Goal: Information Seeking & Learning: Learn about a topic

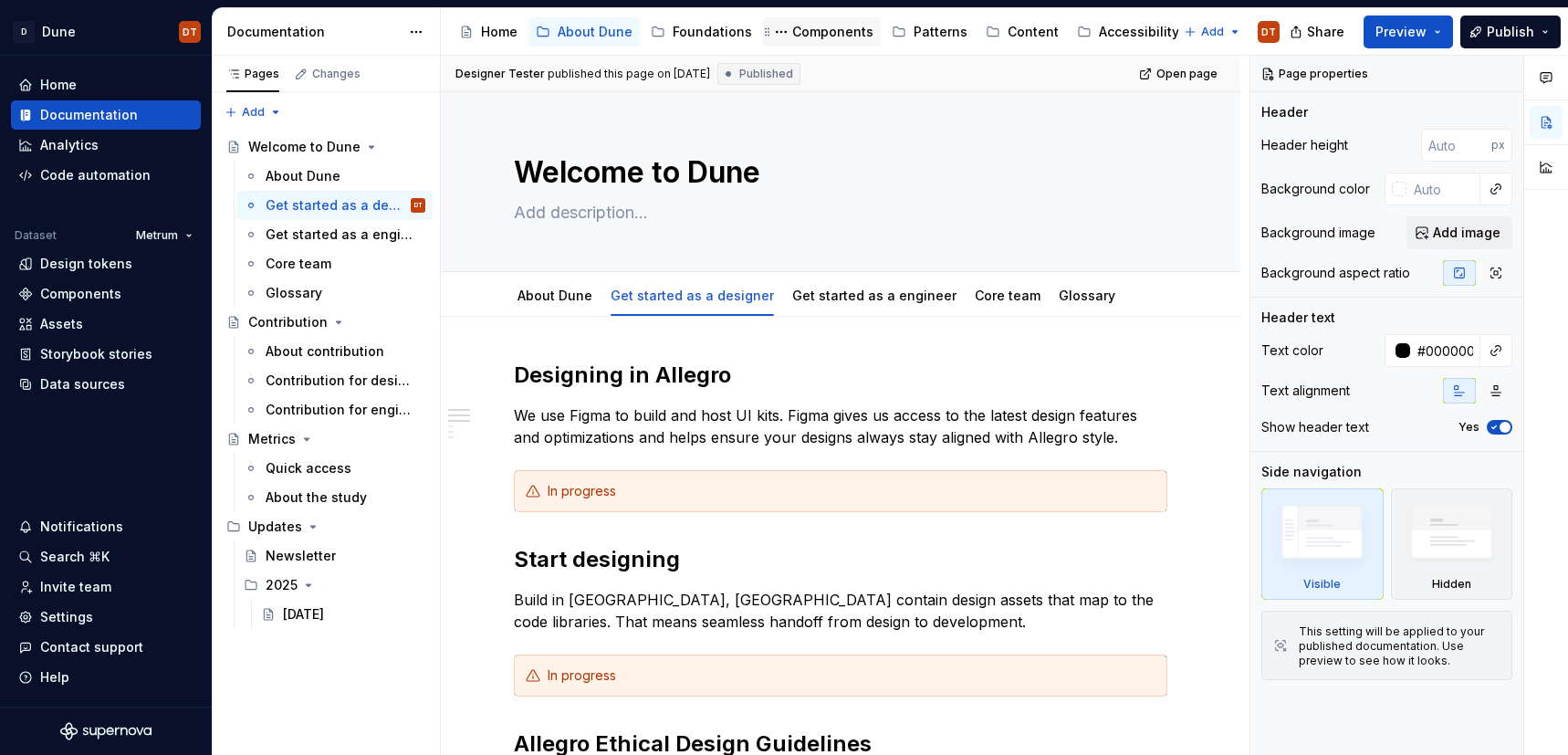
click at [807, 36] on div "Components" at bounding box center [832, 33] width 81 height 19
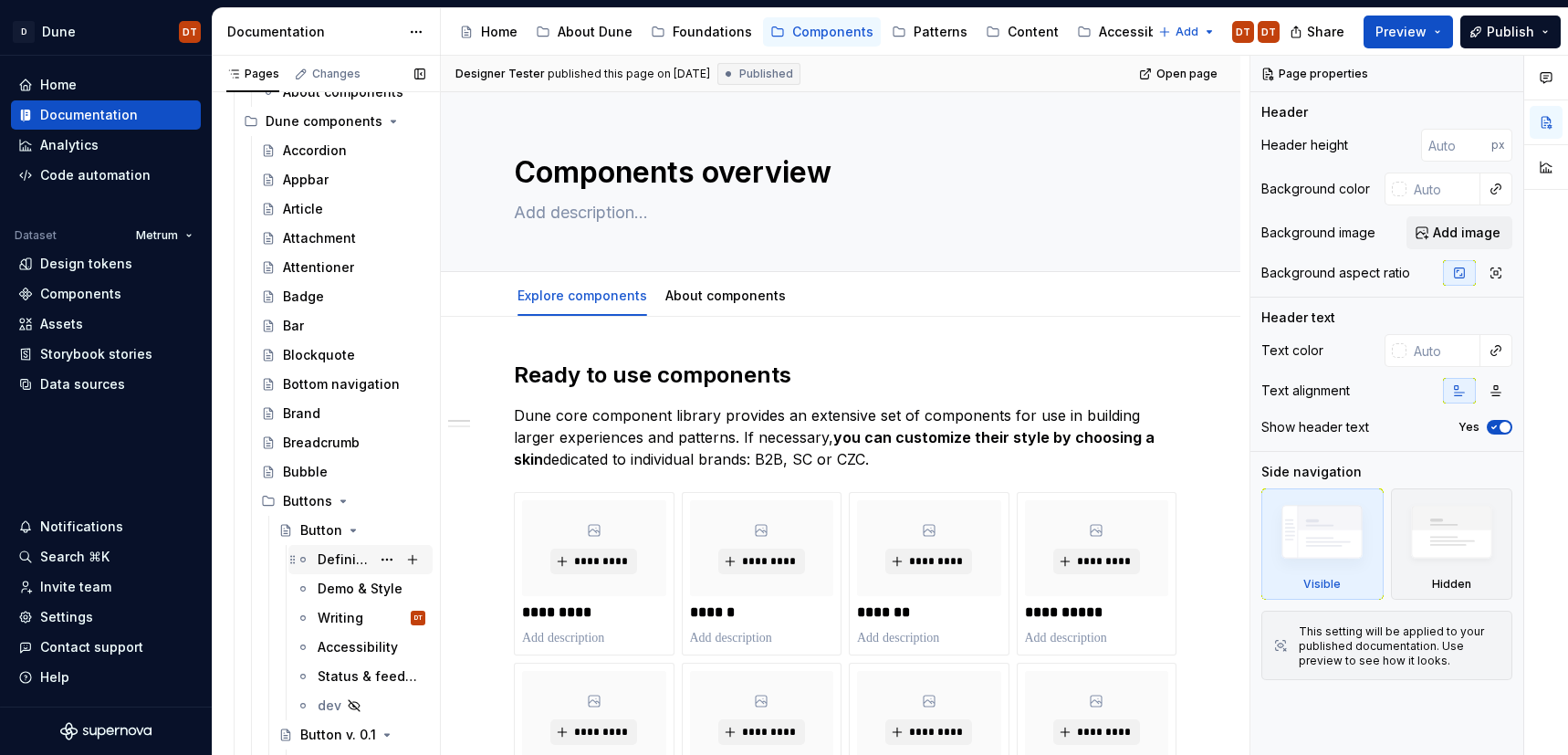
scroll to position [155, 0]
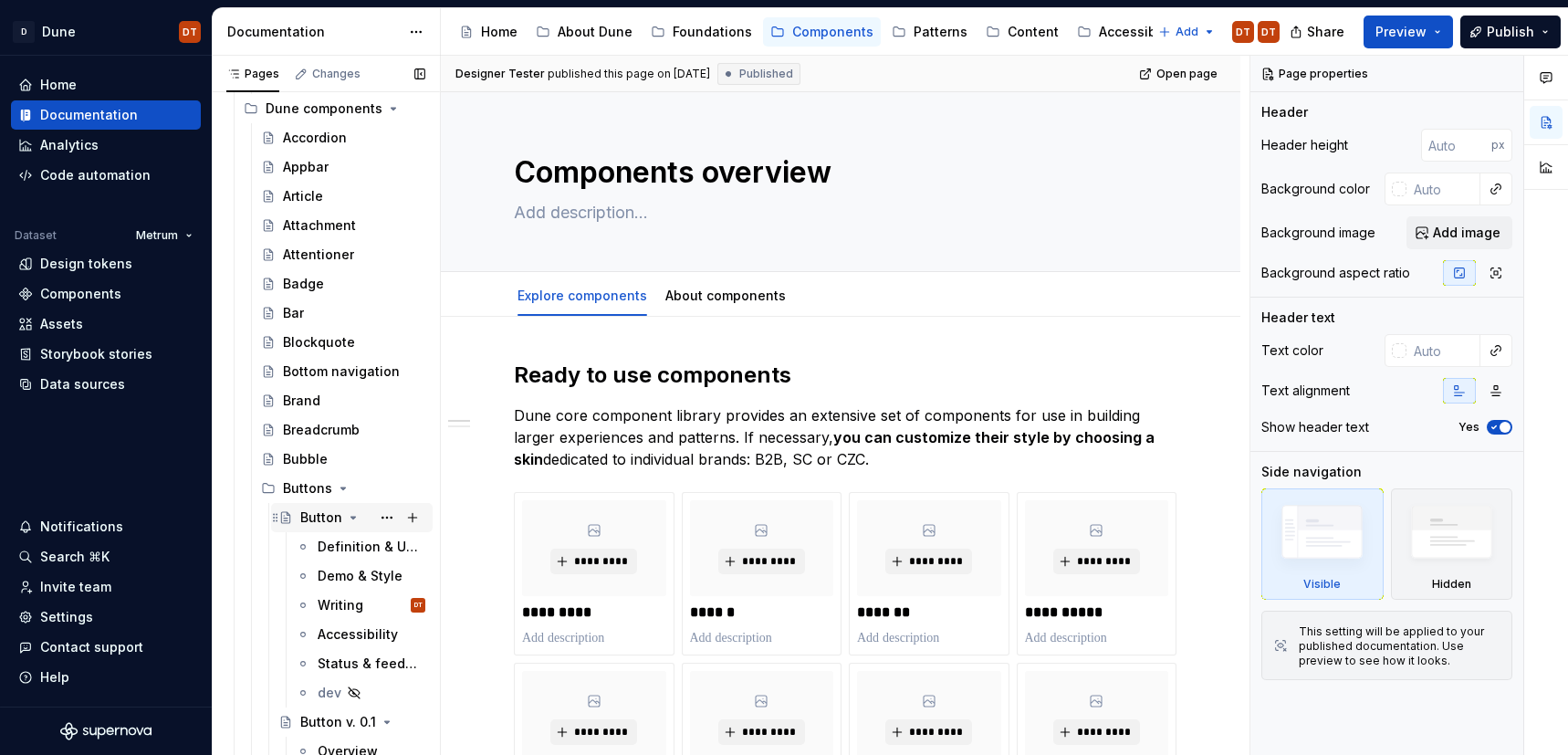
click at [313, 519] on div "Button" at bounding box center [321, 518] width 42 height 19
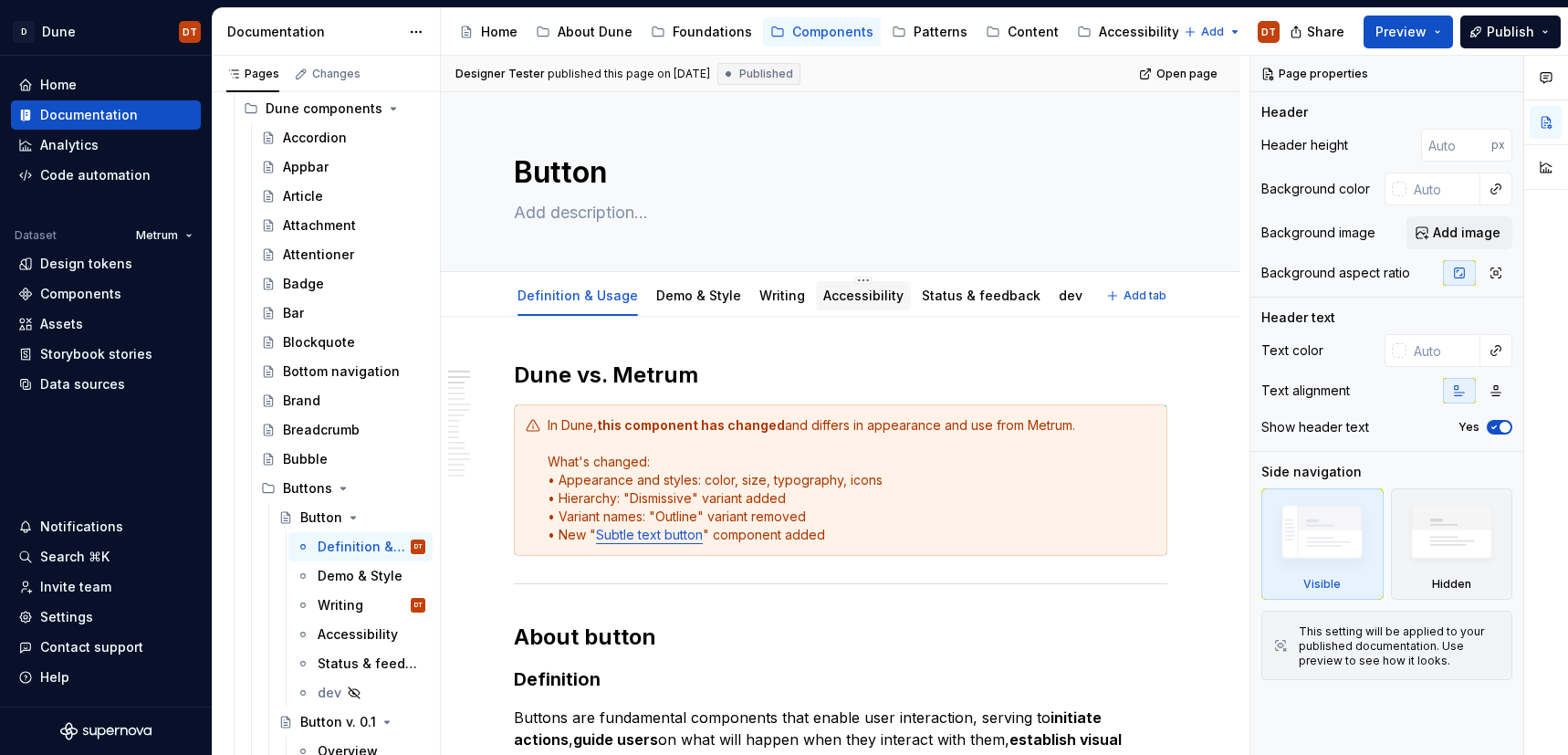
click at [845, 298] on link "Accessibility" at bounding box center [863, 295] width 80 height 16
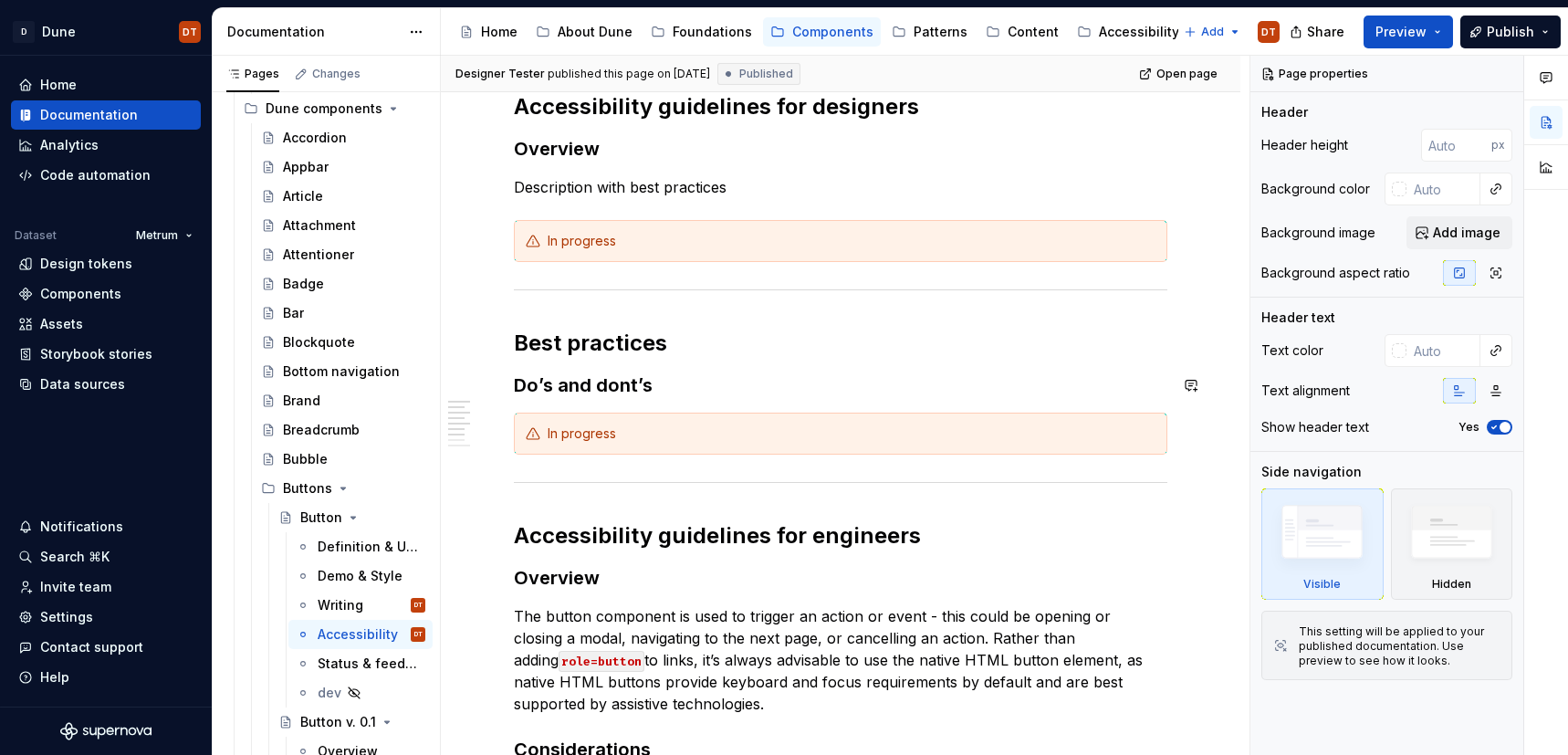
scroll to position [254, 0]
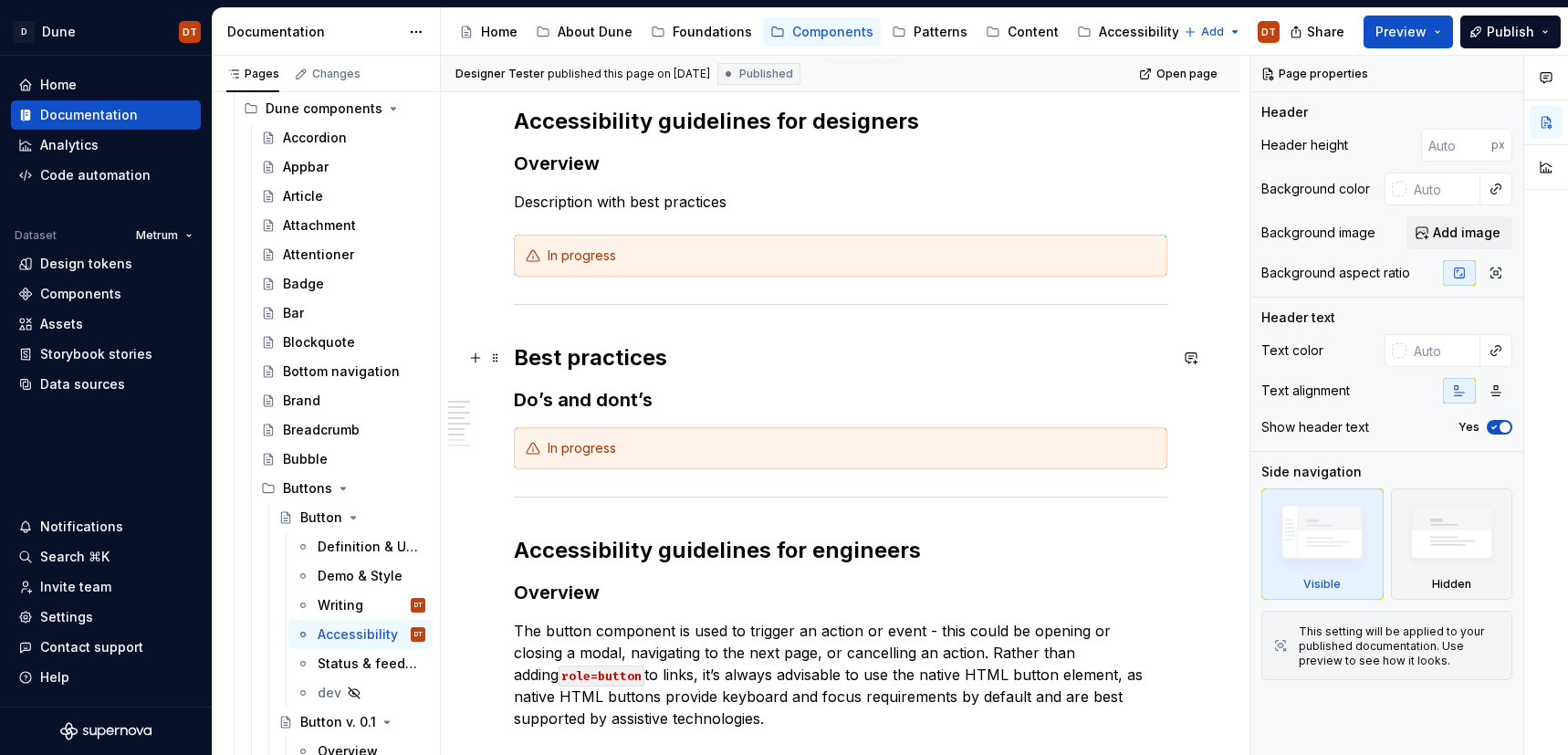
click at [617, 364] on h2 "Best practices" at bounding box center [841, 357] width 654 height 29
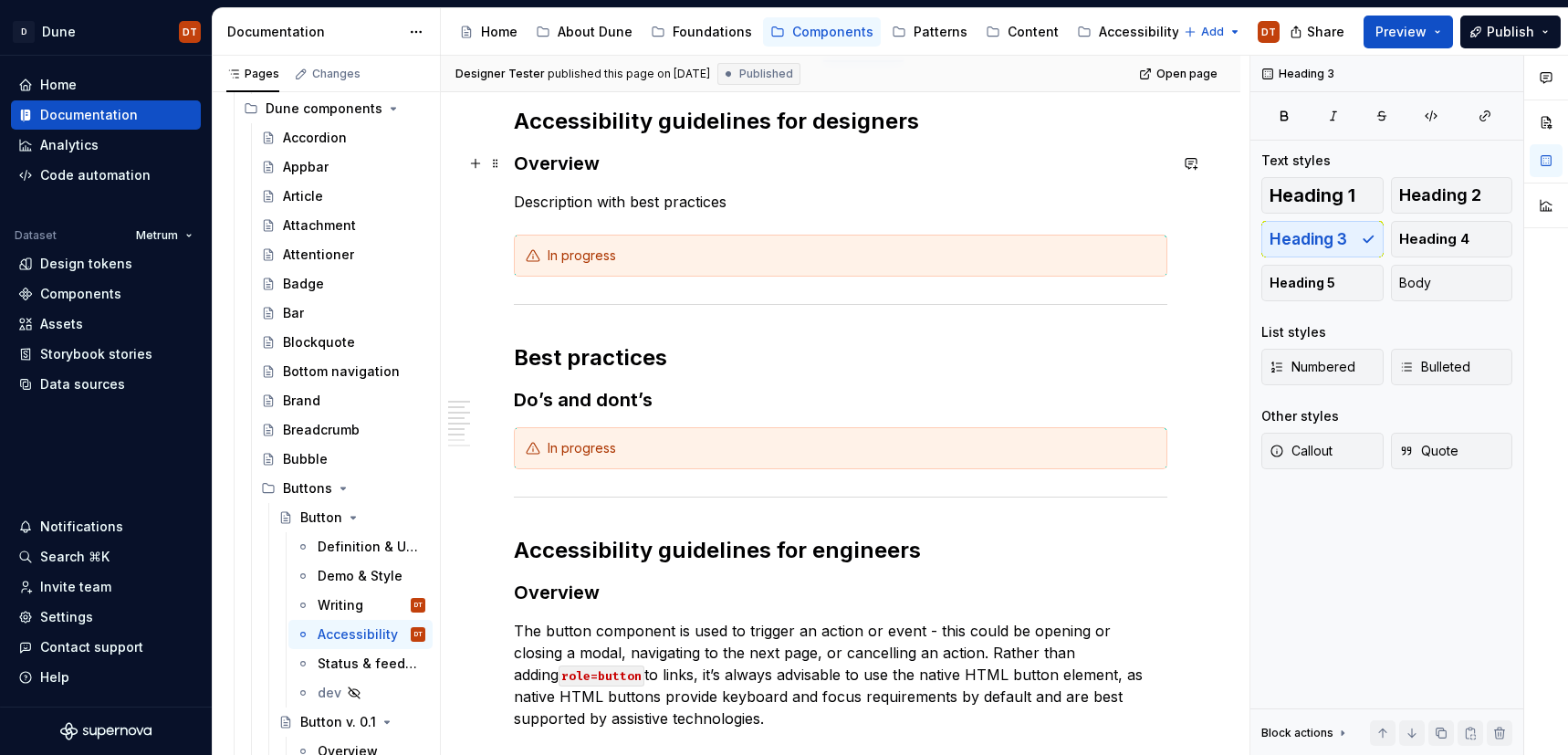
click at [577, 172] on h3 "Overview" at bounding box center [841, 163] width 654 height 25
click at [582, 166] on h3 "Overview" at bounding box center [841, 163] width 654 height 25
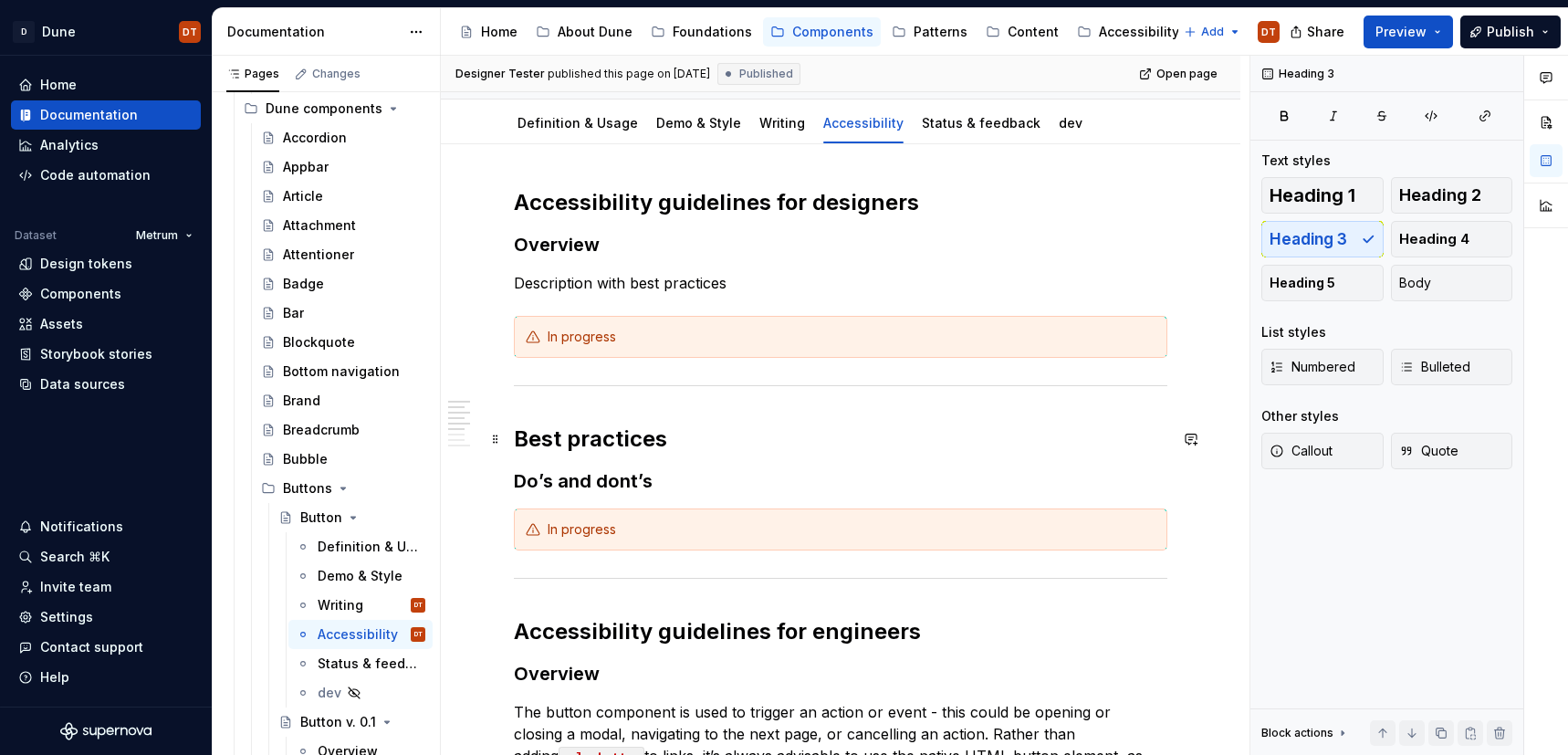
scroll to position [168, 0]
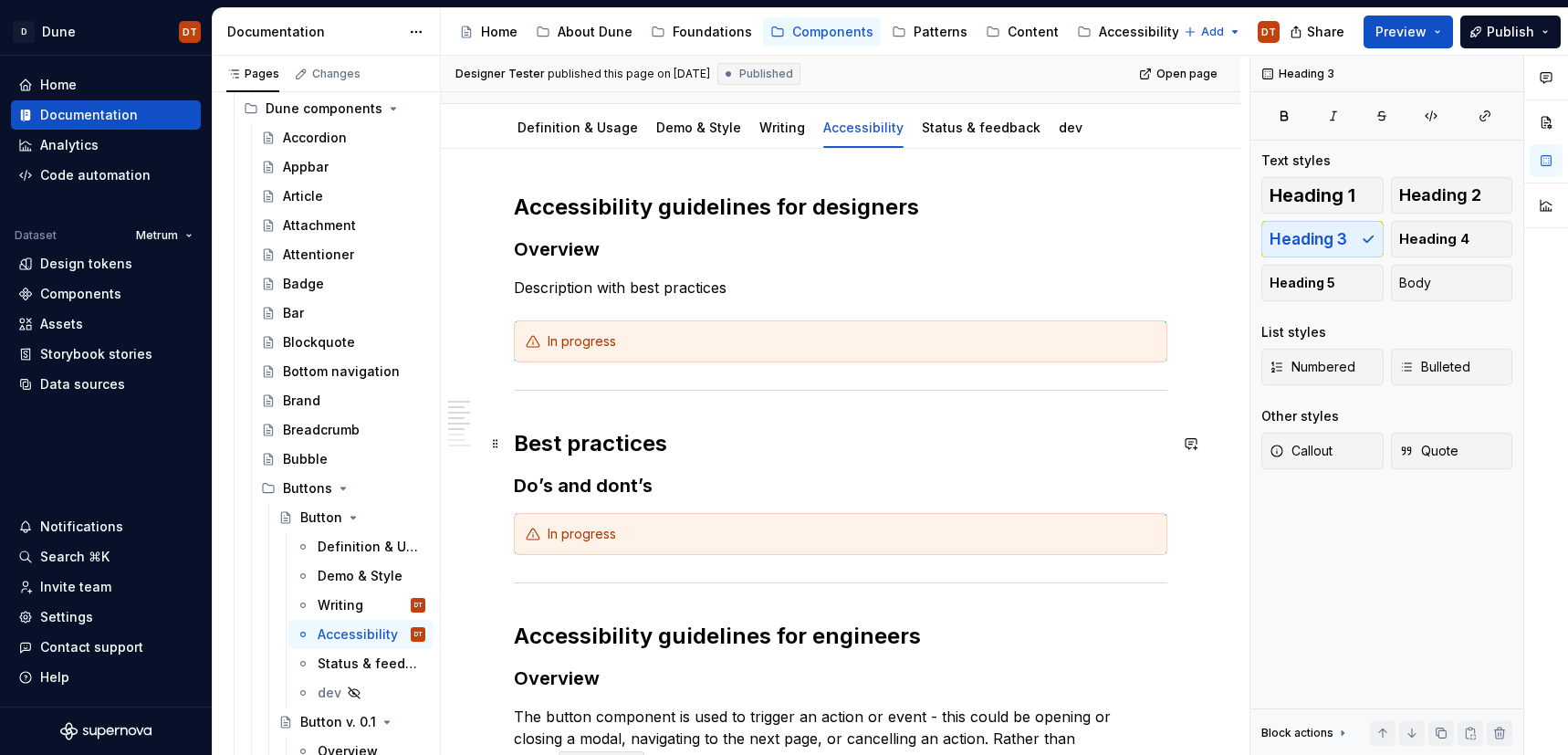
click at [581, 434] on h2 "Best practices" at bounding box center [841, 443] width 654 height 29
click at [753, 453] on h2 "Best practices" at bounding box center [841, 443] width 654 height 29
click at [497, 445] on span at bounding box center [496, 443] width 15 height 25
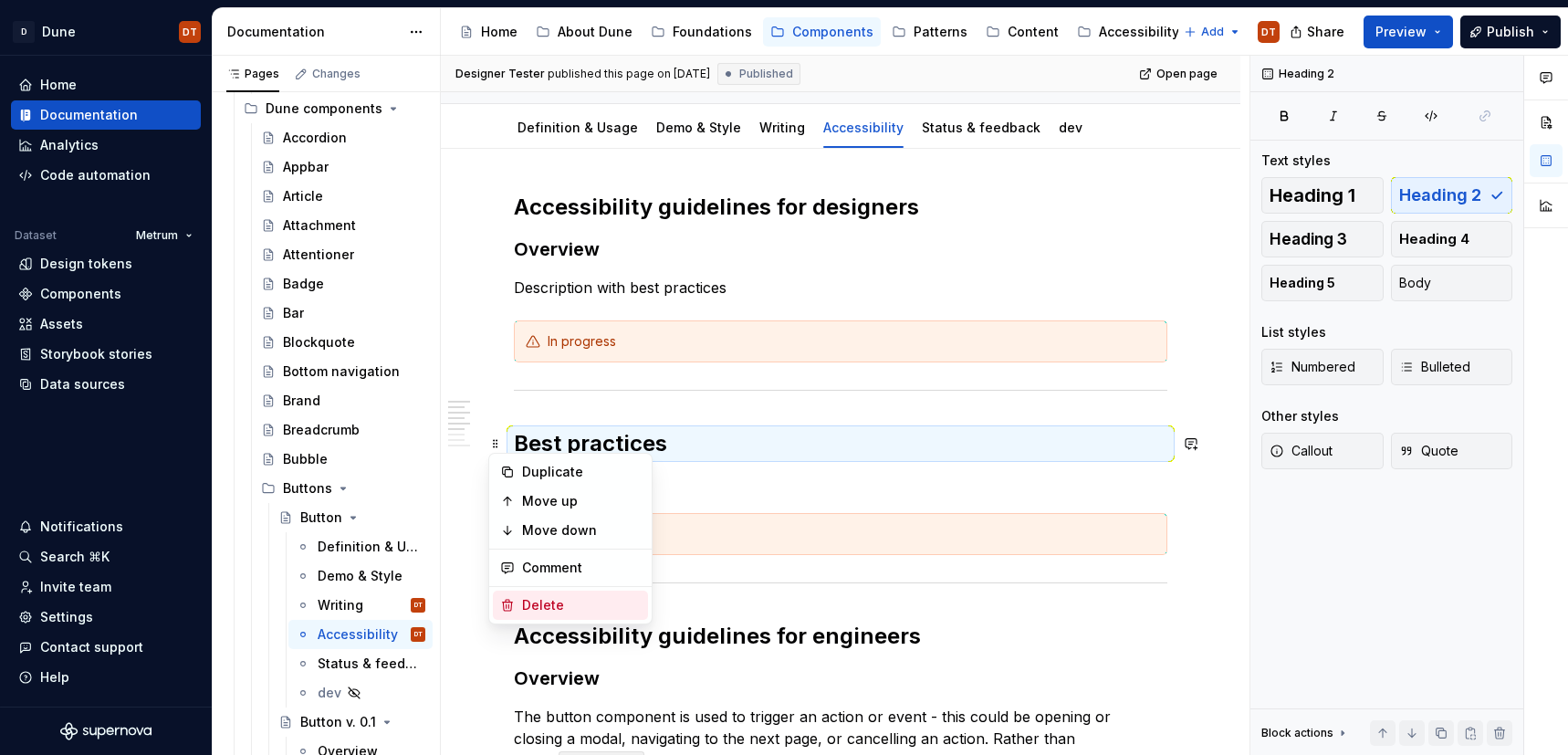
click at [563, 606] on div "Delete" at bounding box center [581, 605] width 119 height 19
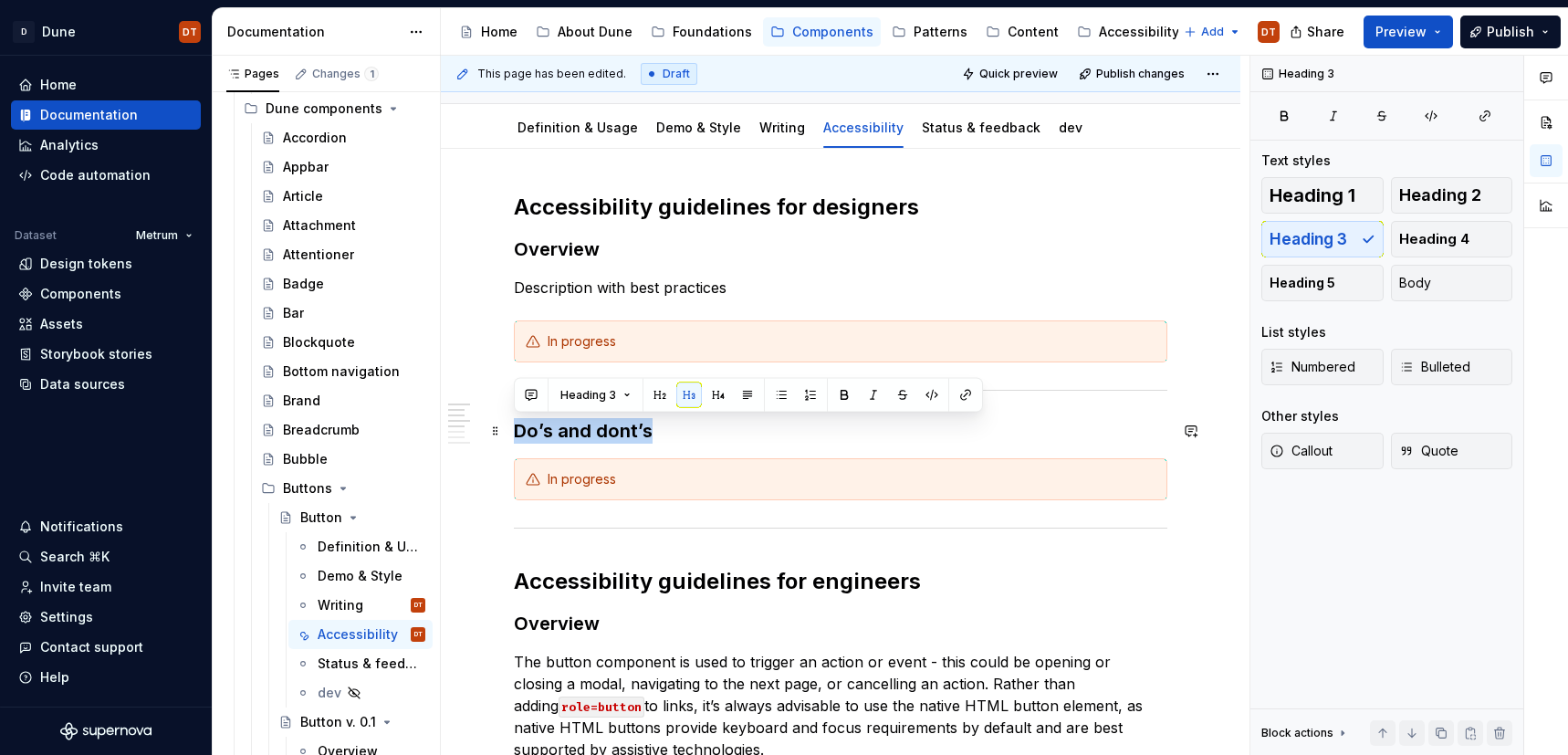
drag, startPoint x: 650, startPoint y: 432, endPoint x: 520, endPoint y: 430, distance: 130.0
click at [520, 430] on h3 "Do’s and dont’s" at bounding box center [841, 430] width 654 height 25
click at [695, 432] on h3 "Do’s and dont’s" at bounding box center [841, 430] width 654 height 25
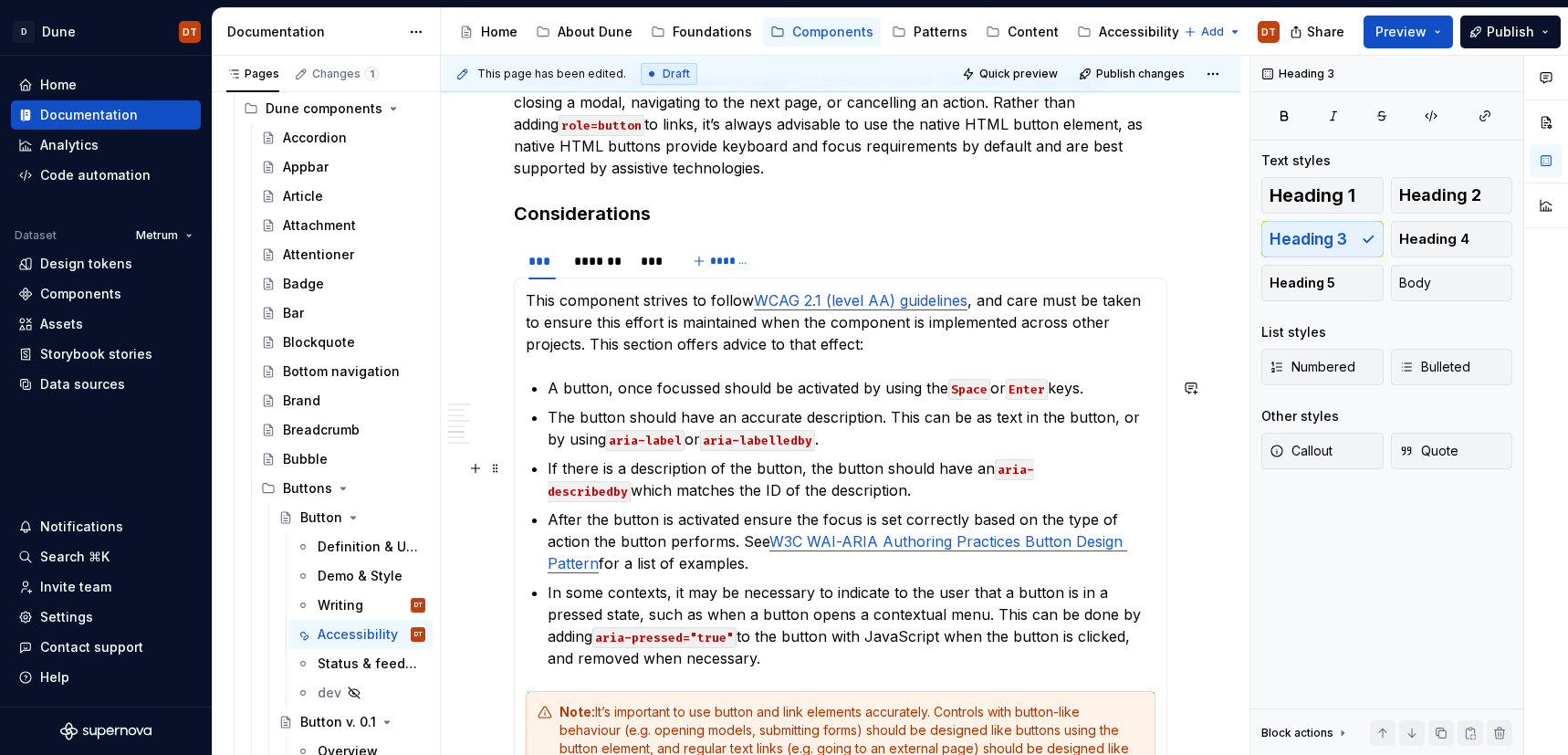
scroll to position [717, 0]
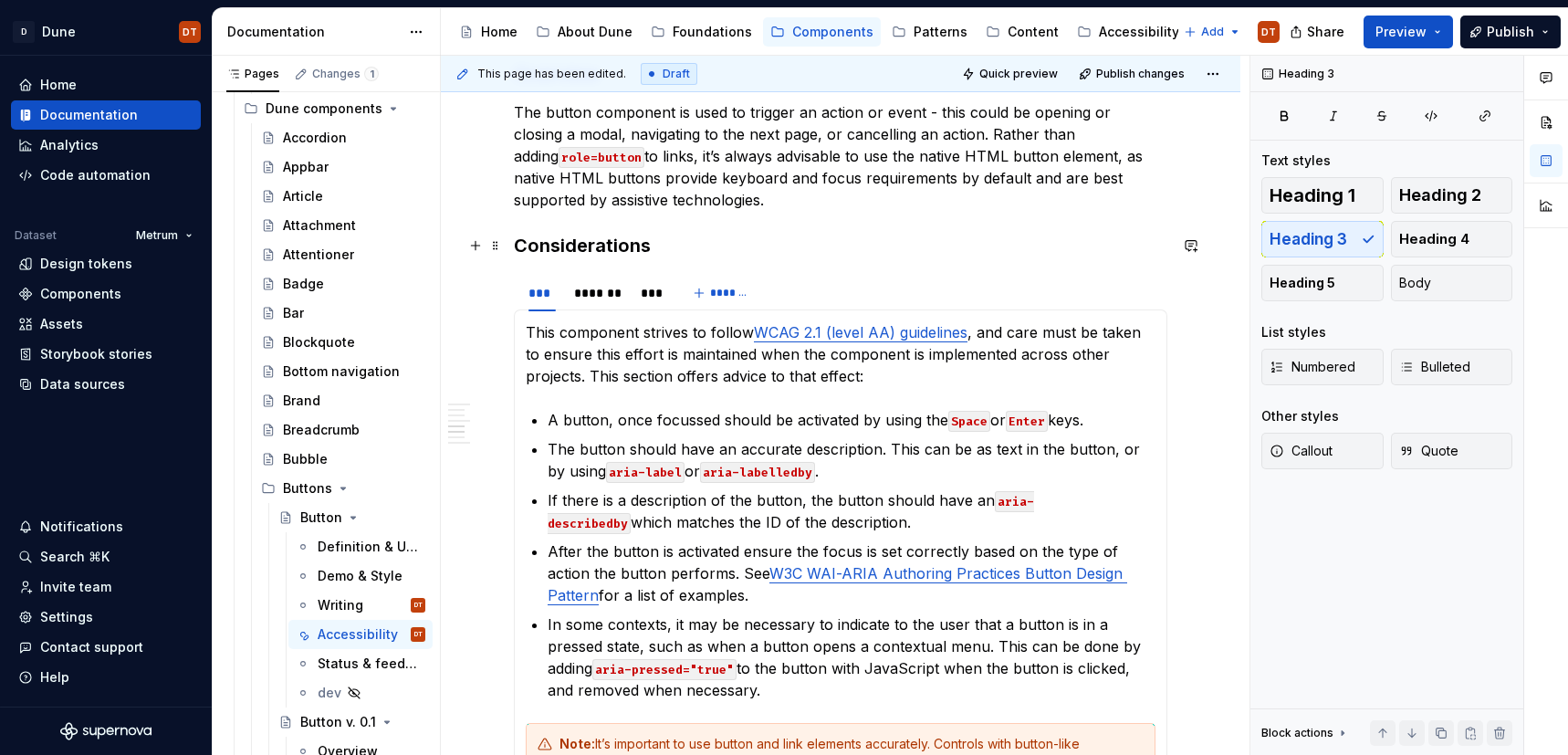
click at [663, 248] on h3 "Considerations" at bounding box center [841, 245] width 654 height 25
click at [579, 251] on h3 "Considerations" at bounding box center [841, 245] width 654 height 25
type textarea "*"
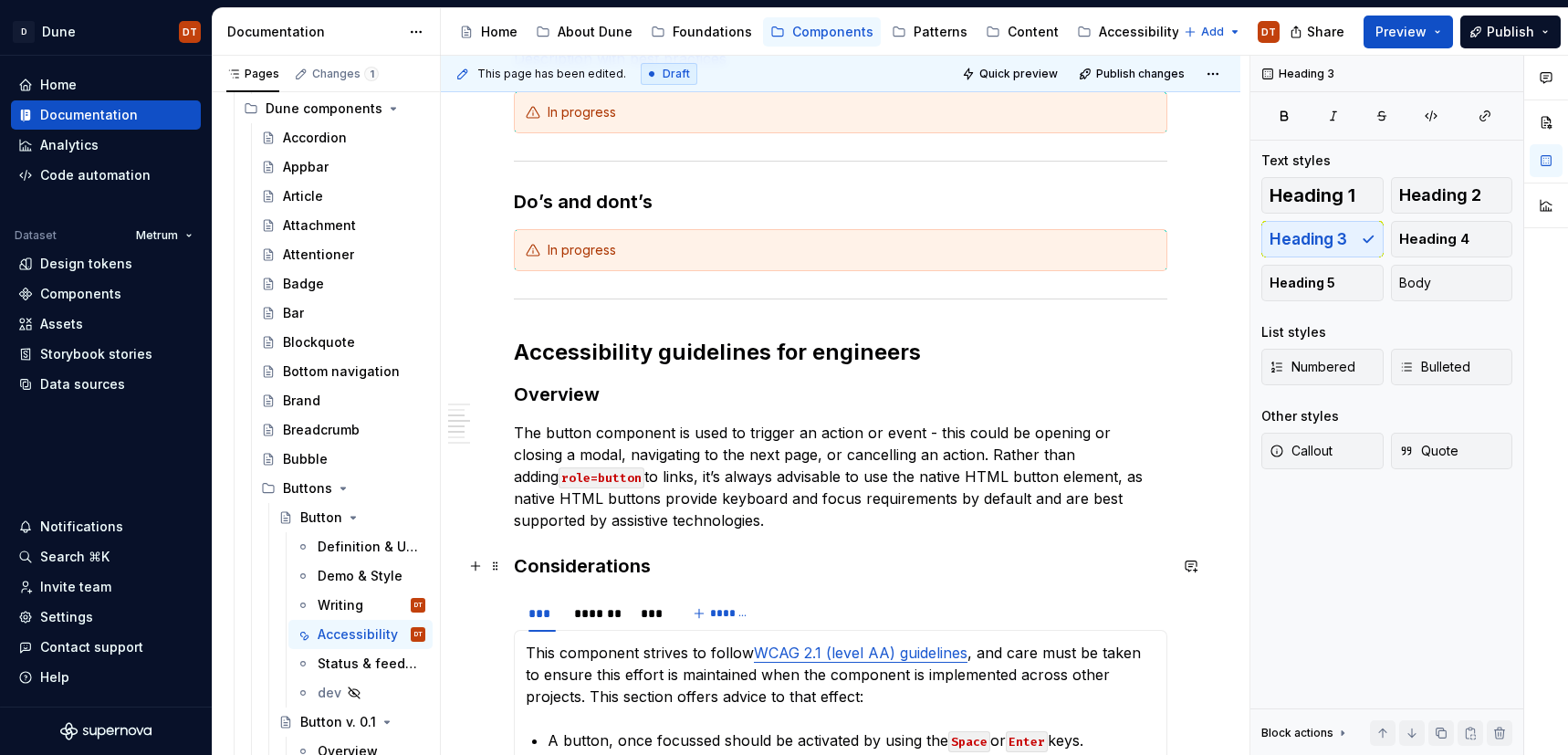
scroll to position [398, 0]
click at [644, 563] on h3 "Considerations" at bounding box center [841, 564] width 654 height 25
click at [703, 572] on h3 "Considerations" at bounding box center [841, 564] width 654 height 25
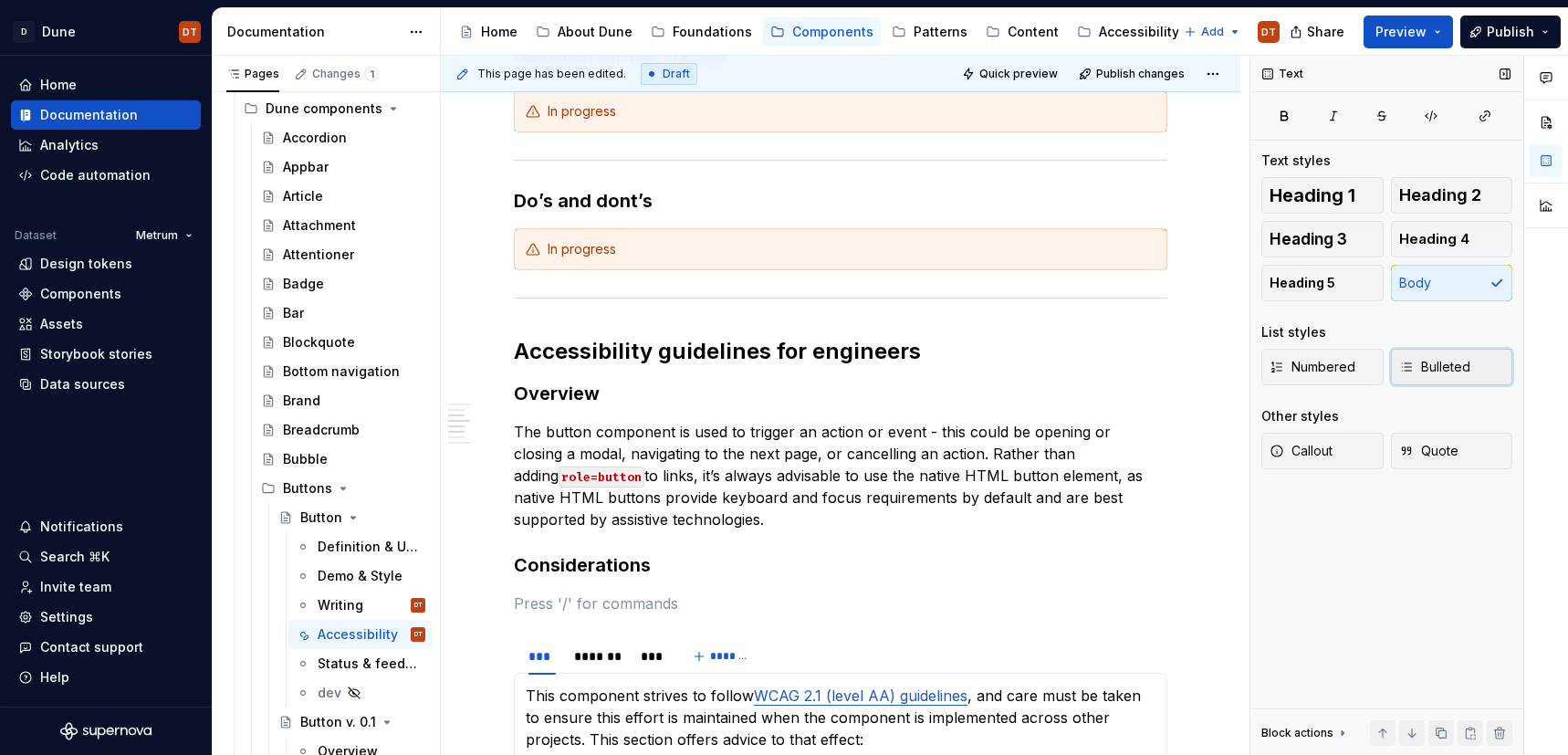
click at [1428, 369] on span "Bulleted" at bounding box center [1435, 367] width 72 height 19
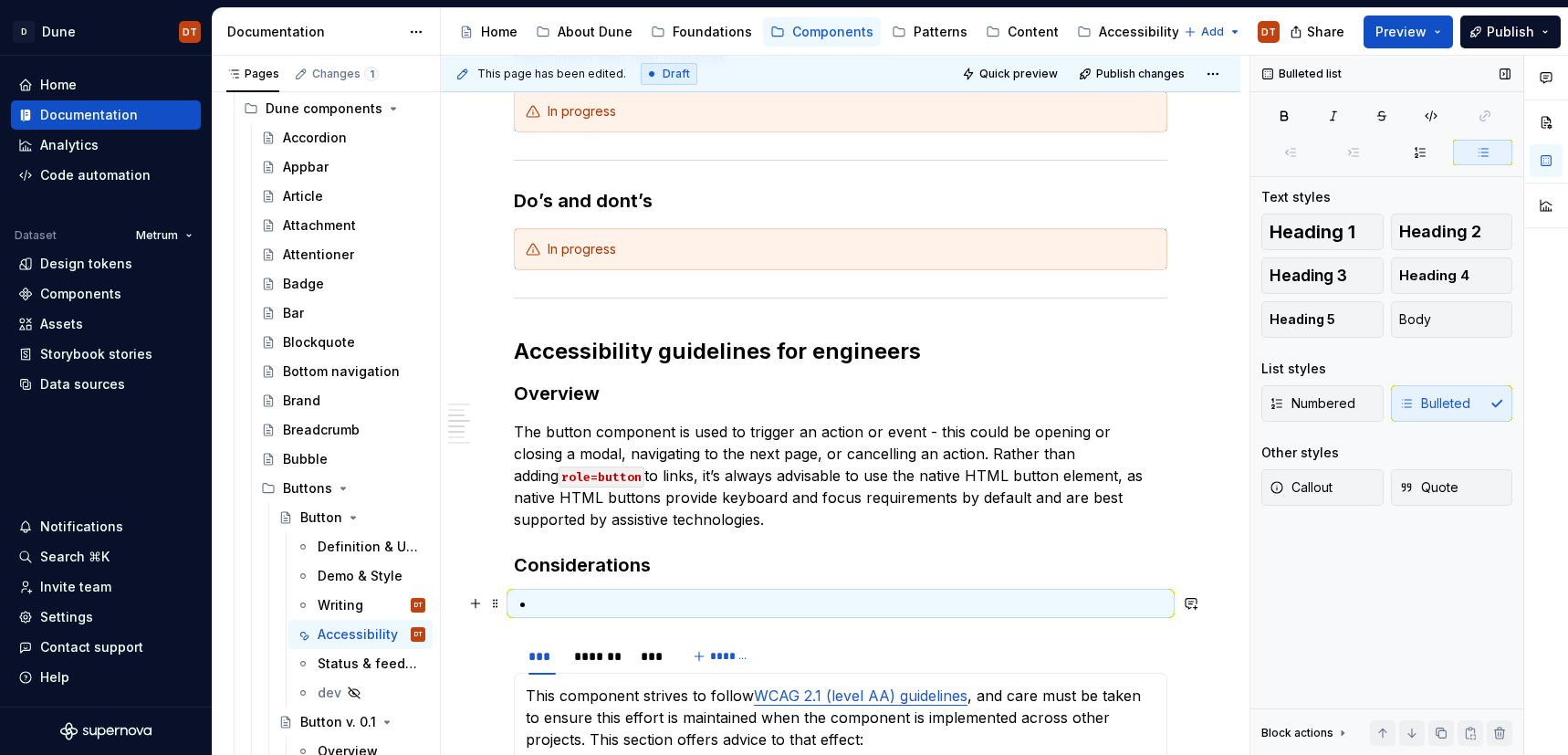
click at [572, 609] on p at bounding box center [851, 603] width 631 height 22
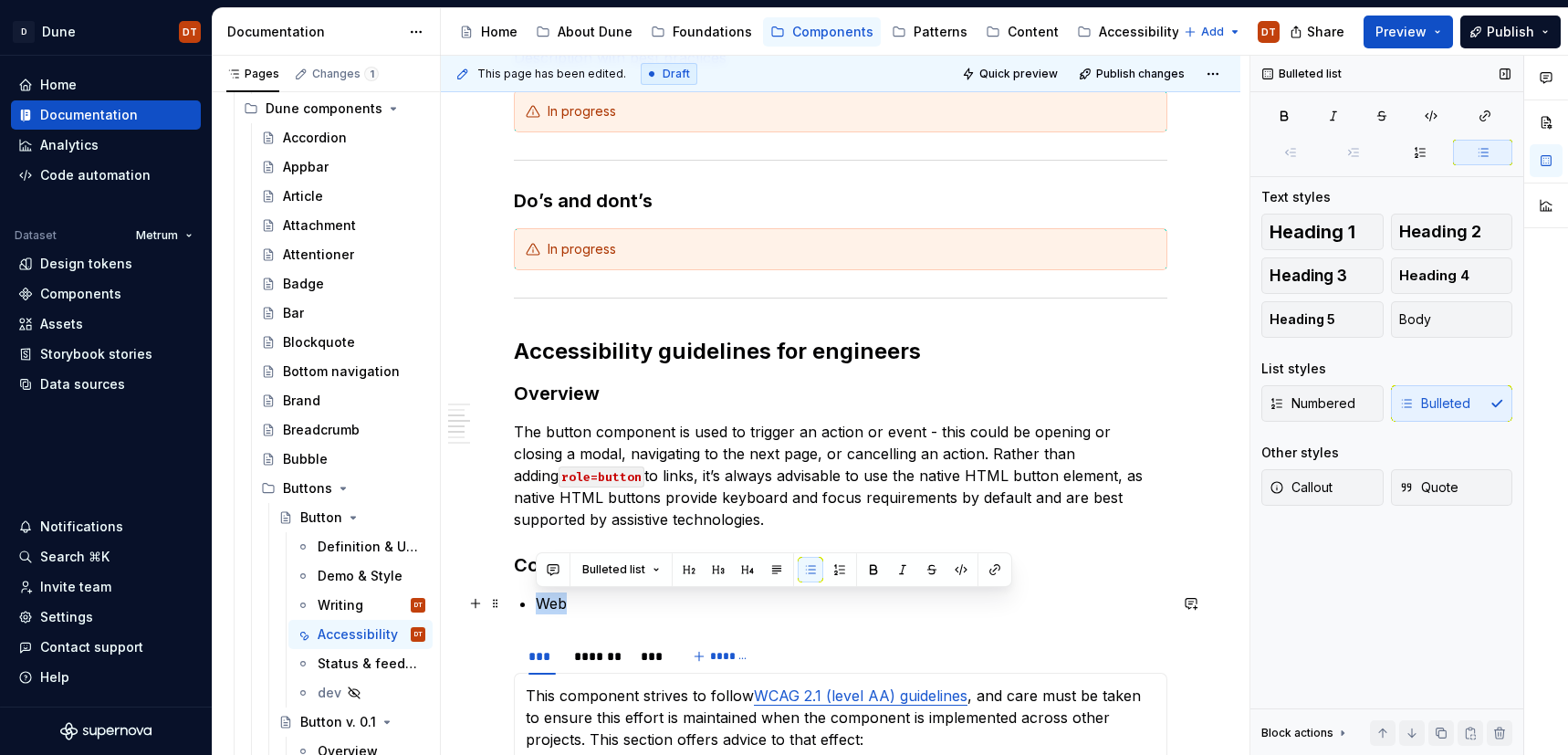
drag, startPoint x: 583, startPoint y: 602, endPoint x: 542, endPoint y: 593, distance: 42.0
click at [1326, 279] on span "Heading 3" at bounding box center [1308, 276] width 77 height 19
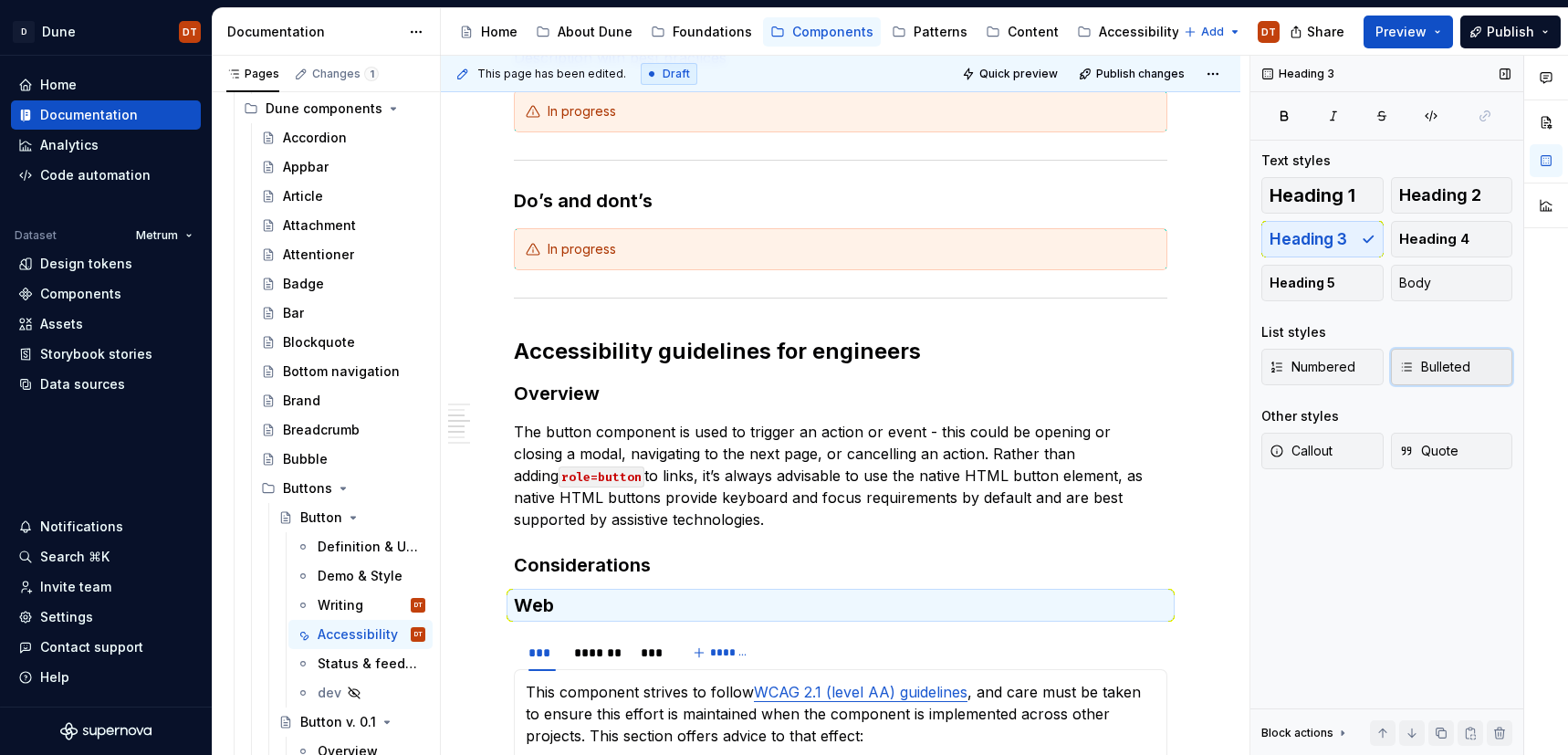
click at [1422, 359] on span "Bulleted" at bounding box center [1435, 367] width 72 height 19
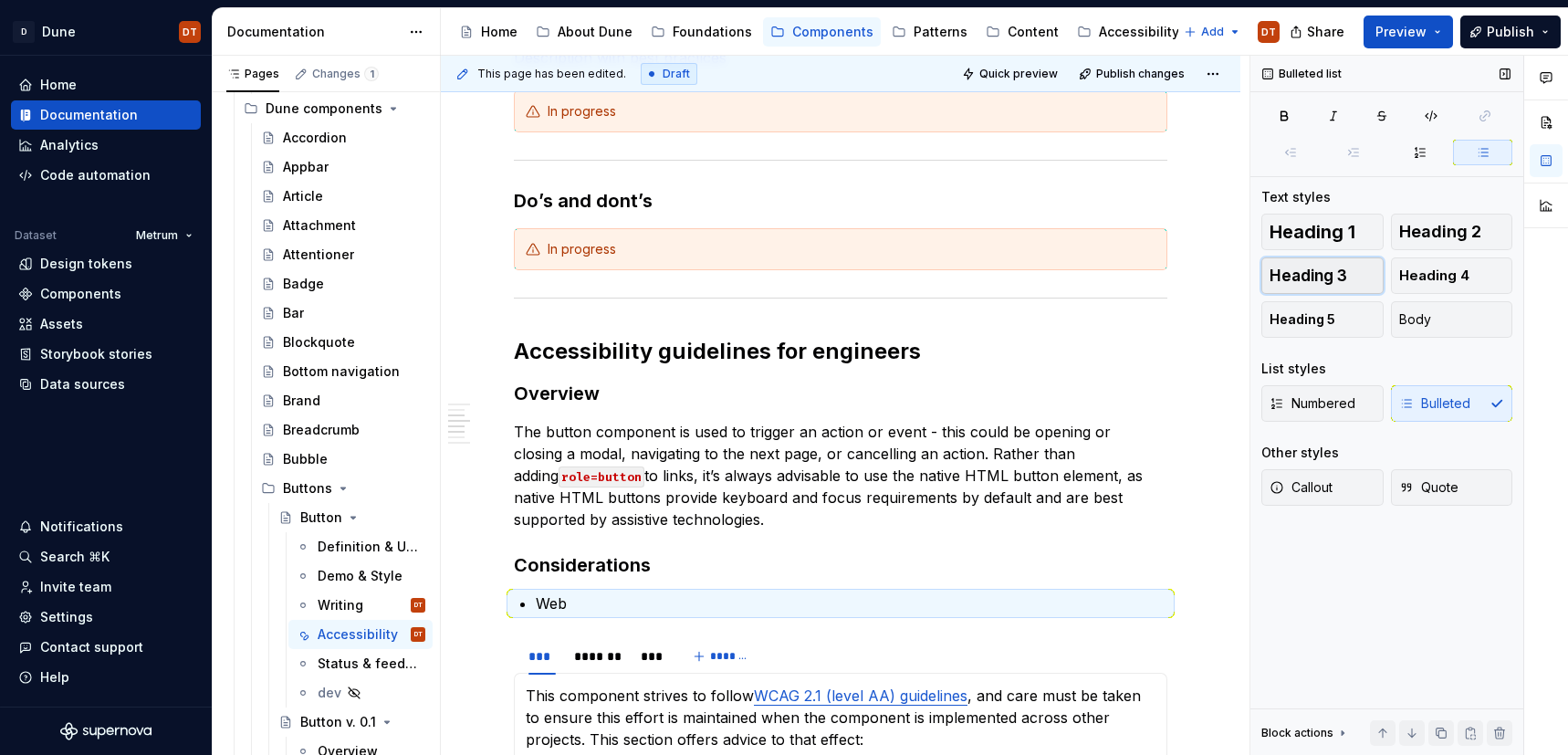
click at [1322, 283] on span "Heading 3" at bounding box center [1308, 276] width 77 height 19
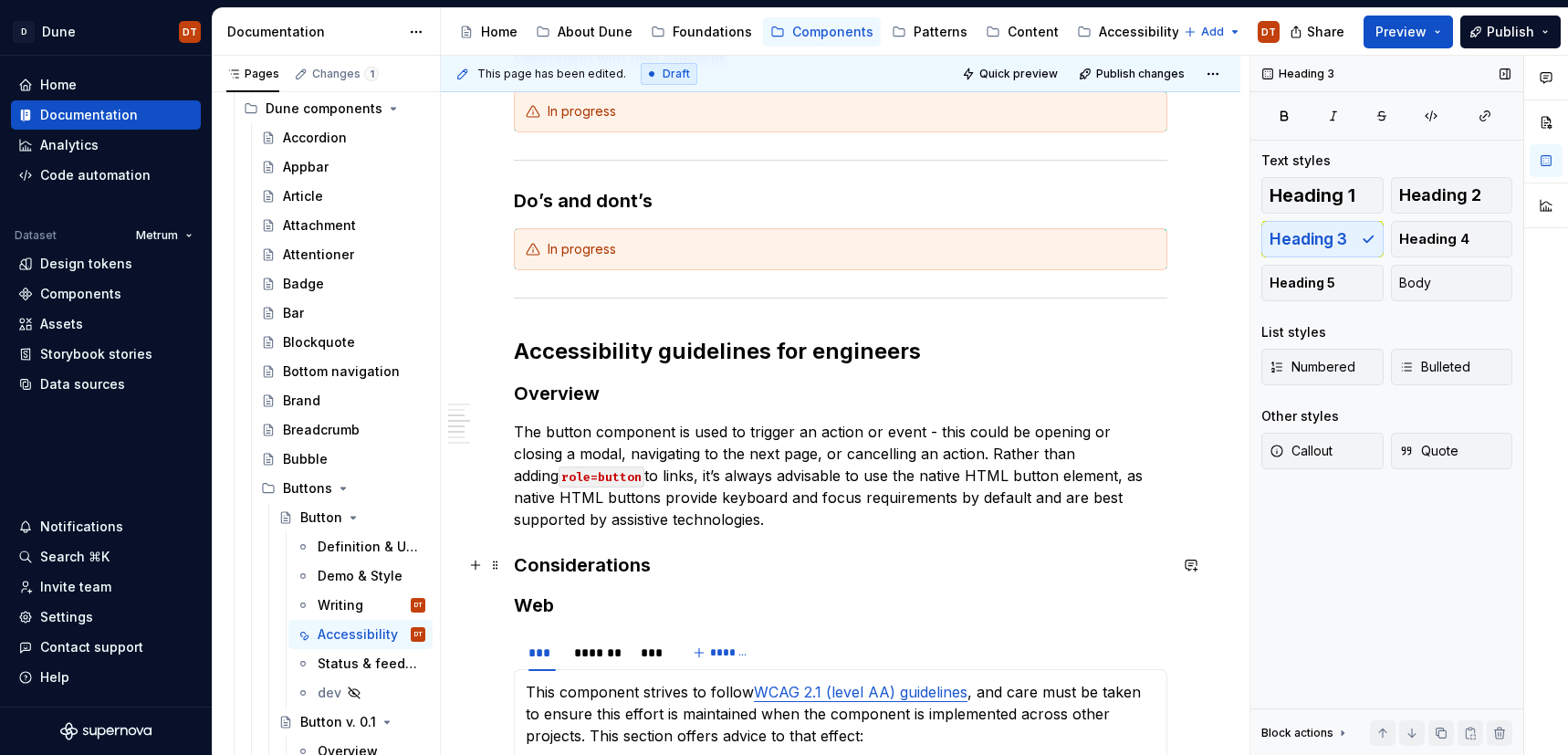
click at [698, 569] on h3 "Considerations" at bounding box center [841, 564] width 654 height 25
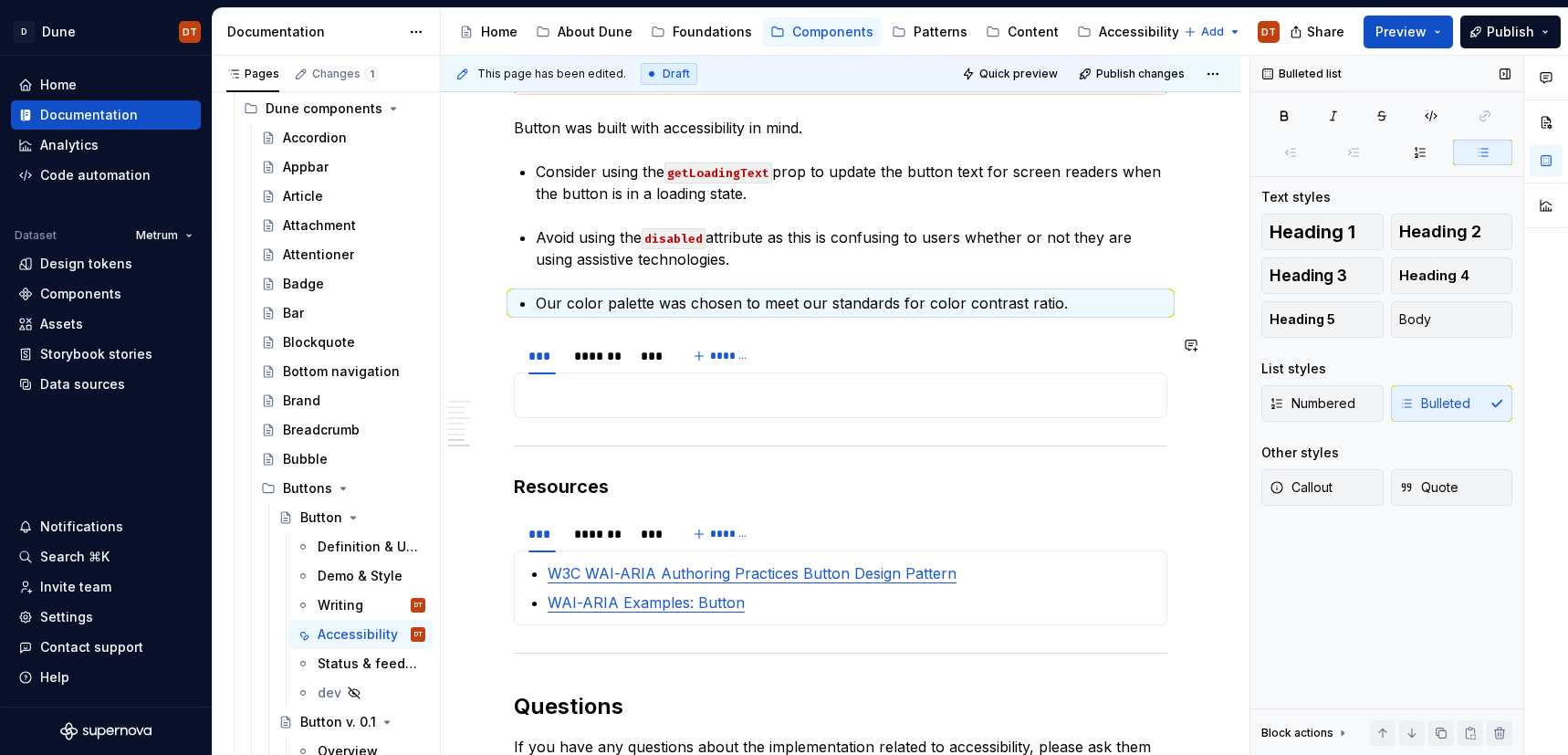
scroll to position [1499, 0]
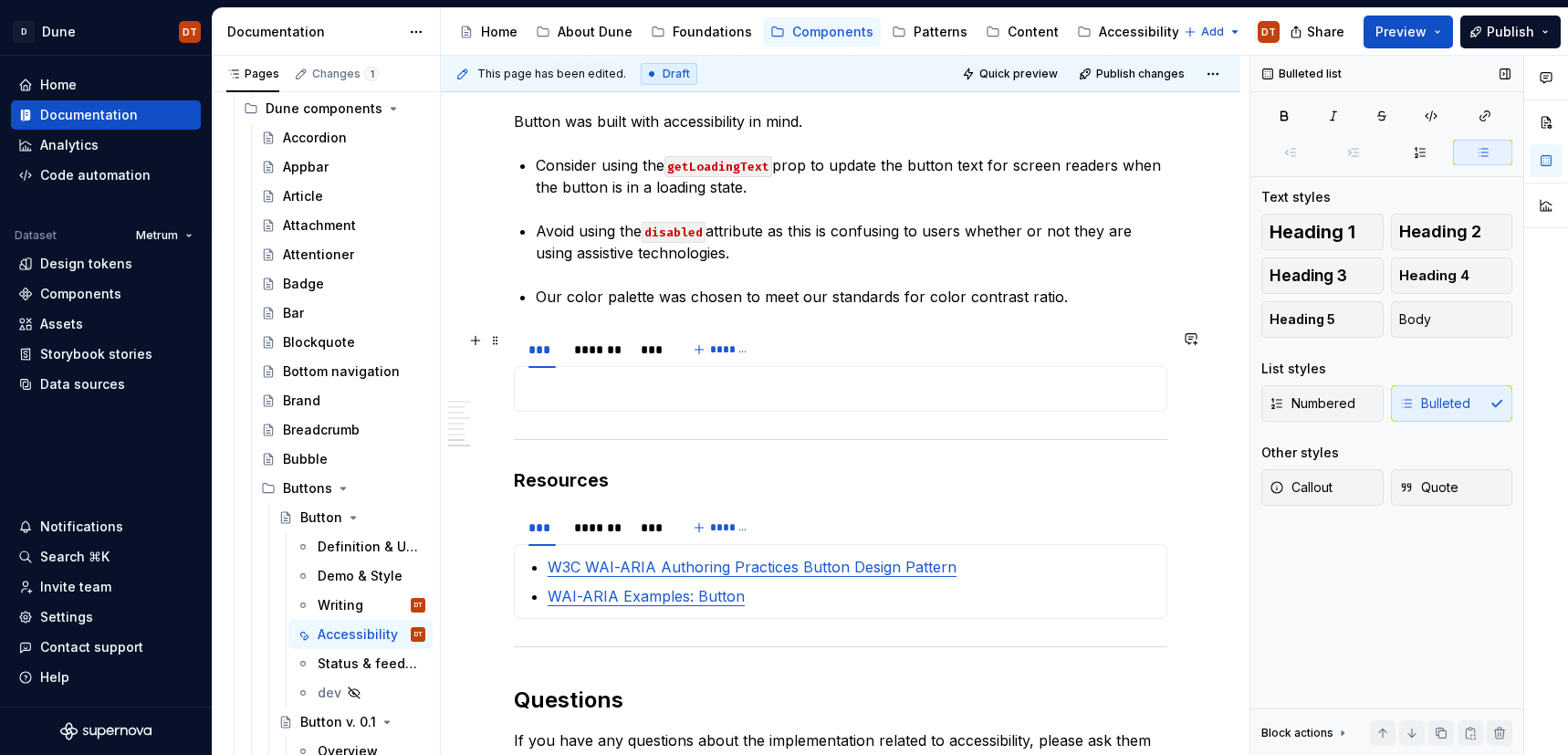
click at [514, 338] on section "*** ******* *** *******" at bounding box center [841, 370] width 654 height 82
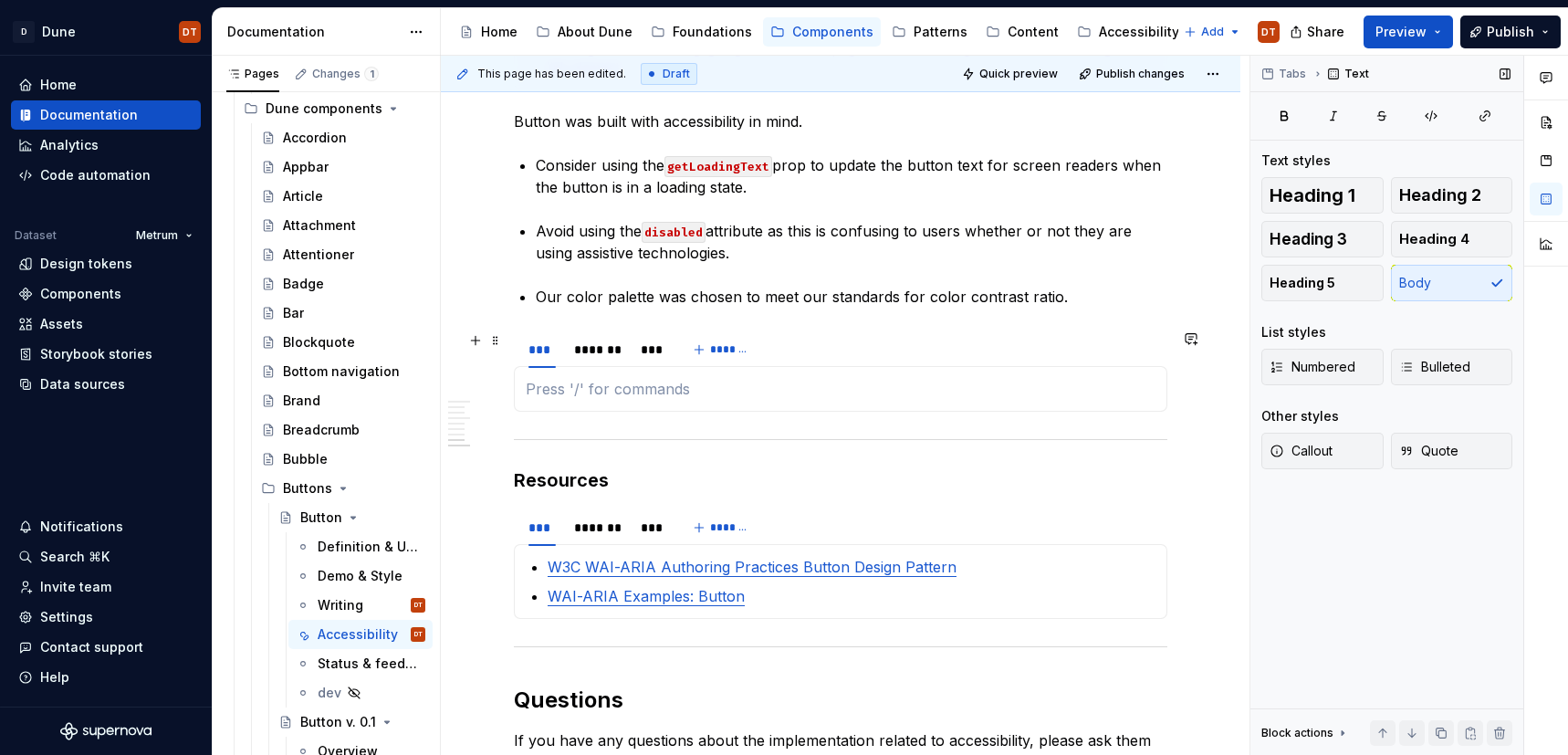
click at [529, 340] on div "***" at bounding box center [541, 350] width 27 height 19
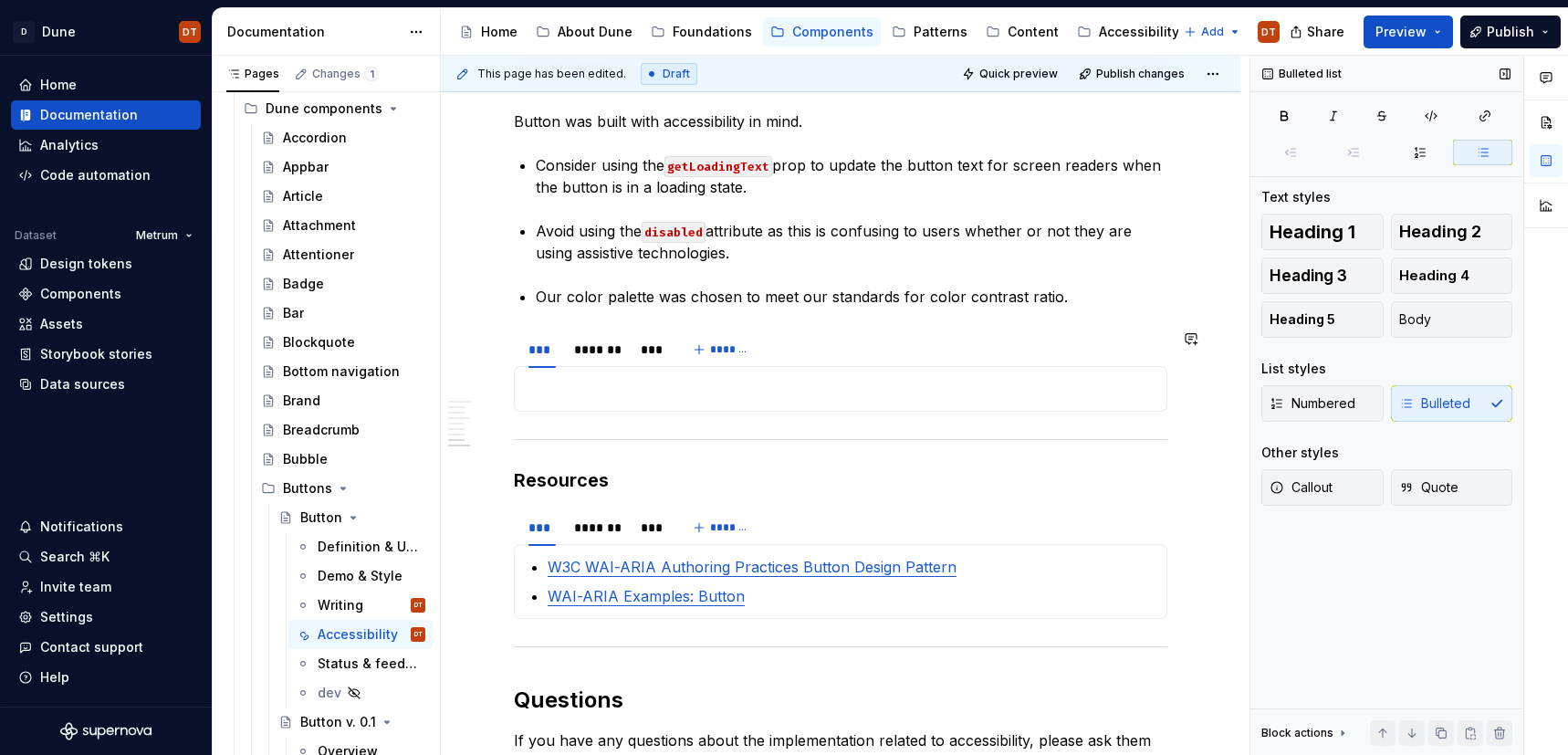
click at [615, 329] on section "*** ******* *** *******" at bounding box center [841, 370] width 654 height 82
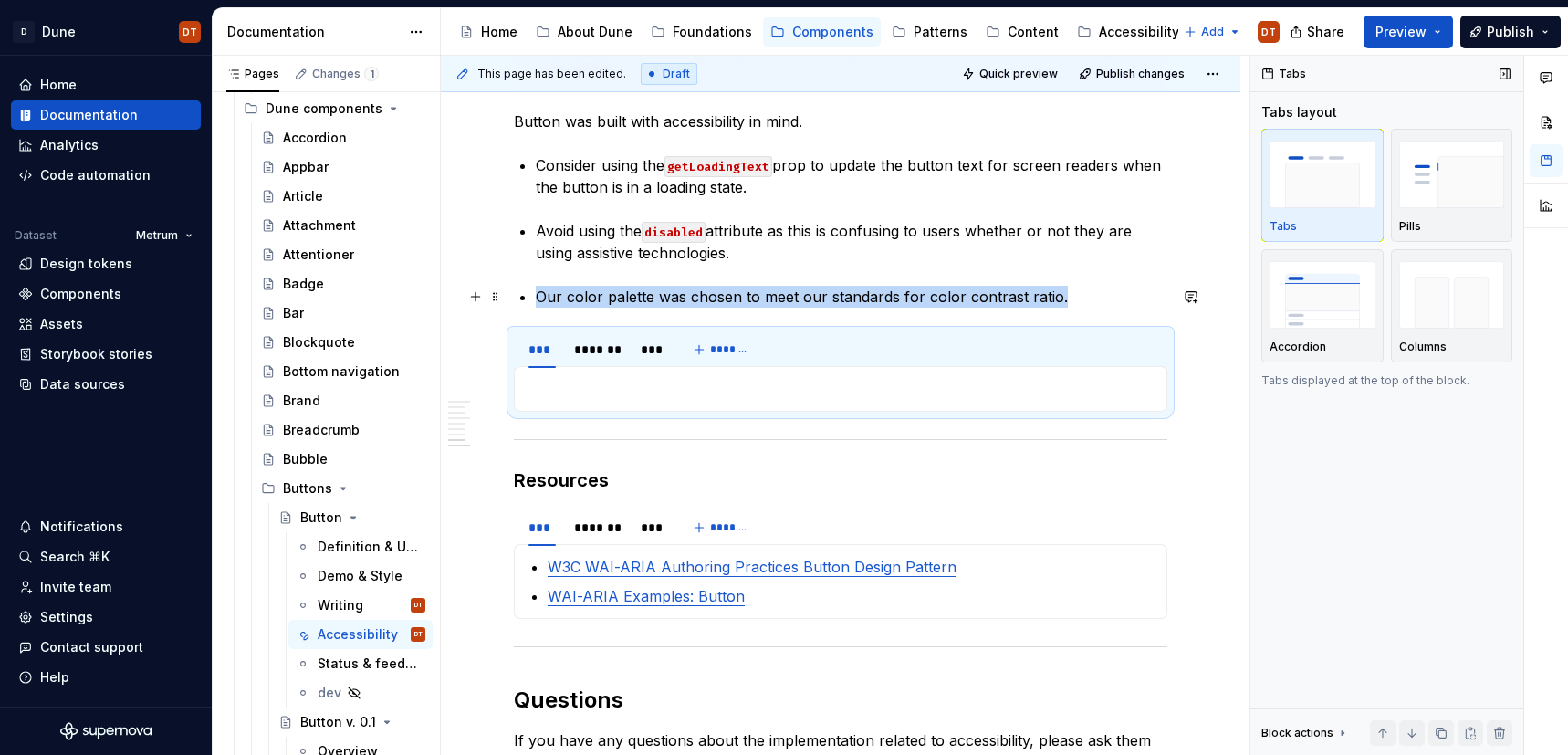
click at [1085, 306] on p "Our color palette was chosen to meet our standards for color contrast ratio." at bounding box center [851, 297] width 631 height 22
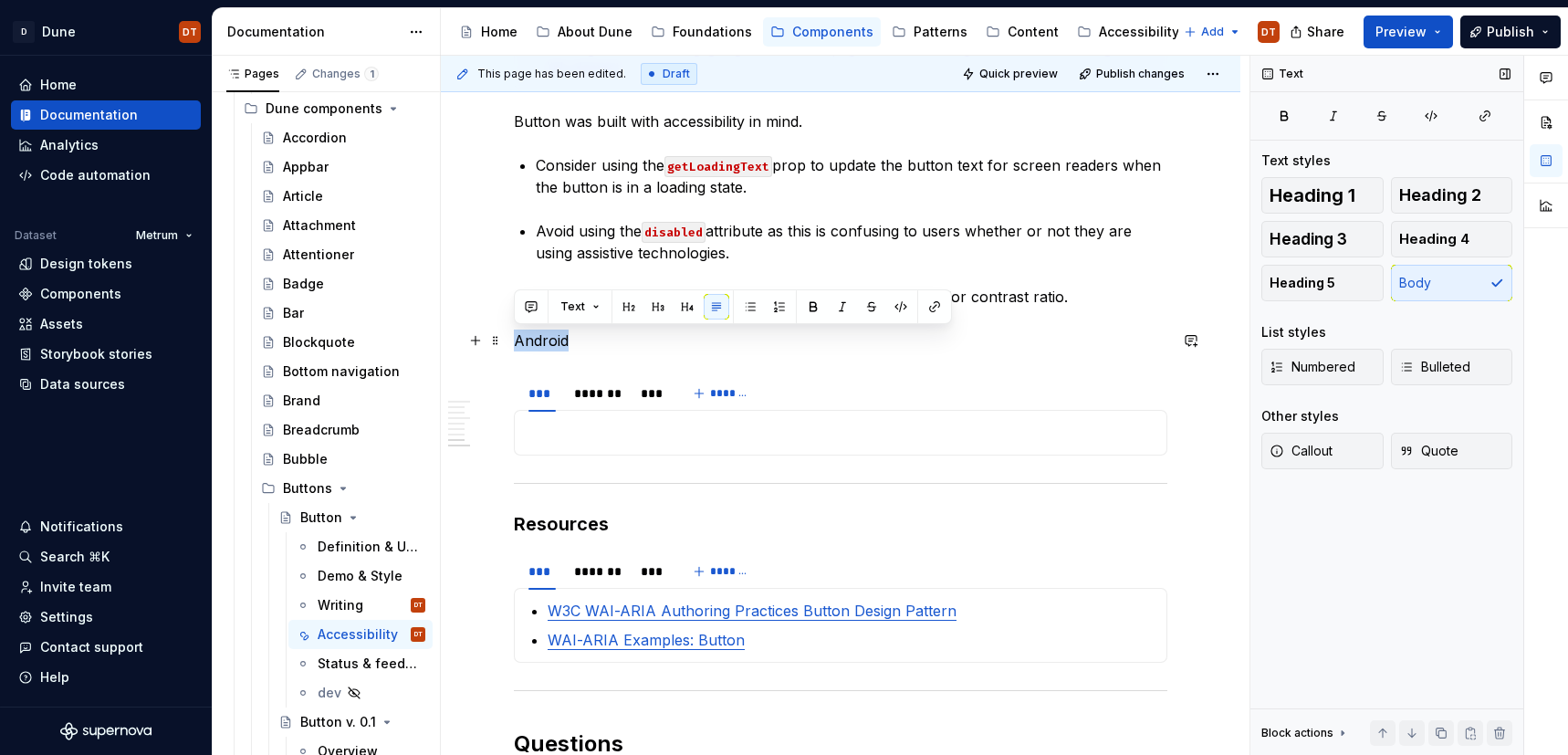
drag, startPoint x: 619, startPoint y: 348, endPoint x: 640, endPoint y: 344, distance: 21.4
click at [504, 343] on div "Accessibility guidelines for designers Overview Description with best practices…" at bounding box center [841, 2] width 800 height 2367
drag, startPoint x: 1354, startPoint y: 231, endPoint x: 1336, endPoint y: 242, distance: 21.1
click at [1354, 231] on button "Heading 3" at bounding box center [1322, 239] width 123 height 36
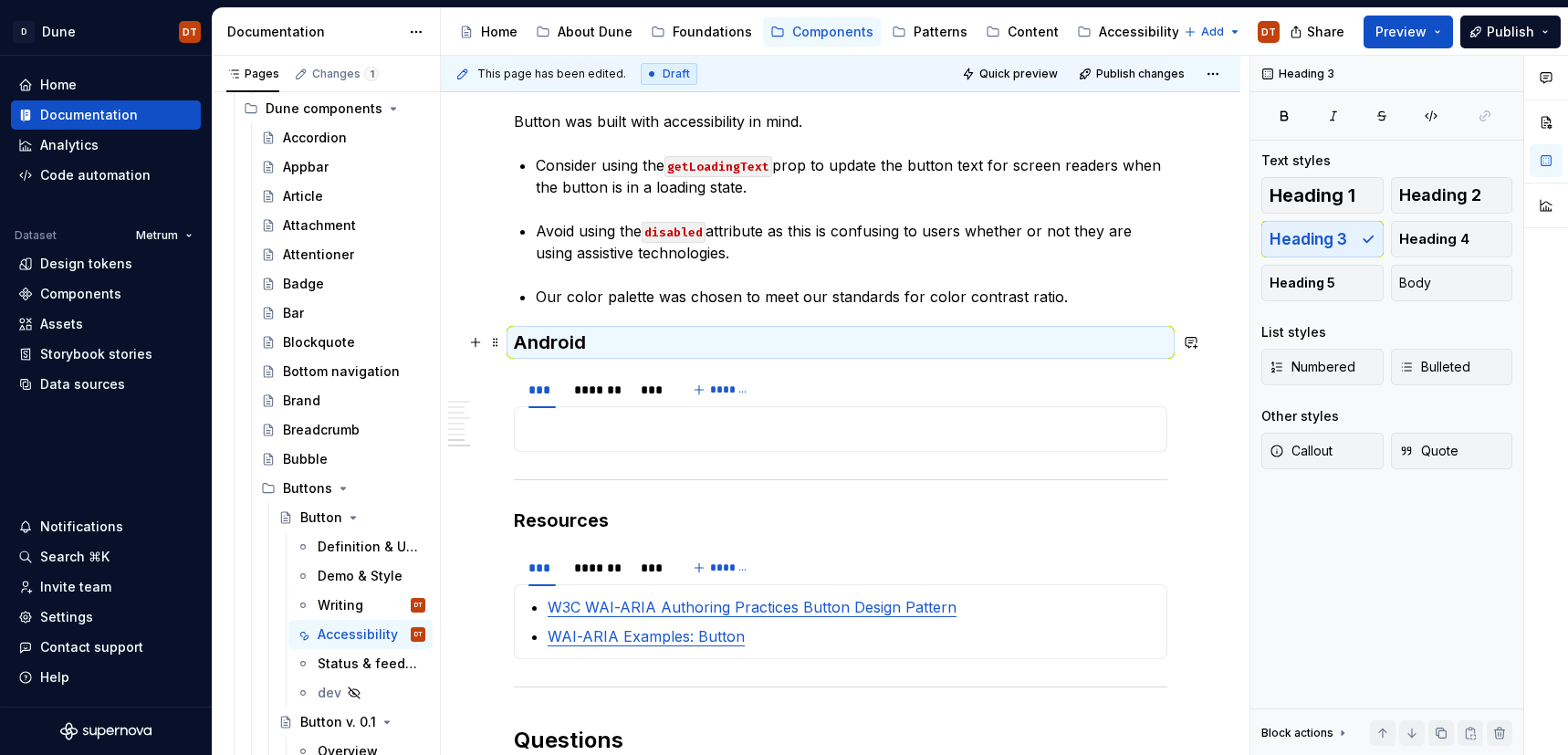
click at [691, 340] on h3 "Android" at bounding box center [841, 341] width 654 height 25
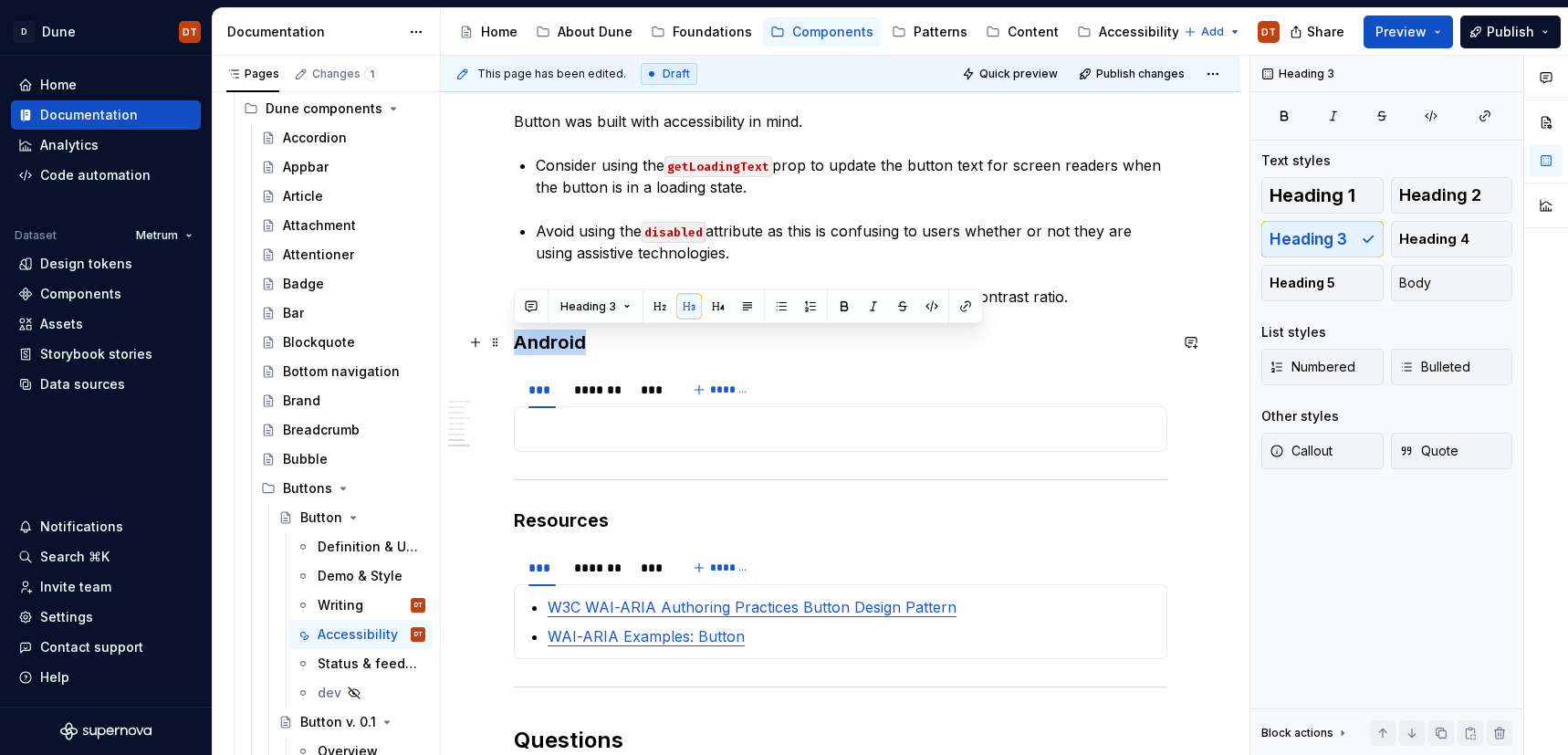
click at [638, 346] on h3 "Android" at bounding box center [841, 341] width 654 height 25
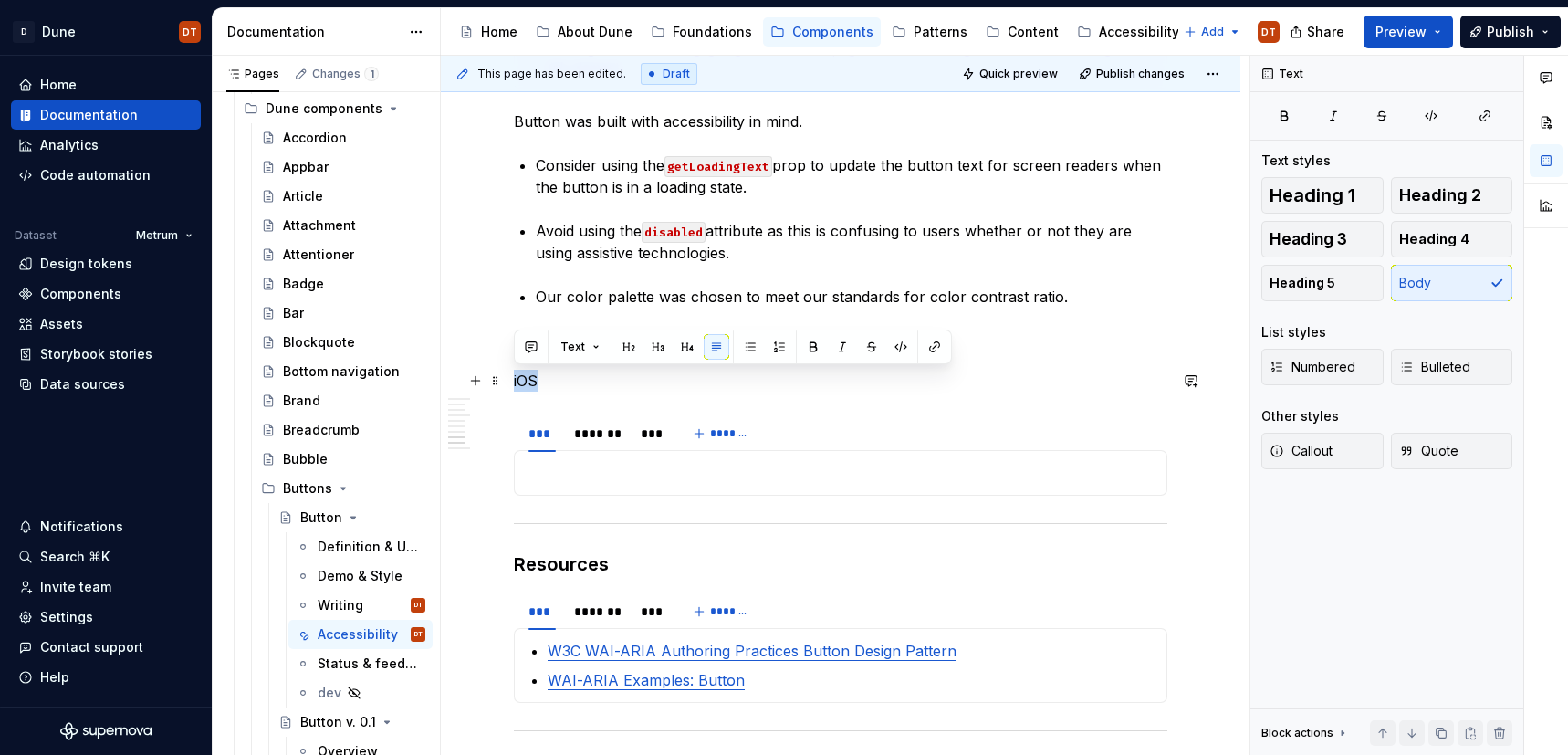
drag, startPoint x: 547, startPoint y: 377, endPoint x: 508, endPoint y: 378, distance: 39.0
click at [508, 378] on div "Accessibility guidelines for designers Overview Description with best practices…" at bounding box center [841, 21] width 800 height 2407
click at [1337, 230] on span "Heading 3" at bounding box center [1308, 239] width 77 height 19
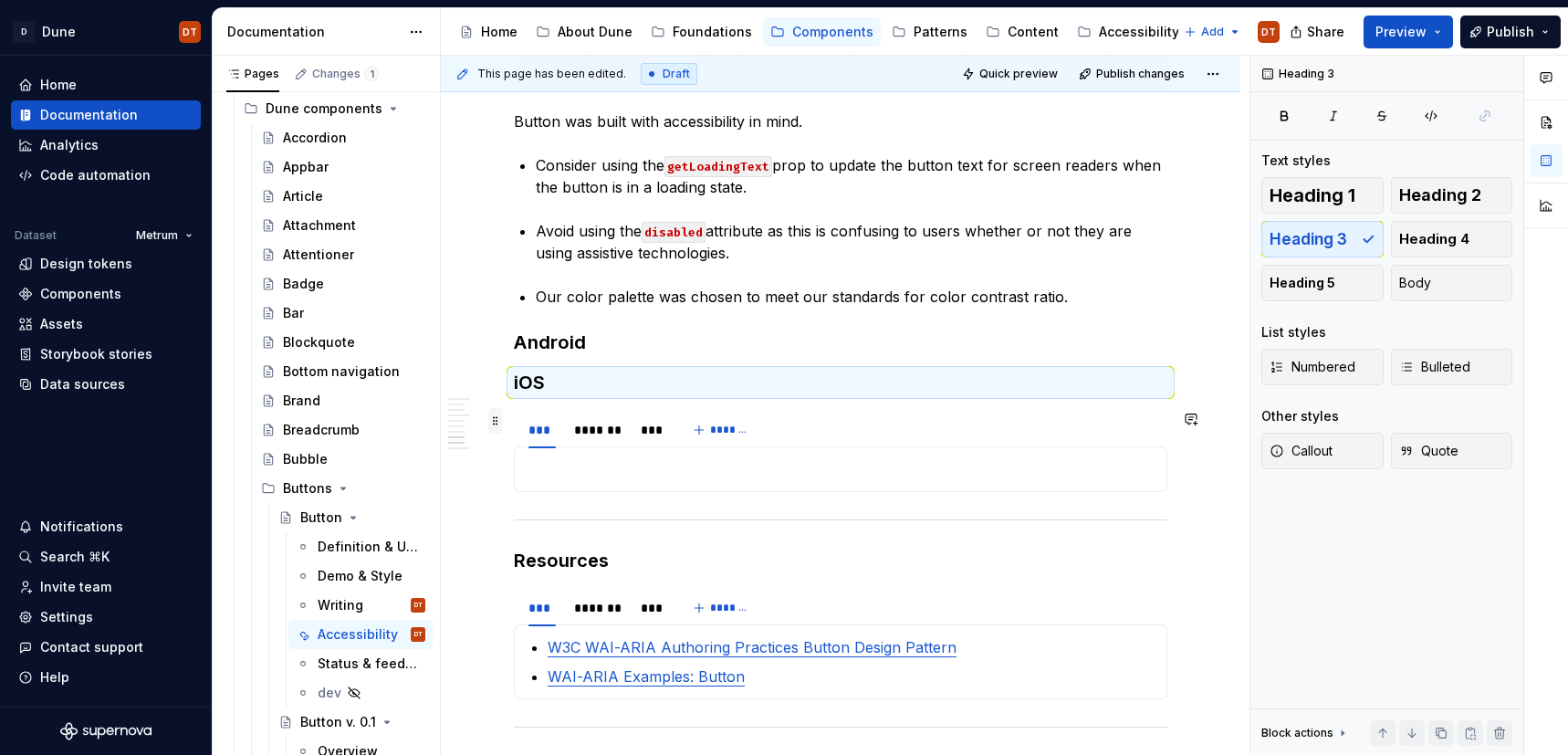
click at [495, 421] on span at bounding box center [496, 420] width 15 height 25
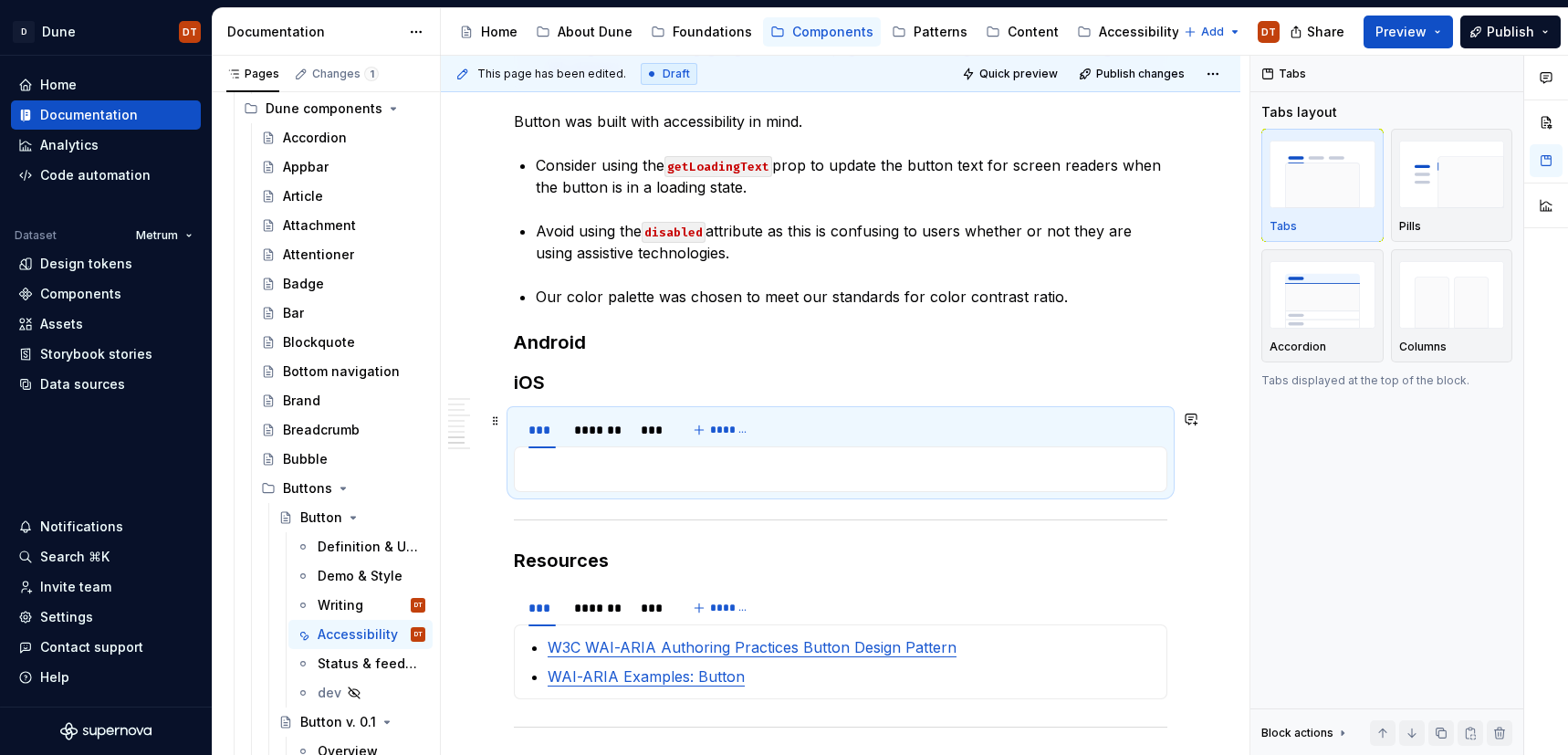
click at [721, 444] on div "*** ******* *** *******" at bounding box center [637, 430] width 246 height 36
click at [497, 418] on span at bounding box center [496, 420] width 15 height 25
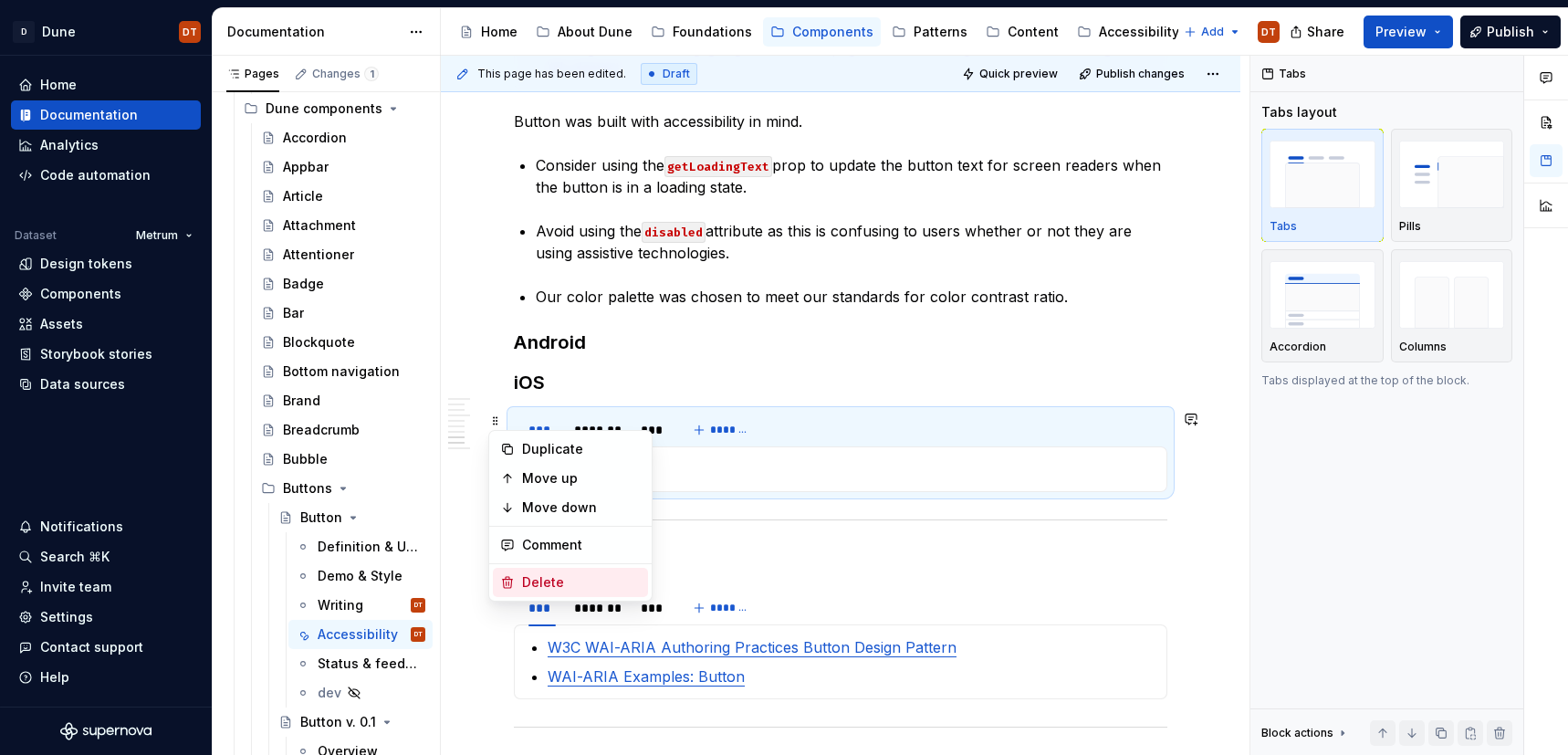
click at [538, 578] on div "Delete" at bounding box center [581, 582] width 119 height 19
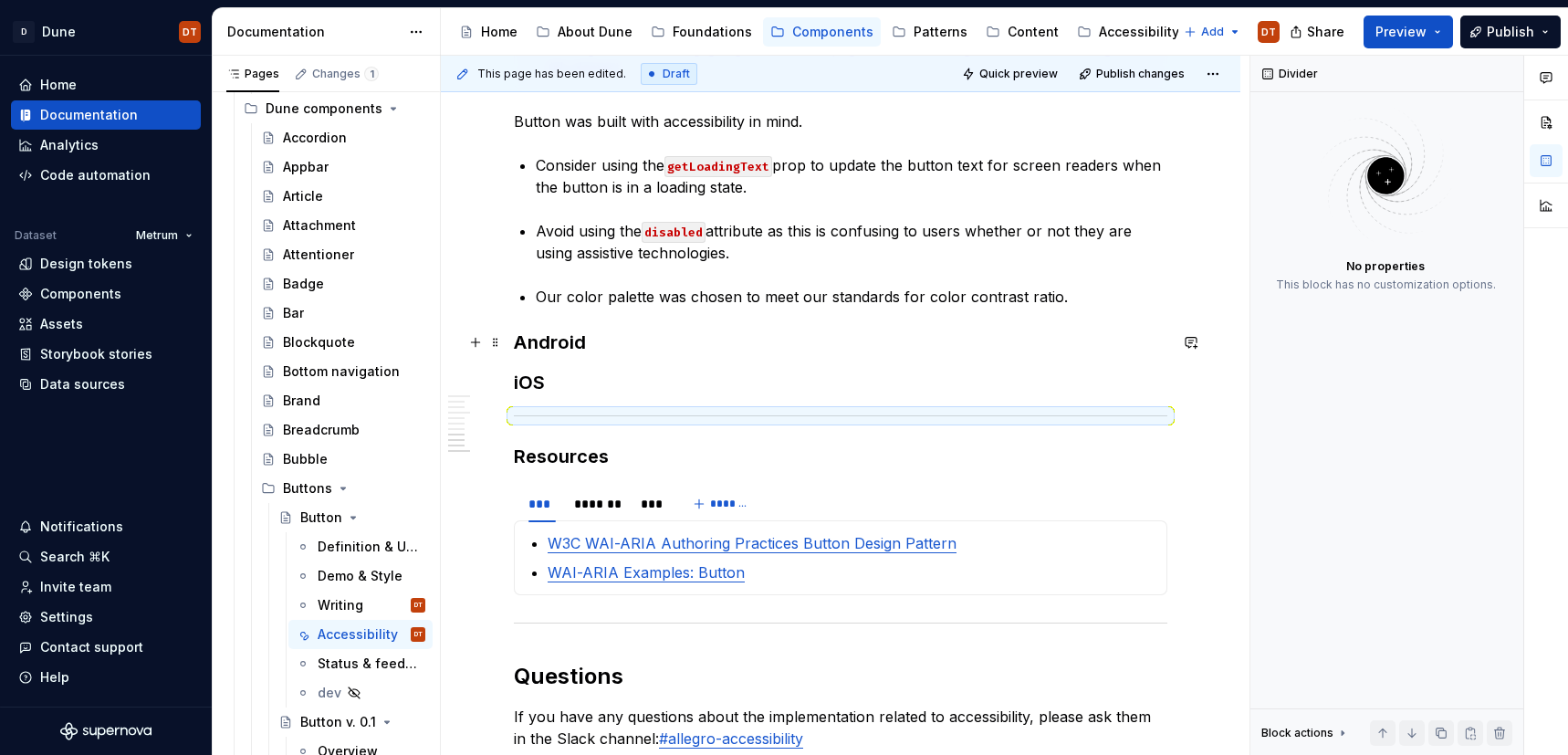
click at [624, 347] on h3 "Android" at bounding box center [841, 341] width 654 height 25
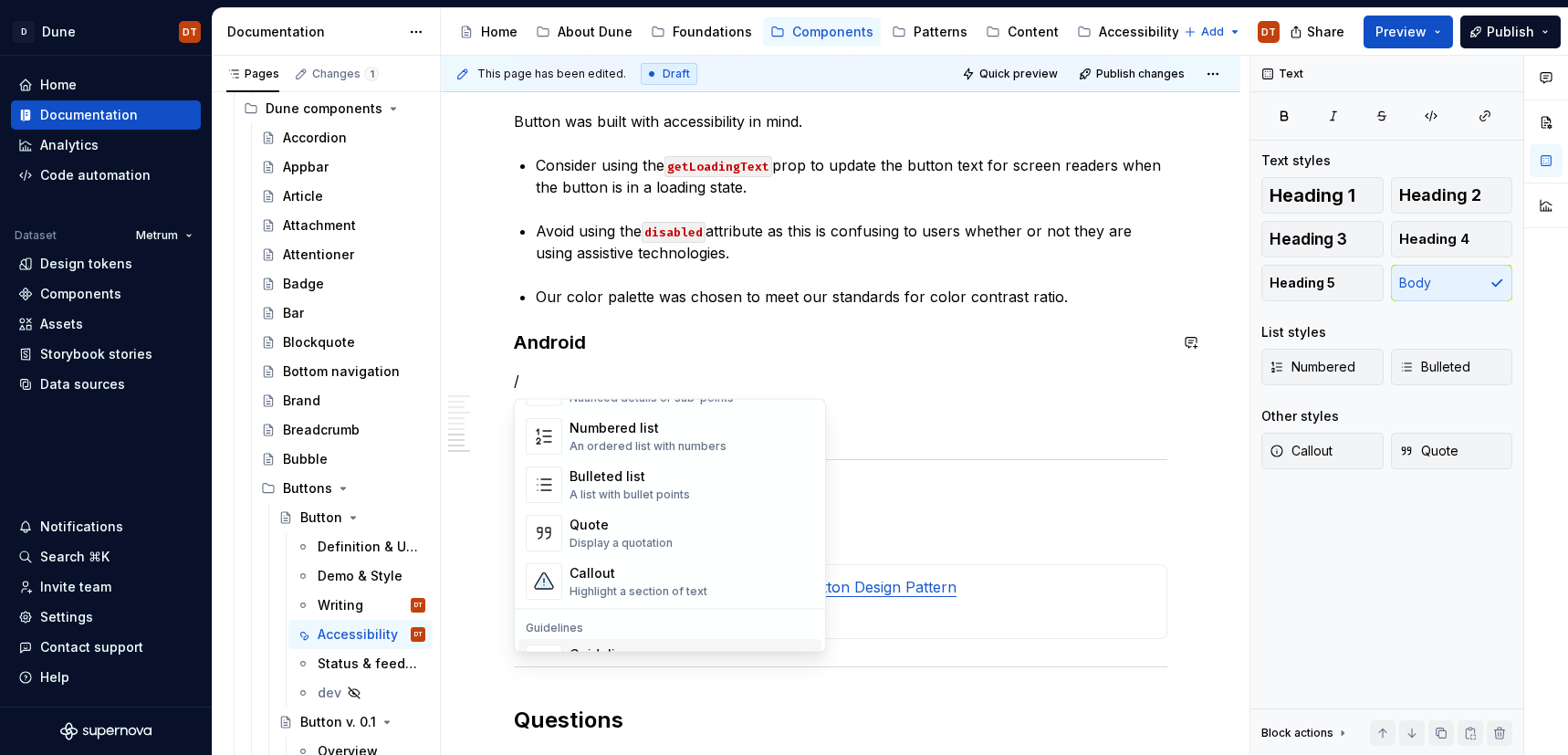
scroll to position [294, 0]
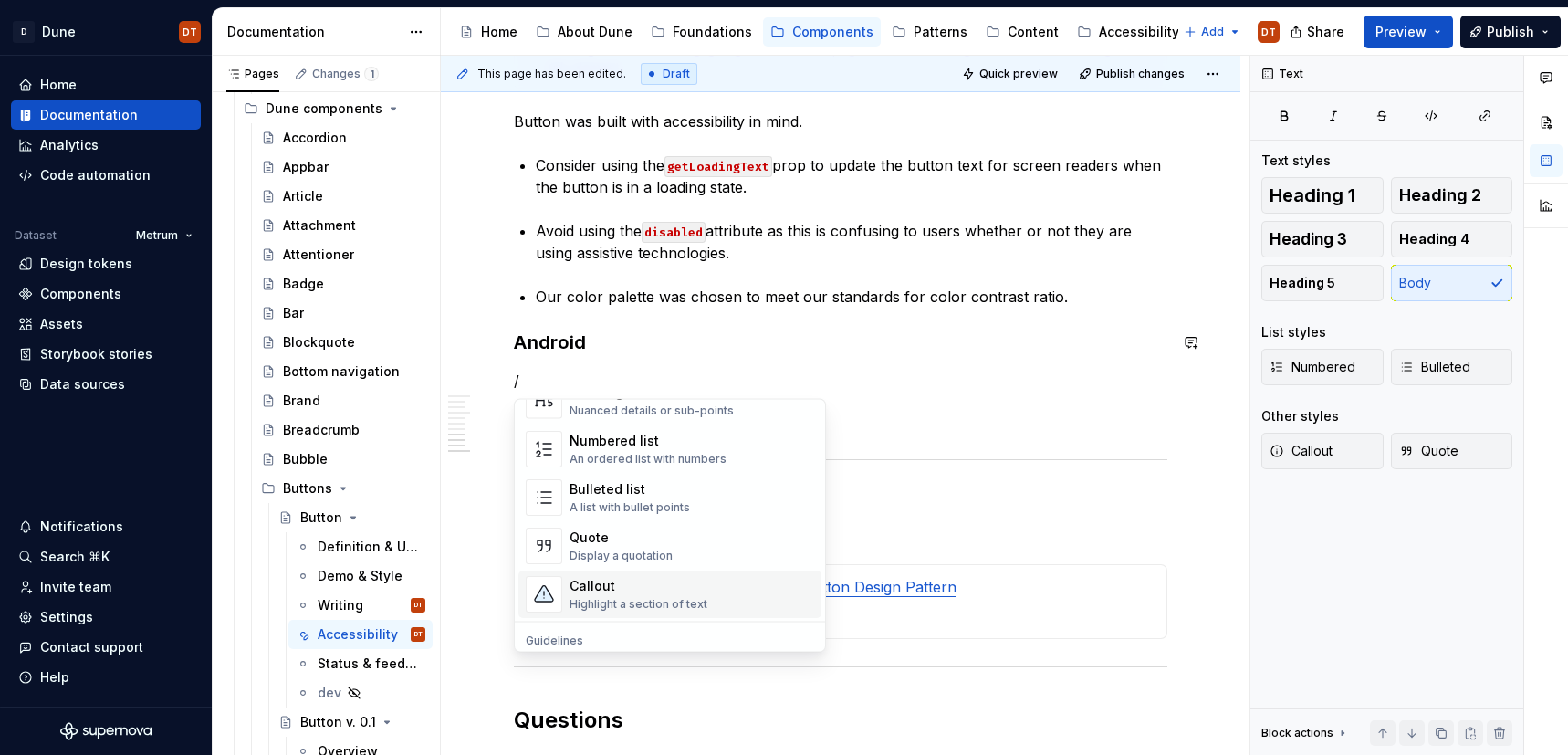
click at [618, 602] on div "Highlight a section of text" at bounding box center [638, 604] width 138 height 15
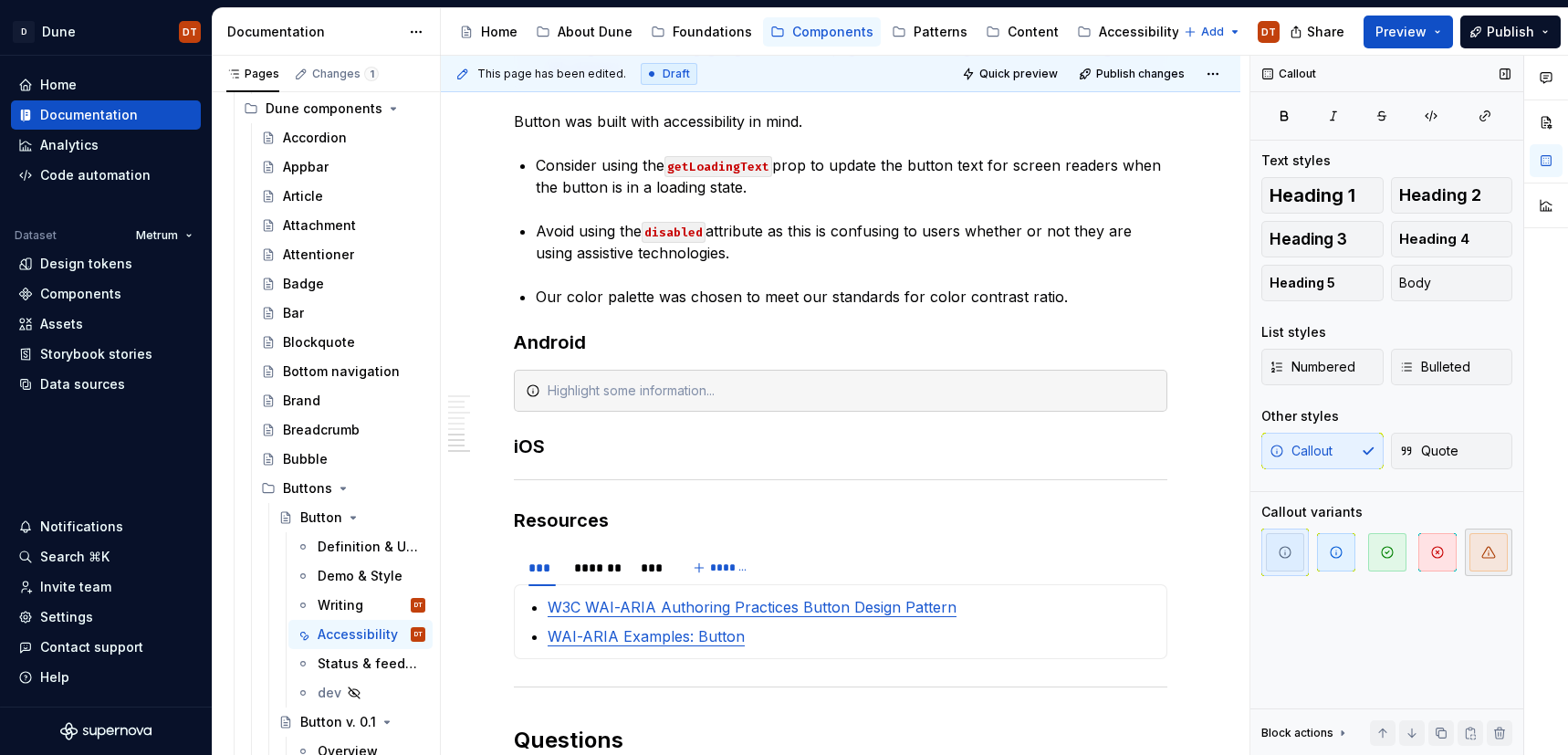
click at [1482, 549] on icon "button" at bounding box center [1489, 552] width 15 height 15
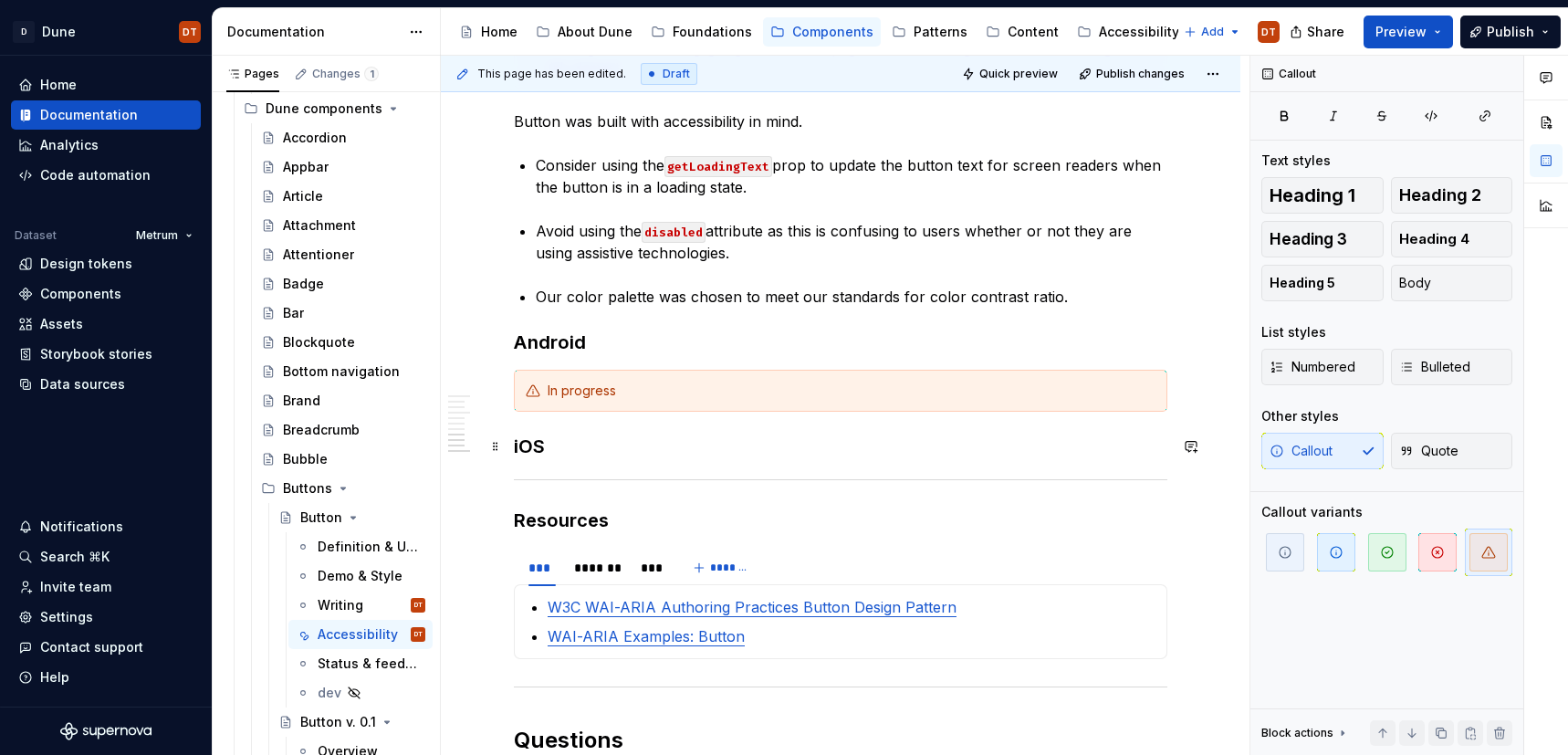
click at [661, 453] on h3 "iOS" at bounding box center [841, 445] width 654 height 25
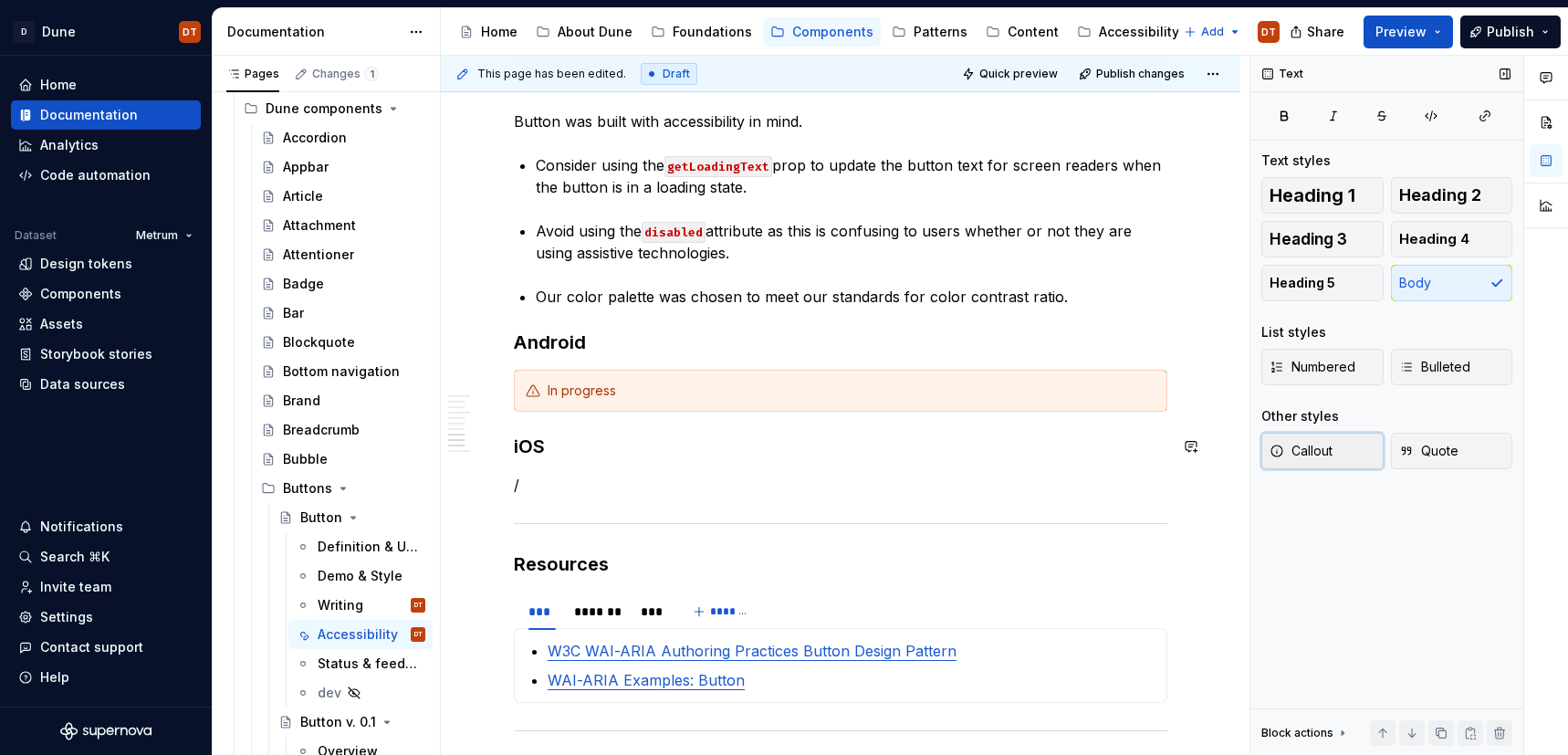
click at [1322, 448] on span "Callout" at bounding box center [1301, 451] width 63 height 19
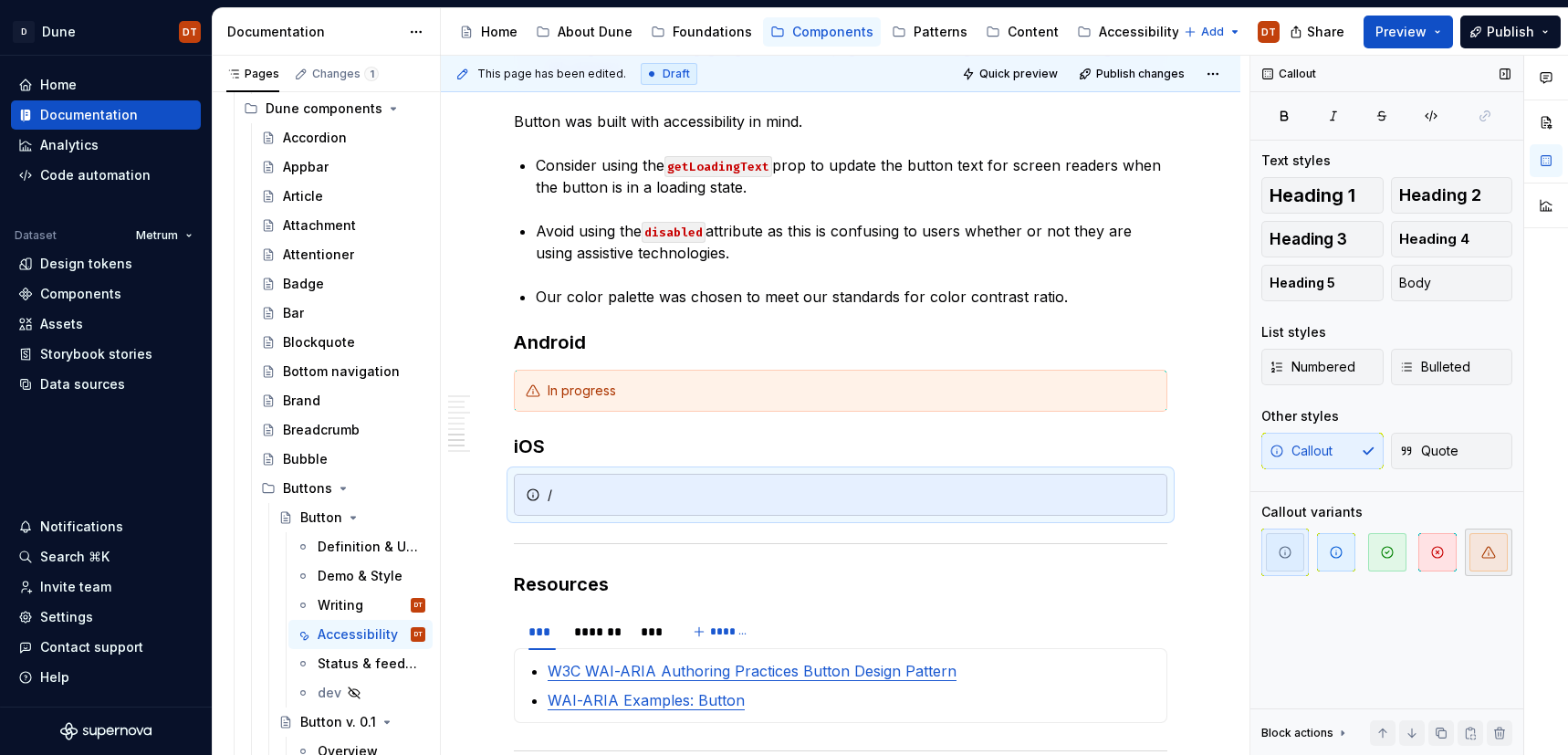
click at [1482, 547] on icon "button" at bounding box center [1489, 552] width 15 height 15
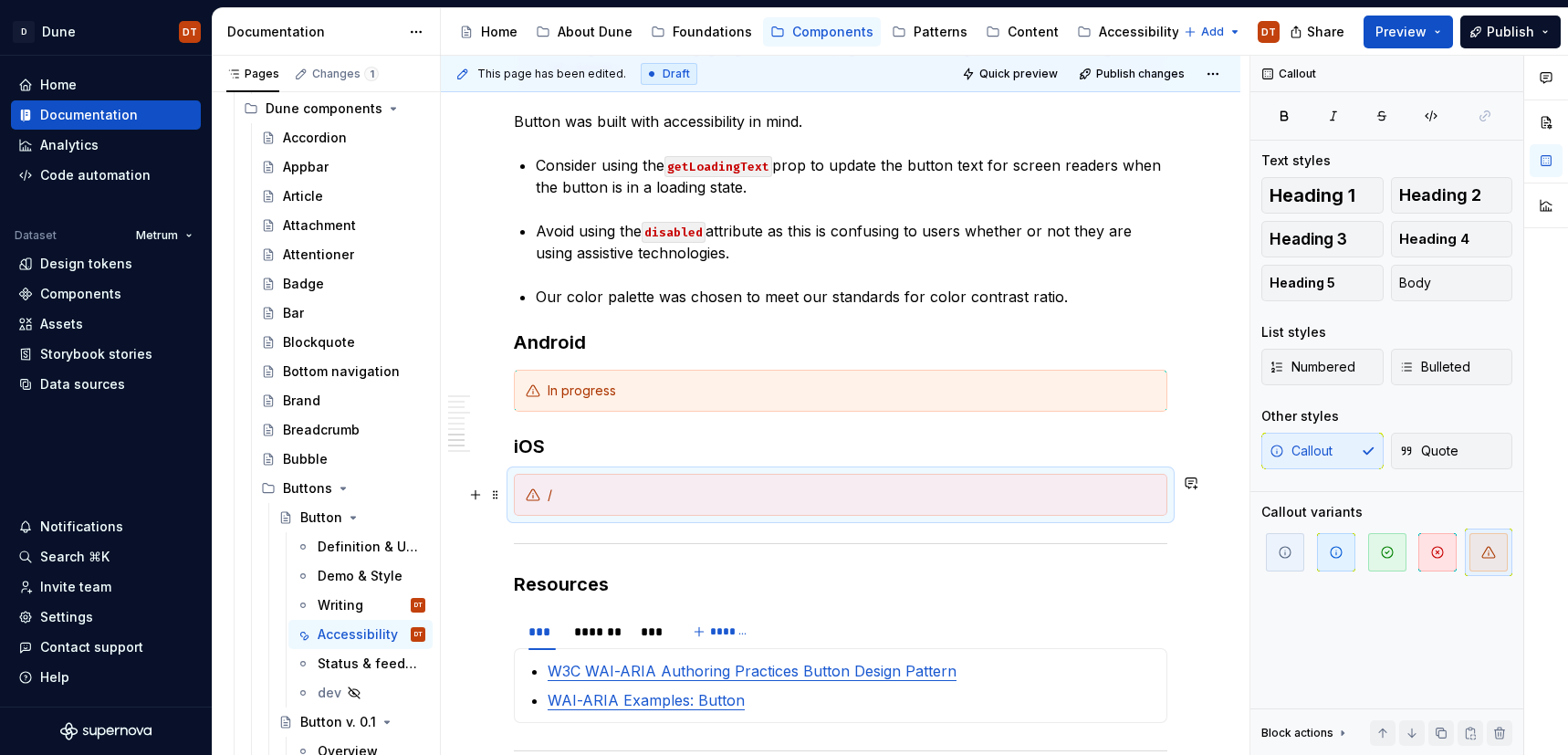
click at [562, 503] on div "/" at bounding box center [852, 495] width 608 height 19
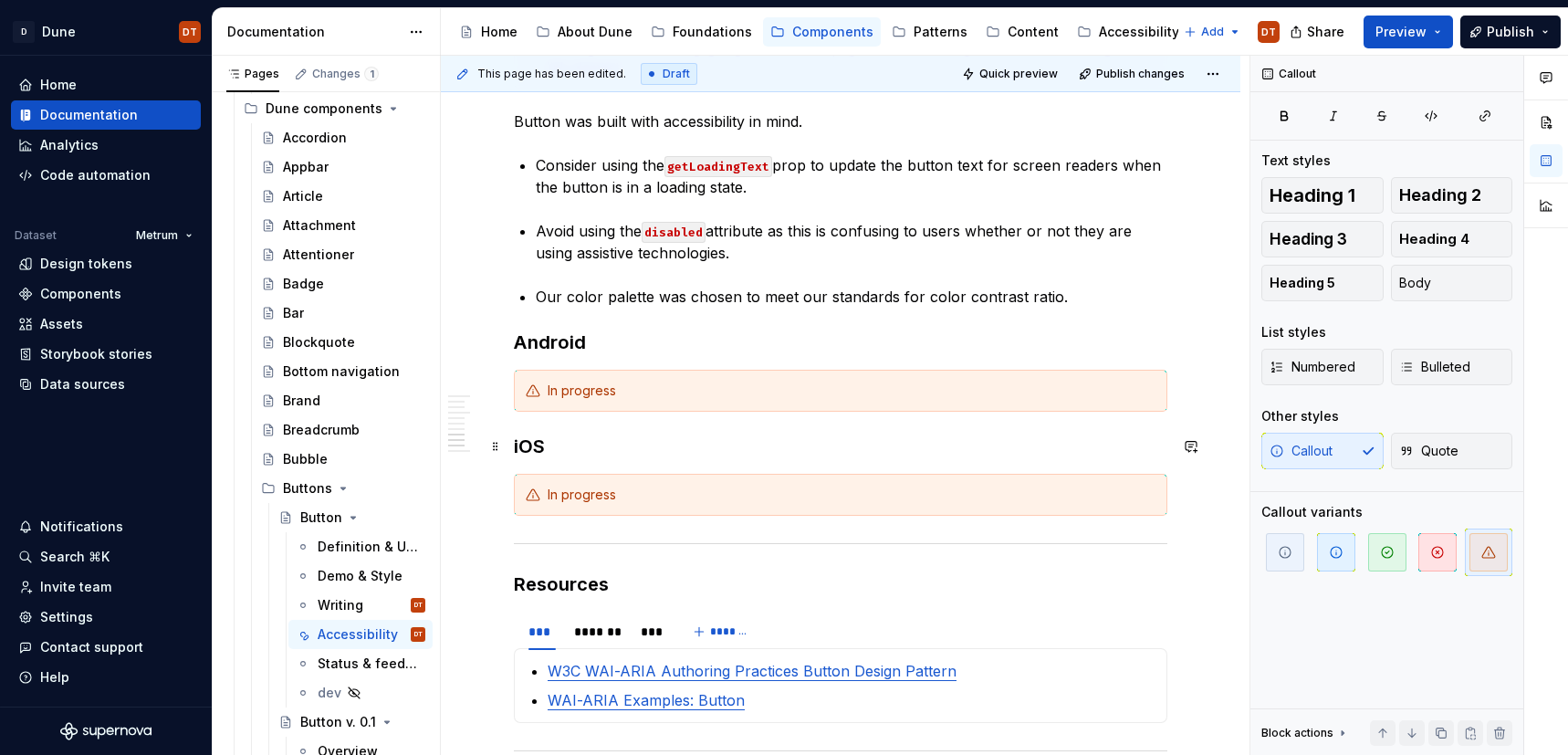
click at [749, 435] on h3 "iOS" at bounding box center [841, 445] width 654 height 25
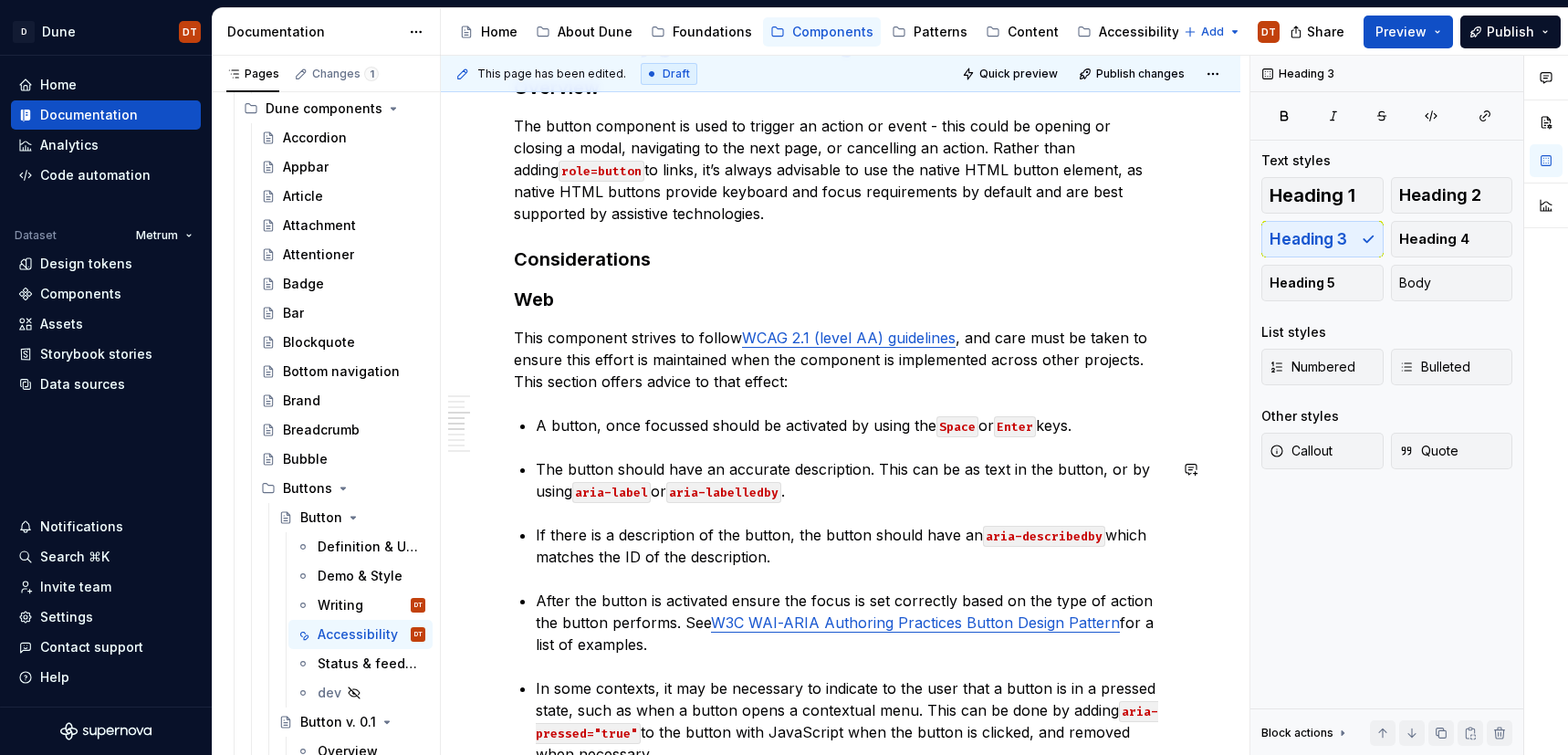
scroll to position [720, 0]
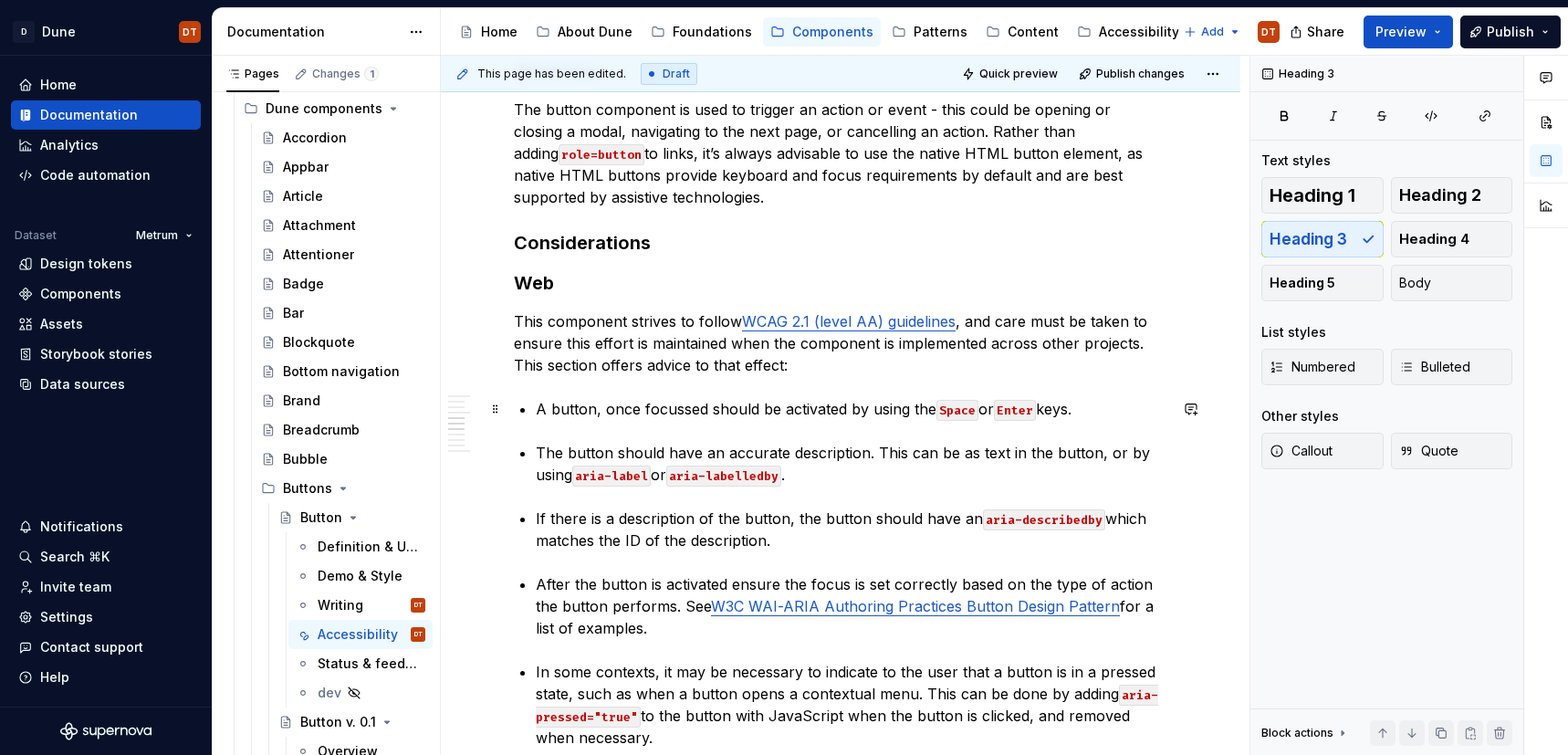
click at [663, 411] on p "A button, once focussed should be activated by using the Space or Enter keys." at bounding box center [851, 409] width 631 height 22
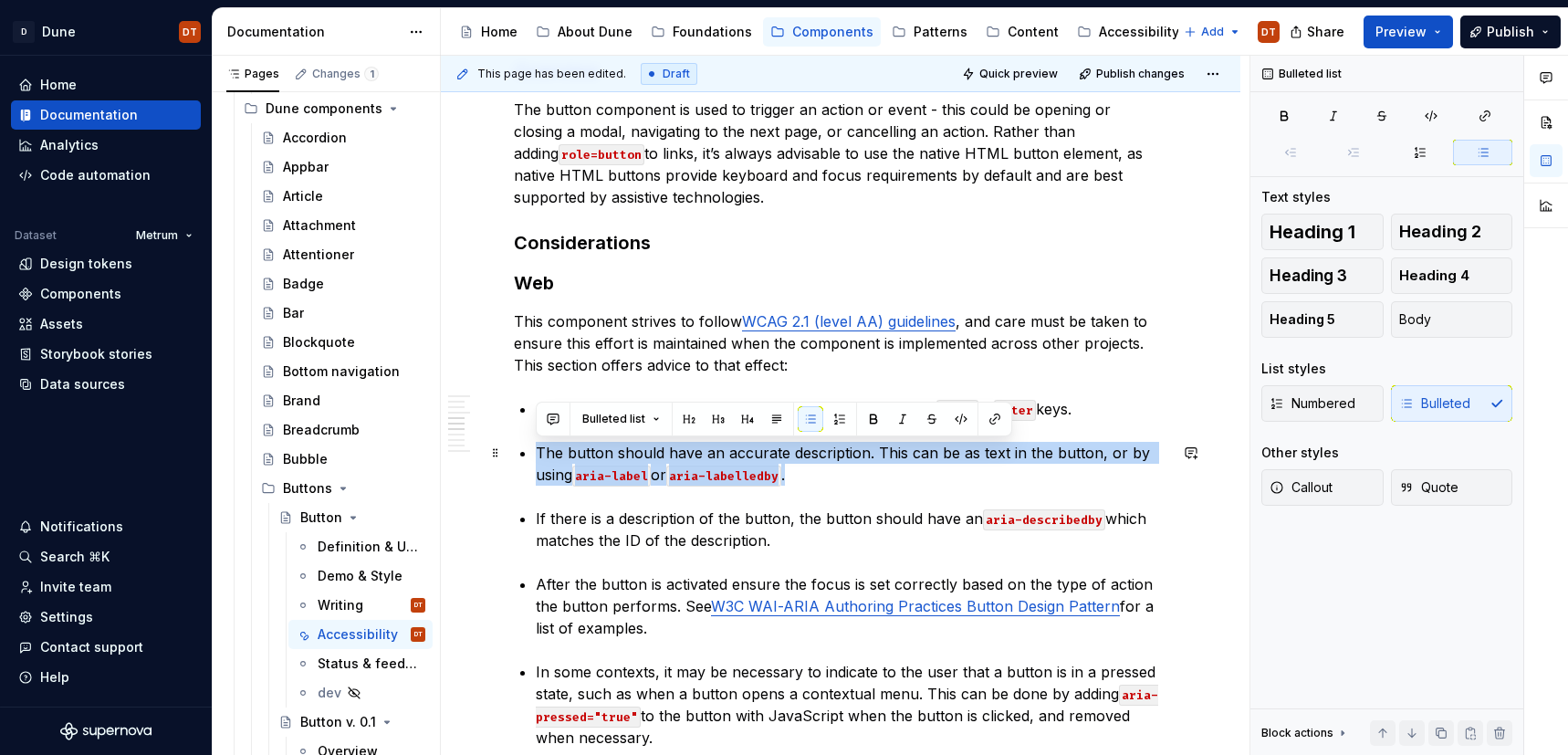
drag, startPoint x: 807, startPoint y: 479, endPoint x: 522, endPoint y: 450, distance: 286.5
click at [536, 450] on li "The button should have an accurate description. This can be as text in the butt…" at bounding box center [851, 463] width 631 height 44
copy p "The button should have an accurate description. This can be as text in the butt…"
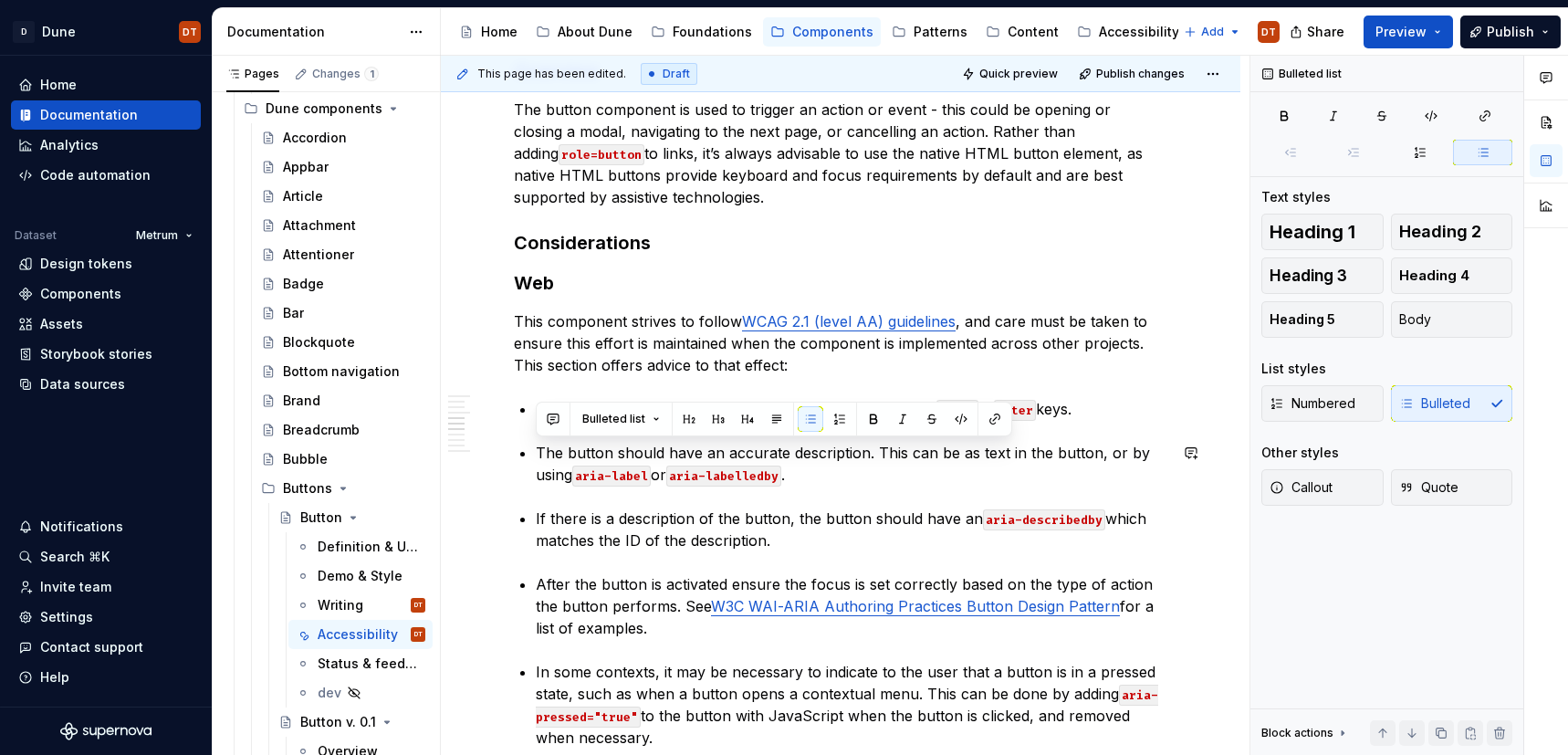
click at [1116, 407] on p "A button, once focussed should be activated by using the Space or Enter keys." at bounding box center [851, 409] width 631 height 22
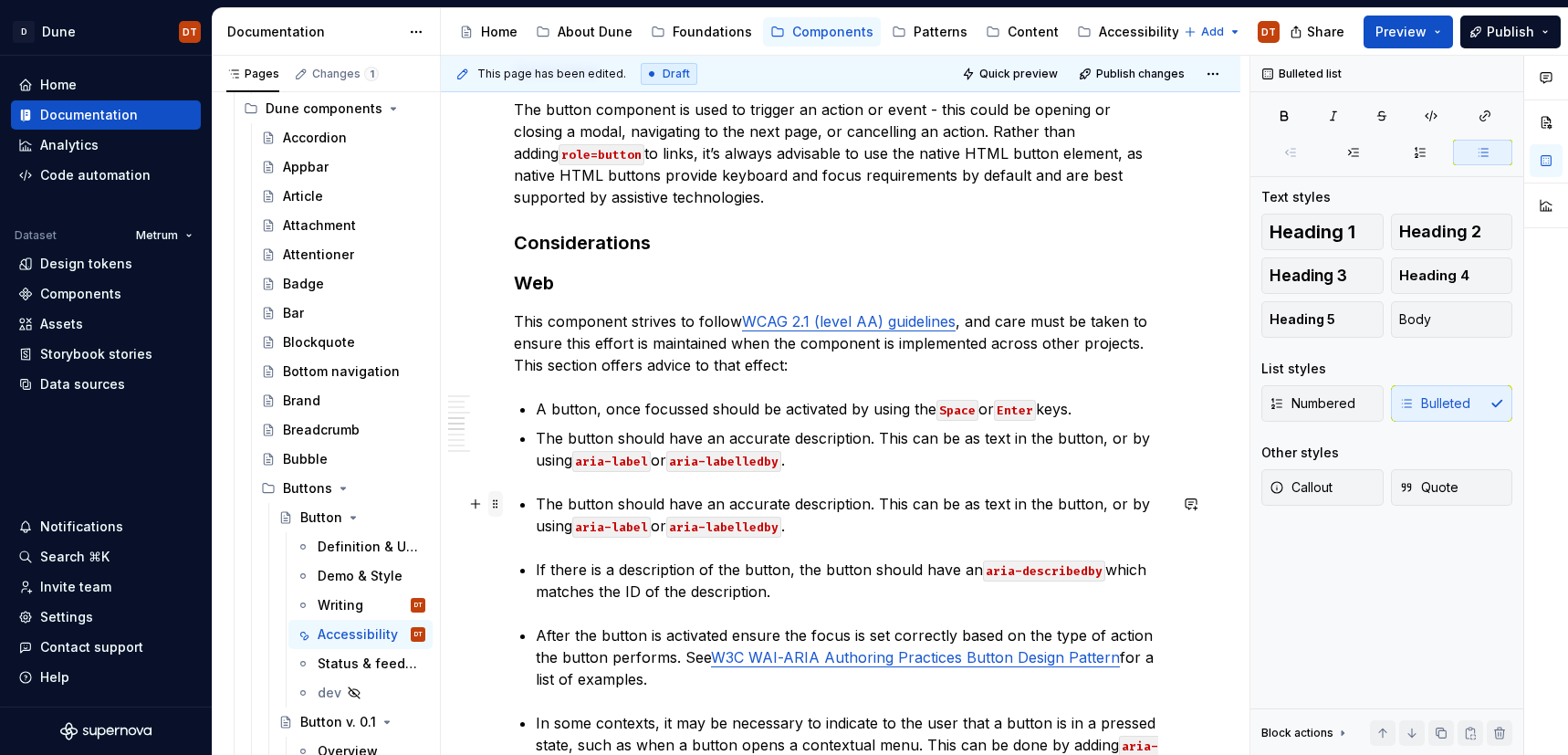
click at [494, 506] on span at bounding box center [496, 503] width 15 height 25
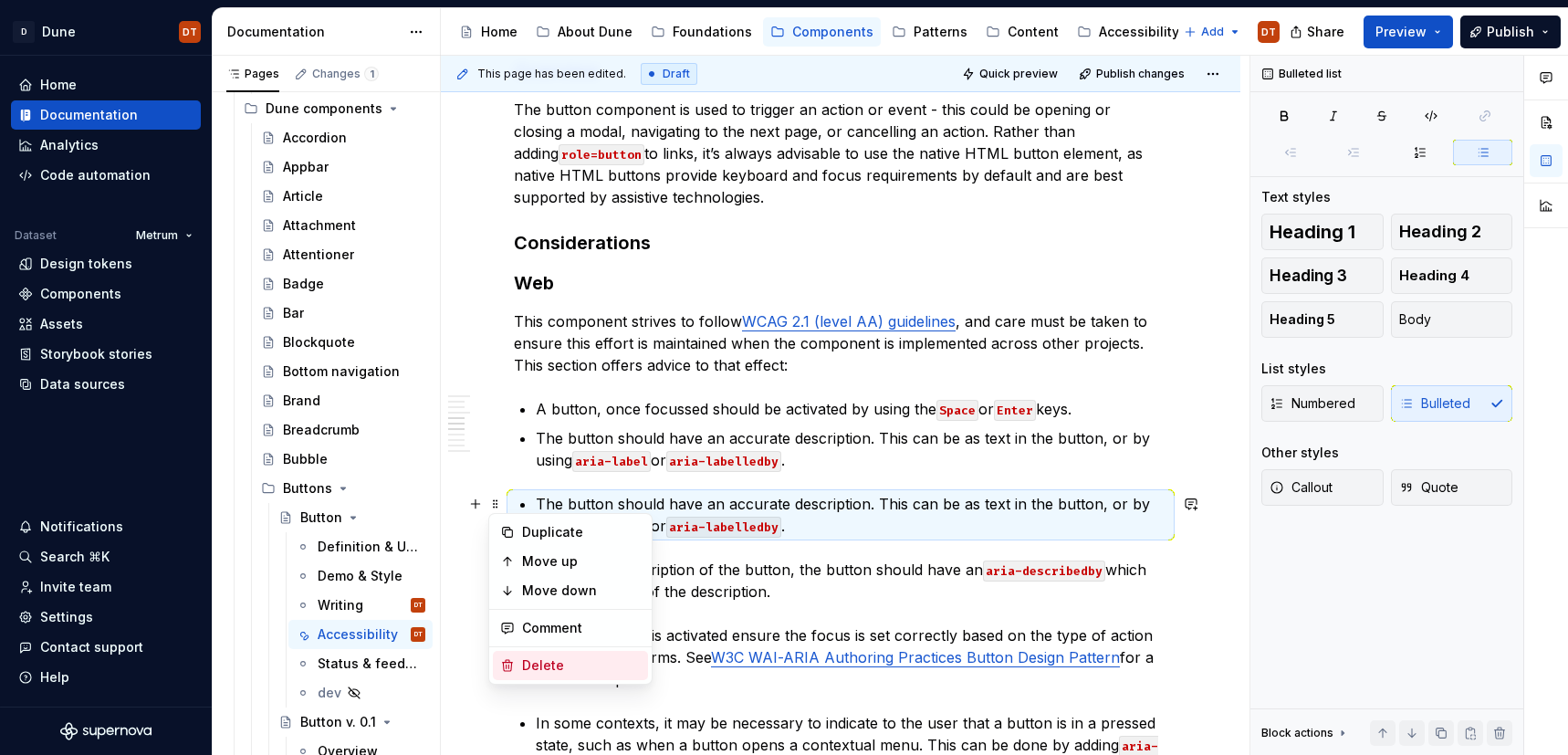
click at [533, 660] on div "Delete" at bounding box center [581, 666] width 119 height 19
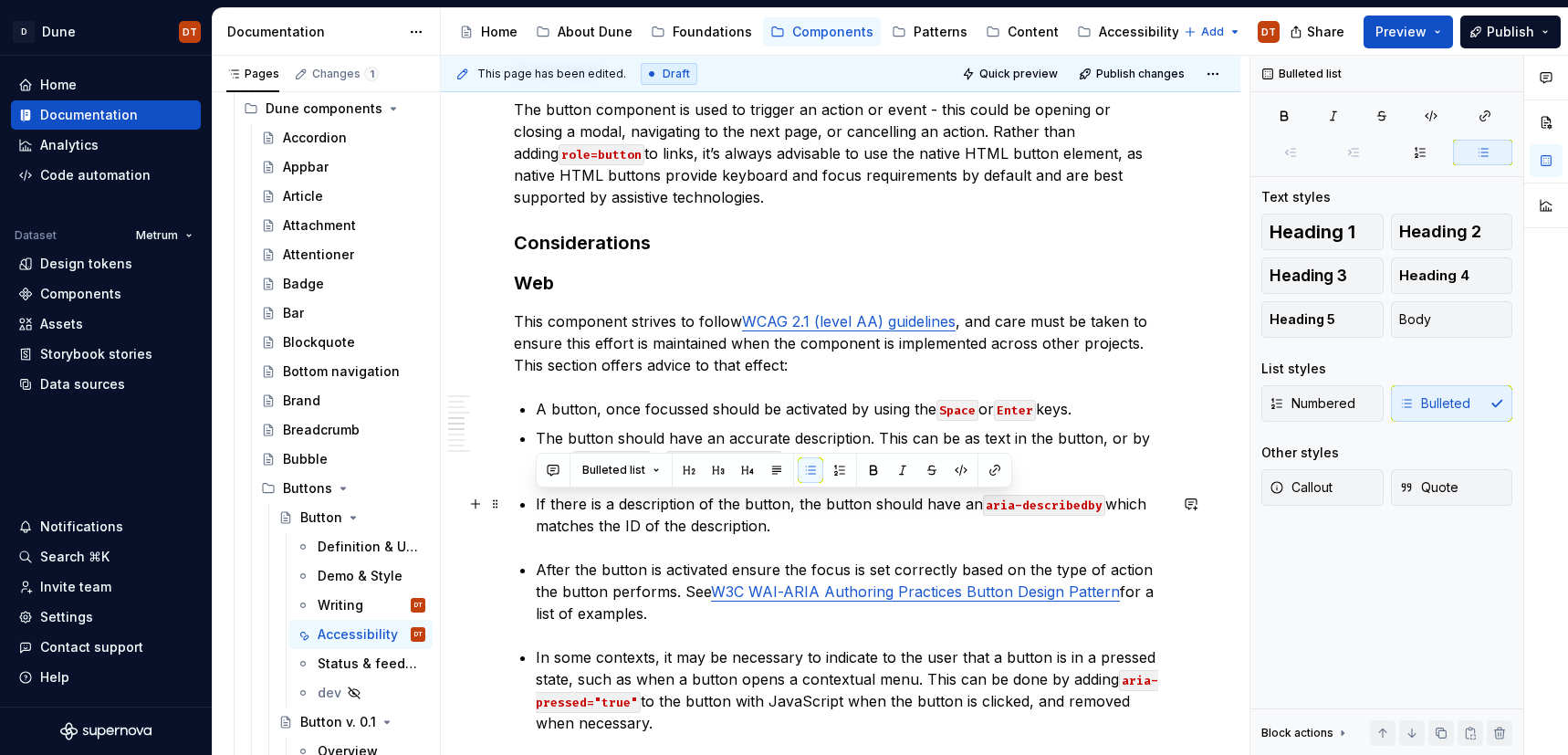
drag, startPoint x: 738, startPoint y: 522, endPoint x: 517, endPoint y: 497, distance: 222.4
click at [517, 497] on div "Accessibility guidelines for designers Overview Description with best practices…" at bounding box center [841, 700] width 654 height 2121
copy p "If there is a description of the button, the button should have an aria-describ…"
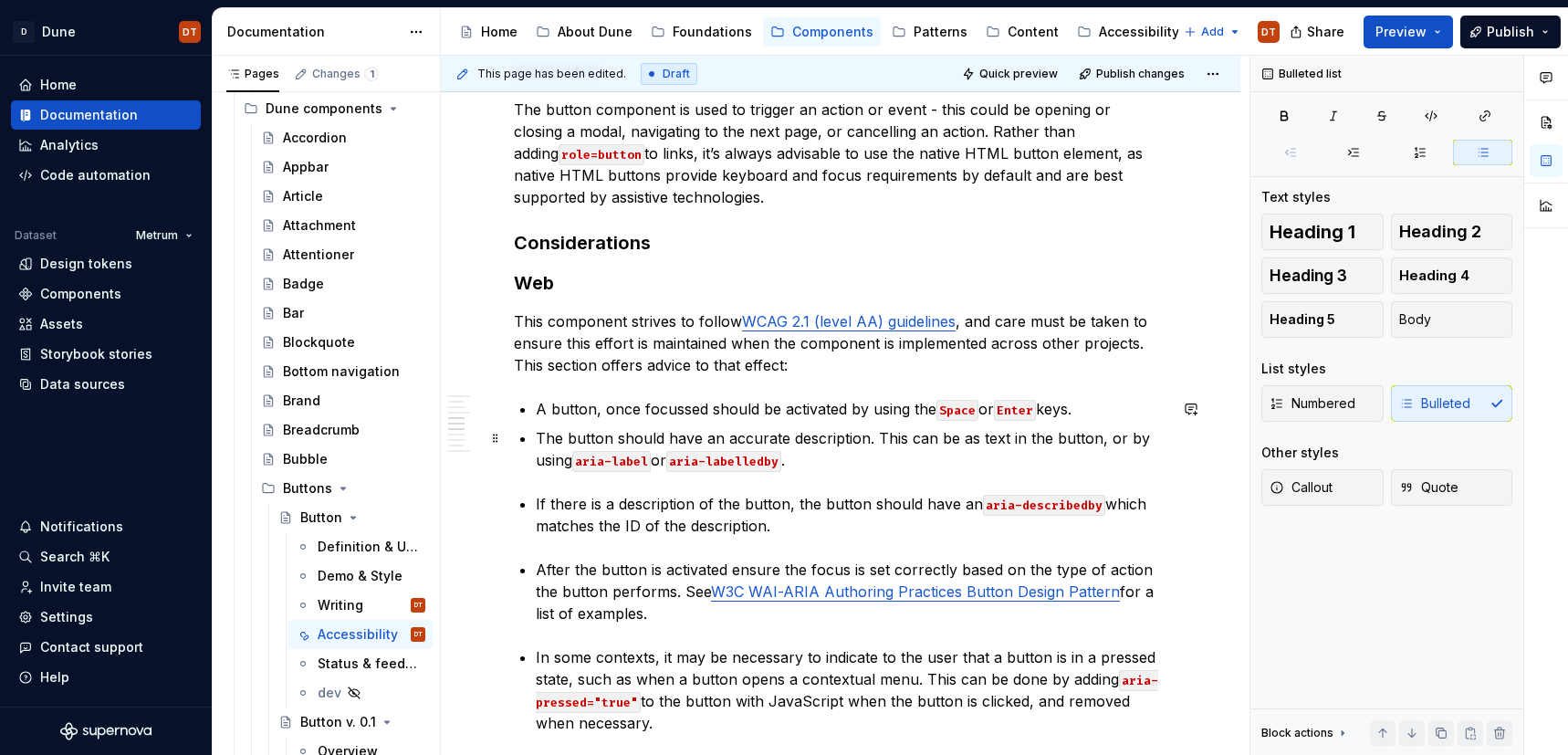
click at [817, 432] on p "The button should have an accurate description. This can be as text in the butt…" at bounding box center [851, 448] width 631 height 44
click at [820, 452] on p "The button should have an accurate description. This can be as text in the butt…" at bounding box center [851, 448] width 631 height 44
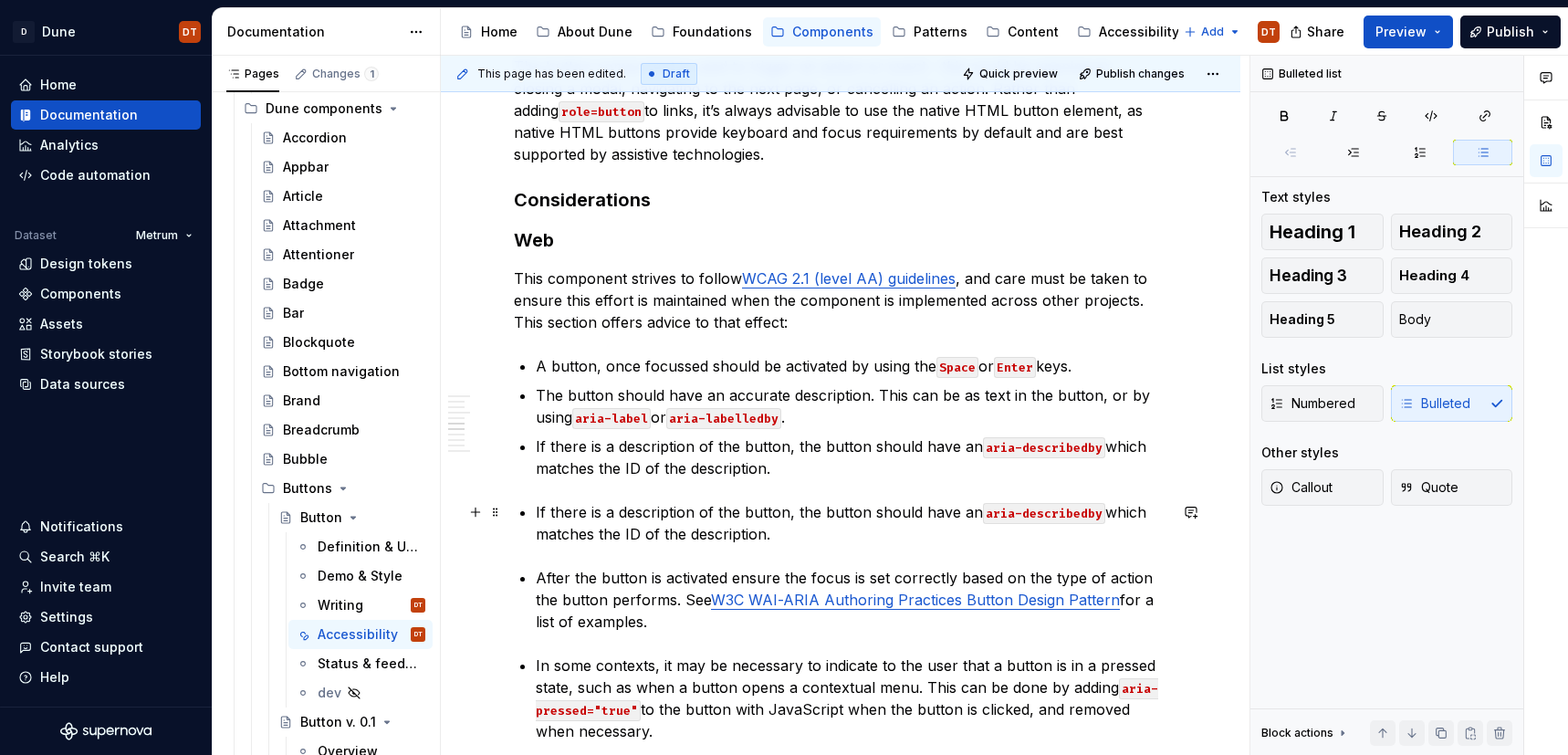
scroll to position [765, 0]
click at [490, 508] on span at bounding box center [496, 509] width 15 height 25
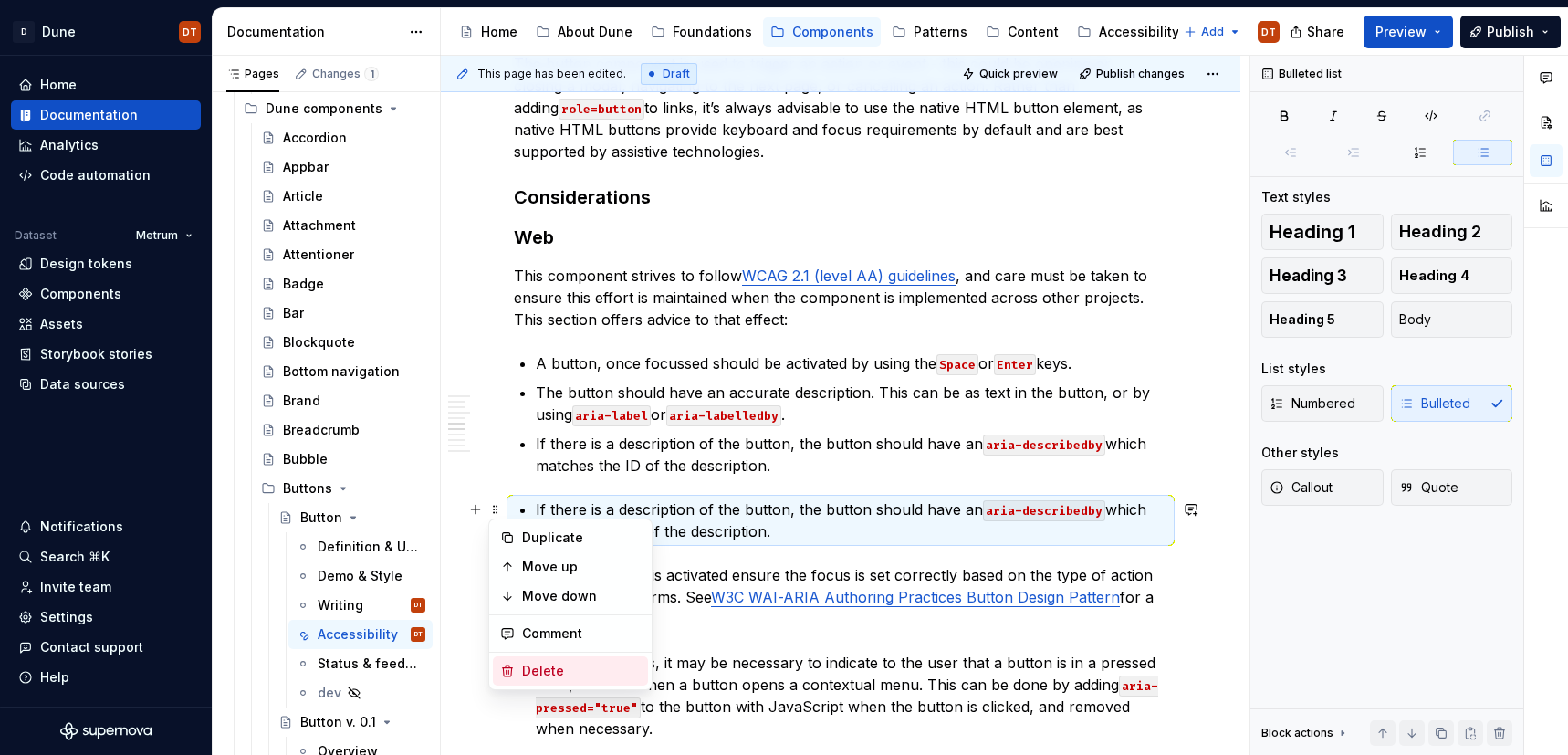
drag, startPoint x: 546, startPoint y: 668, endPoint x: 566, endPoint y: 641, distance: 33.6
click at [546, 668] on div "Delete" at bounding box center [581, 671] width 119 height 19
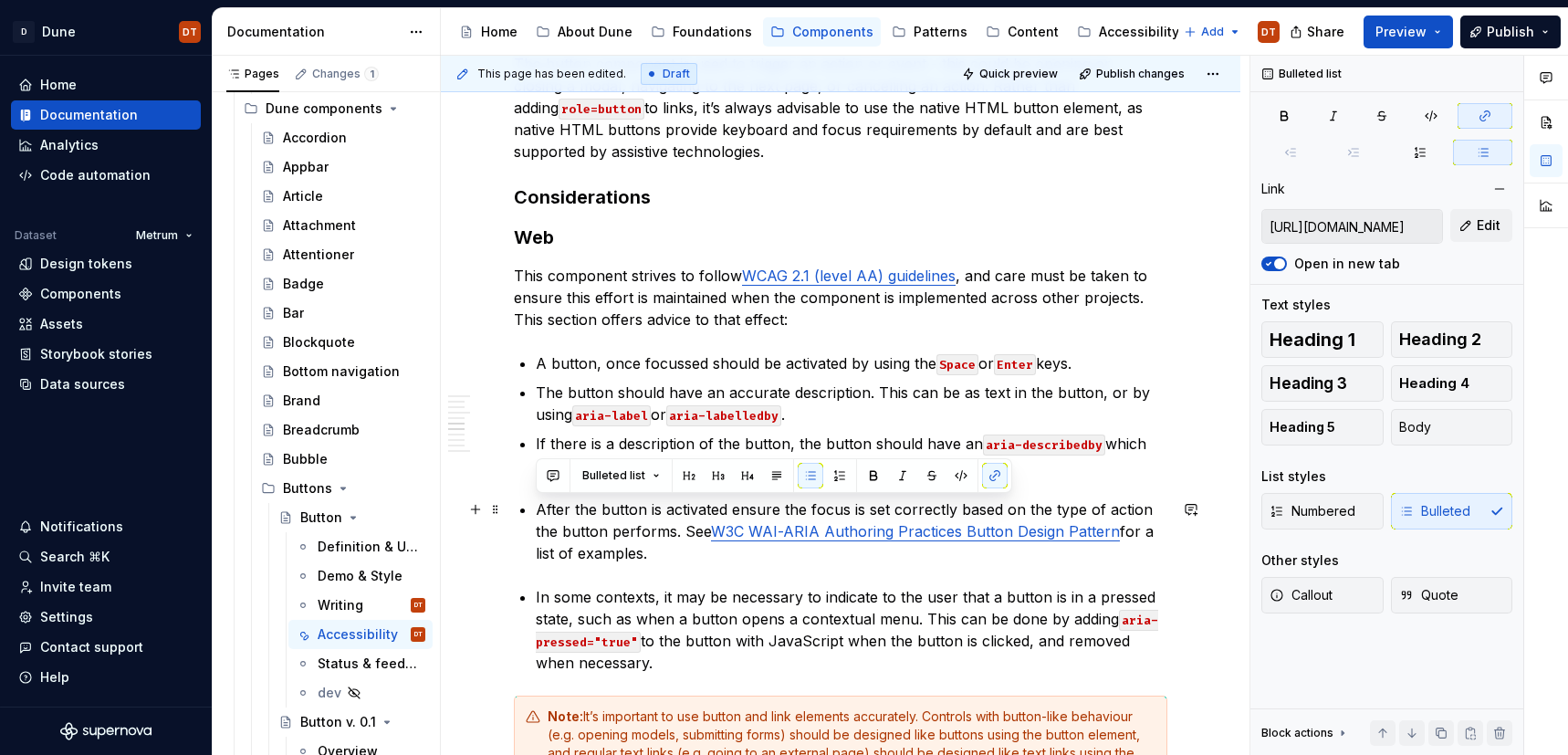
drag, startPoint x: 619, startPoint y: 553, endPoint x: 530, endPoint y: 509, distance: 99.3
click at [530, 509] on div "Accessibility guidelines for designers Overview Description with best practices…" at bounding box center [841, 647] width 654 height 2106
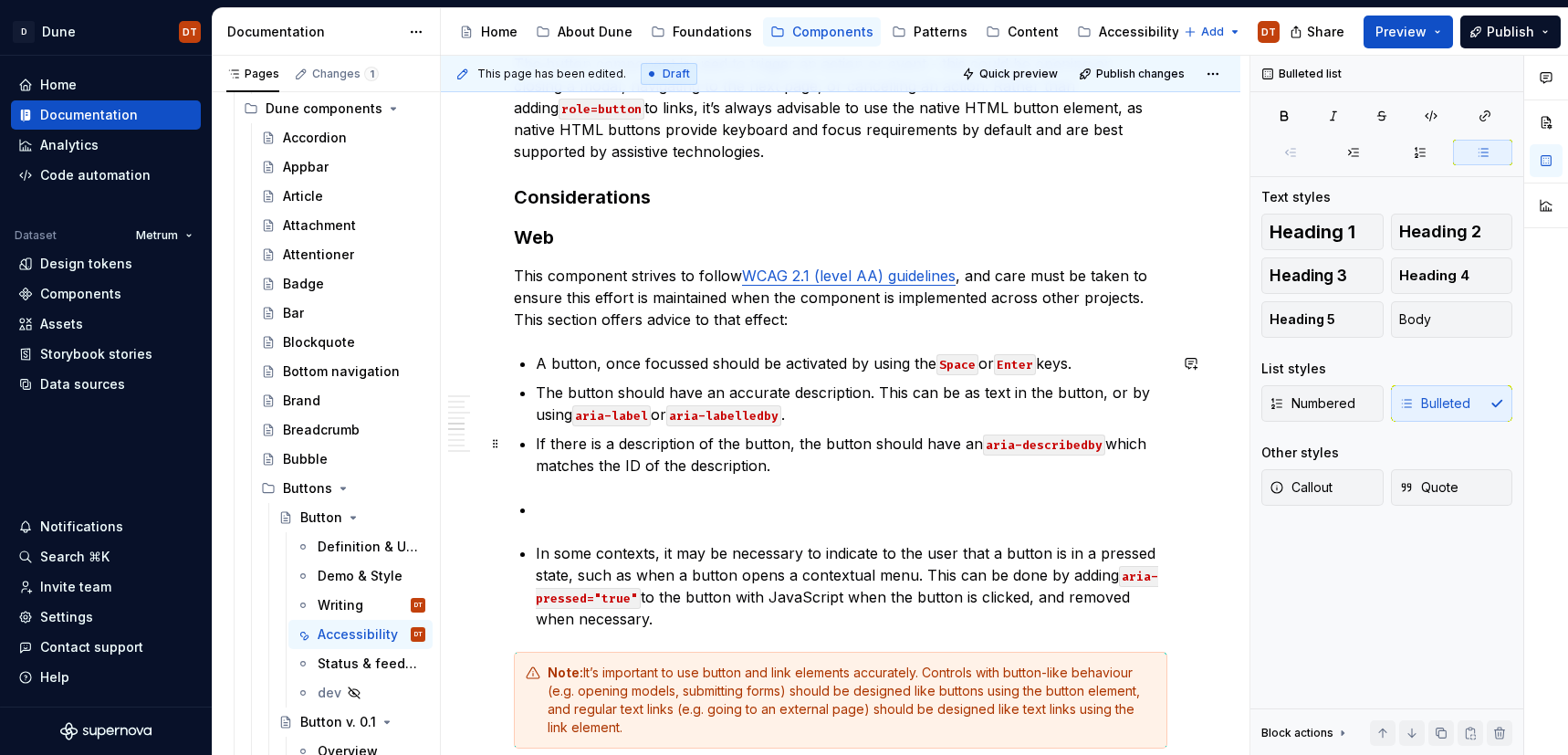
click at [782, 466] on p "If there is a description of the button, the button should have an aria-describ…" at bounding box center [851, 454] width 631 height 44
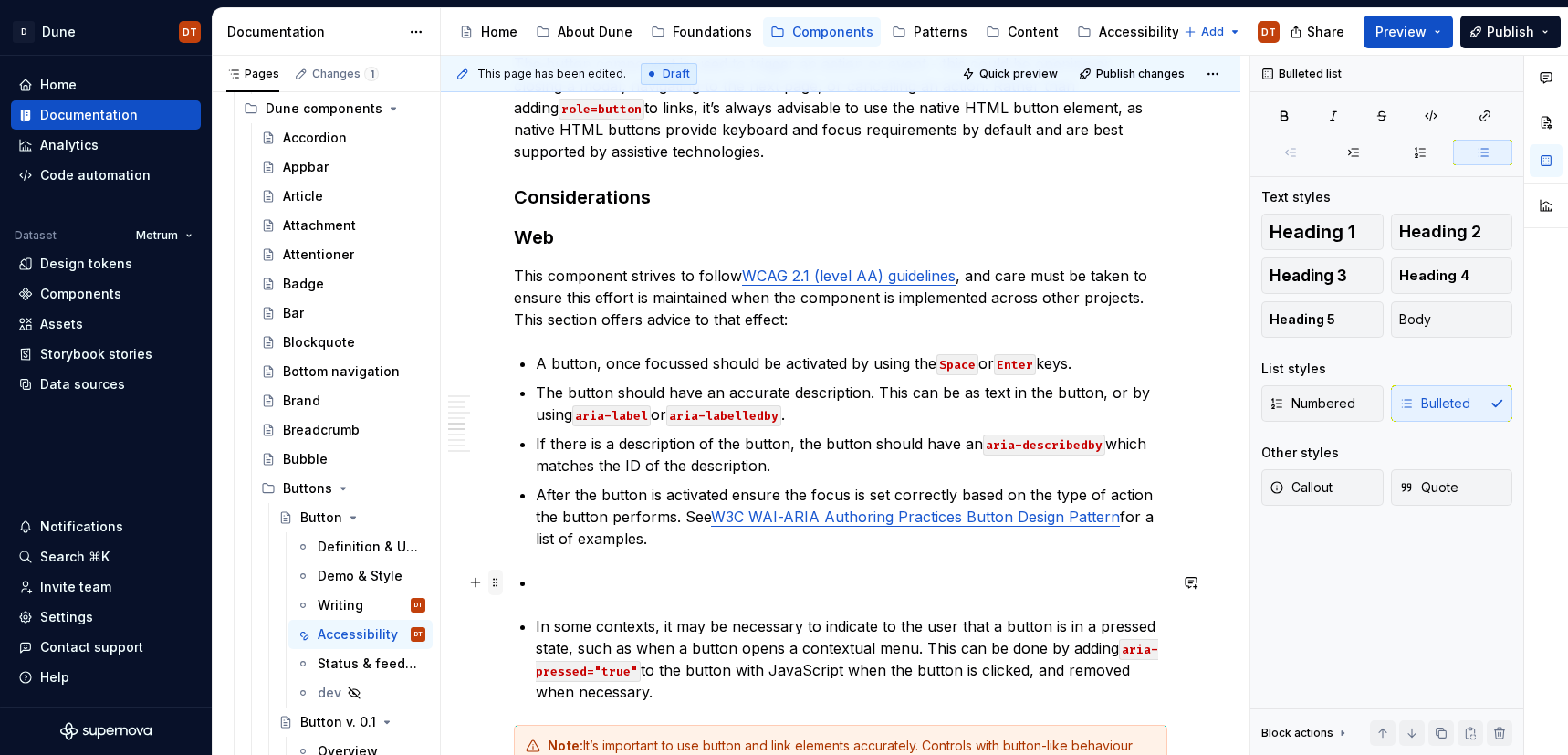
click at [497, 579] on span at bounding box center [496, 581] width 15 height 25
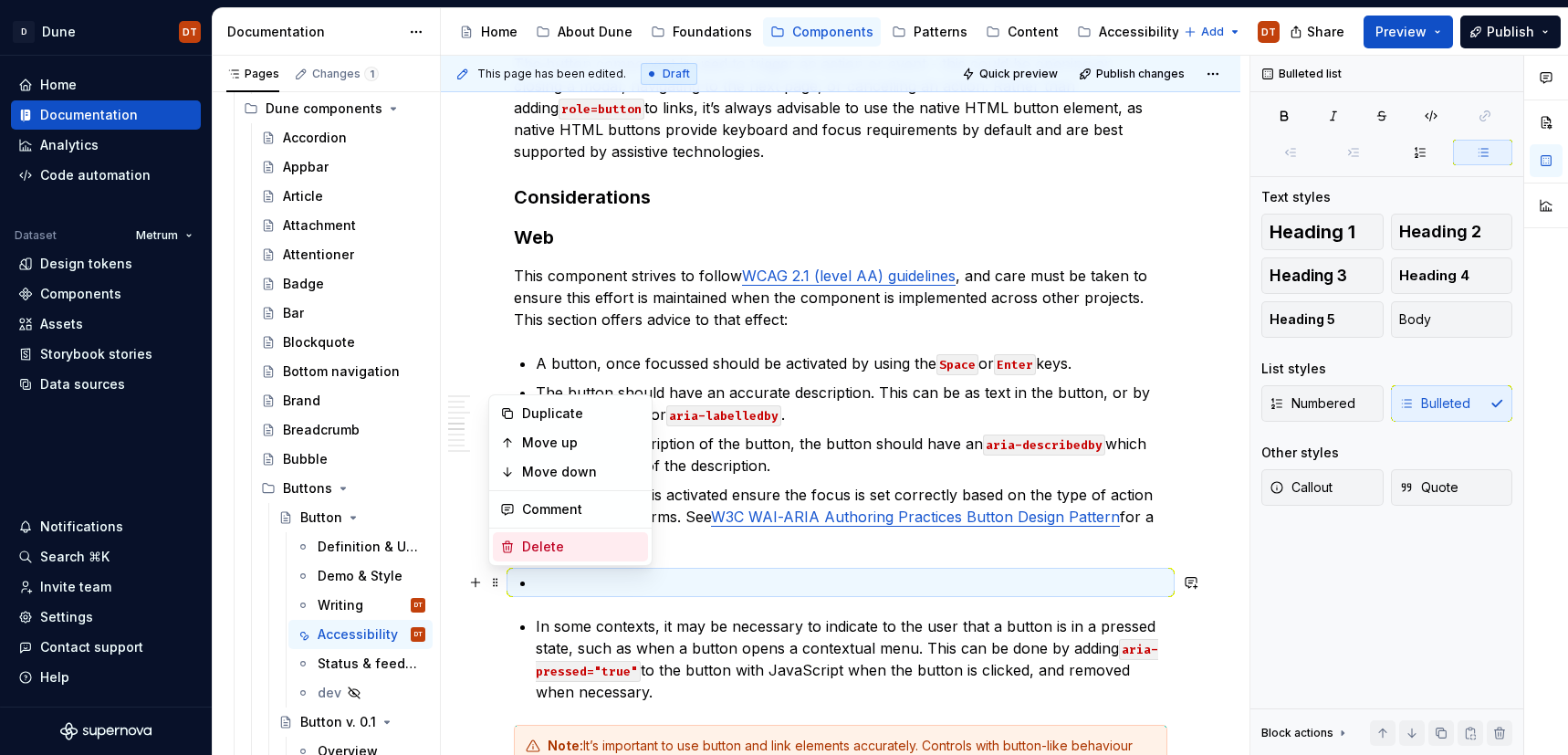
click at [538, 545] on div "Delete" at bounding box center [581, 547] width 119 height 19
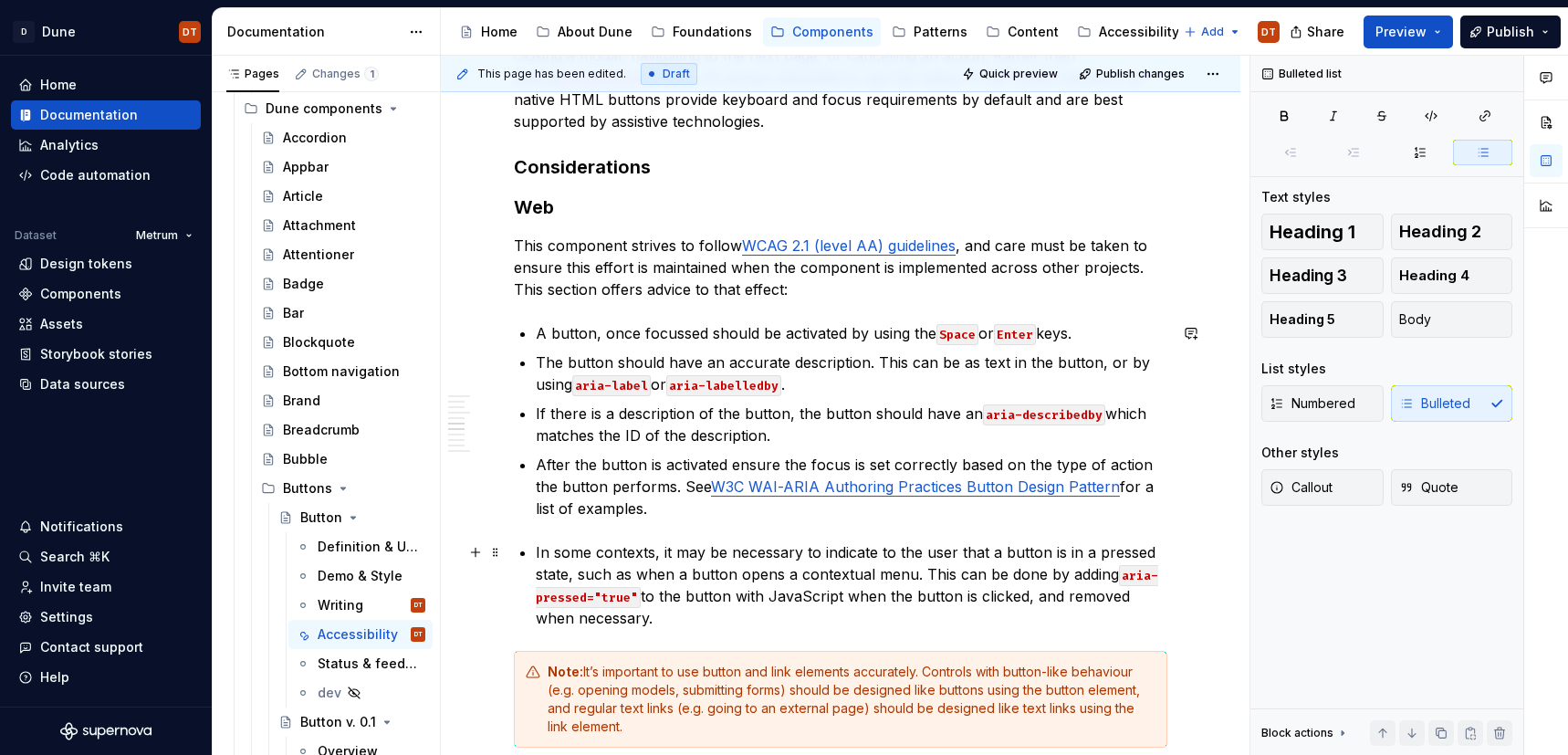
scroll to position [816, 0]
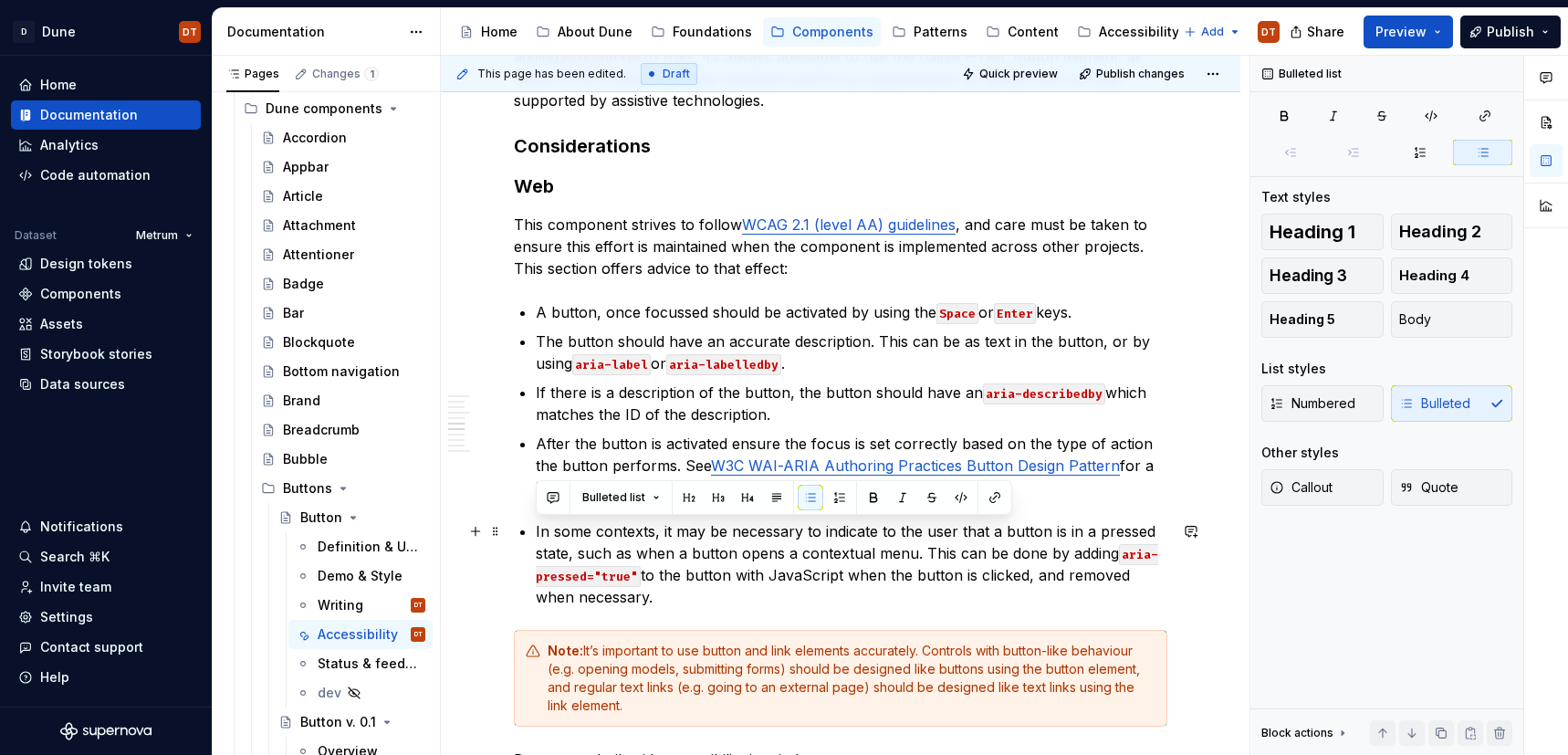
drag, startPoint x: 616, startPoint y: 596, endPoint x: 515, endPoint y: 536, distance: 117.5
click at [515, 536] on div "Accessibility guidelines for designers Overview Description with best practices…" at bounding box center [841, 589] width 654 height 2092
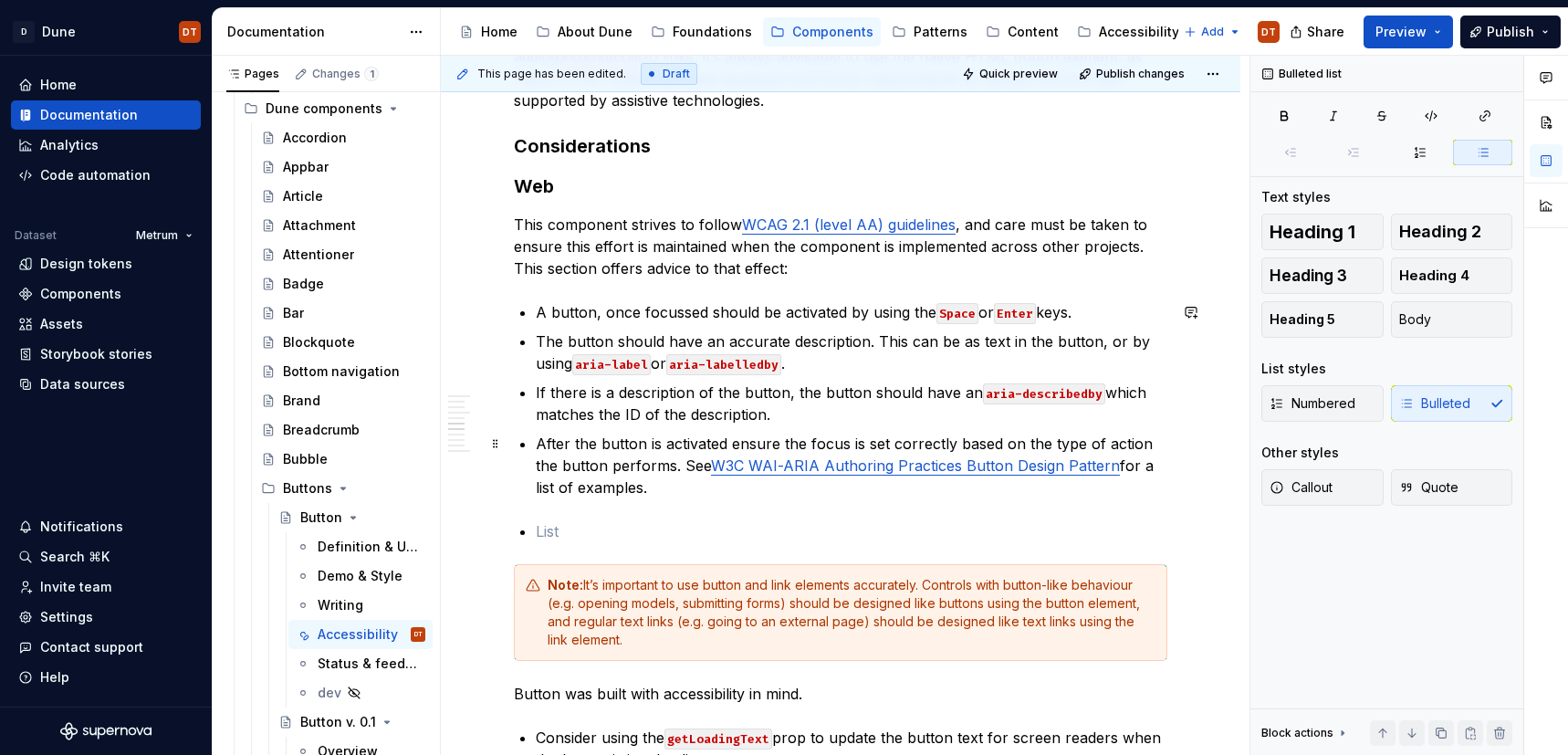
click at [637, 488] on p "After the button is activated ensure the focus is set correctly based on the ty…" at bounding box center [851, 465] width 631 height 66
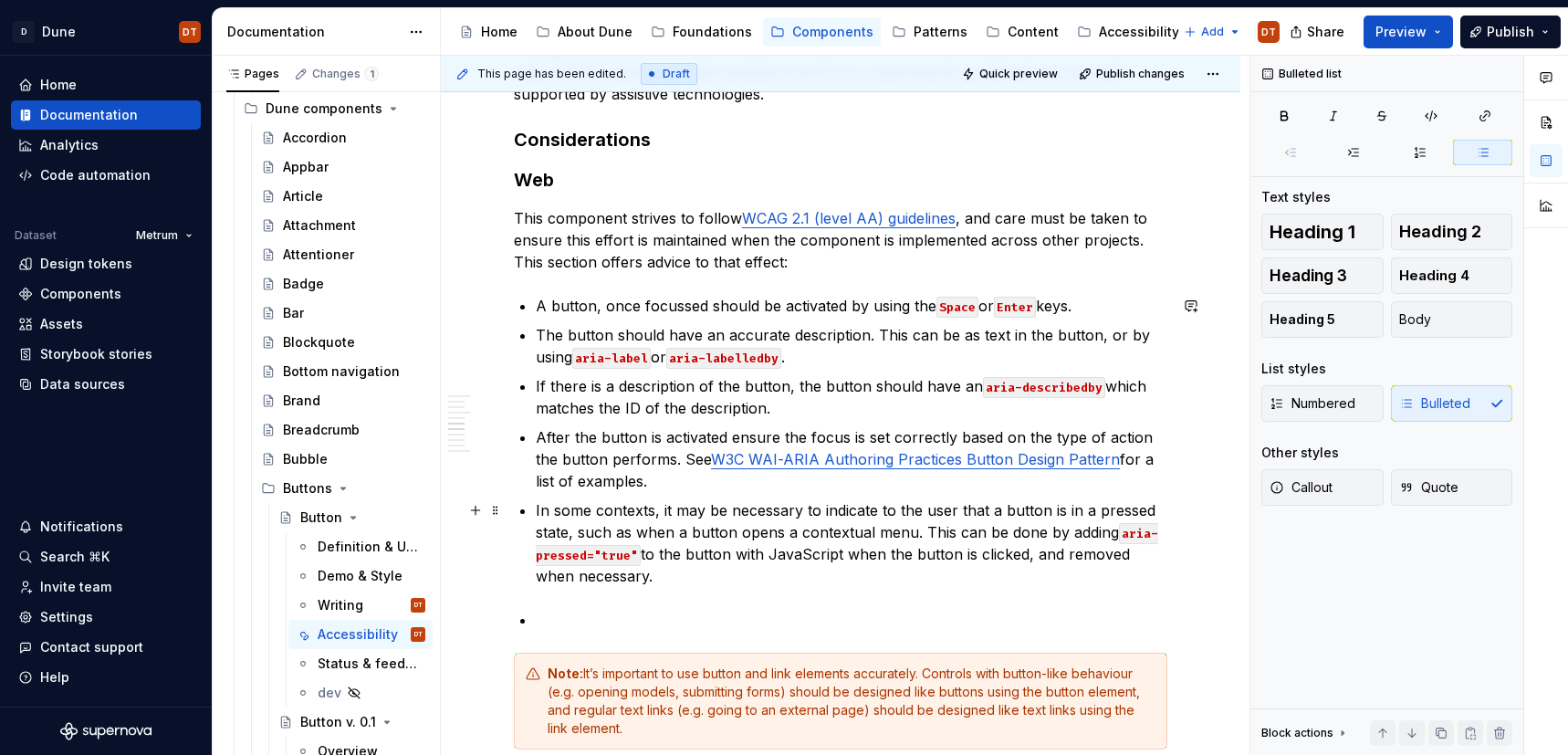
scroll to position [824, 0]
click at [495, 617] on span at bounding box center [496, 618] width 15 height 25
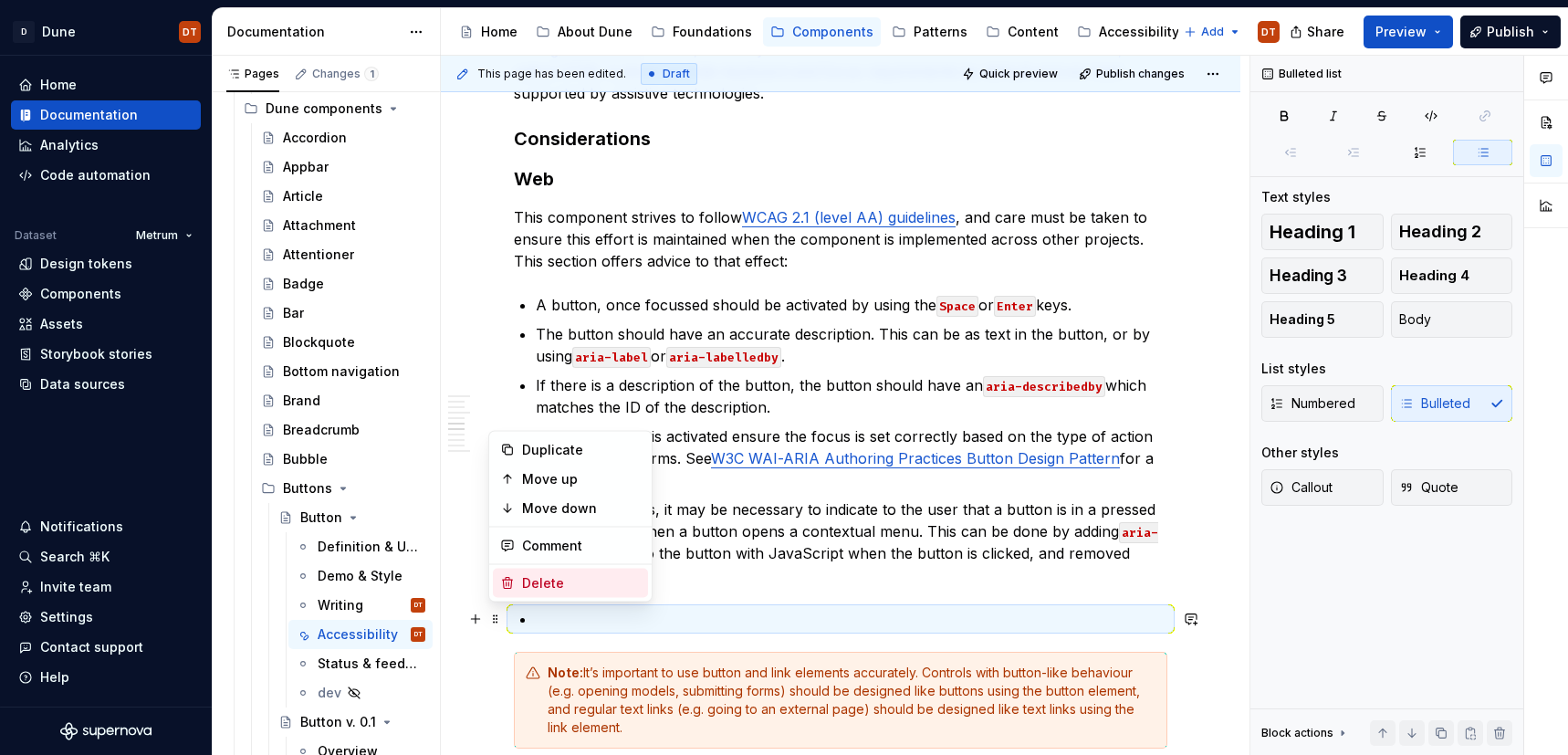
click at [555, 580] on div "Delete" at bounding box center [581, 583] width 119 height 19
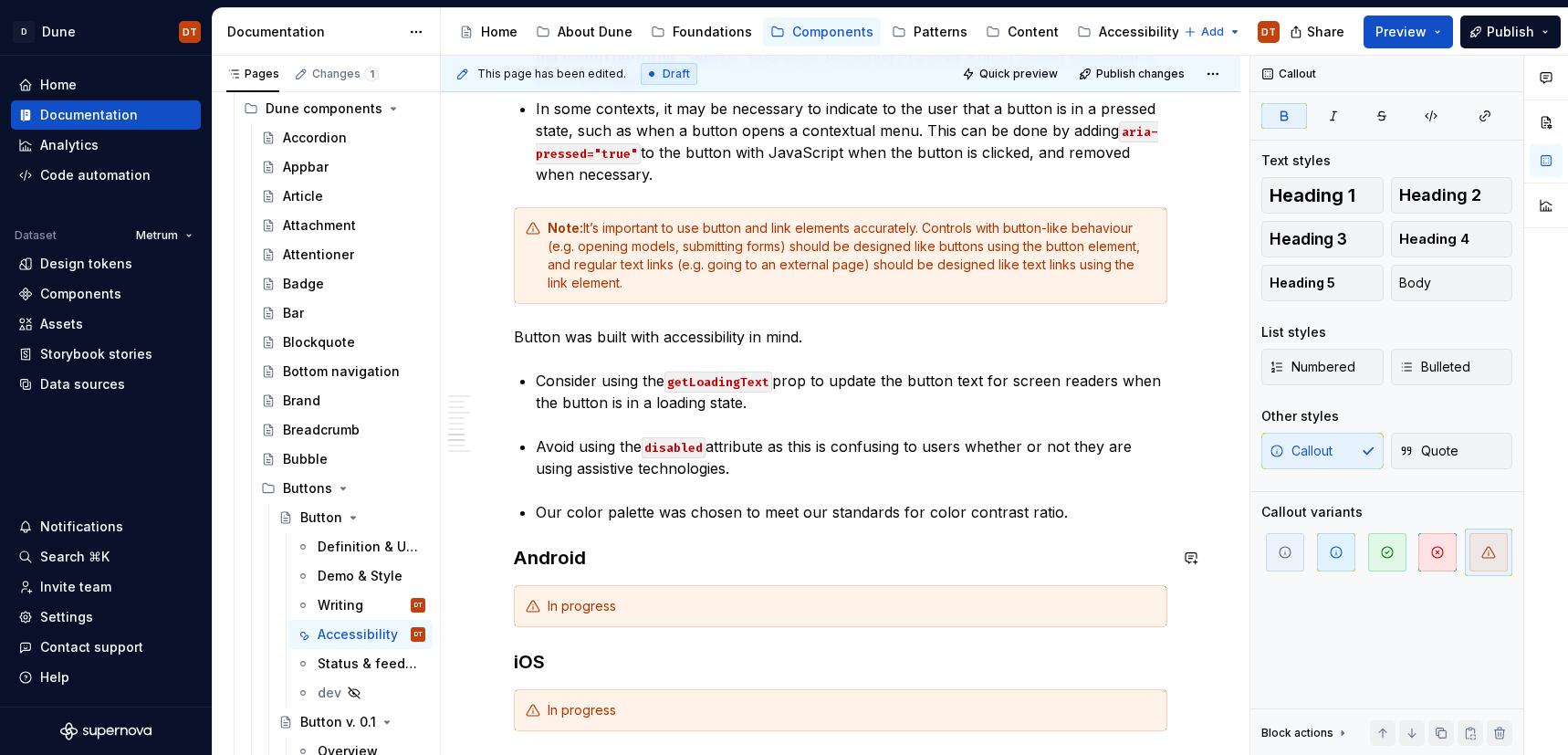
scroll to position [1228, 0]
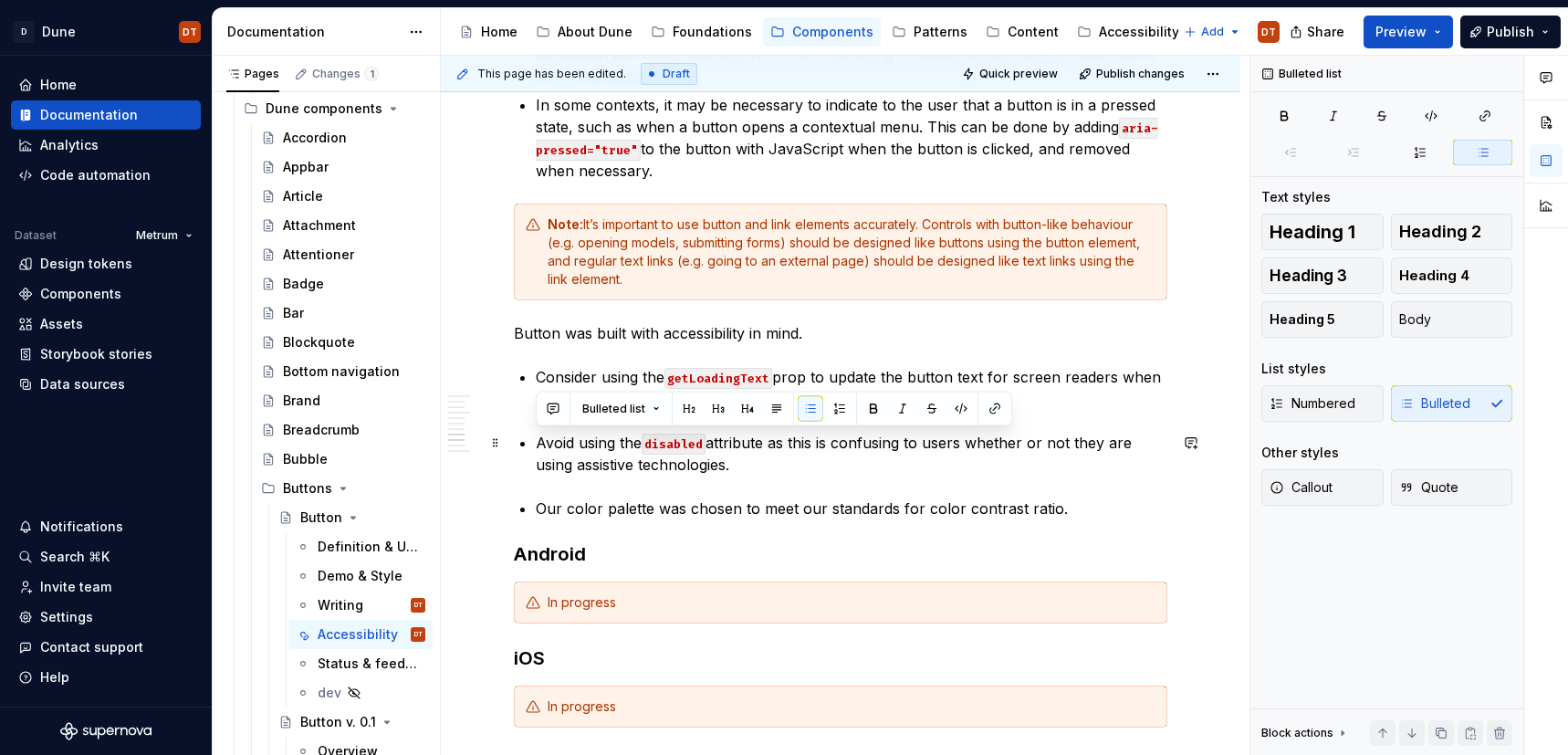
drag, startPoint x: 717, startPoint y: 462, endPoint x: 517, endPoint y: 442, distance: 201.0
click at [517, 442] on div "Accessibility guidelines for designers Overview Description with best practices…" at bounding box center [841, 171] width 654 height 2077
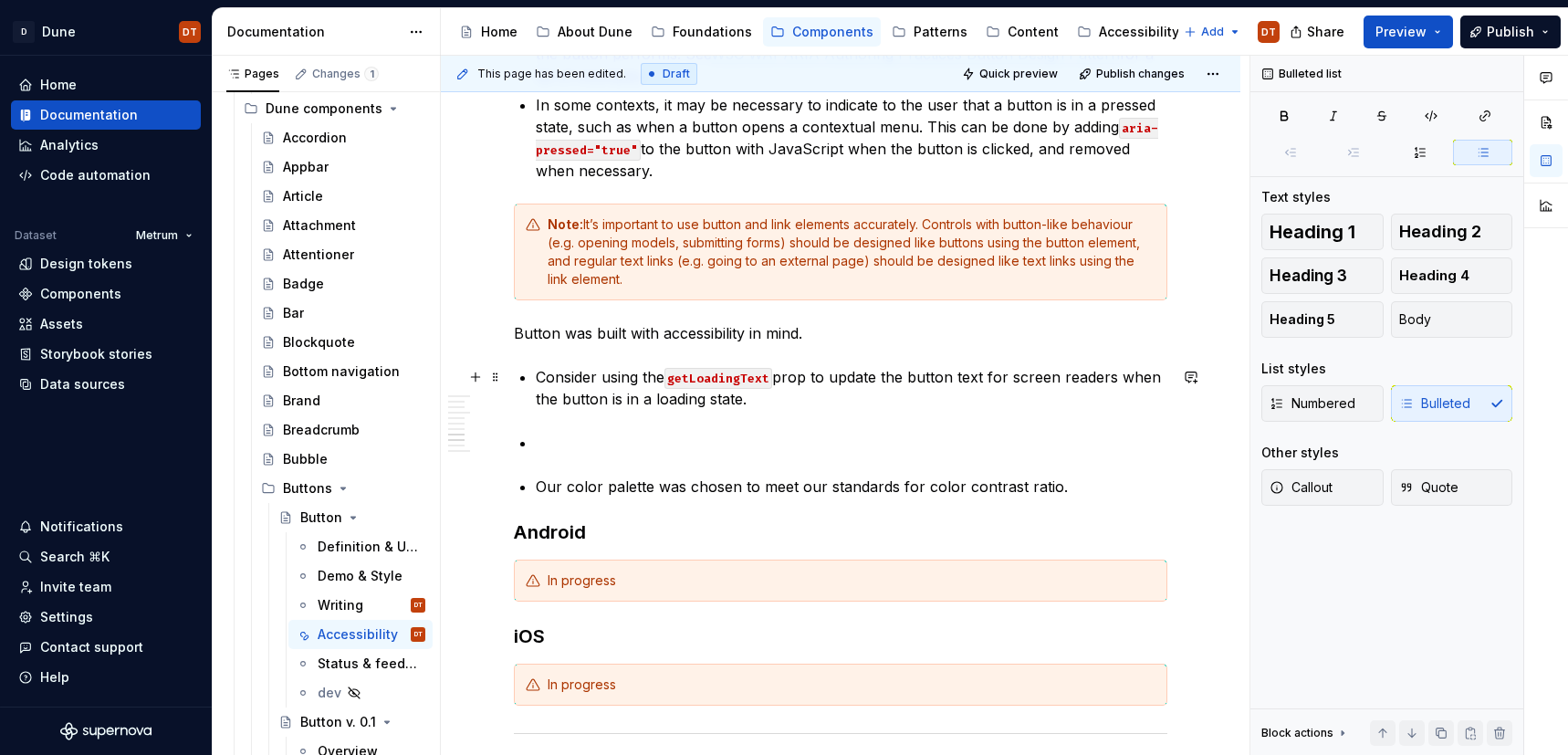
click at [773, 402] on p "Consider using the getLoadingText prop to update the button text for screen rea…" at bounding box center [851, 388] width 631 height 44
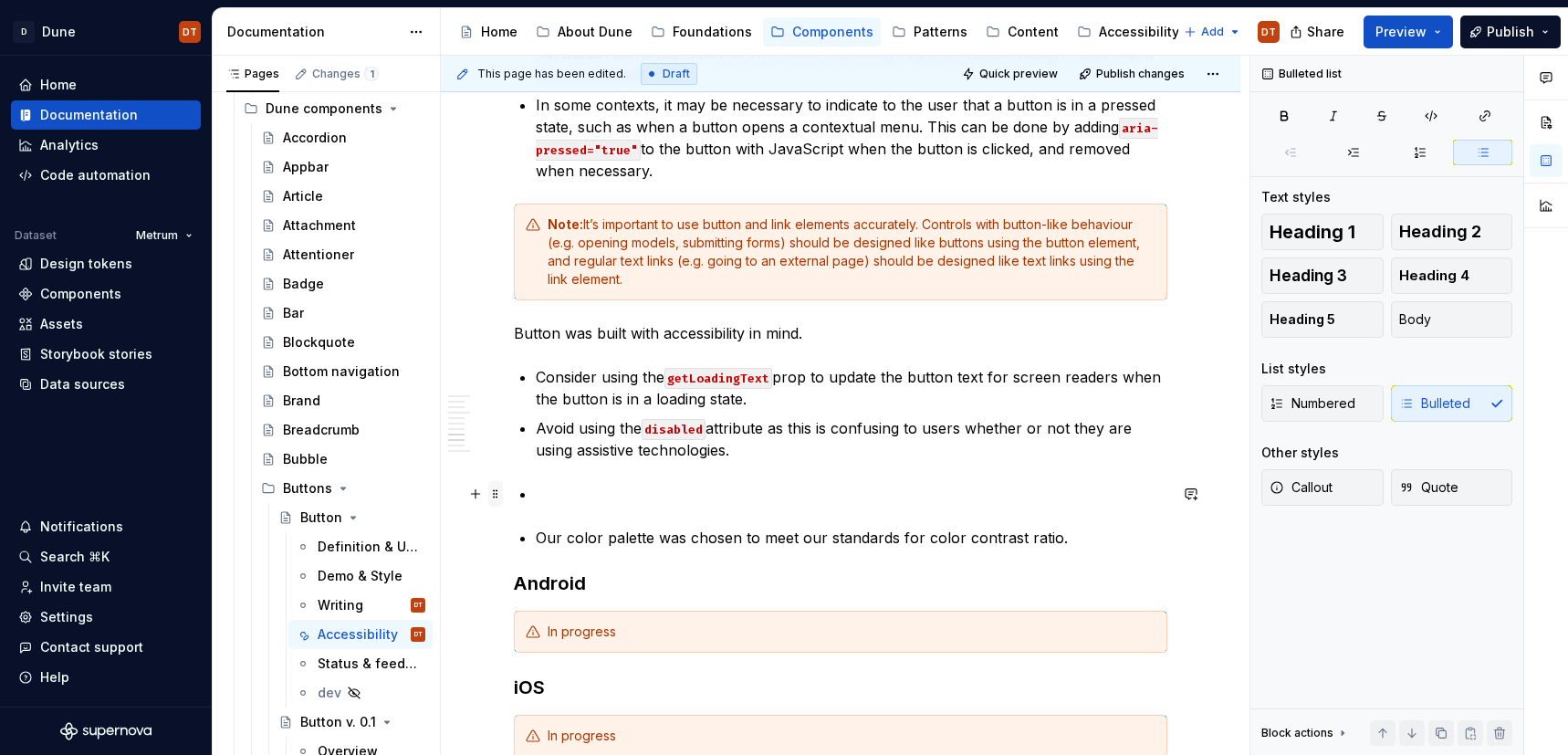
click at [494, 494] on span at bounding box center [496, 493] width 15 height 25
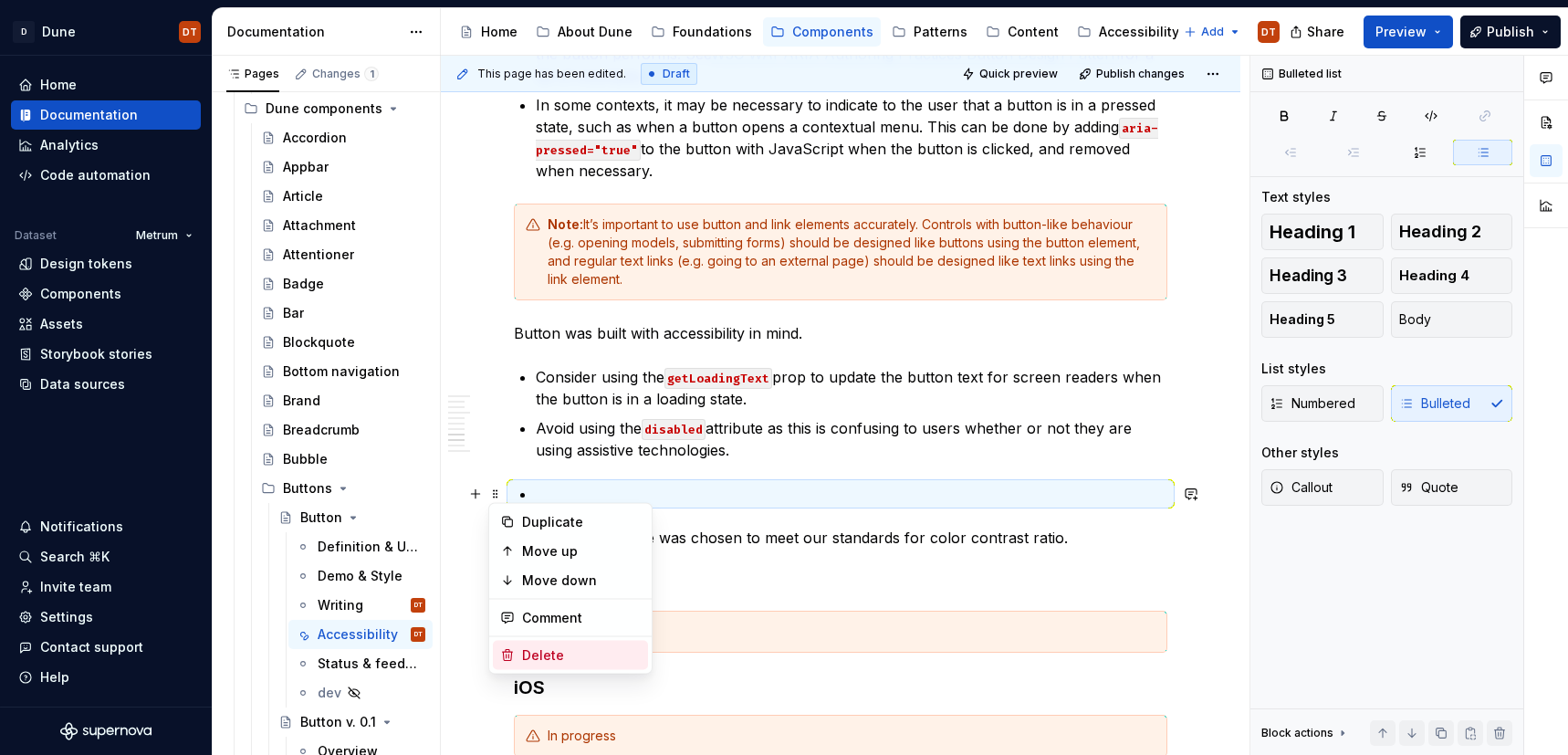
click at [531, 649] on div "Delete" at bounding box center [581, 656] width 119 height 19
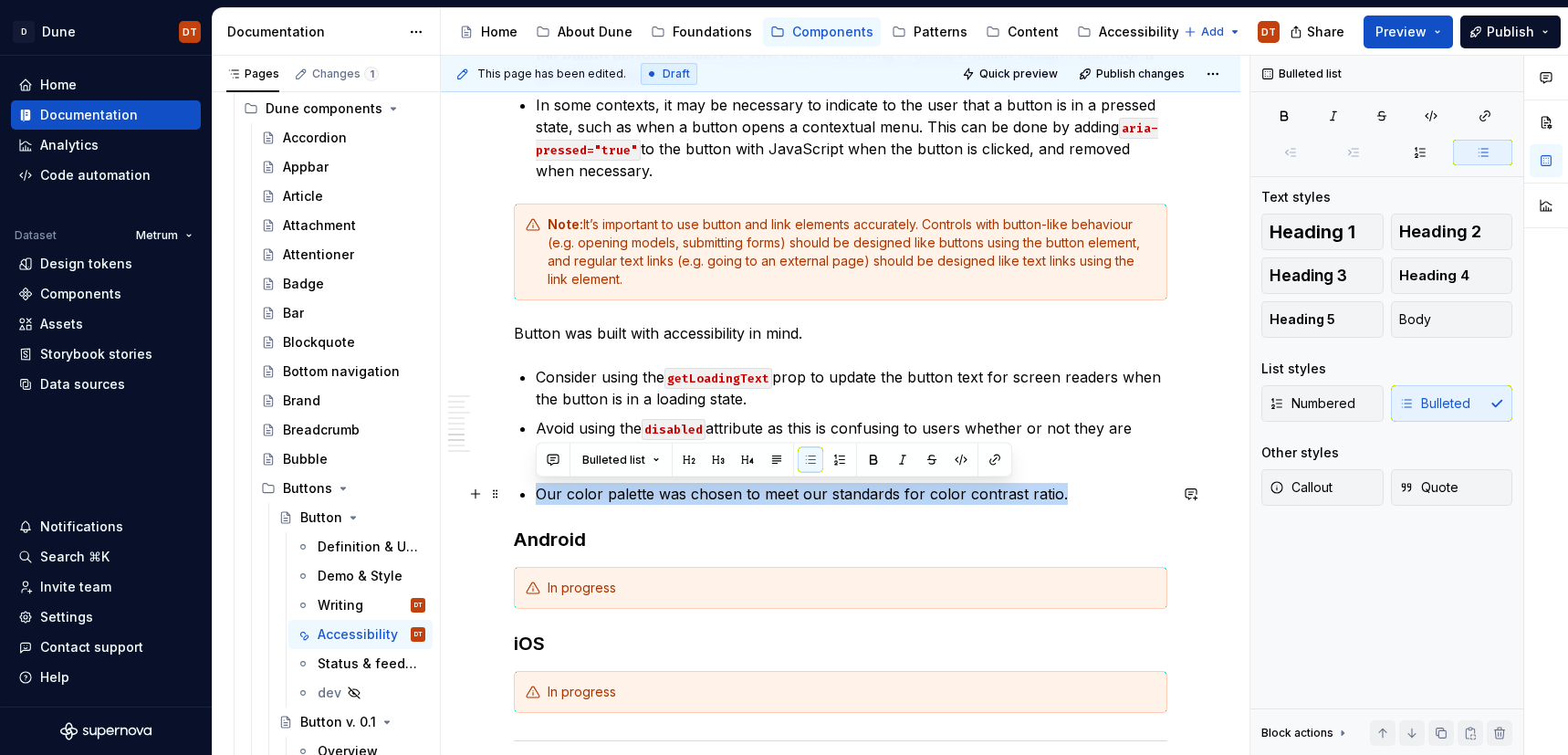
drag, startPoint x: 1061, startPoint y: 495, endPoint x: 520, endPoint y: 498, distance: 541.0
click at [520, 498] on div "Accessibility guidelines for designers Overview Description with best practices…" at bounding box center [841, 164] width 654 height 2062
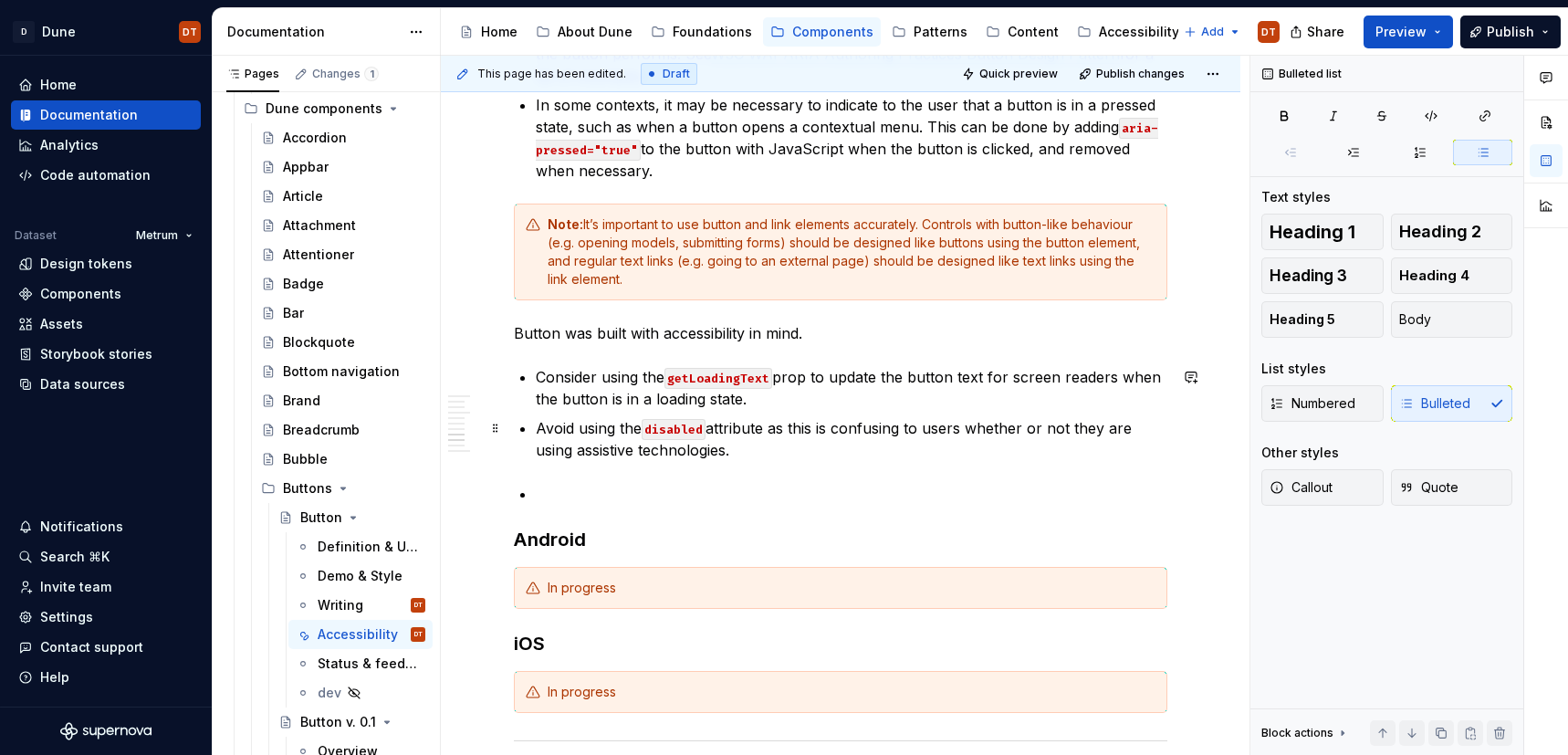
click at [761, 437] on p "Avoid using the disabled attribute as this is confusing to users whether or not…" at bounding box center [851, 439] width 631 height 44
click at [747, 448] on p "Avoid using the disabled attribute as this is confusing to users whether or not…" at bounding box center [851, 439] width 631 height 44
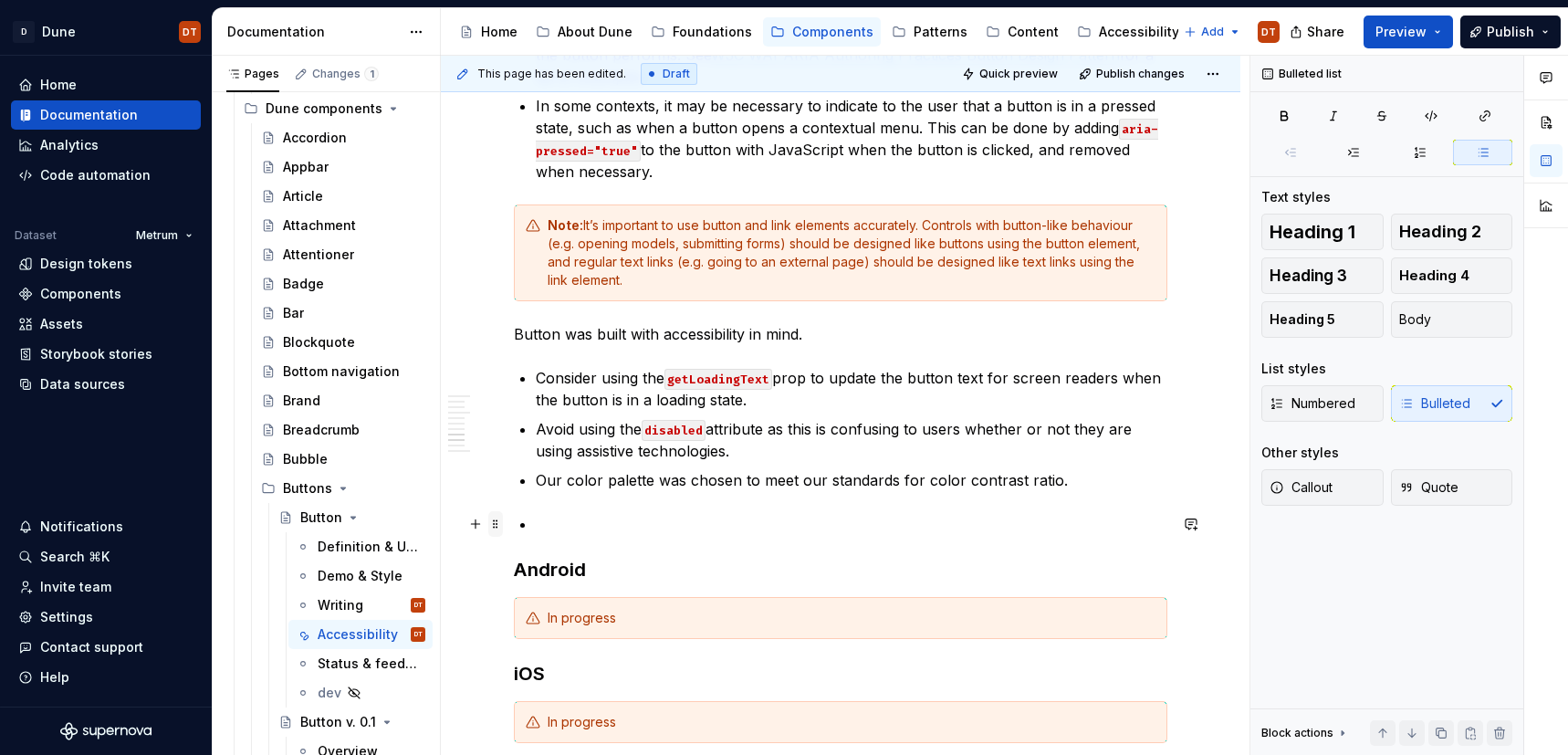
click at [492, 521] on span at bounding box center [496, 523] width 15 height 25
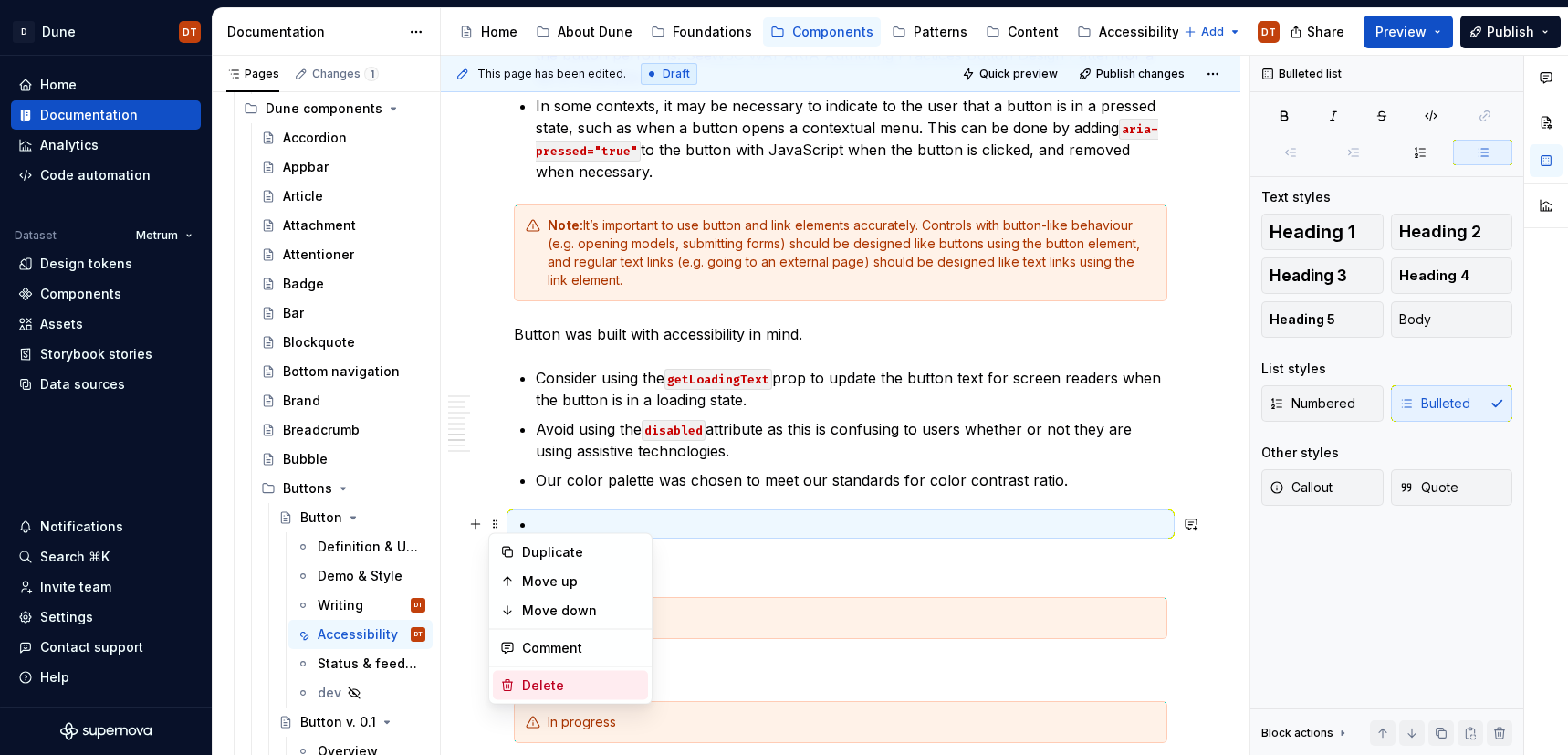
click at [526, 682] on div "Delete" at bounding box center [581, 685] width 119 height 19
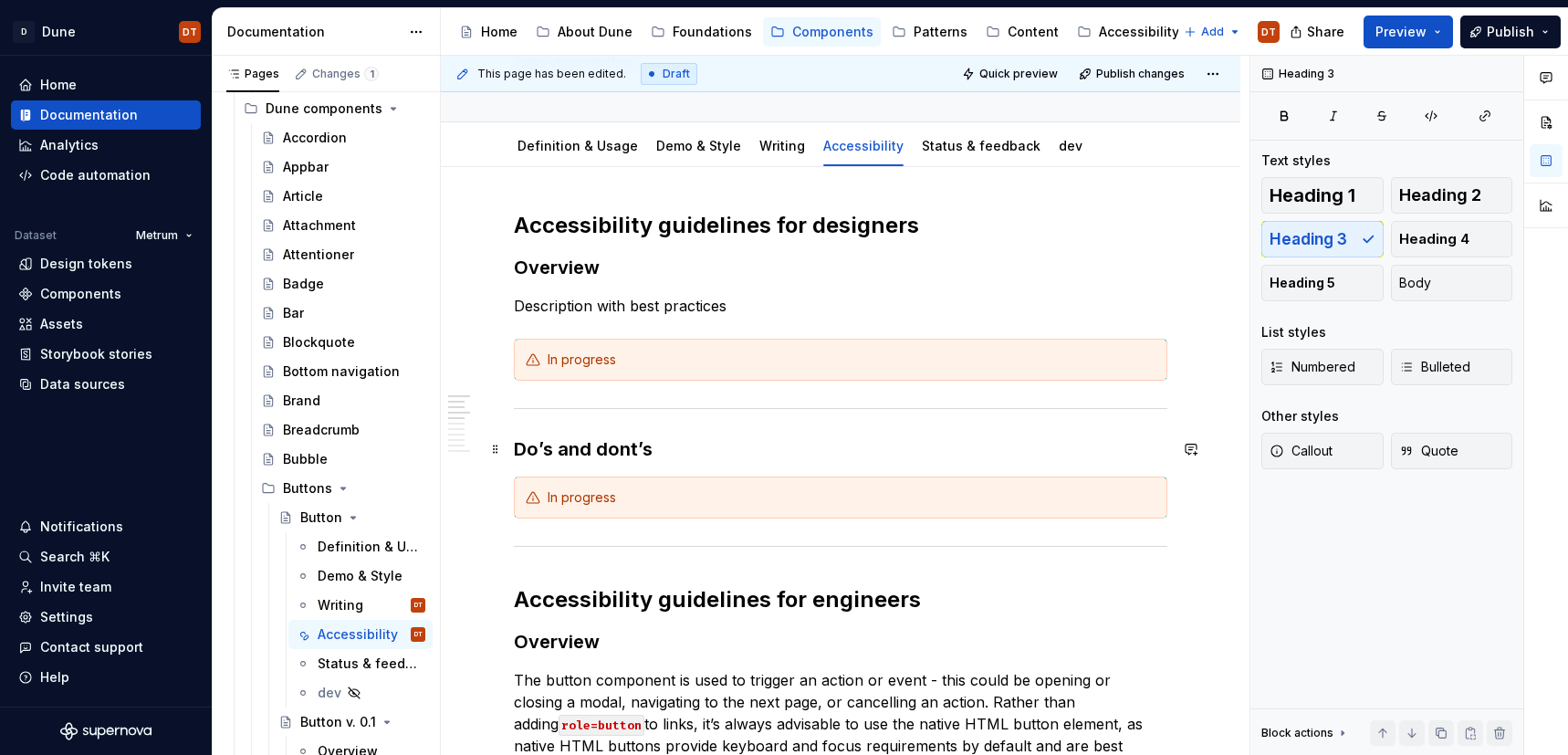
scroll to position [136, 0]
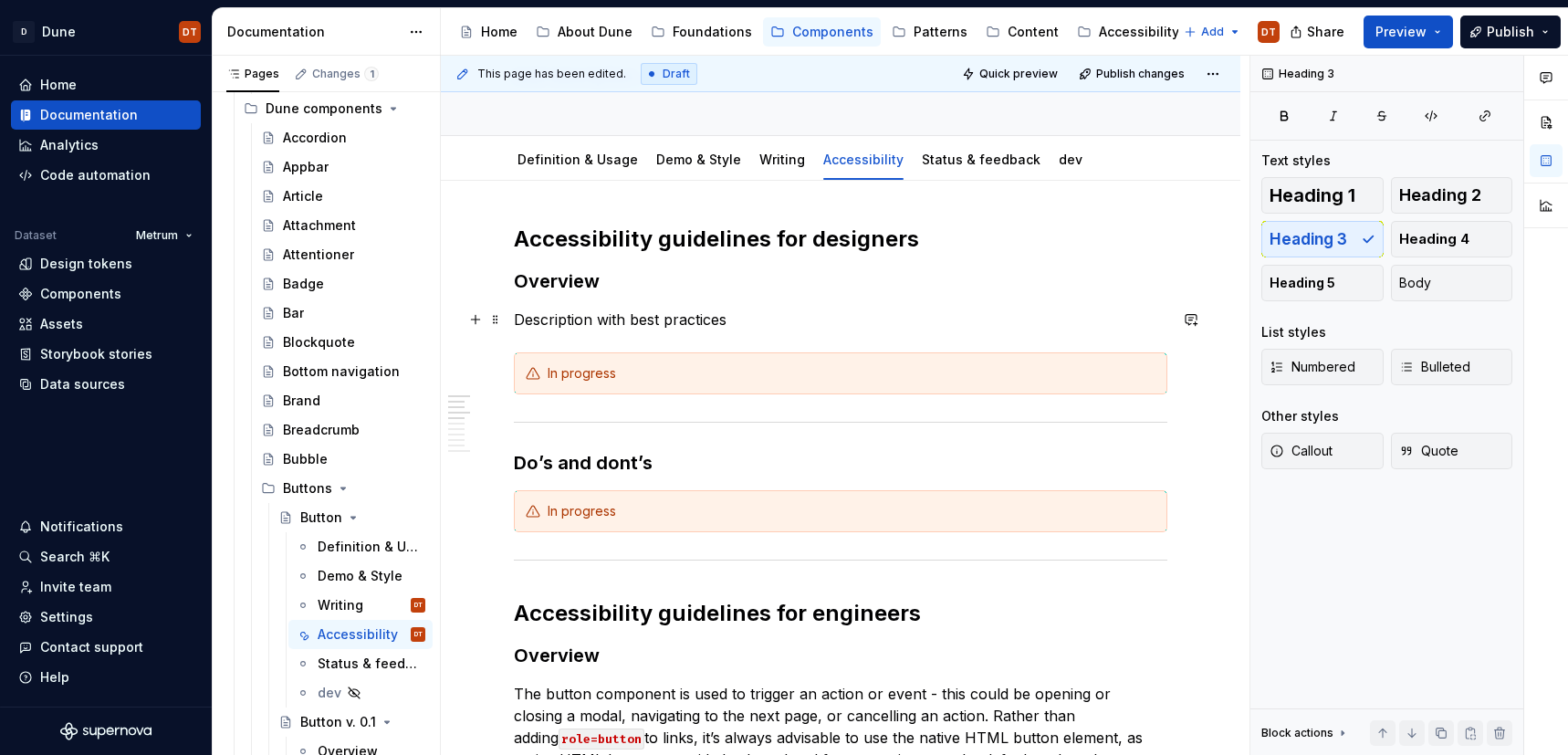
click at [652, 319] on p "Description with best practices" at bounding box center [841, 320] width 654 height 22
click at [684, 319] on p "Description with best practices" at bounding box center [841, 320] width 654 height 22
click at [702, 320] on p "Description with best practices" at bounding box center [841, 320] width 654 height 22
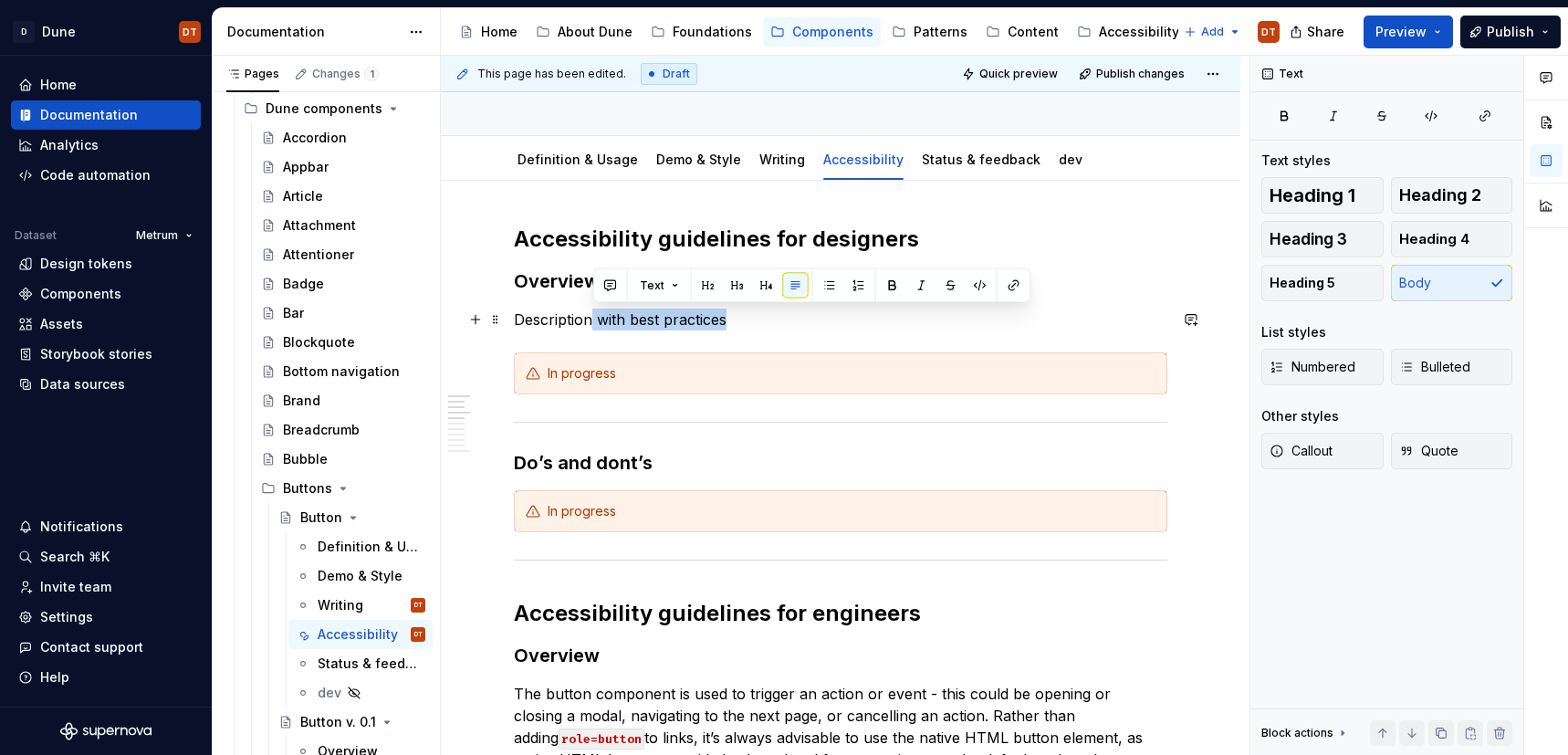
drag, startPoint x: 591, startPoint y: 318, endPoint x: 764, endPoint y: 319, distance: 173.0
click at [764, 319] on p "Description with best practices" at bounding box center [841, 320] width 654 height 22
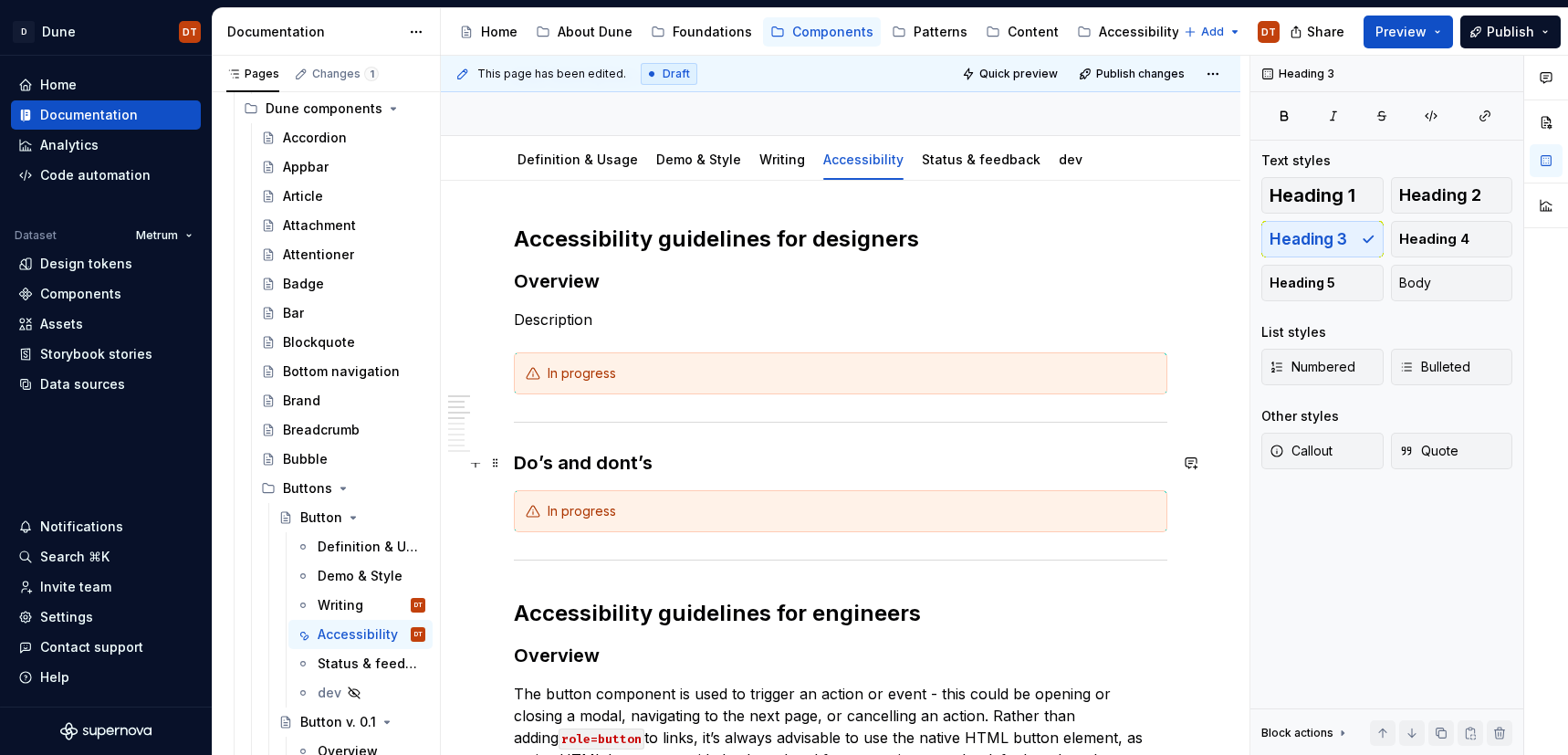
drag, startPoint x: 697, startPoint y: 458, endPoint x: 750, endPoint y: 459, distance: 53.0
click at [697, 458] on h3 "Do’s and dont’s" at bounding box center [841, 462] width 654 height 25
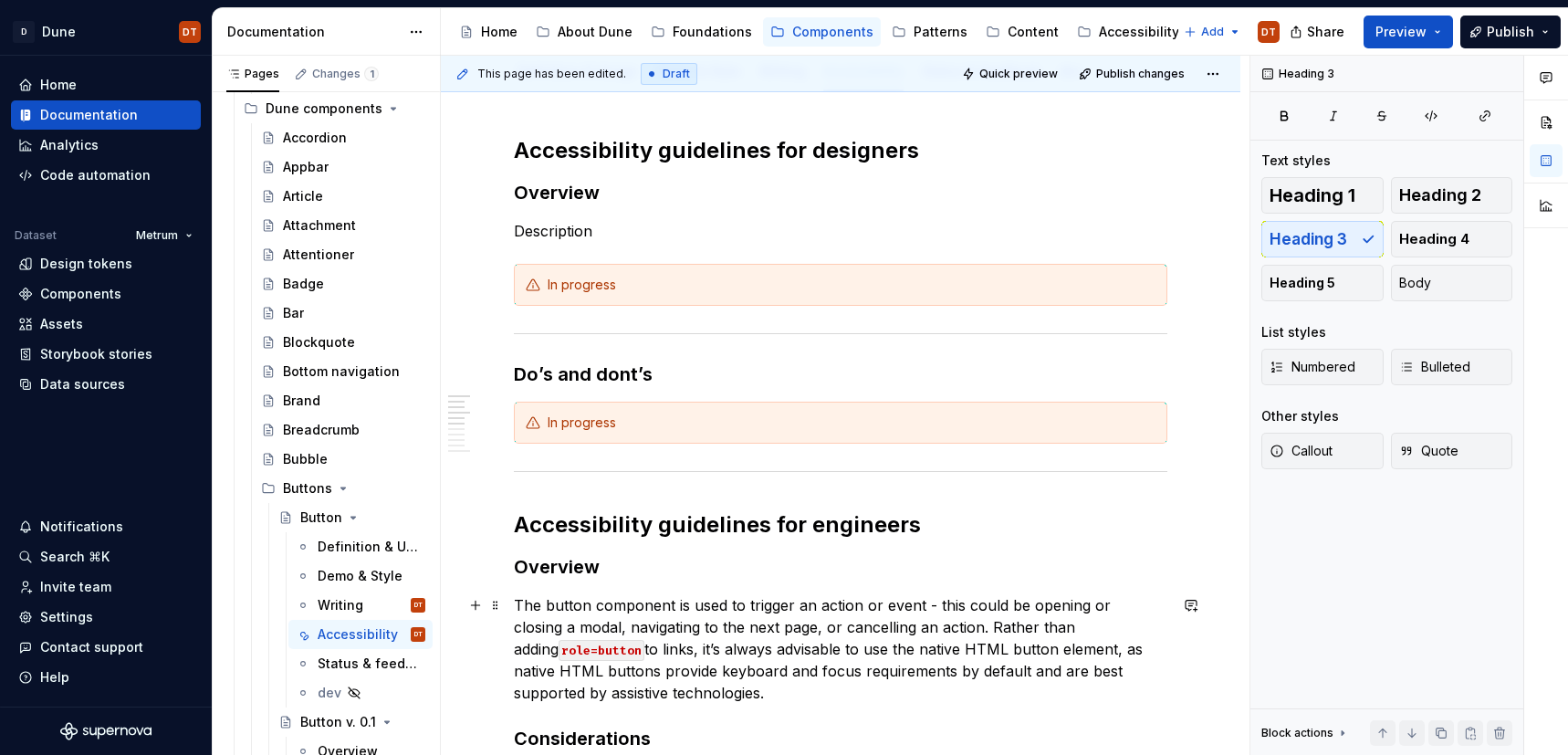
scroll to position [221, 0]
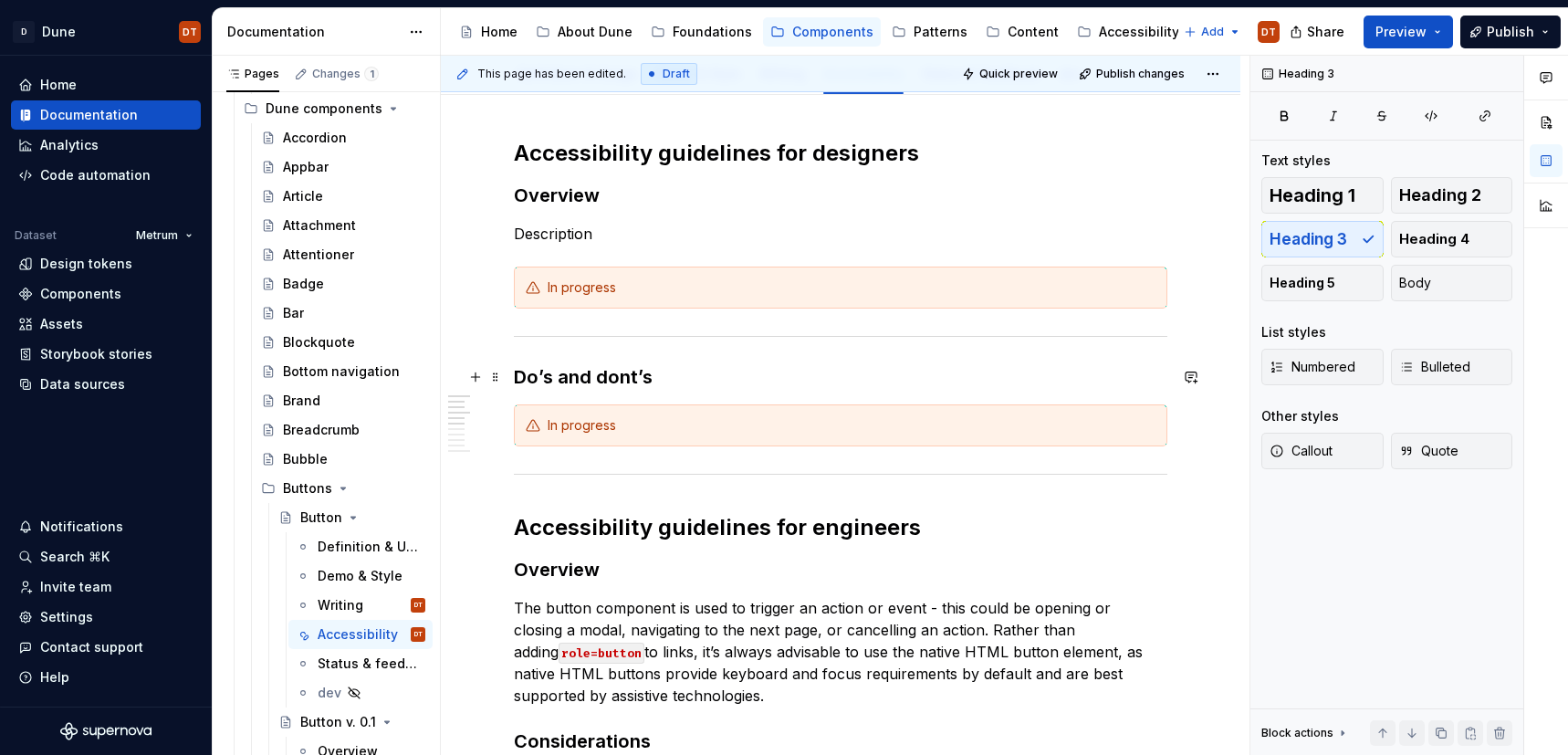
click at [671, 379] on h3 "Do’s and dont’s" at bounding box center [841, 377] width 654 height 25
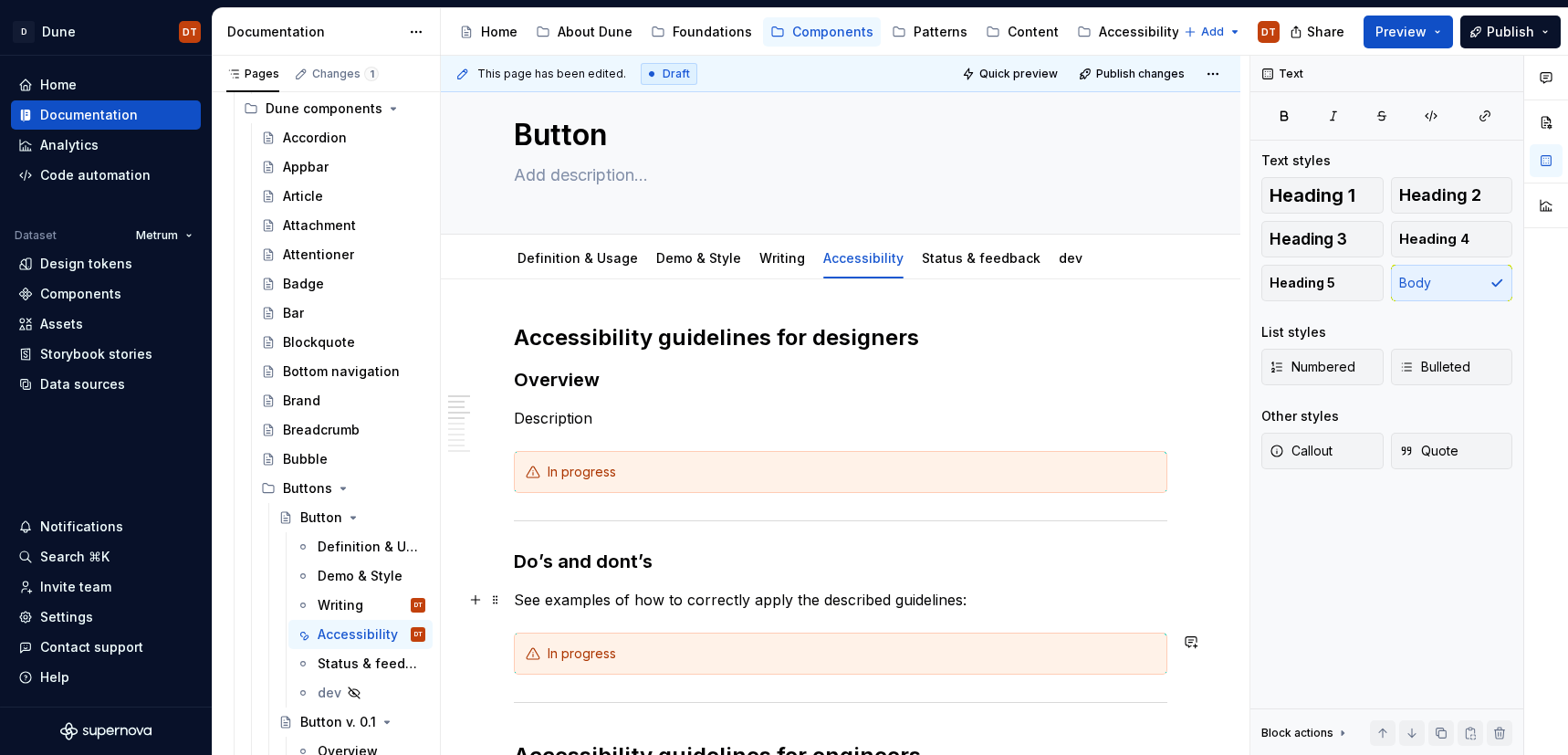
scroll to position [0, 0]
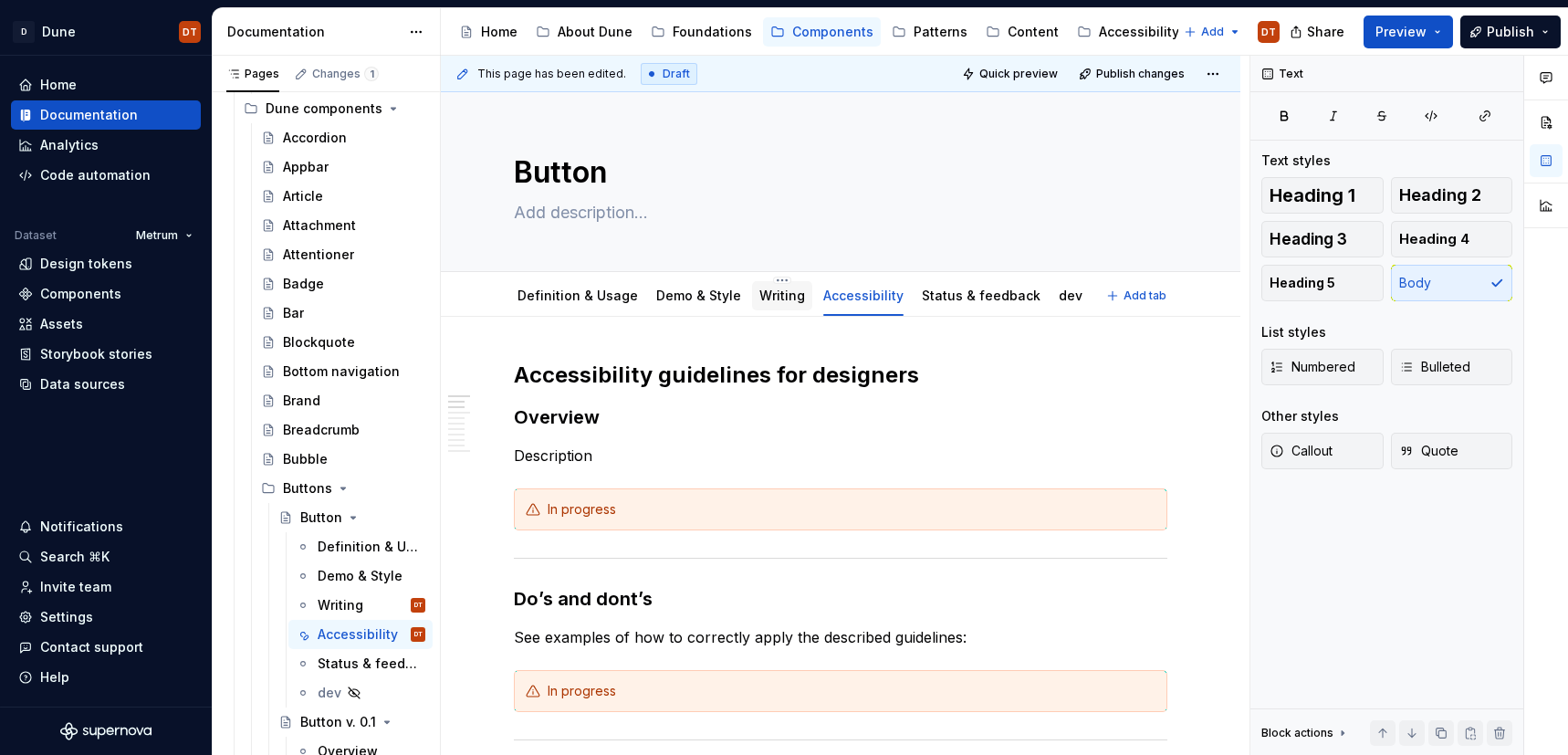
click at [763, 300] on link "Writing" at bounding box center [782, 295] width 46 height 16
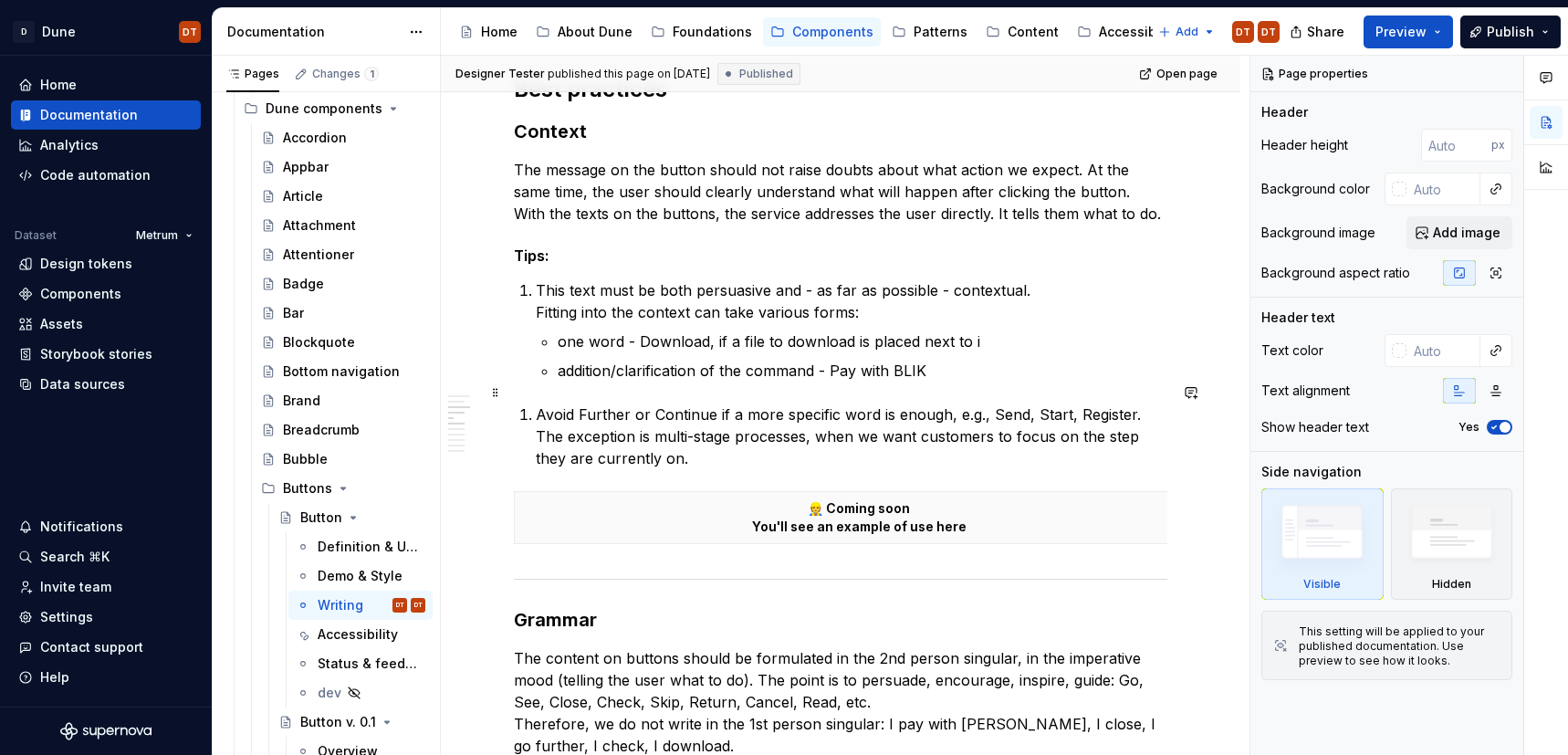
scroll to position [813, 0]
click at [536, 401] on li "Avoid Further or Continue if a more specific word is enough, e.g., Send, Start,…" at bounding box center [851, 433] width 631 height 66
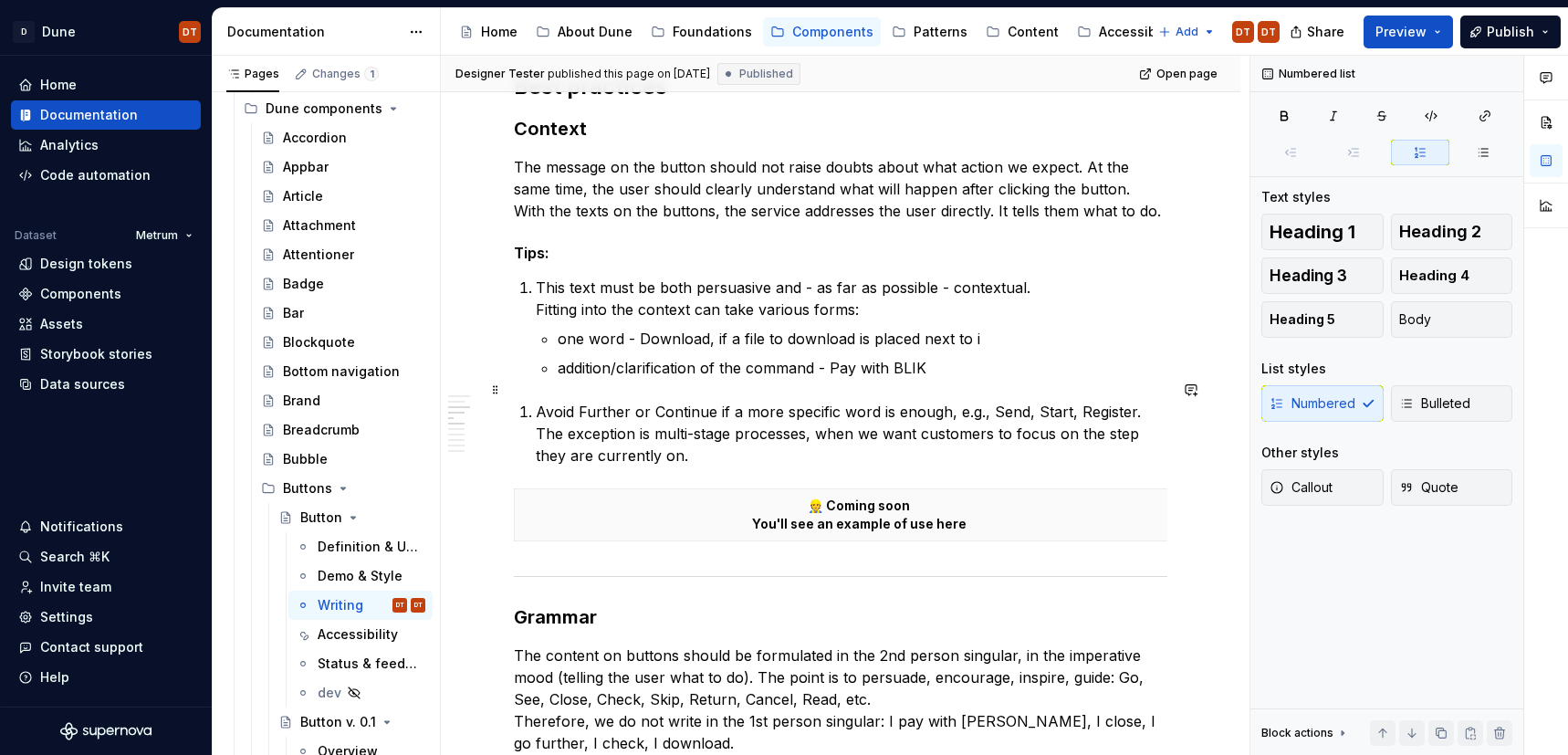
click at [607, 418] on p "Avoid Further or Continue if a more specific word is enough, e.g., Send, Start,…" at bounding box center [851, 433] width 631 height 66
click at [652, 437] on p "Avoid Further or Continue if a more specific word is enough, e.g., Send, Start,…" at bounding box center [851, 433] width 631 height 66
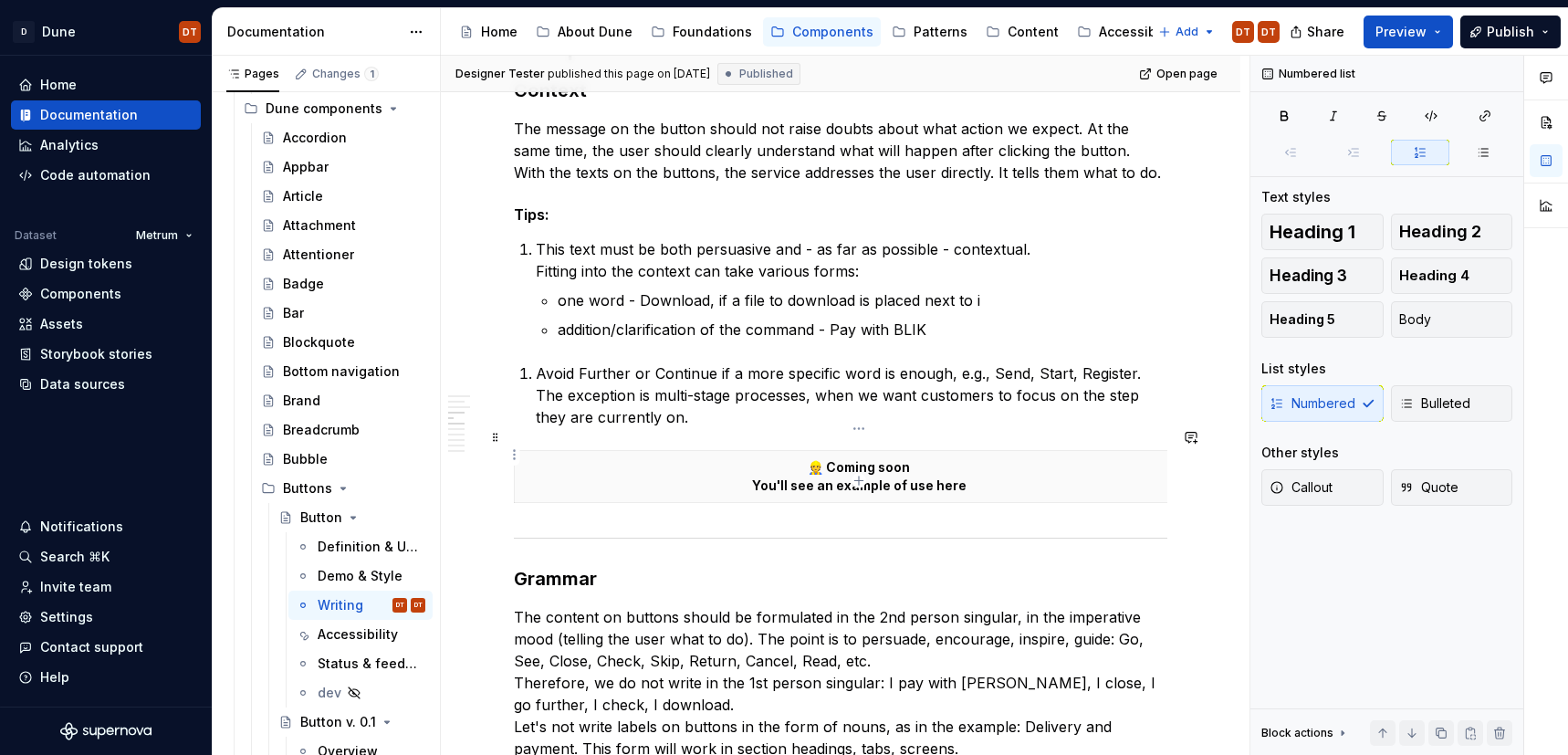
scroll to position [853, 0]
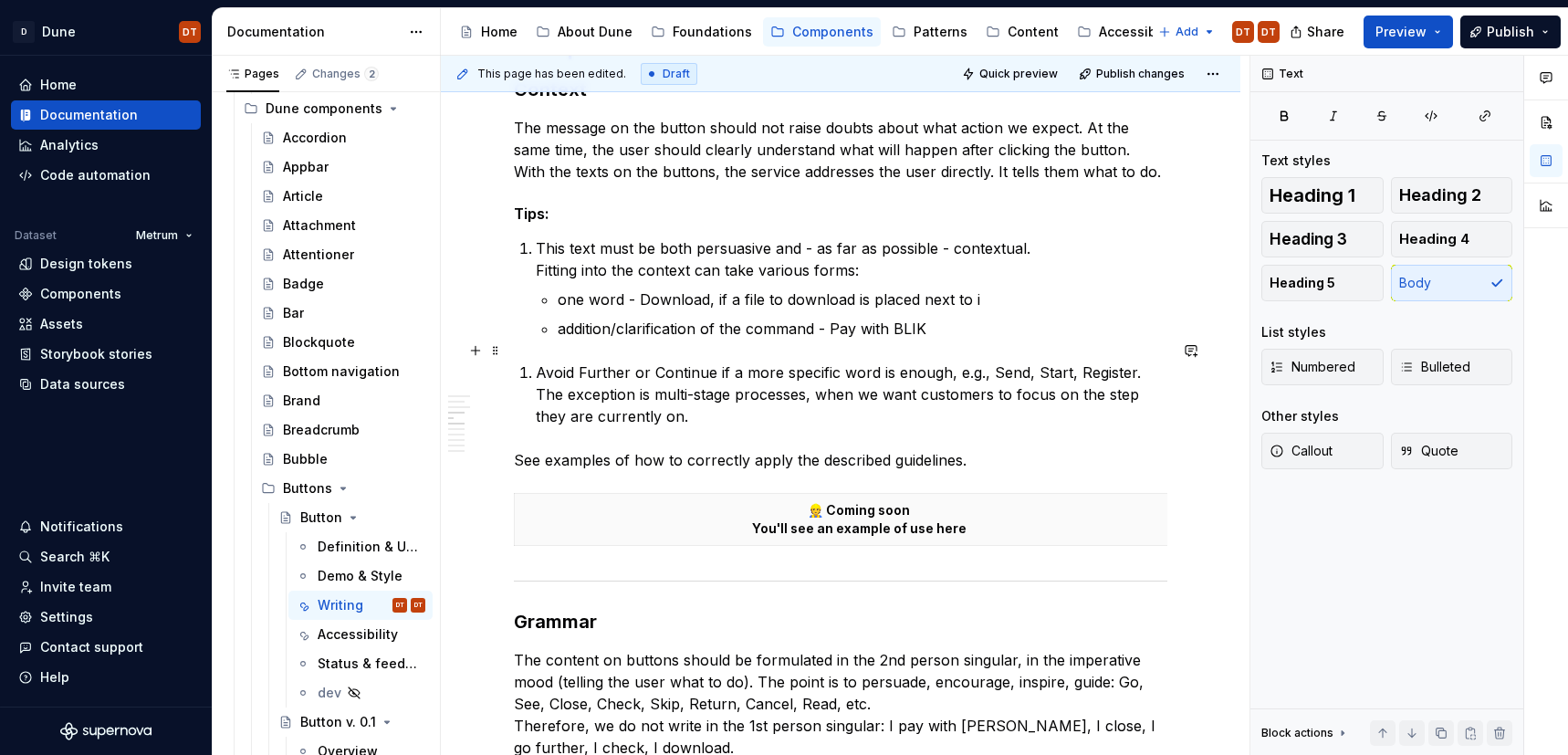
click at [557, 368] on p "Avoid Further or Continue if a more specific word is enough, e.g., Send, Start,…" at bounding box center [851, 394] width 631 height 66
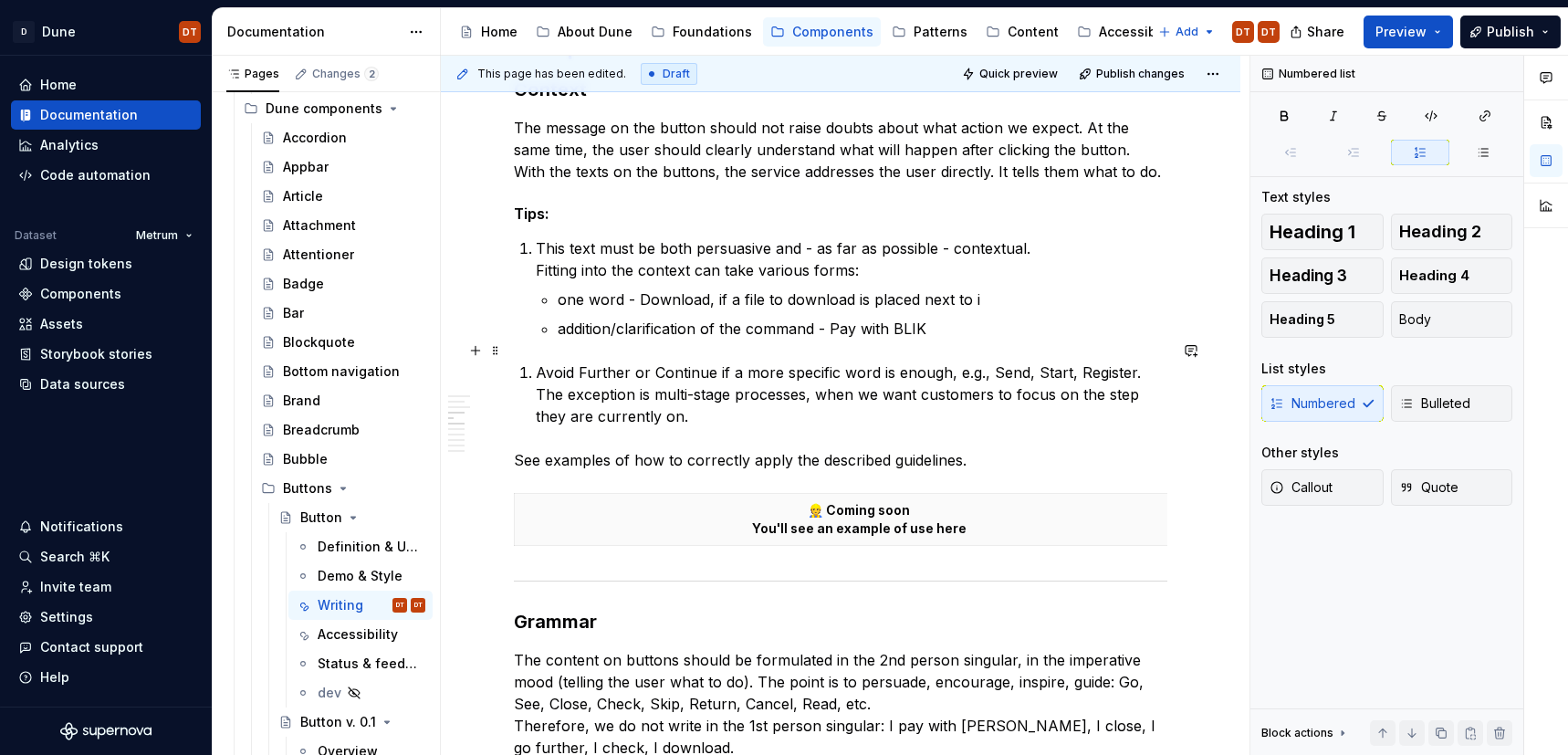
click at [593, 382] on p "Avoid Further or Continue if a more specific word is enough, e.g., Send, Start,…" at bounding box center [851, 394] width 631 height 66
click at [537, 362] on p "Avoid Further or Continue if a more specific word is enough, e.g., Send, Start,…" at bounding box center [851, 394] width 631 height 66
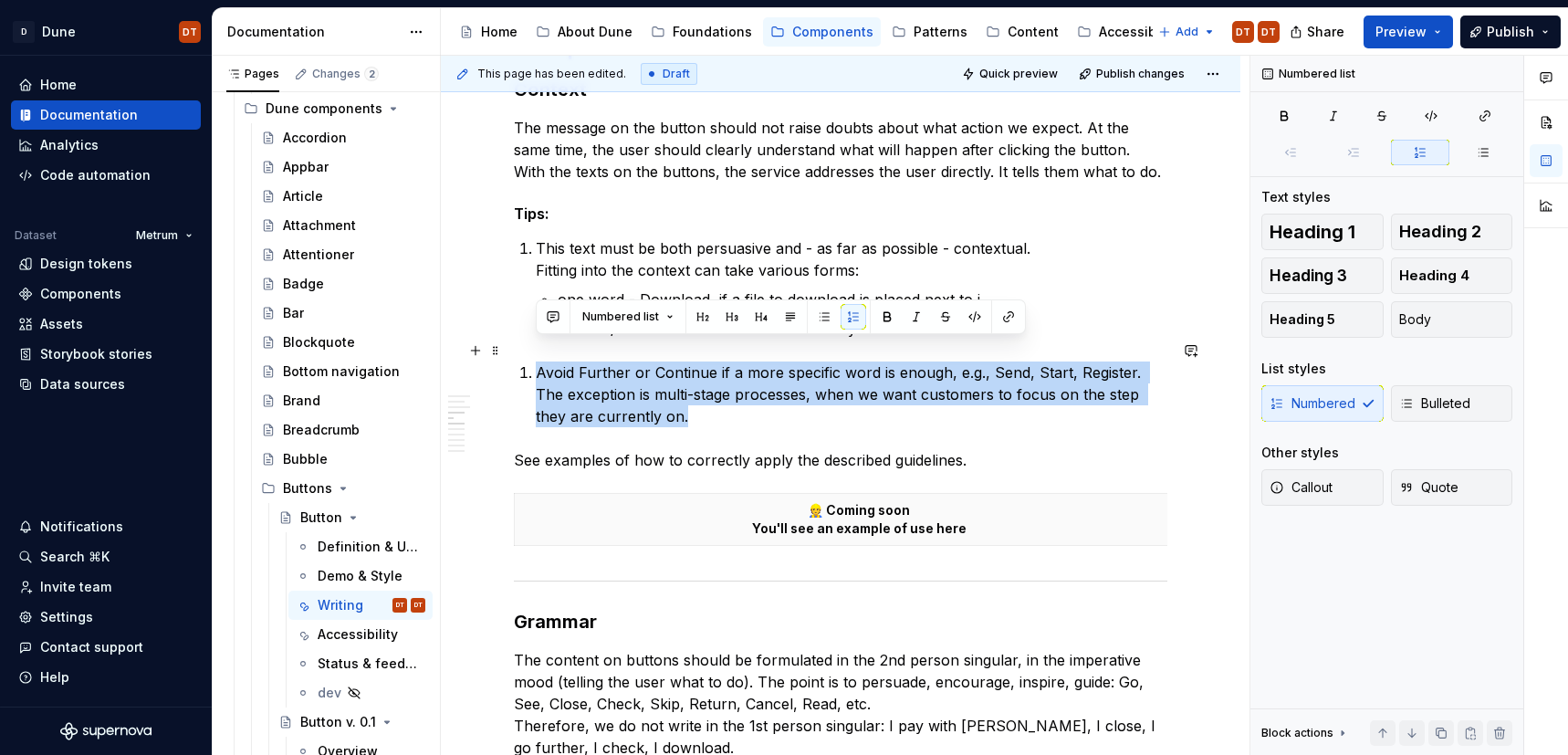
drag, startPoint x: 624, startPoint y: 391, endPoint x: 525, endPoint y: 352, distance: 106.4
click at [536, 362] on li "Avoid Further or Continue if a more specific word is enough, e.g., Send, Start,…" at bounding box center [851, 394] width 631 height 66
copy p "Avoid Further or Continue if a more specific word is enough, e.g., Send, Start,…"
click at [894, 384] on p "Avoid Further or Continue if a more specific word is enough, e.g., Send, Start,…" at bounding box center [851, 394] width 631 height 66
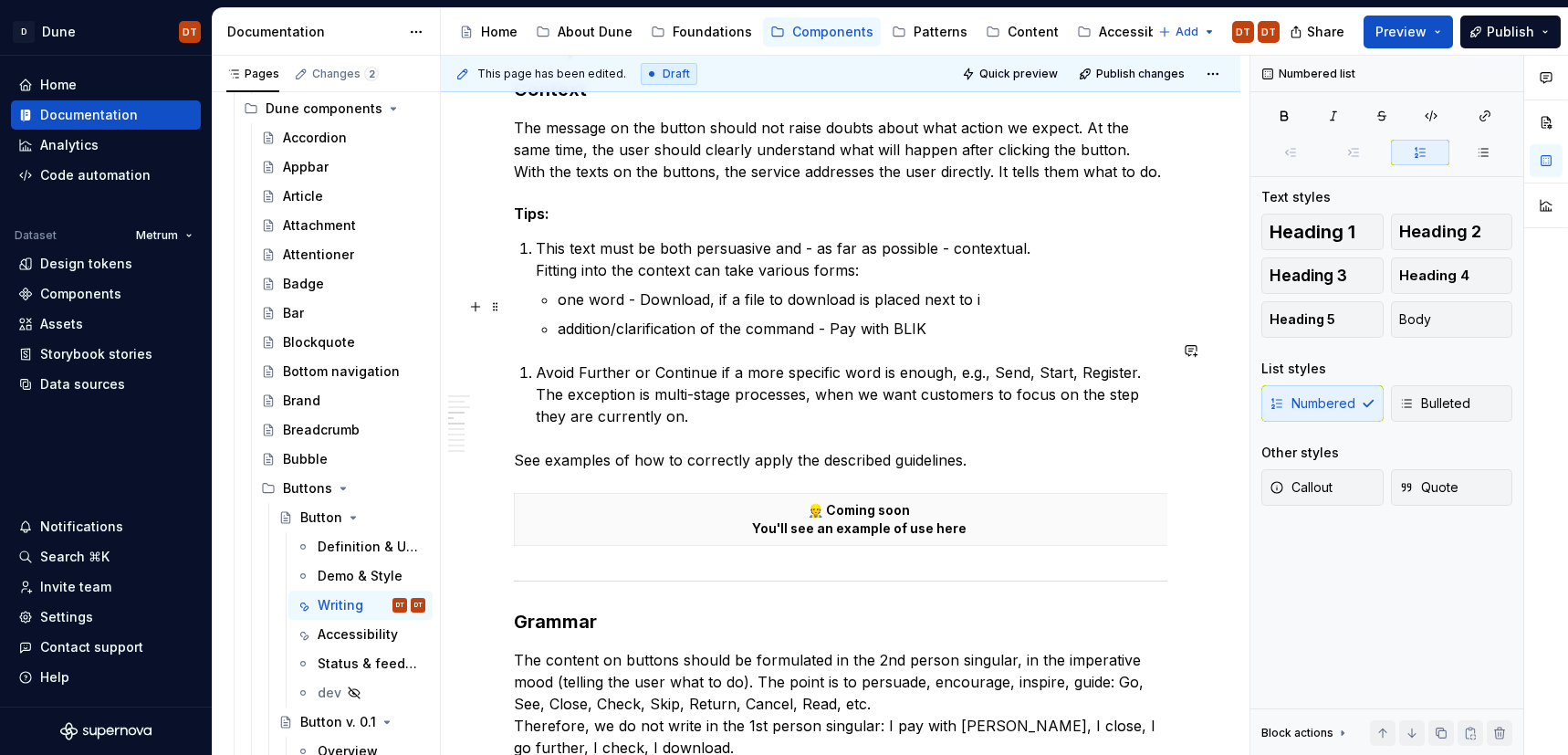
click at [956, 318] on p "addition/clarification of the command - Pay with BLIK" at bounding box center [863, 329] width 610 height 22
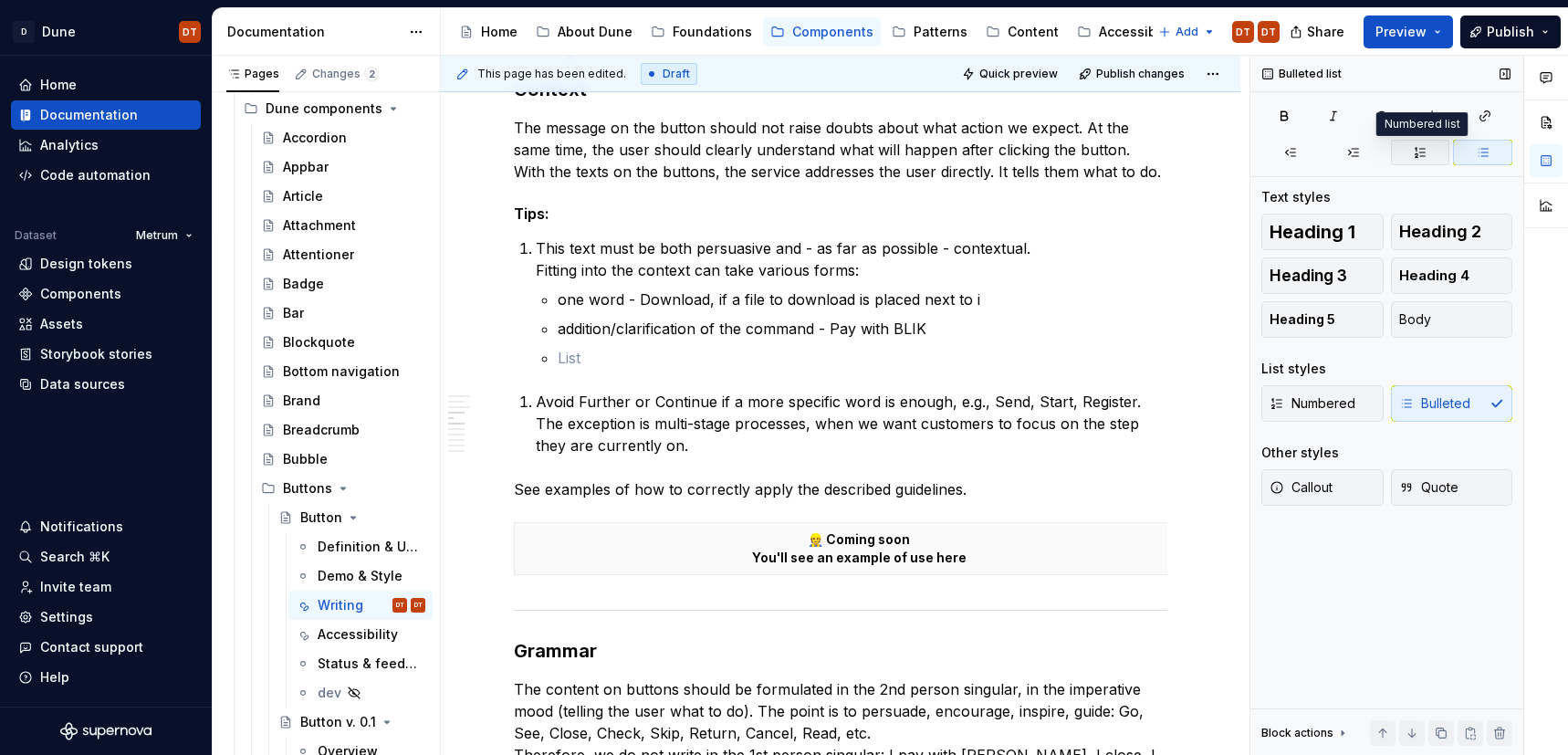
click at [1420, 155] on icon "button" at bounding box center [1420, 152] width 15 height 15
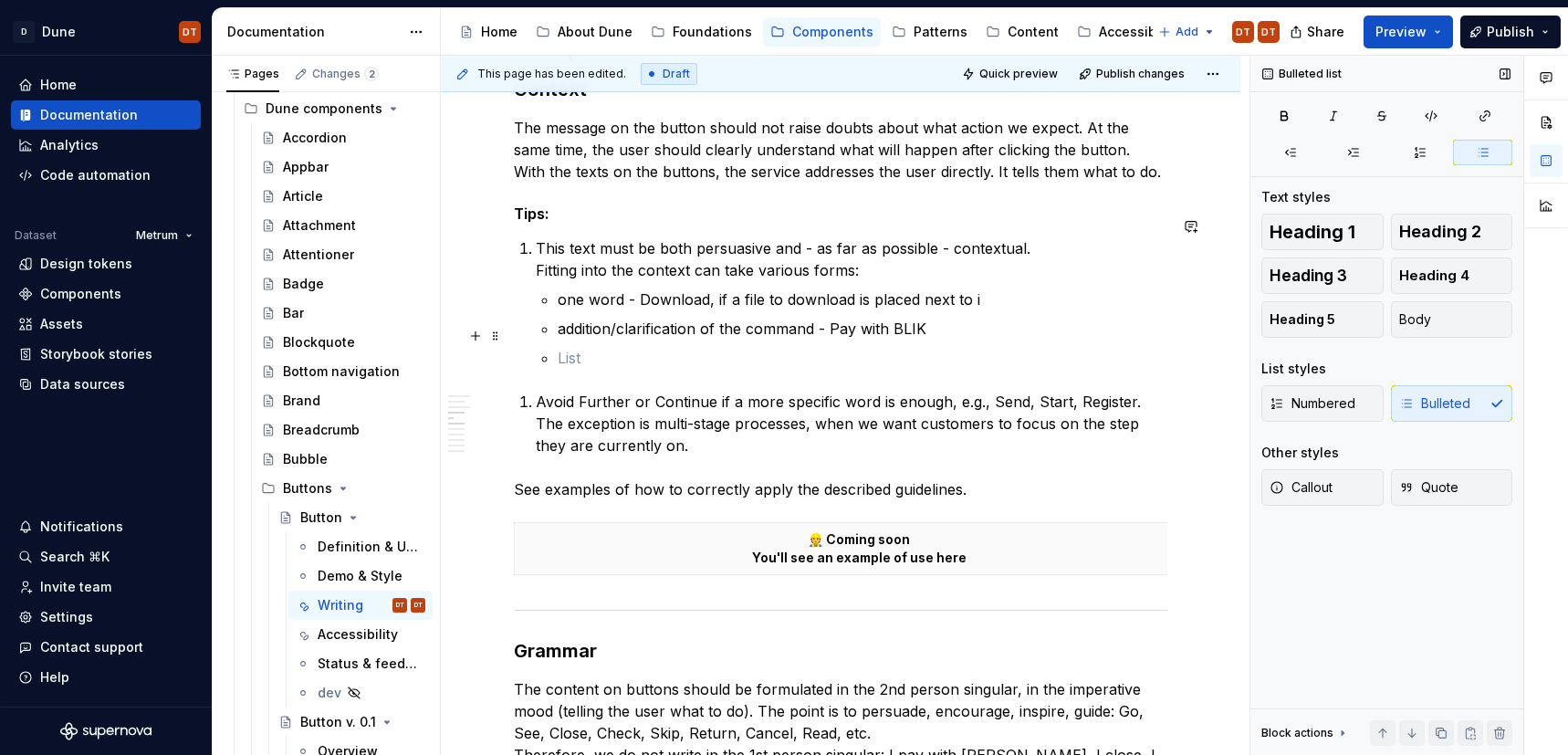
click at [579, 347] on p at bounding box center [863, 358] width 610 height 22
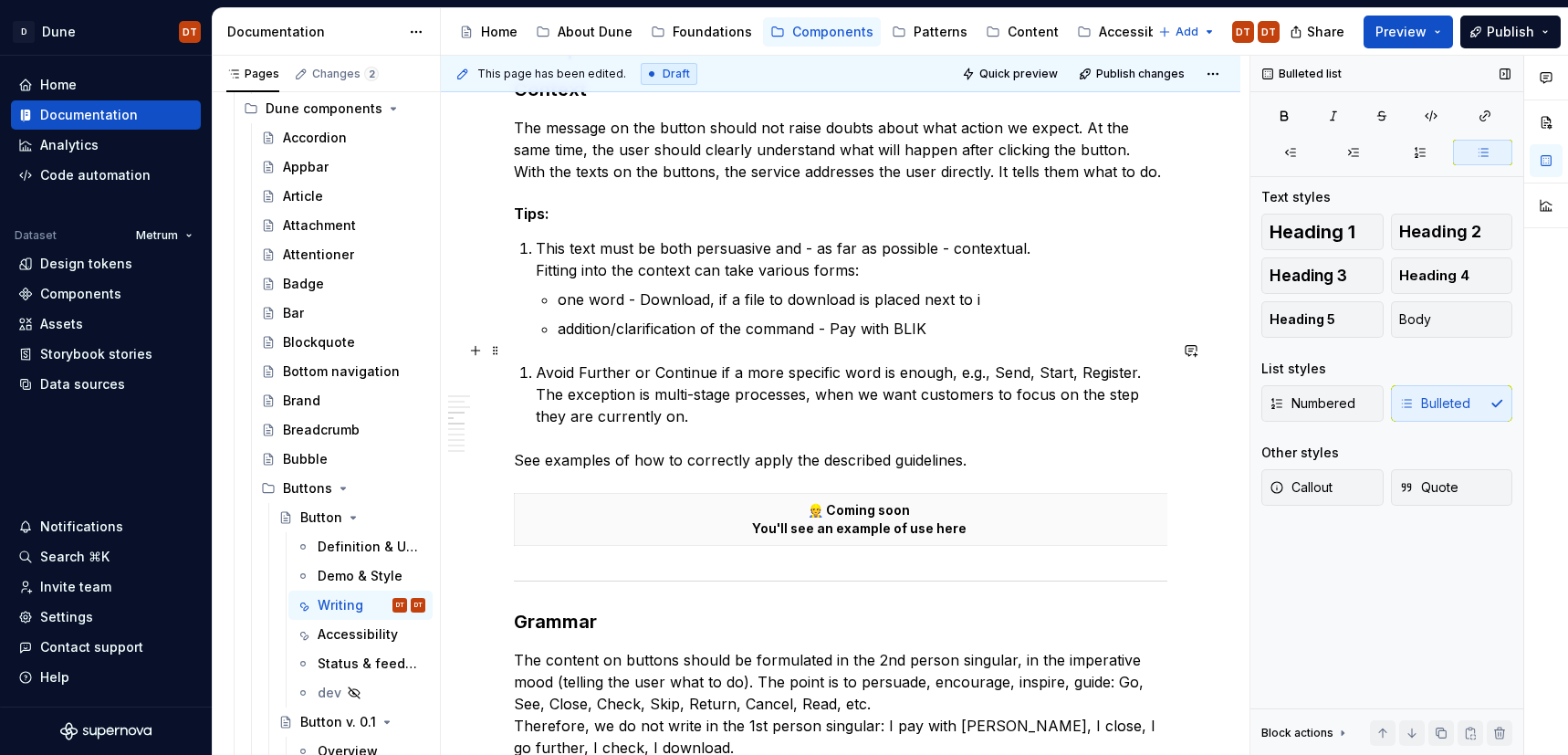
click at [536, 362] on li "Avoid Further or Continue if a more specific word is enough, e.g., Send, Start,…" at bounding box center [851, 394] width 631 height 66
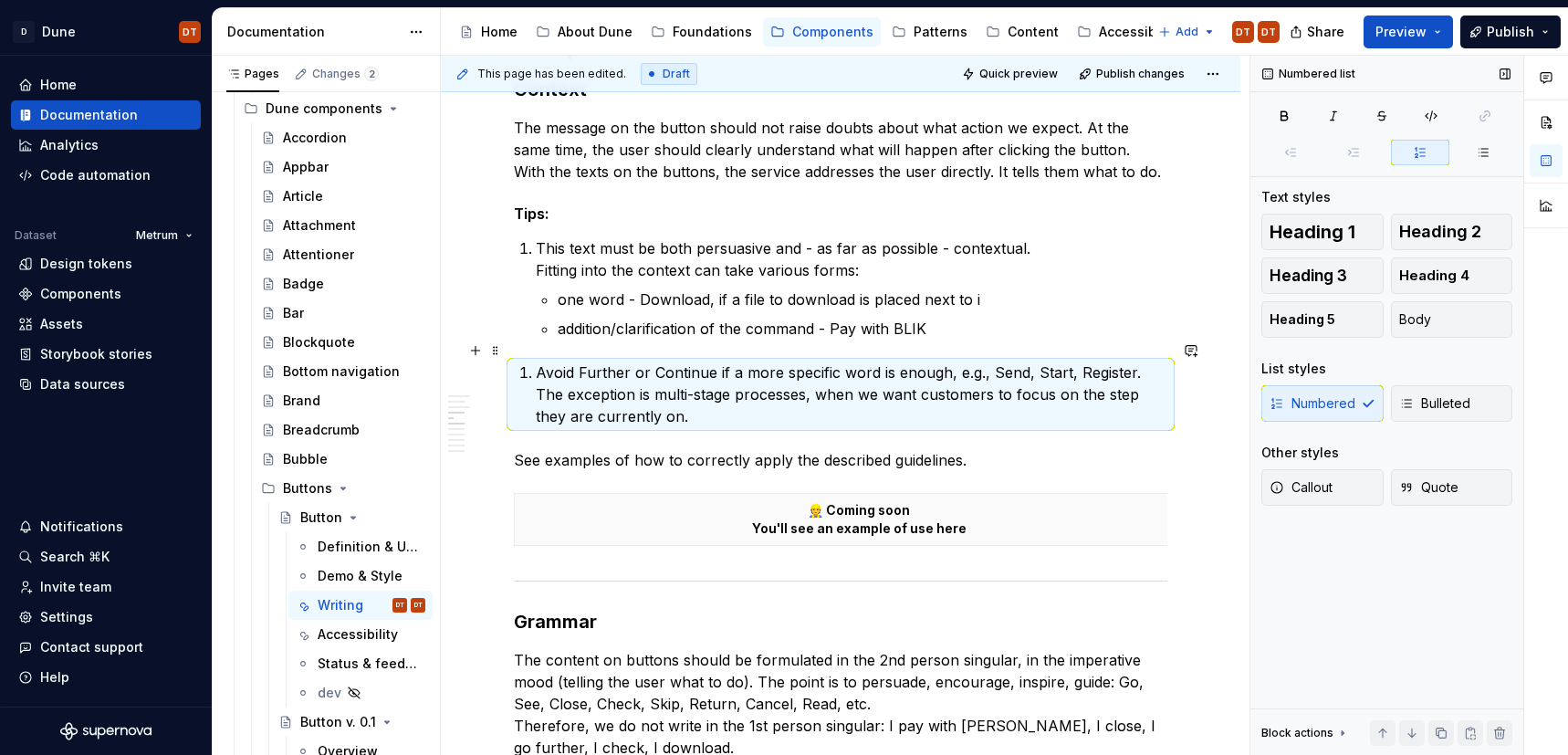
click at [536, 362] on li "Avoid Further or Continue if a more specific word is enough, e.g., Send, Start,…" at bounding box center [851, 394] width 631 height 66
click at [1312, 407] on div "Numbered Bulleted" at bounding box center [1387, 403] width 251 height 36
click at [492, 353] on span at bounding box center [496, 350] width 15 height 25
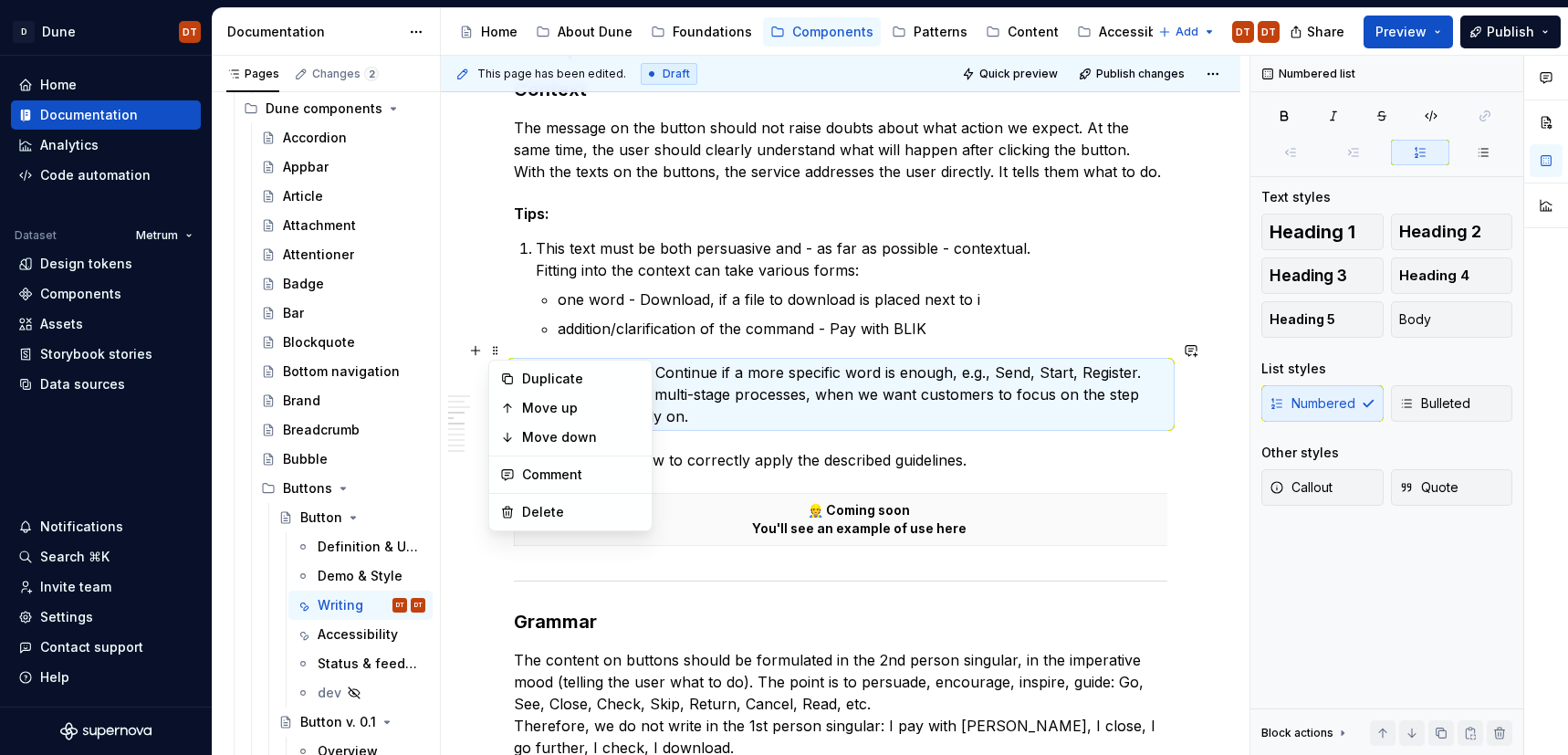
click at [739, 362] on p "Avoid Further or Continue if a more specific word is enough, e.g., Send, Start,…" at bounding box center [851, 394] width 631 height 66
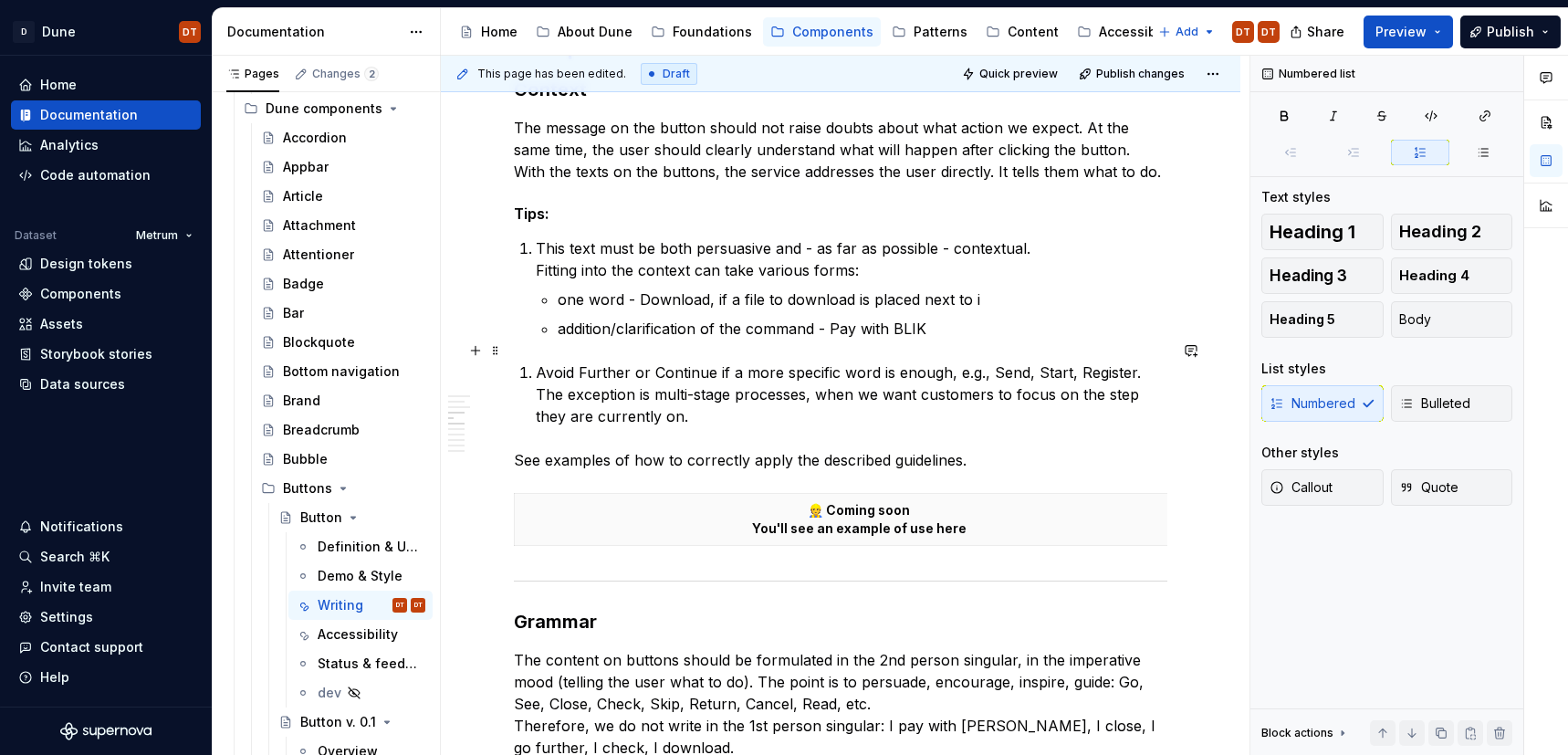
click at [536, 362] on li "Avoid Further or Continue if a more specific word is enough, e.g., Send, Start,…" at bounding box center [851, 394] width 631 height 66
click at [558, 362] on p "Avoid Further or Continue if a more specific word is enough, e.g., Send, Start,…" at bounding box center [851, 394] width 631 height 66
click at [638, 368] on p "Avoid Further or Continue if a more specific word is enough, e.g., Send, Start,…" at bounding box center [851, 394] width 631 height 66
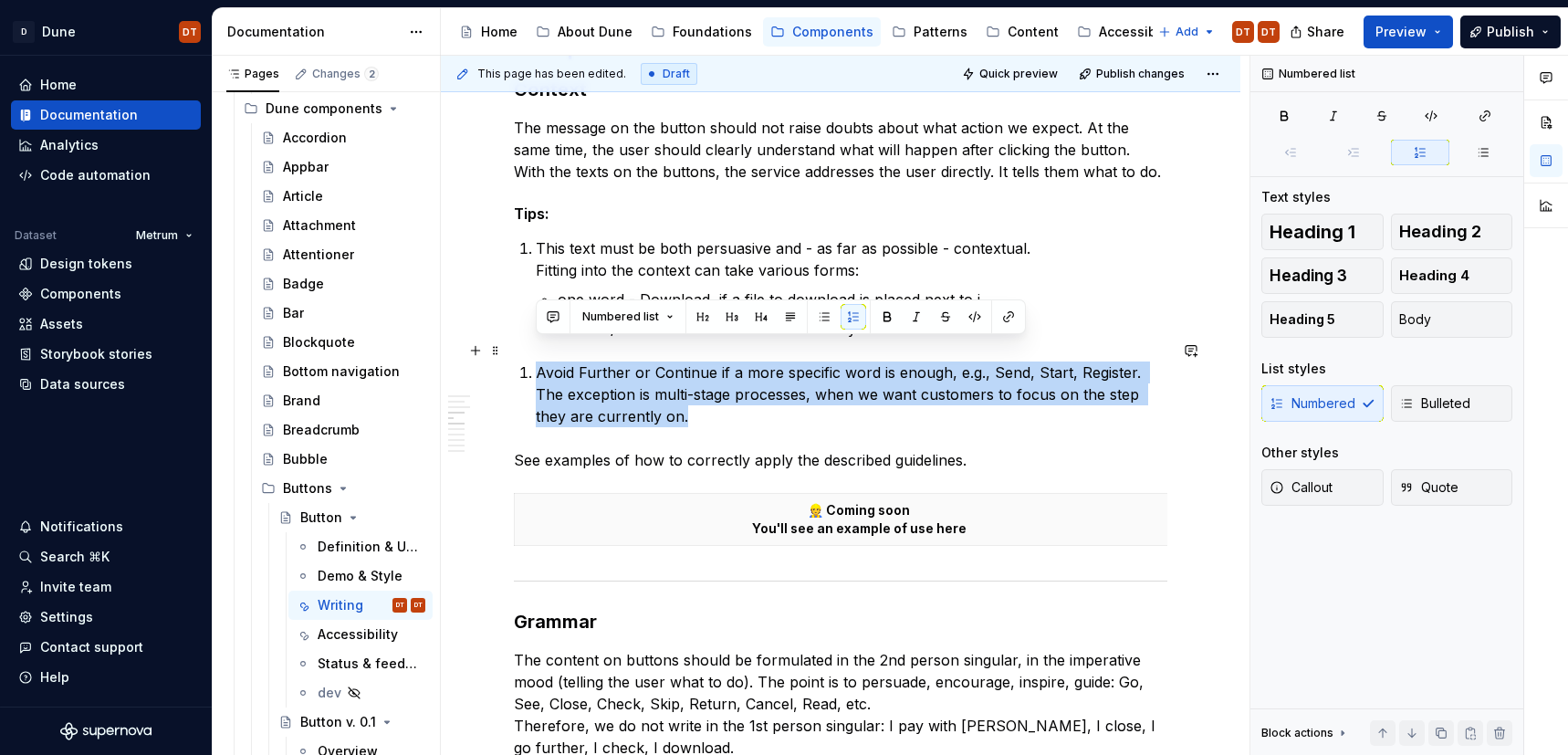
drag, startPoint x: 609, startPoint y: 391, endPoint x: 529, endPoint y: 354, distance: 88.1
click at [536, 362] on li "Avoid Further or Continue if a more specific word is enough, e.g., Send, Start,…" at bounding box center [851, 394] width 631 height 66
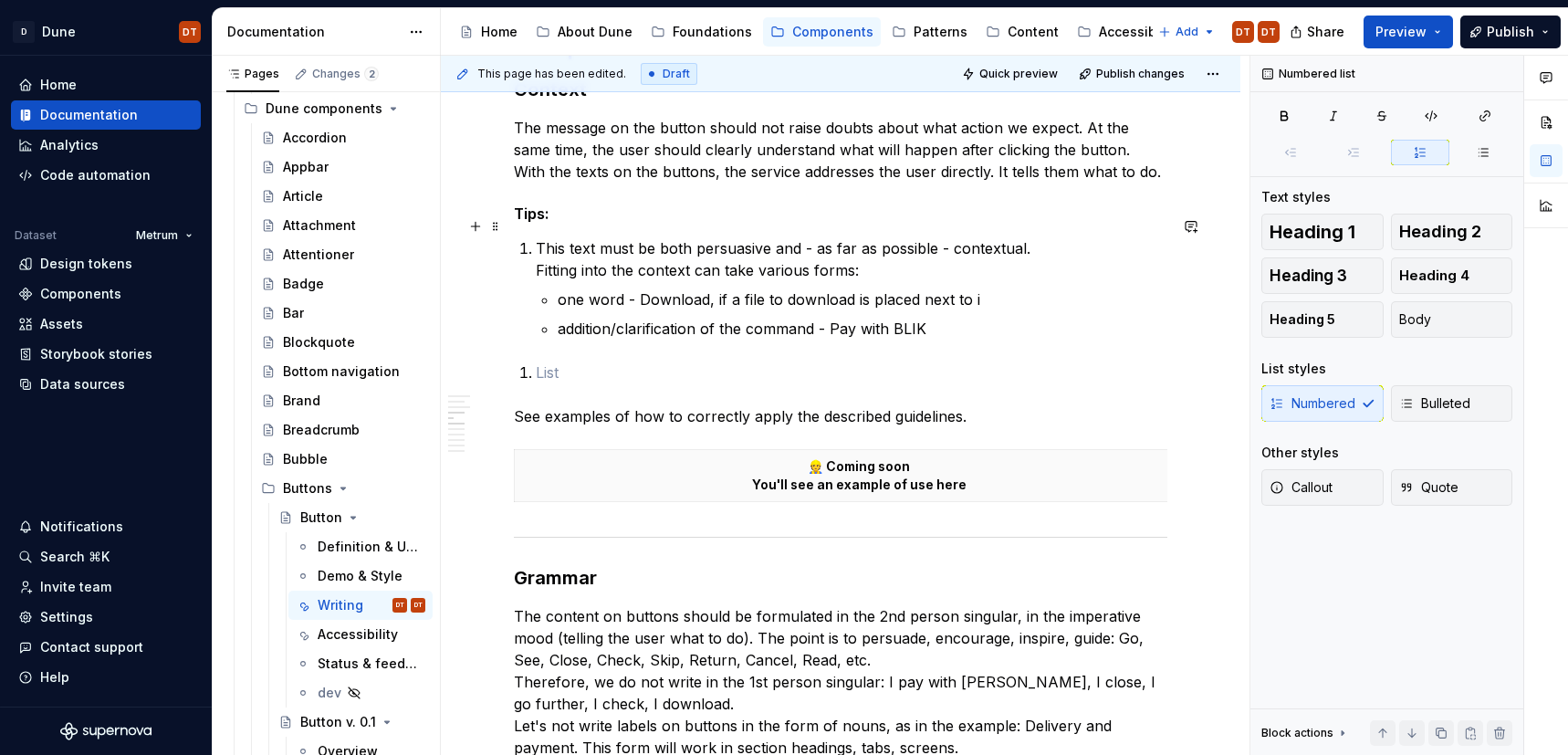
drag, startPoint x: 858, startPoint y: 256, endPoint x: 875, endPoint y: 247, distance: 19.2
click at [858, 256] on p "This text must be both persuasive and - as far as possible - contextual. Fittin…" at bounding box center [851, 258] width 631 height 44
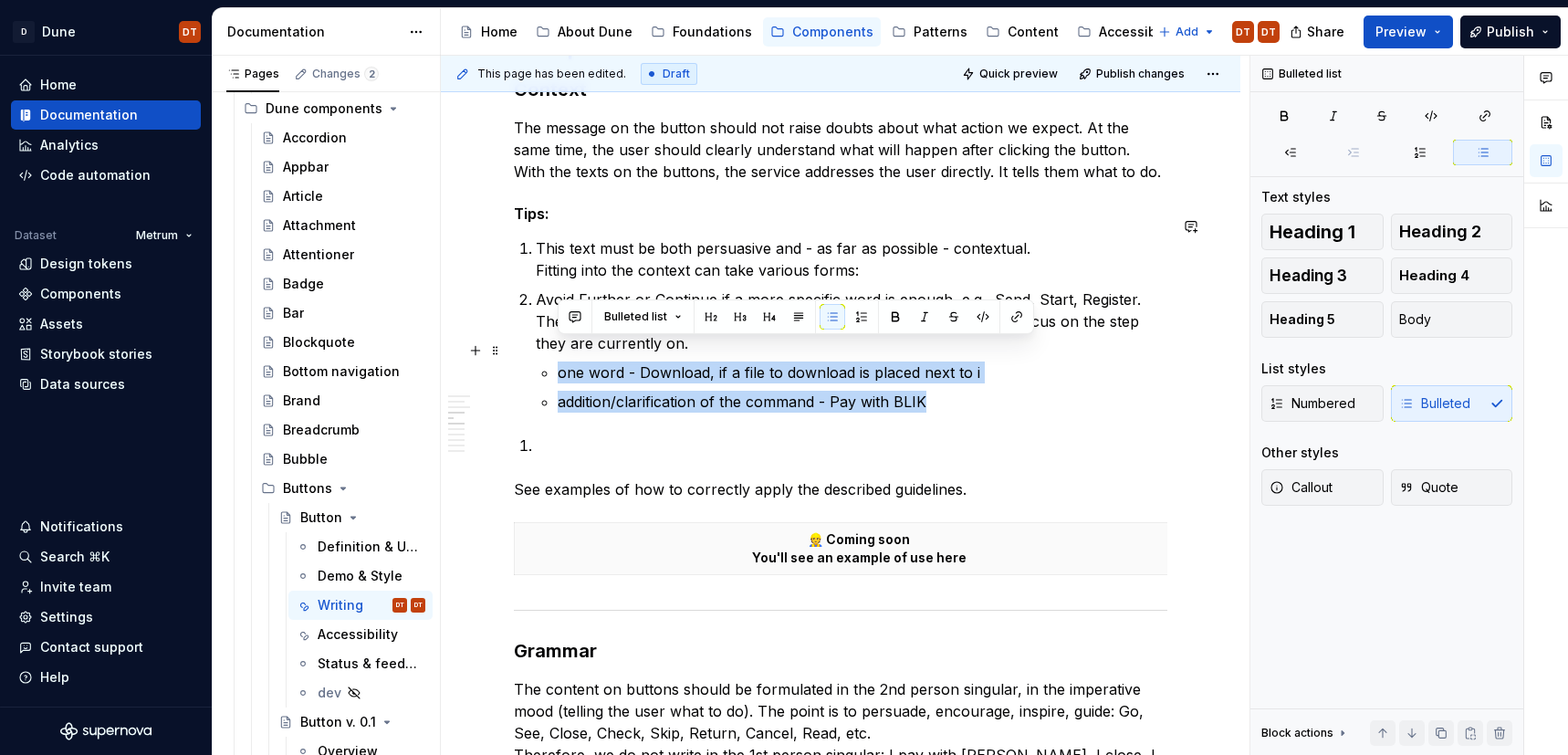
type textarea "*"
drag, startPoint x: 930, startPoint y: 380, endPoint x: 525, endPoint y: 343, distance: 406.7
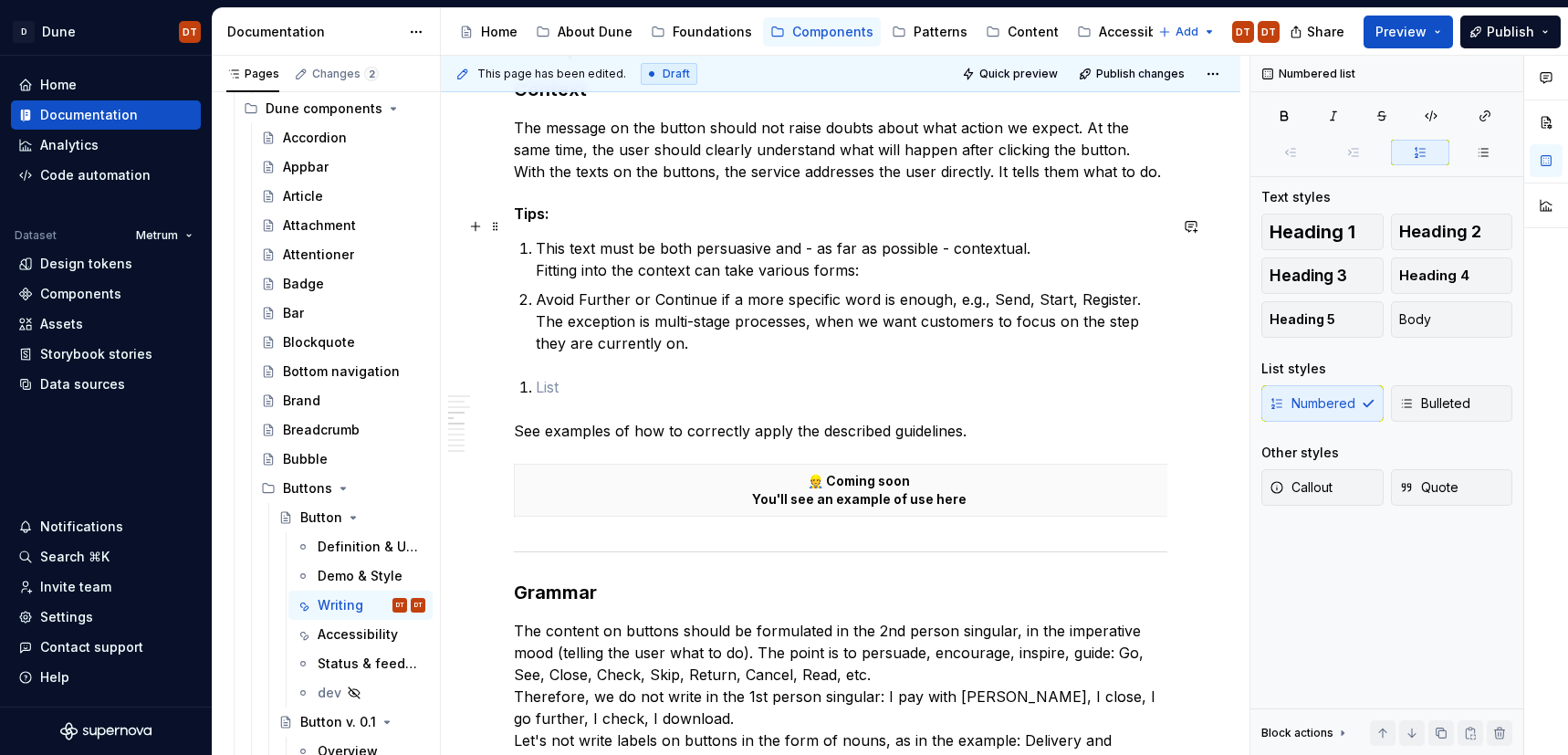
click at [901, 244] on p "This text must be both persuasive and - as far as possible - contextual. Fittin…" at bounding box center [851, 258] width 631 height 44
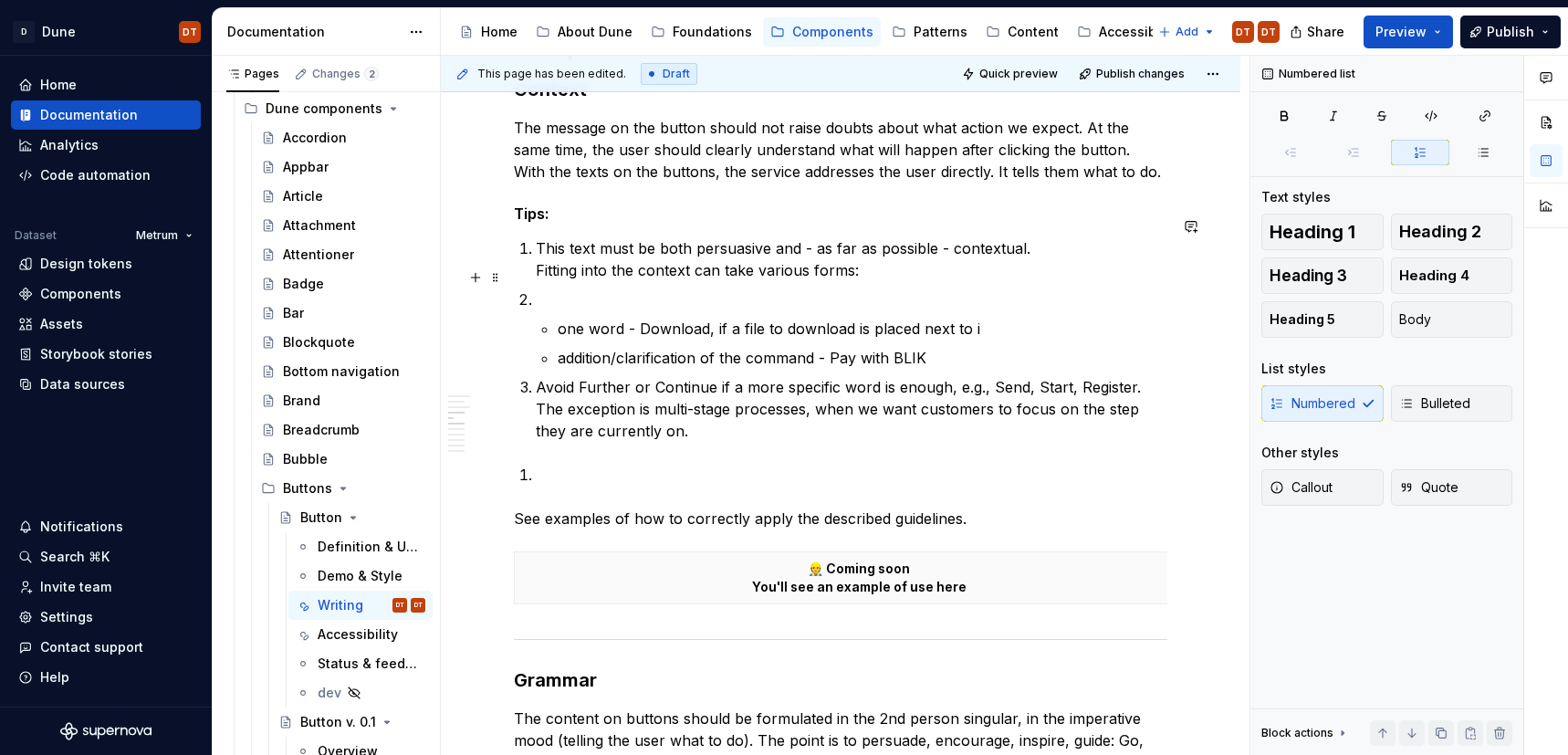
click at [605, 288] on p at bounding box center [851, 299] width 631 height 22
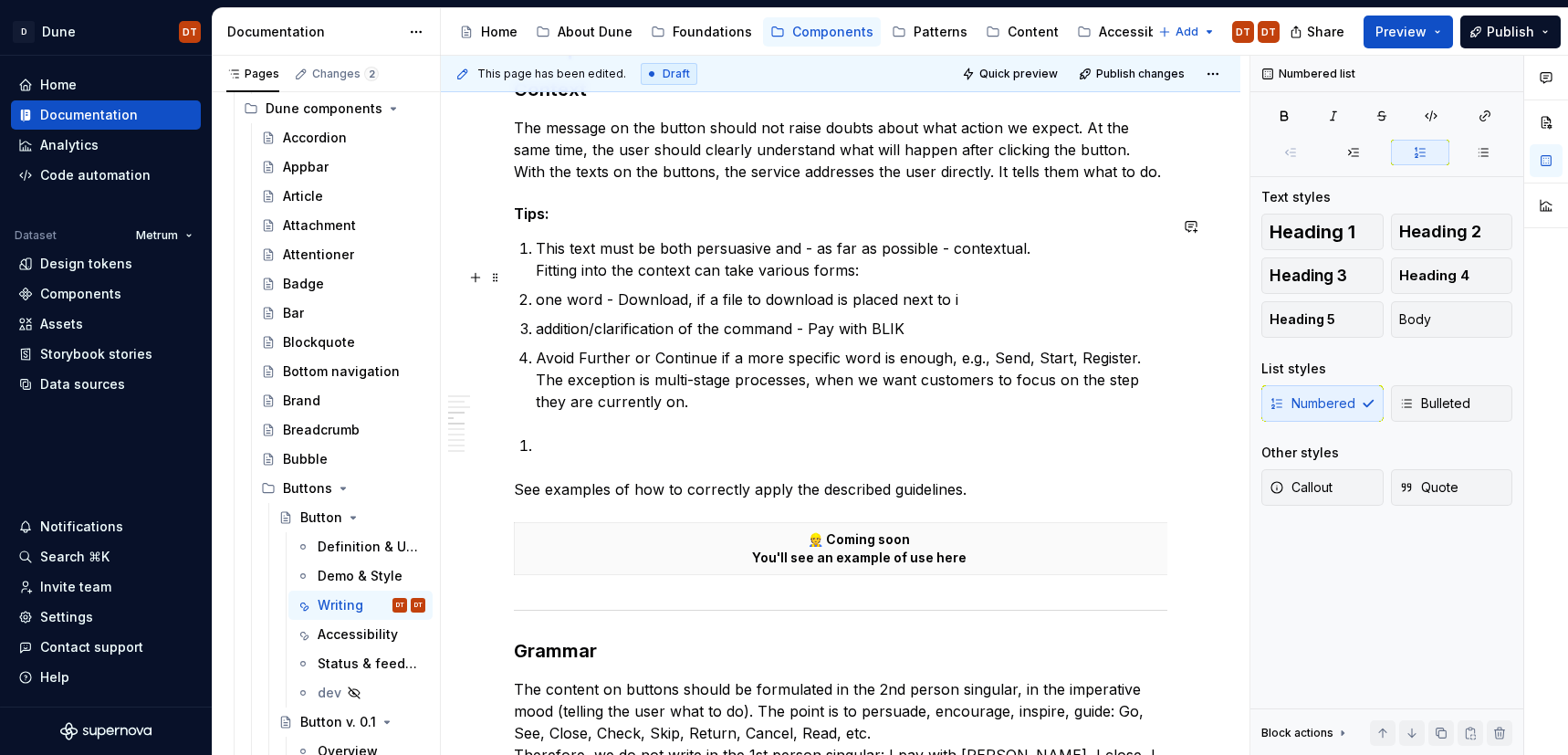
click at [539, 288] on p "one word - Download, if a file to download is placed next to i" at bounding box center [851, 299] width 631 height 22
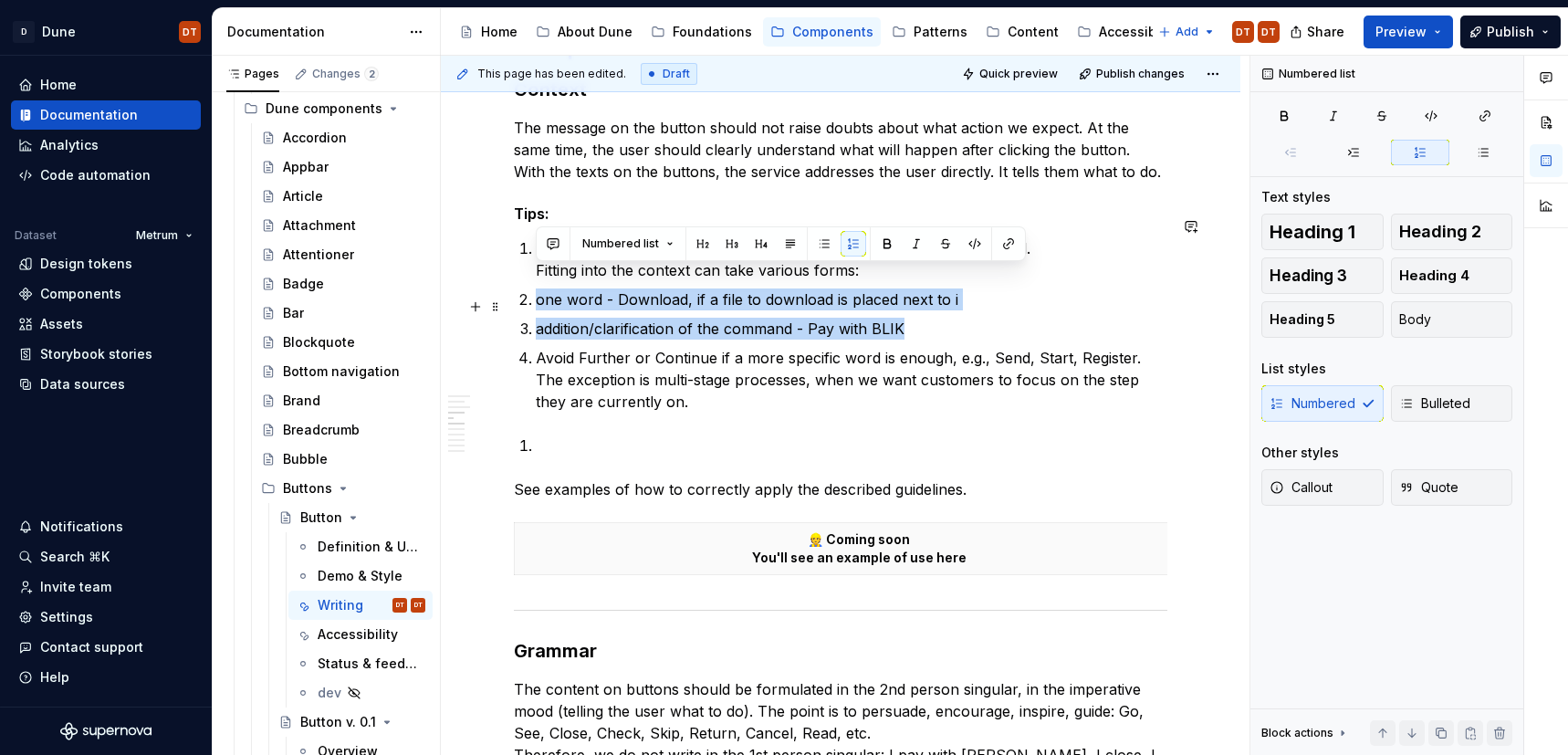
drag, startPoint x: 517, startPoint y: 274, endPoint x: 946, endPoint y: 300, distance: 429.8
click at [1425, 397] on span "Bulleted" at bounding box center [1435, 404] width 72 height 19
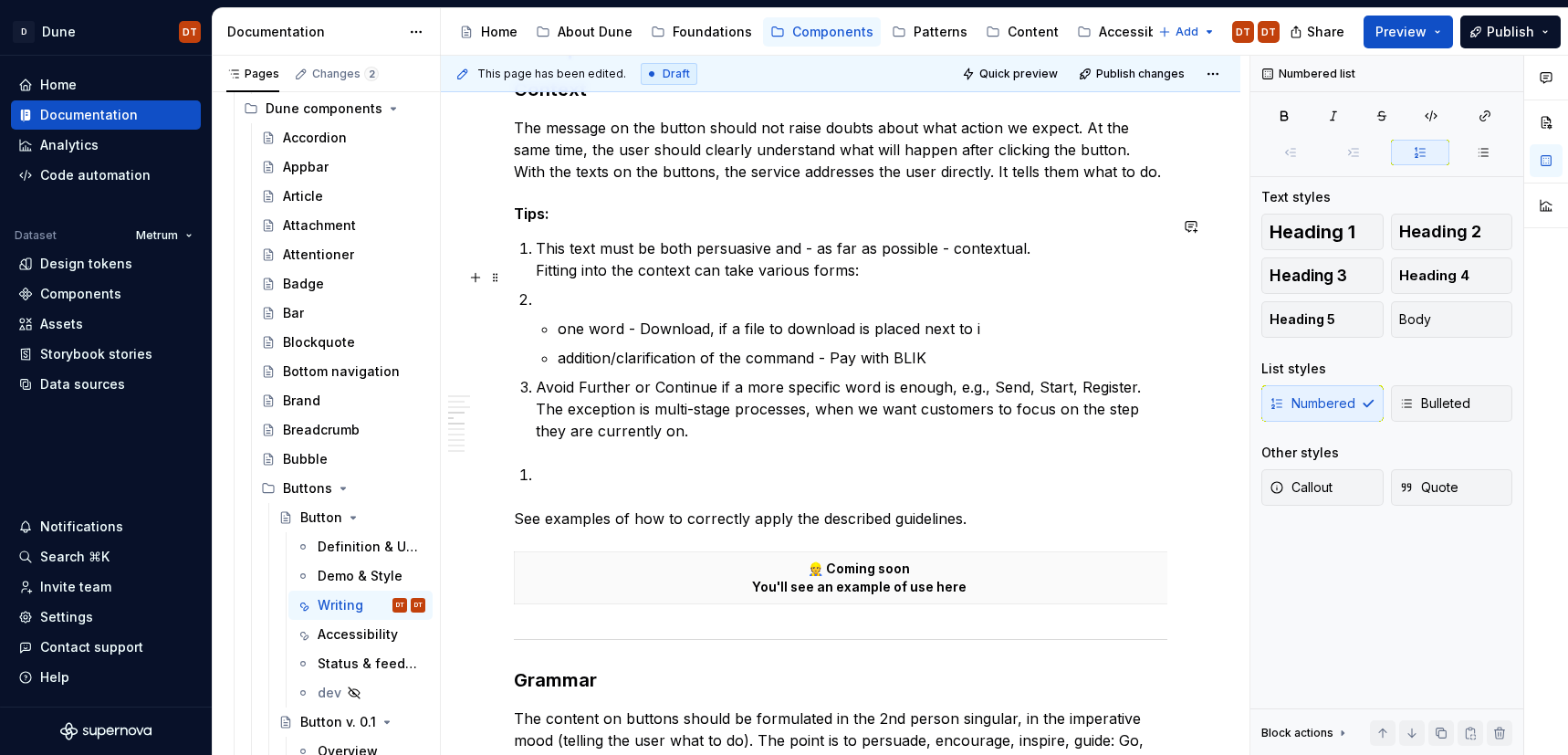
click at [569, 263] on ol "This text must be both persuasive and - as far as possible - contextual. Fittin…" at bounding box center [851, 339] width 631 height 205
click at [549, 288] on p at bounding box center [851, 299] width 631 height 22
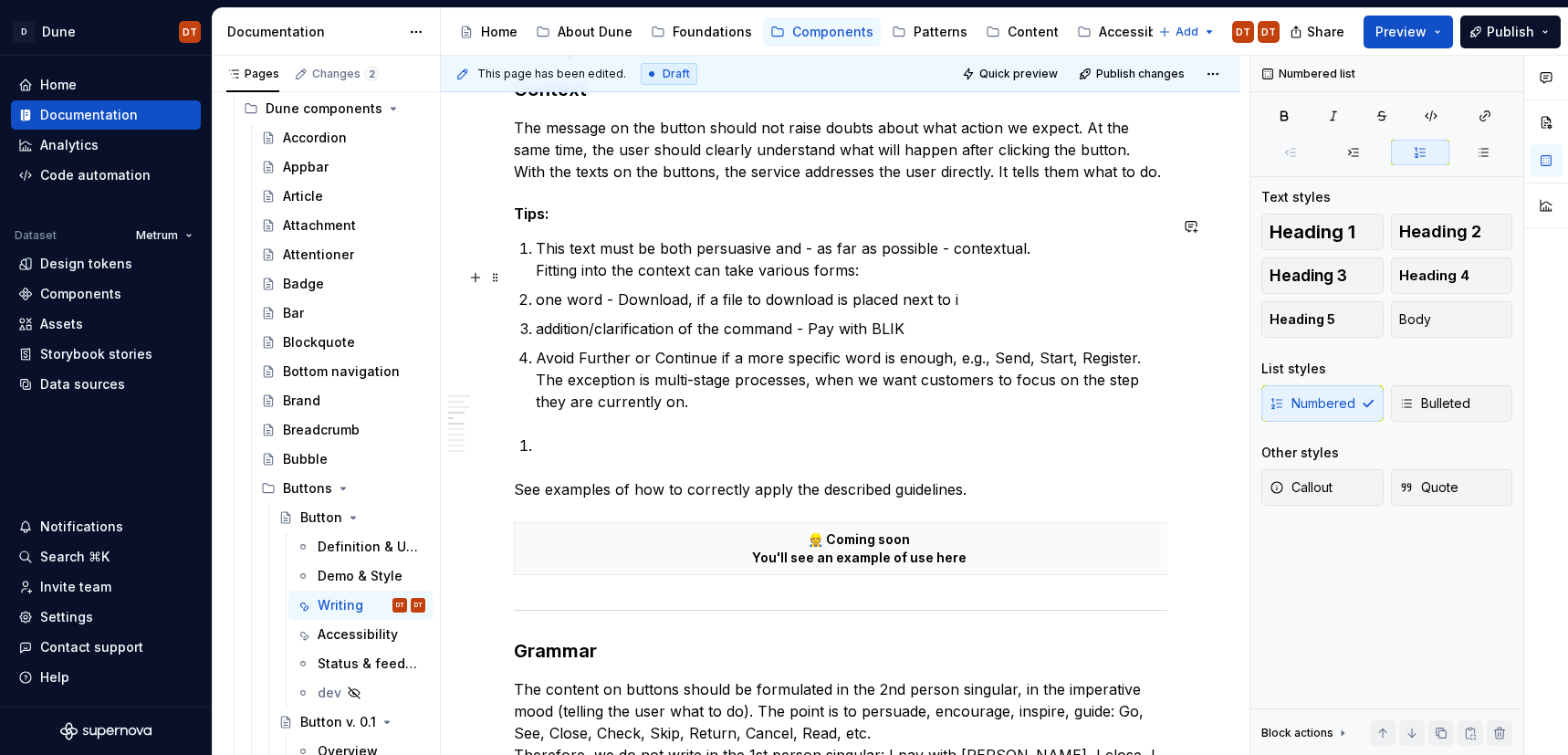
click at [537, 288] on p "one word - Download, if a file to download is placed next to i" at bounding box center [851, 299] width 631 height 22
drag, startPoint x: 534, startPoint y: 303, endPoint x: 550, endPoint y: 304, distance: 16.0
click at [536, 318] on li "addition/clarification of the command - Pay with BLIK" at bounding box center [851, 329] width 631 height 22
click at [558, 288] on li "one word - Download, if a file to download is placed next to i" at bounding box center [863, 299] width 610 height 22
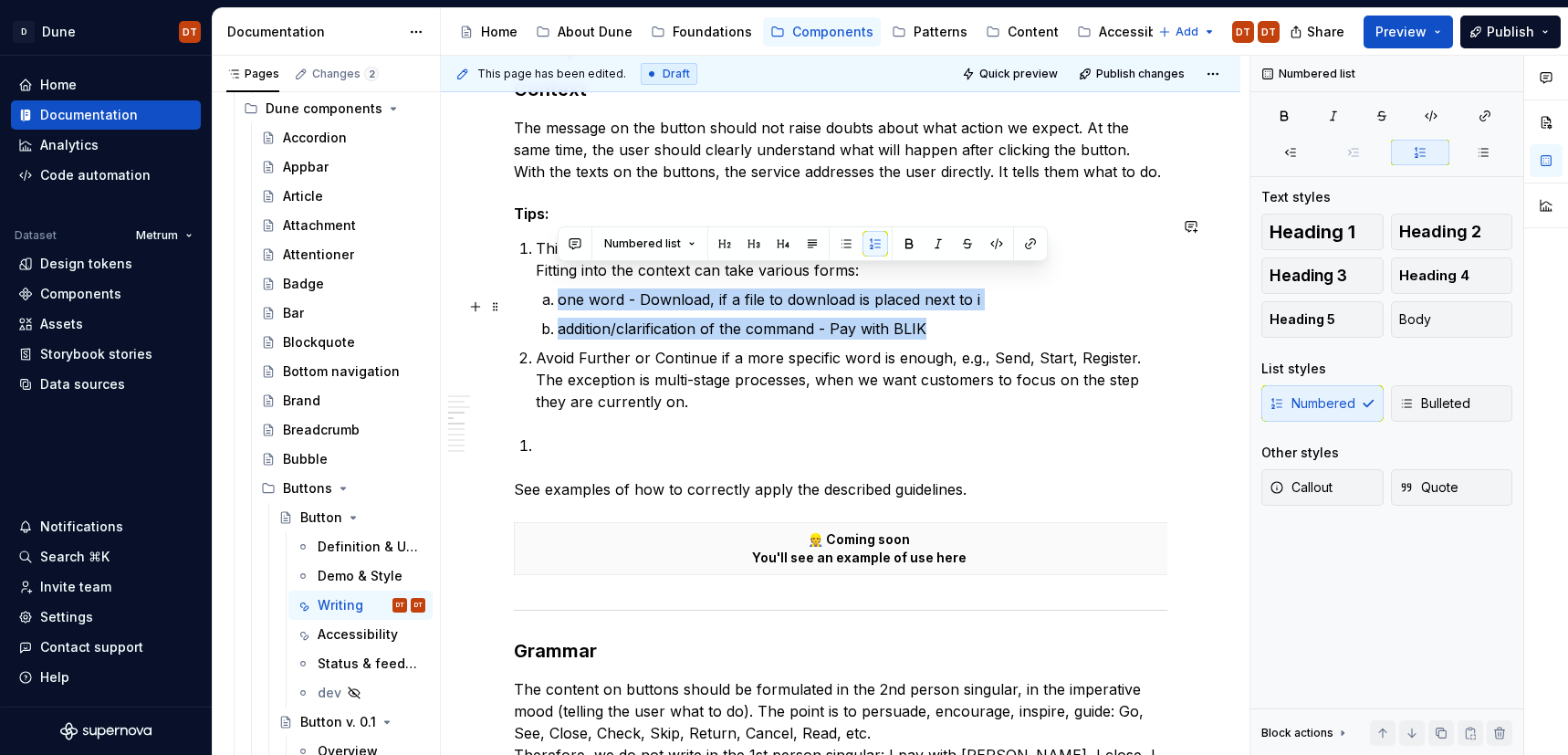
drag, startPoint x: 549, startPoint y: 279, endPoint x: 1221, endPoint y: 295, distance: 672.2
click at [978, 303] on ol "one word - Download, if a file to download is placed next to i addition/clarifi…" at bounding box center [863, 313] width 610 height 51
click at [1430, 416] on button "Bulleted" at bounding box center [1453, 403] width 123 height 36
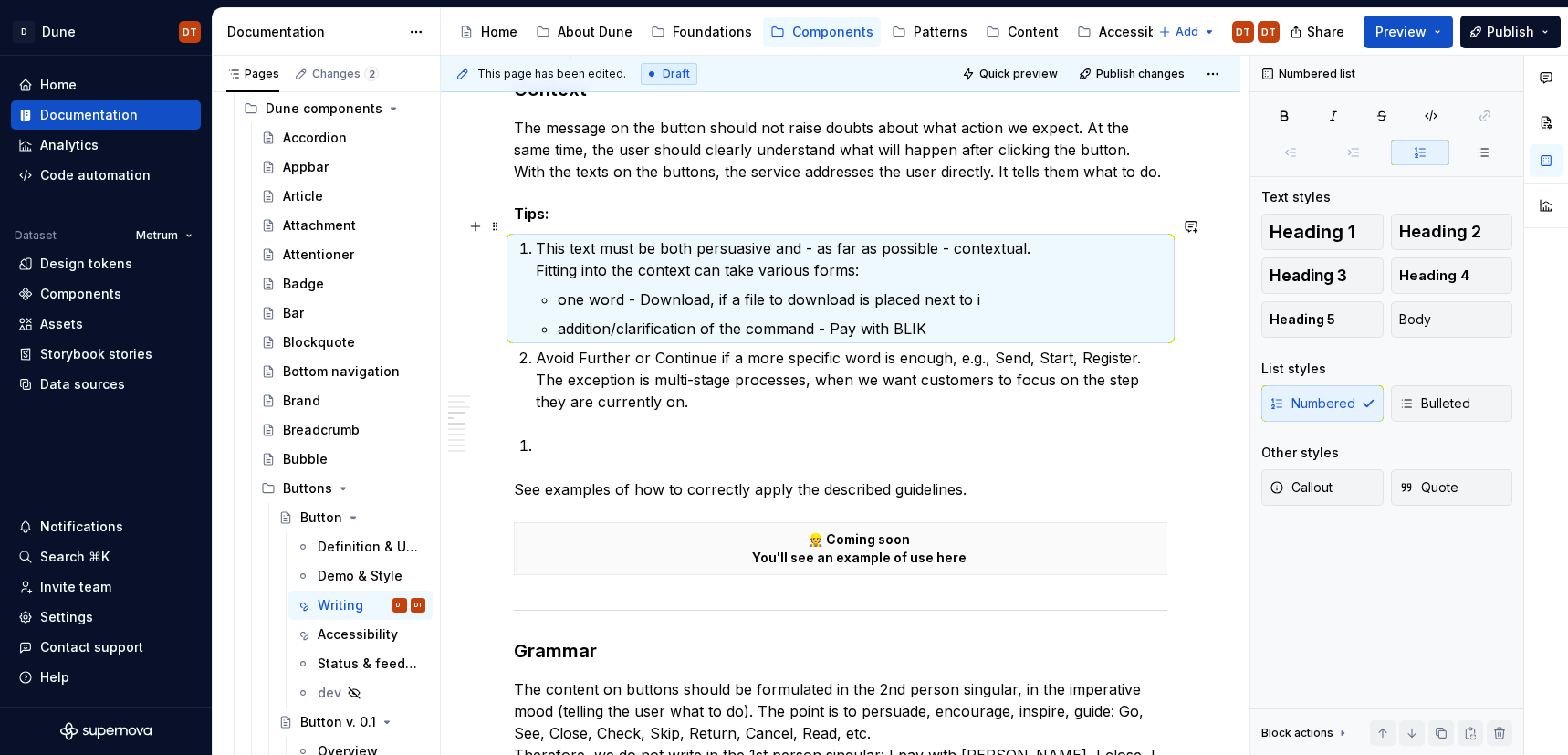
click at [739, 321] on ol "This text must be both persuasive and - as far as possible - contextual. Fittin…" at bounding box center [851, 325] width 631 height 175
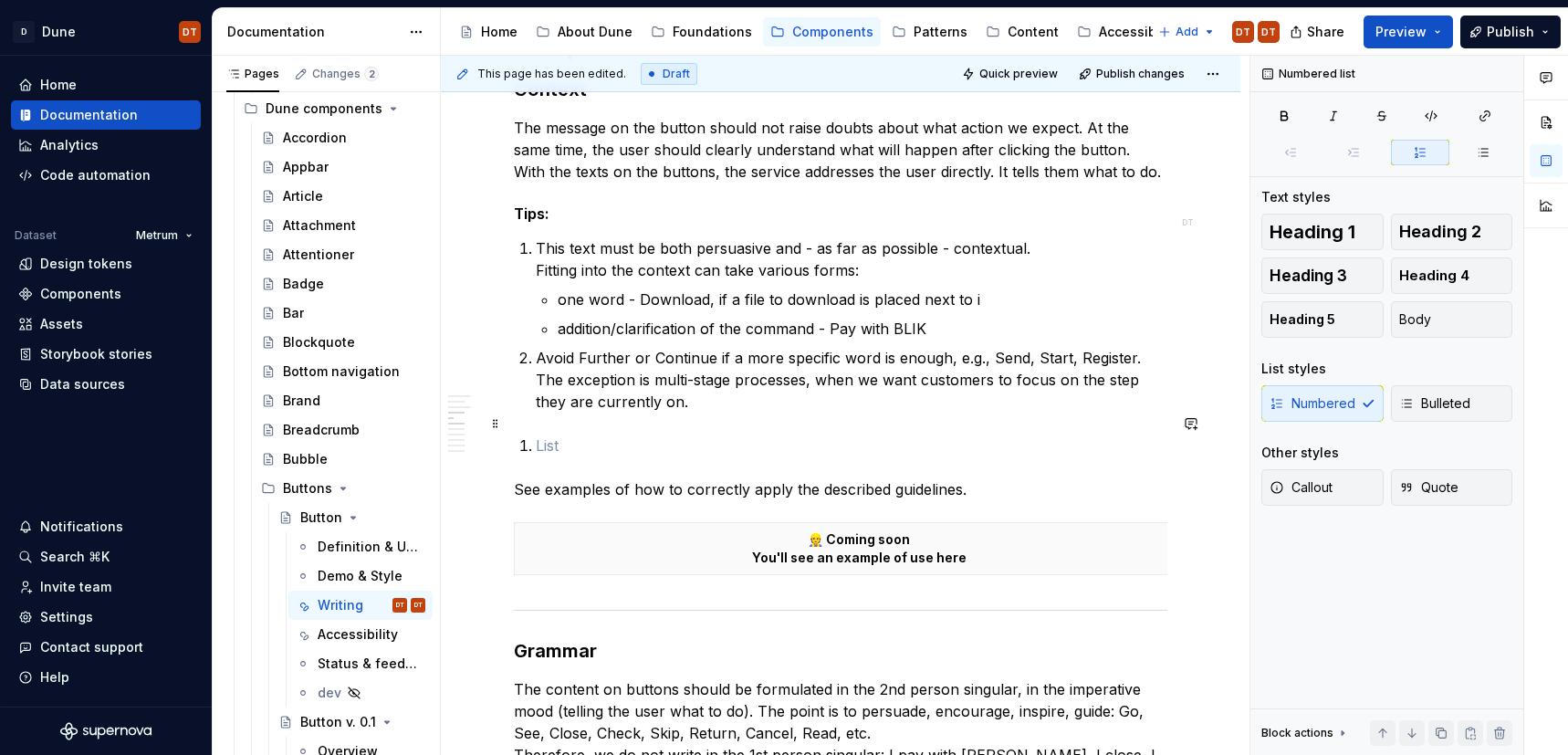
click at [598, 434] on p at bounding box center [851, 445] width 631 height 22
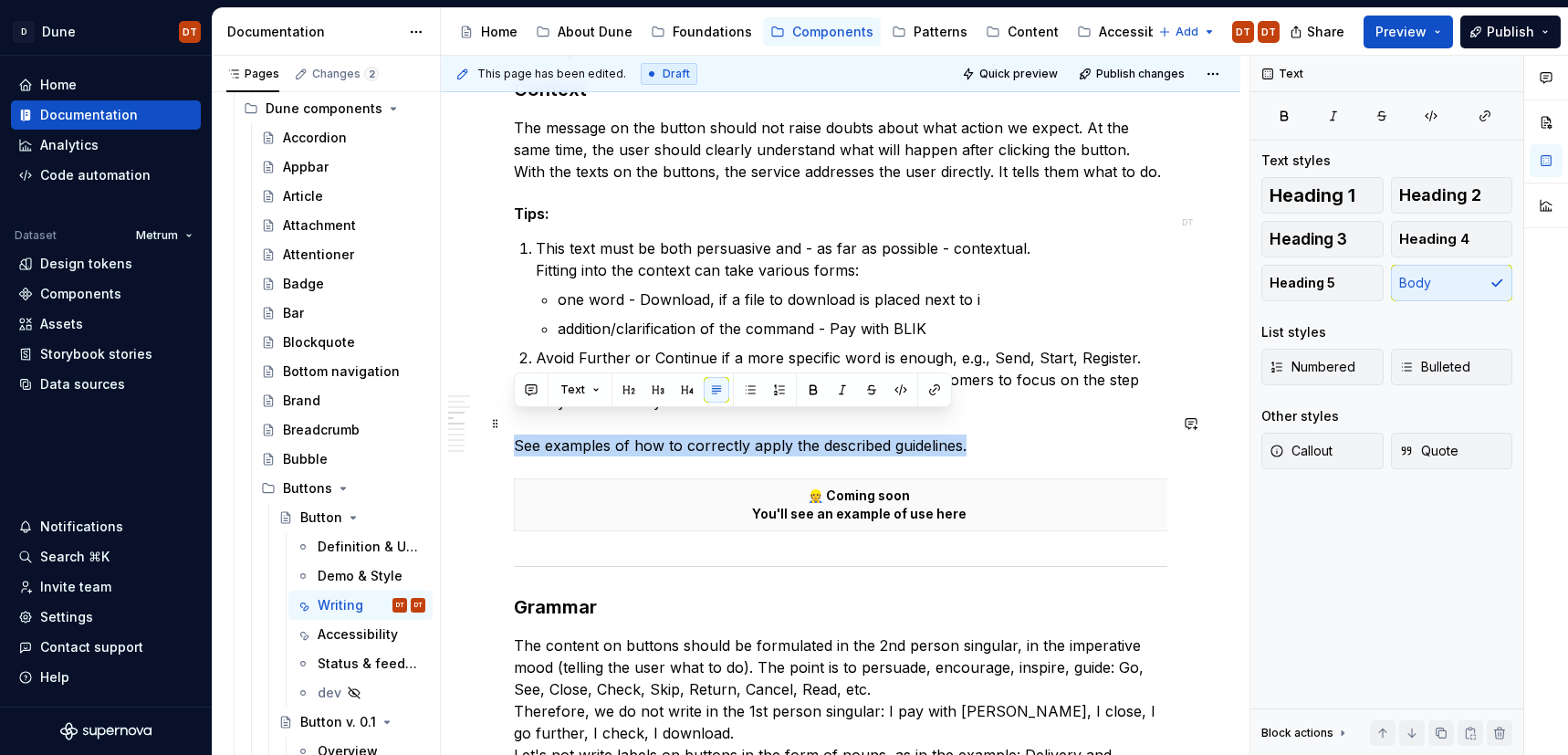
drag, startPoint x: 976, startPoint y: 424, endPoint x: 634, endPoint y: 413, distance: 342.2
click at [959, 434] on p "See examples of how to correctly apply the described guidelines." at bounding box center [841, 445] width 654 height 22
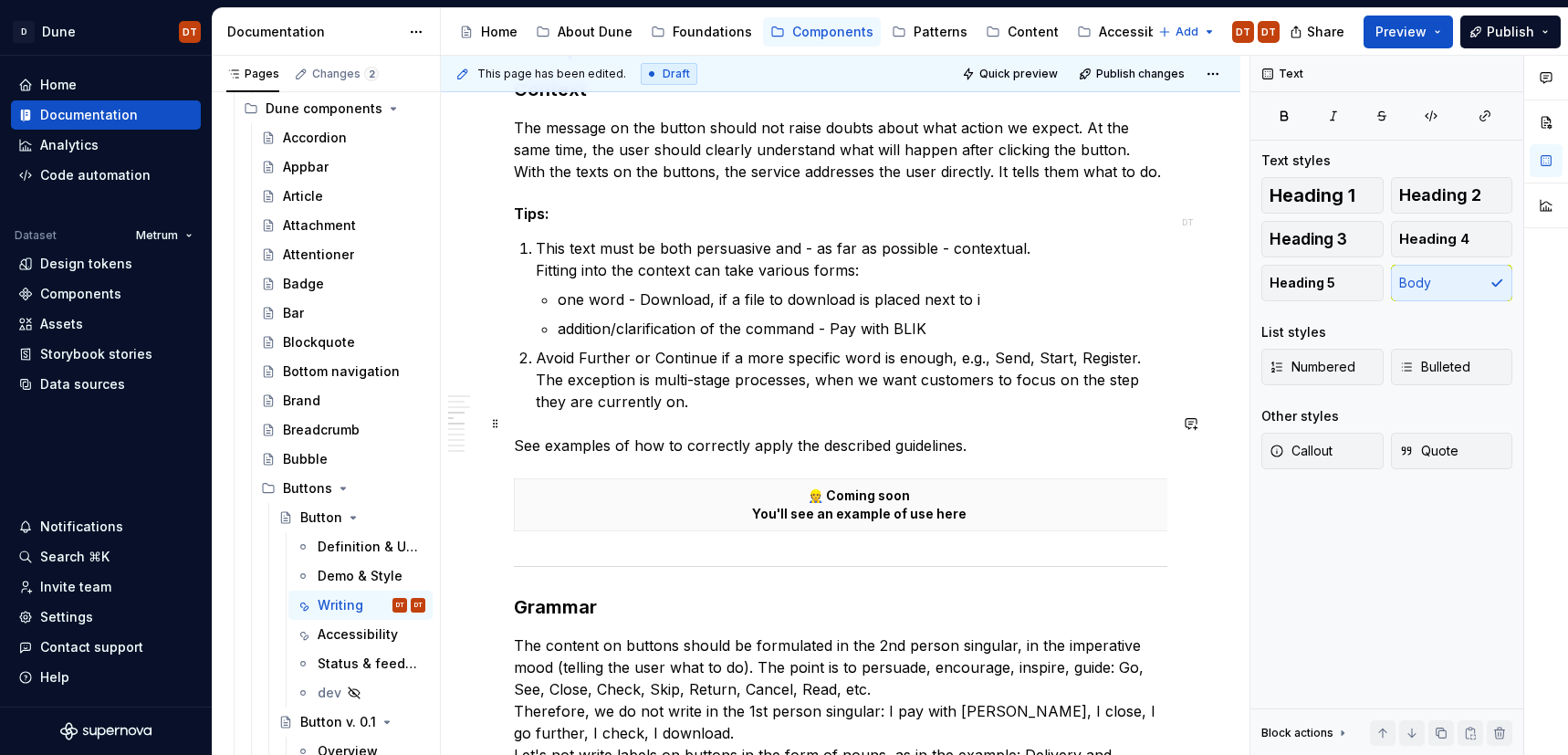
click at [977, 434] on p "See examples of how to correctly apply the described guidelines." at bounding box center [841, 445] width 654 height 22
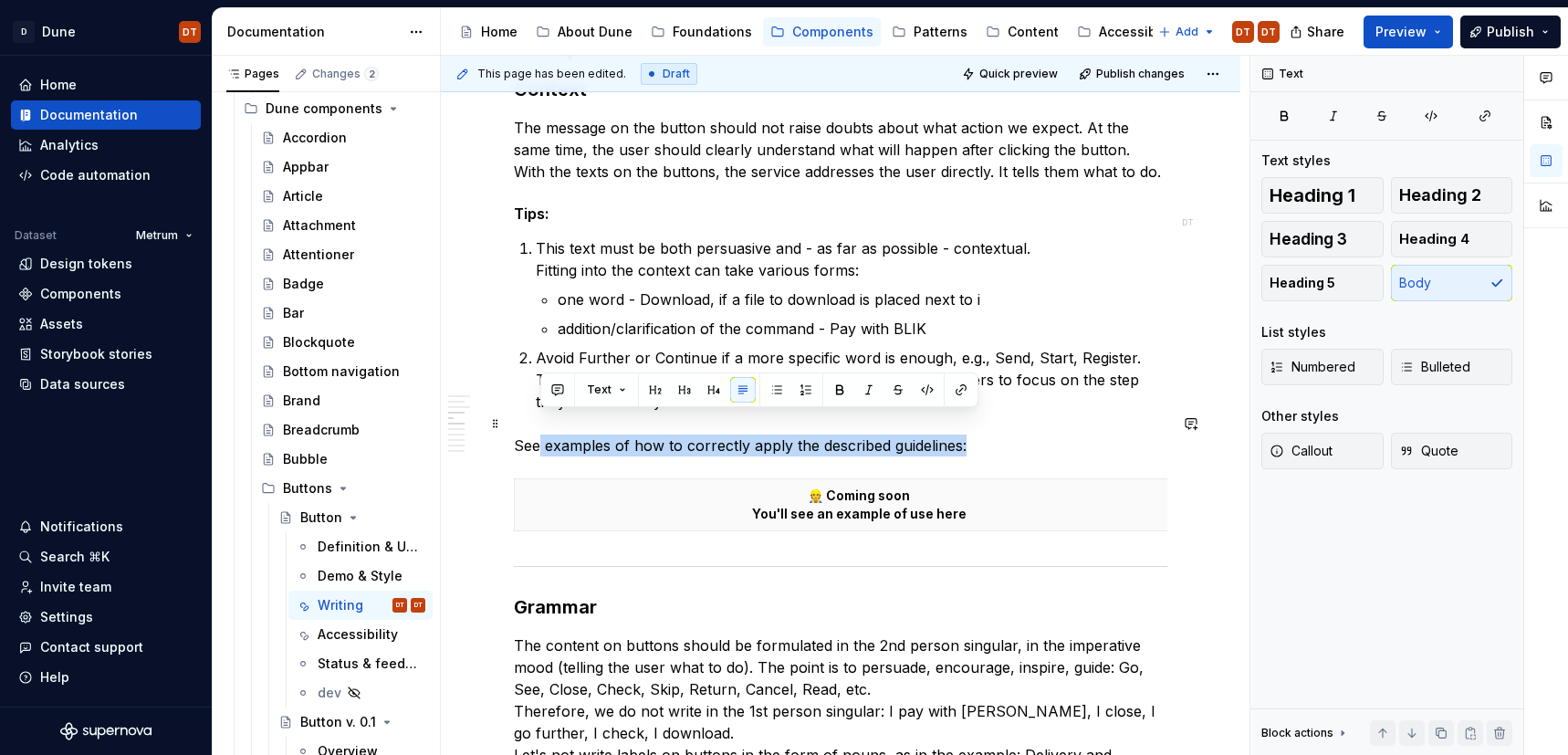
drag, startPoint x: 977, startPoint y: 423, endPoint x: 490, endPoint y: 433, distance: 487.1
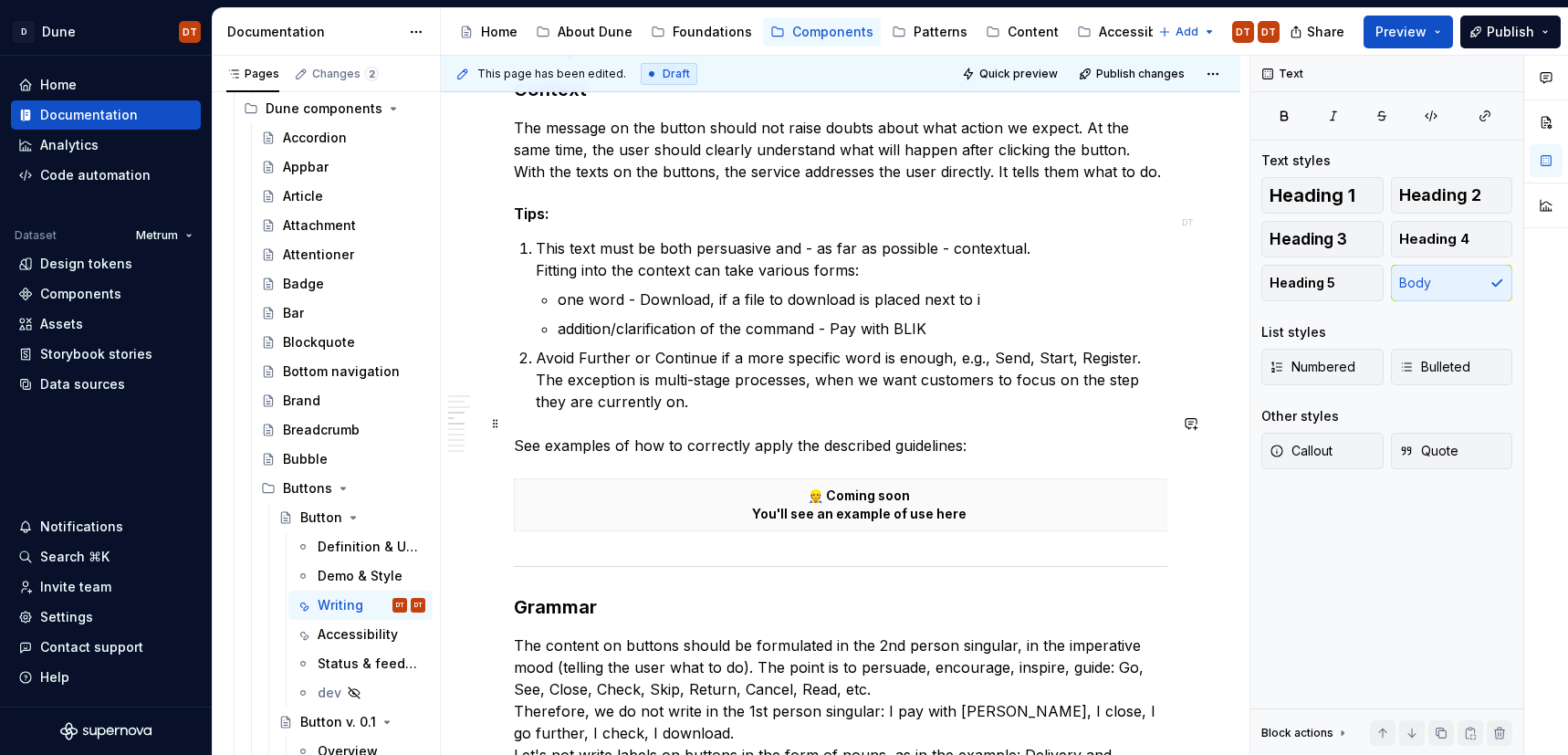
drag, startPoint x: 565, startPoint y: 425, endPoint x: 578, endPoint y: 423, distance: 13.2
click at [566, 434] on p "See examples of how to correctly apply the described guidelines:" at bounding box center [841, 445] width 654 height 22
drag, startPoint x: 1005, startPoint y: 424, endPoint x: 980, endPoint y: 426, distance: 25.1
click at [1005, 434] on p "See examples of how to correctly apply the described guidelines:" at bounding box center [841, 445] width 654 height 22
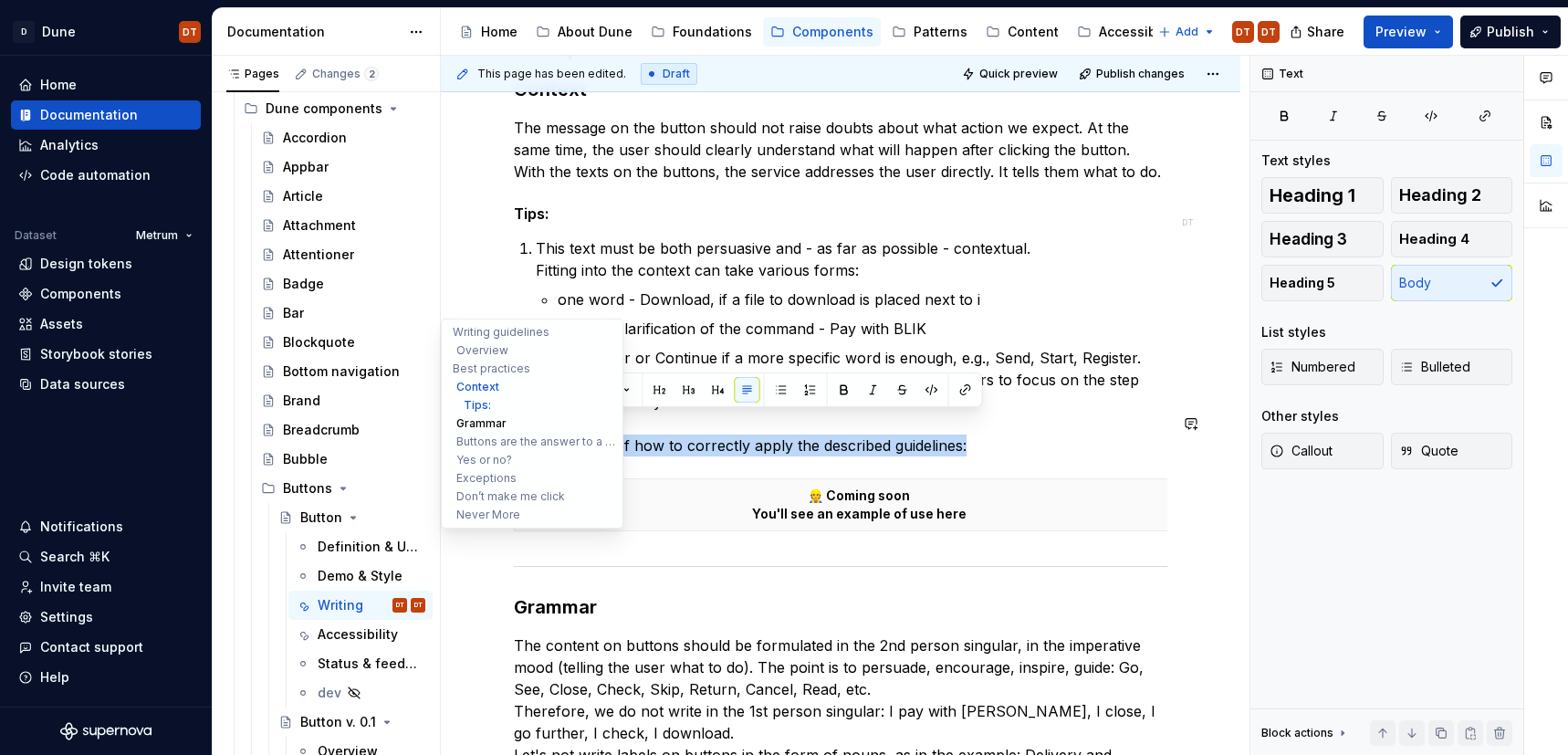
drag, startPoint x: 978, startPoint y: 425, endPoint x: 547, endPoint y: 430, distance: 431.0
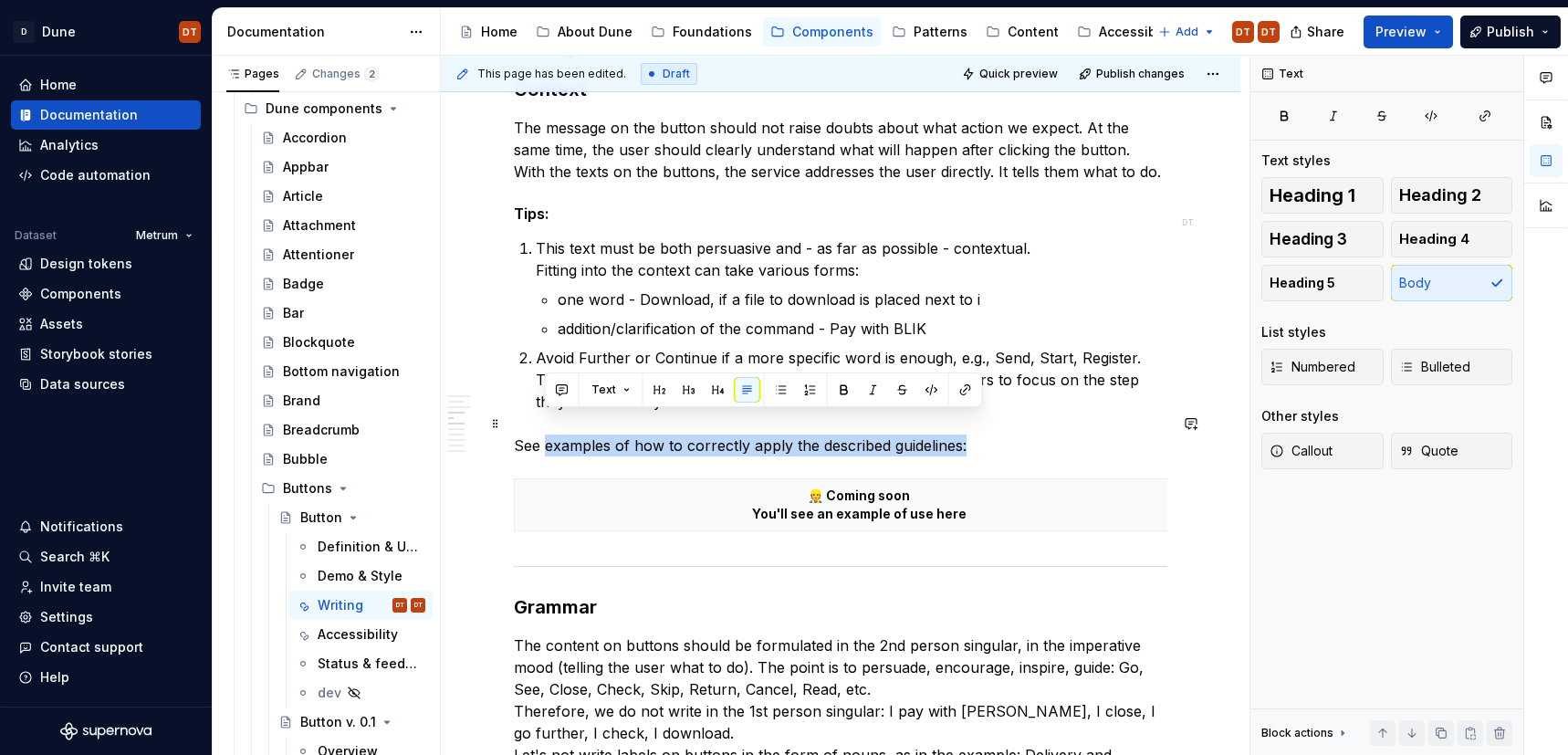
click at [974, 434] on p "See examples of how to correctly apply the described guidelines:" at bounding box center [841, 445] width 654 height 22
drag, startPoint x: 918, startPoint y: 422, endPoint x: 504, endPoint y: 432, distance: 414.1
copy p "See examples of how to correctly apply the described guidelines:"
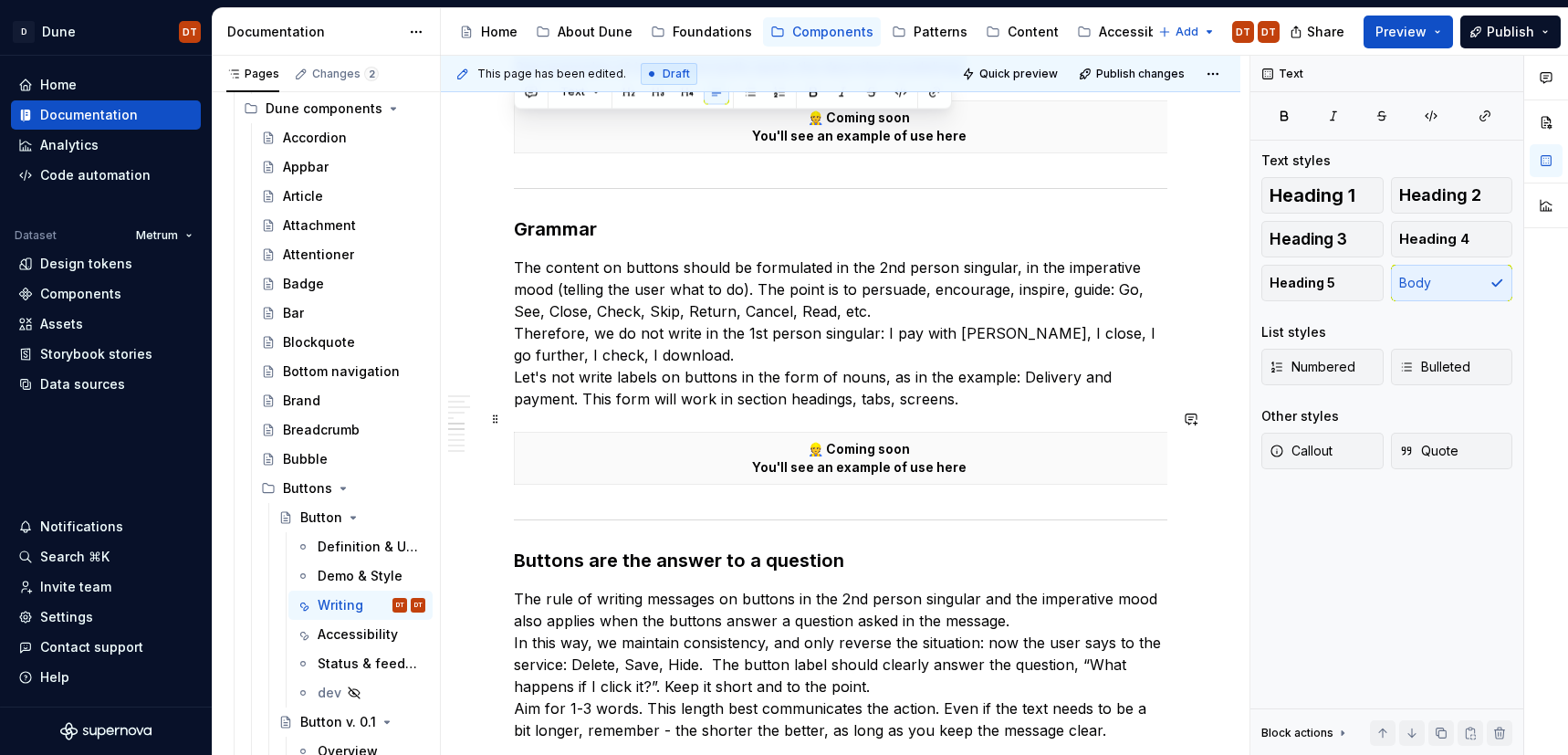
scroll to position [1287, 0]
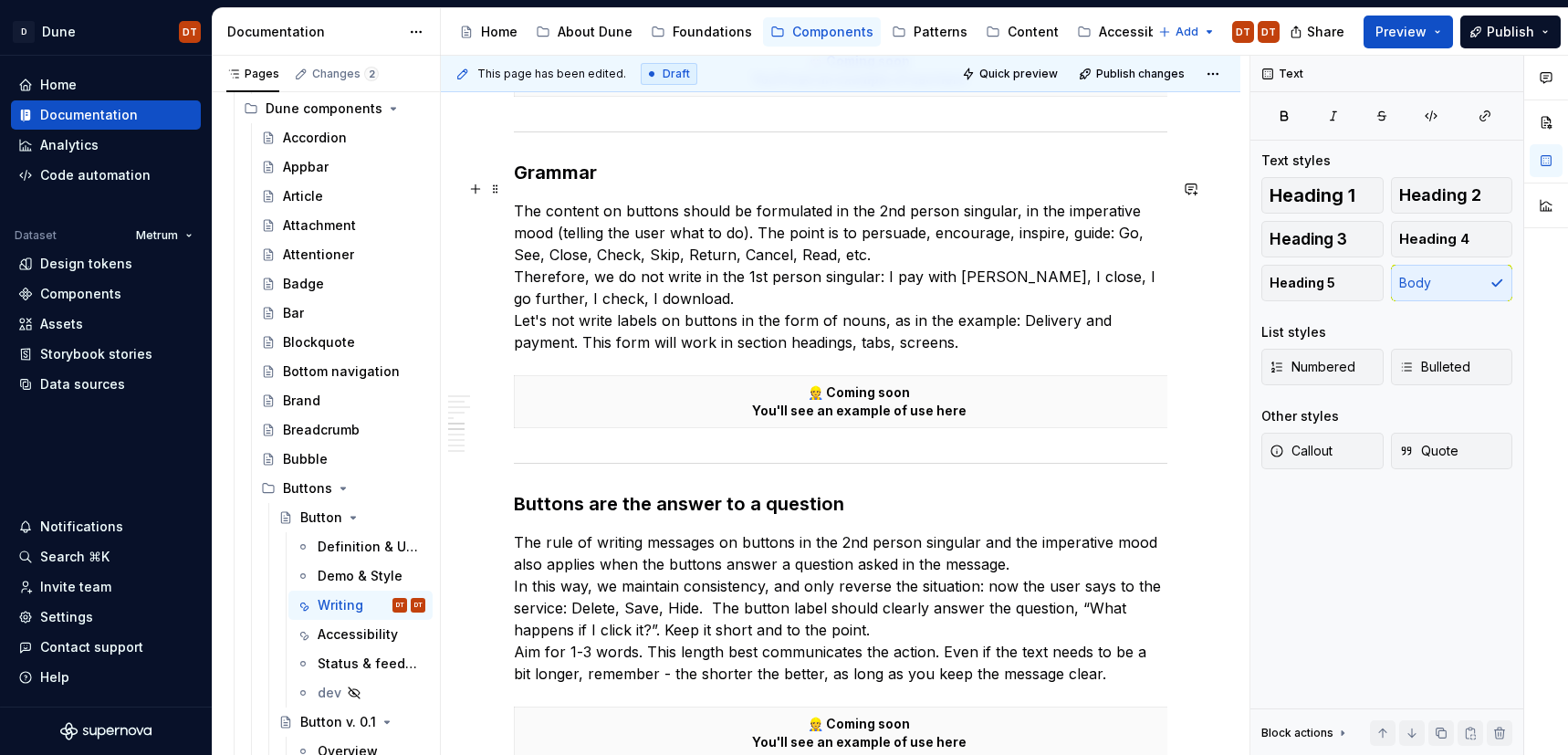
click at [904, 326] on p "The content on buttons should be formulated in the 2nd person singular, in the …" at bounding box center [841, 276] width 654 height 153
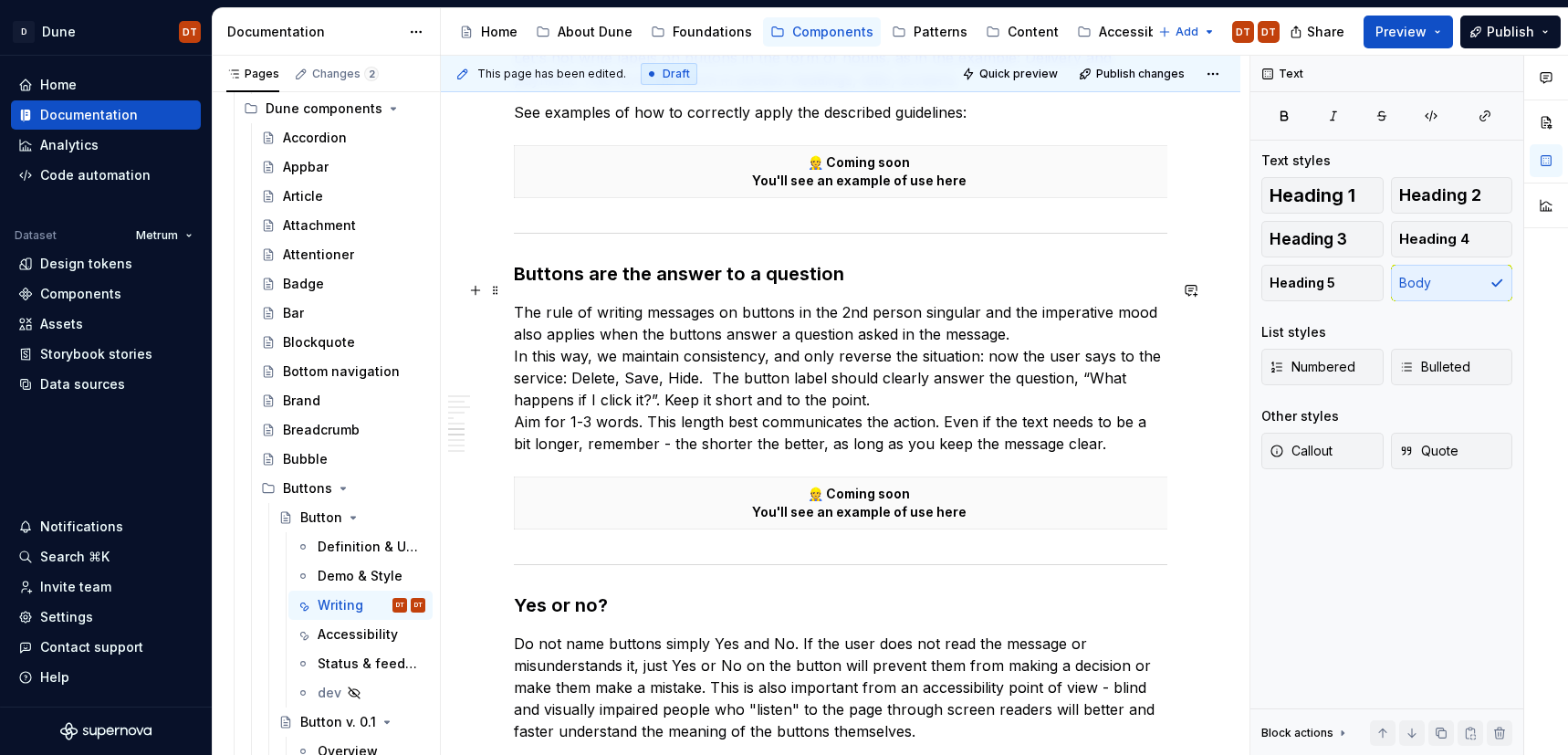
scroll to position [1590, 0]
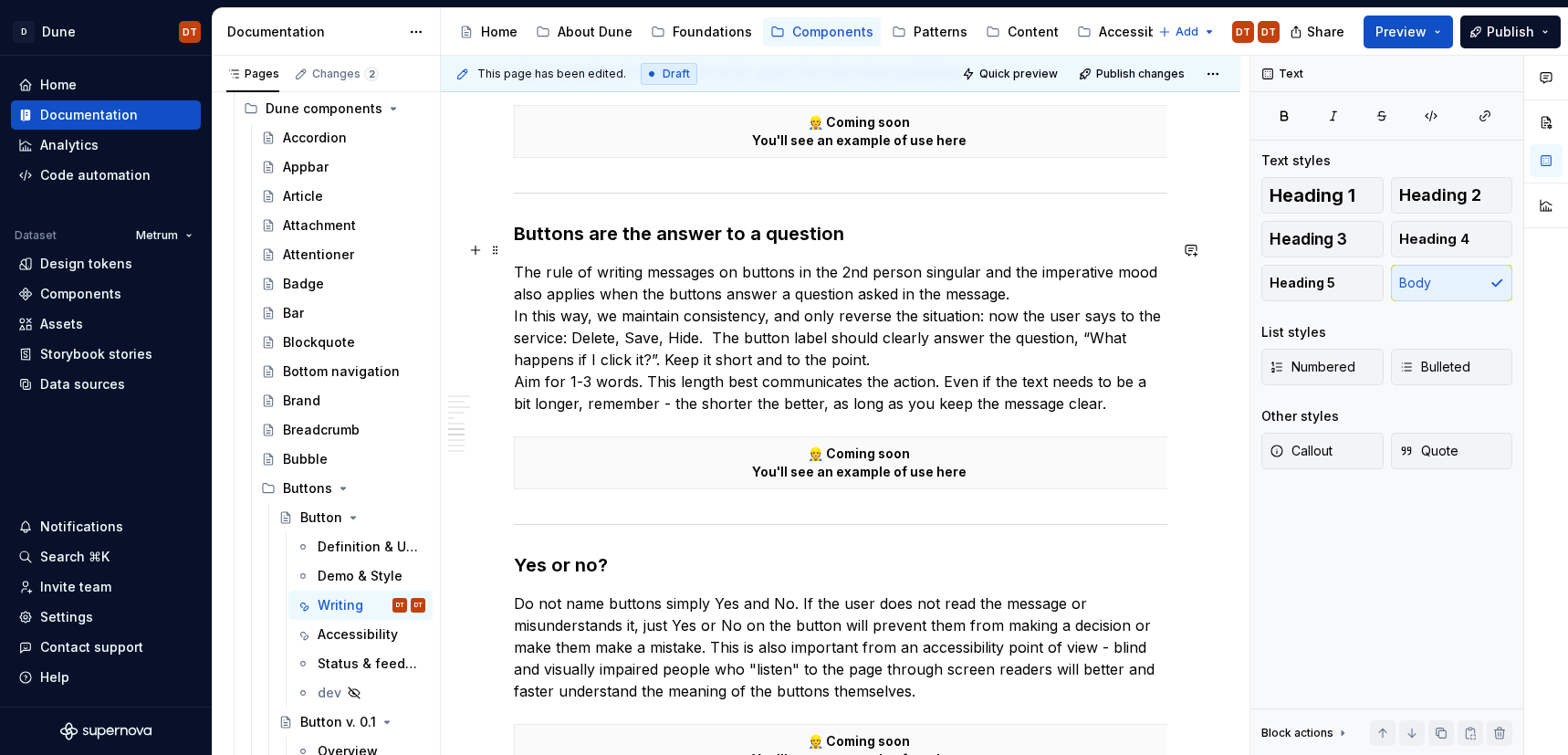
click at [1121, 383] on p "The rule of writing messages on buttons in the 2nd person singular and the impe…" at bounding box center [841, 338] width 654 height 153
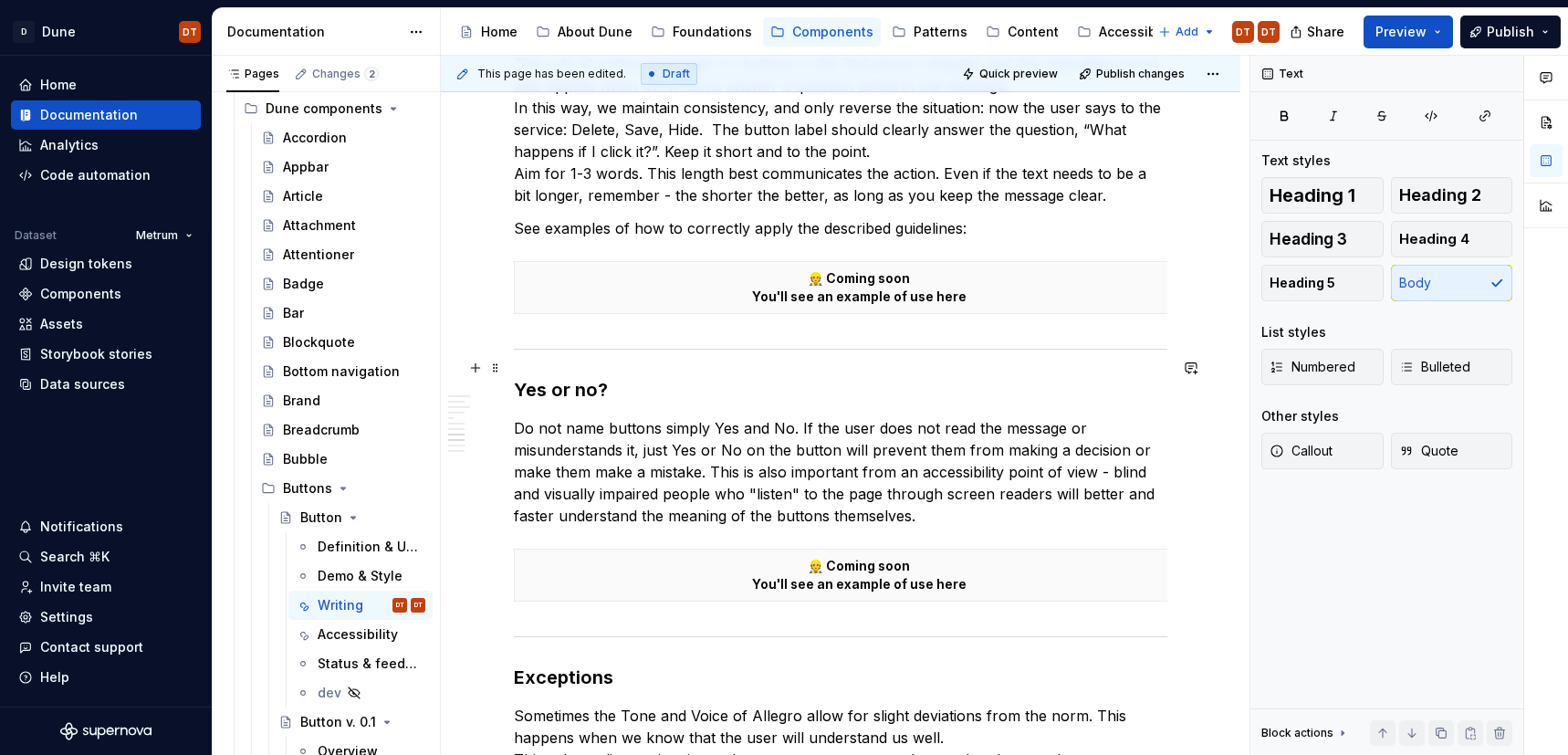
scroll to position [1800, 0]
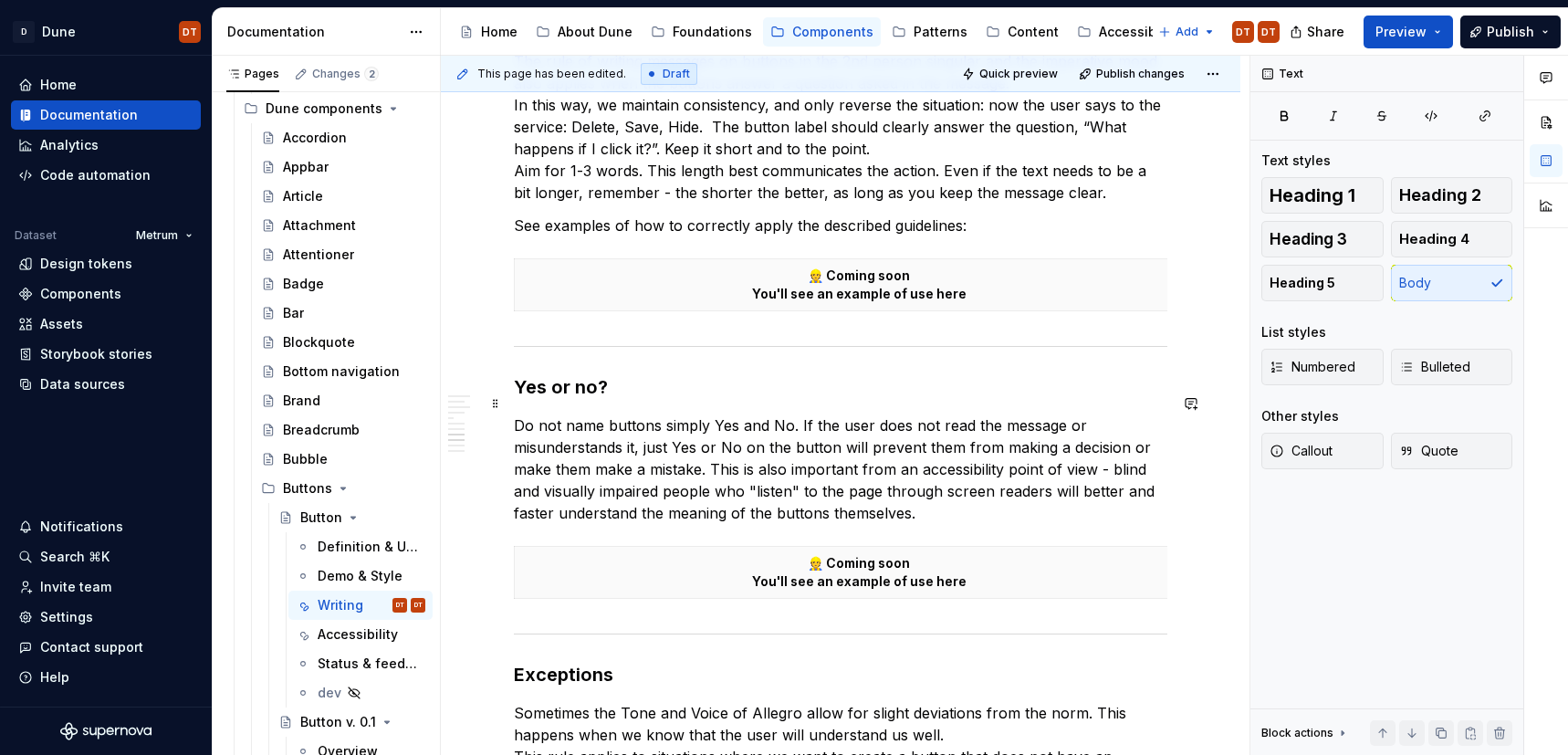
click at [983, 490] on p "Do not name buttons simply Yes and No. If the user does not read the message or…" at bounding box center [841, 470] width 654 height 110
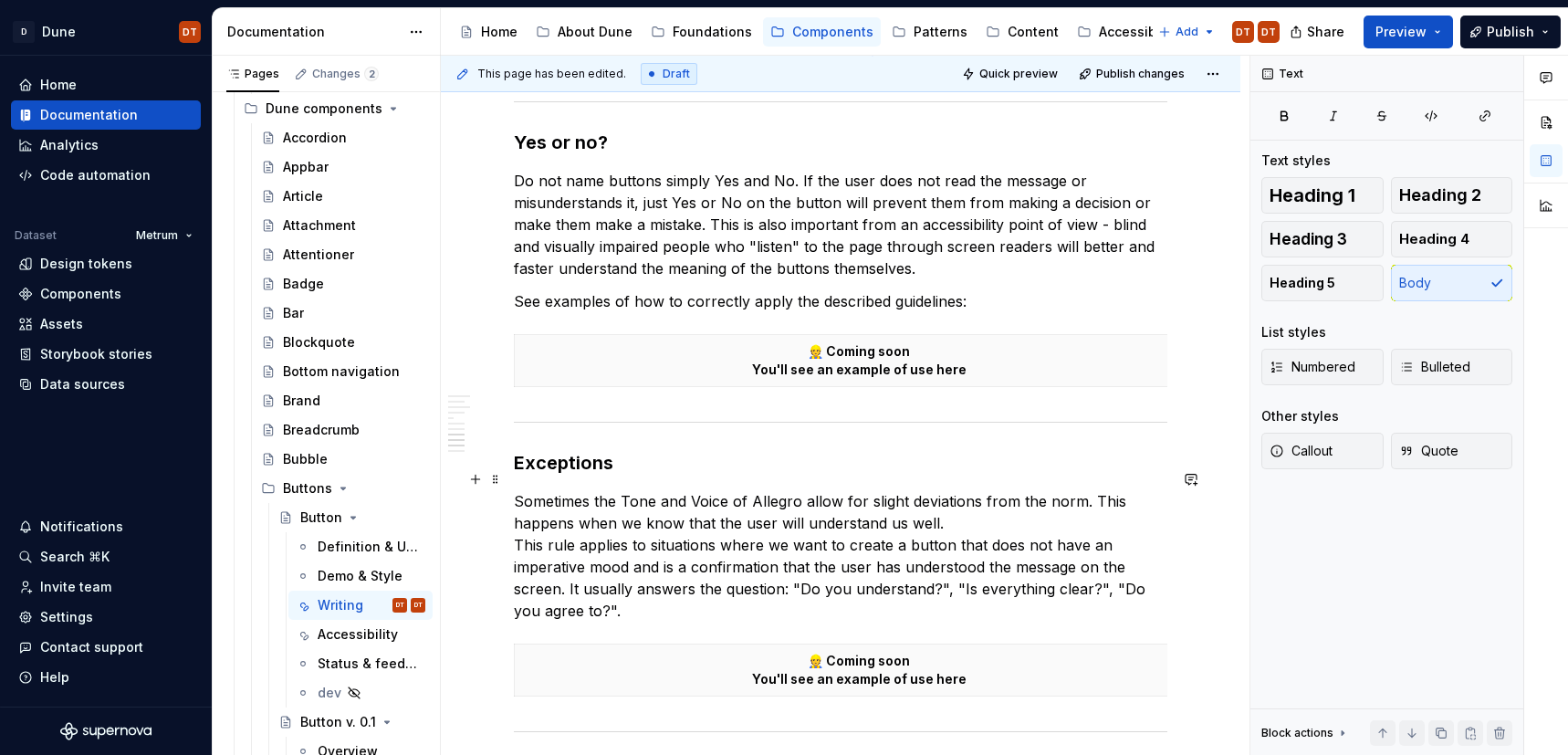
scroll to position [2052, 0]
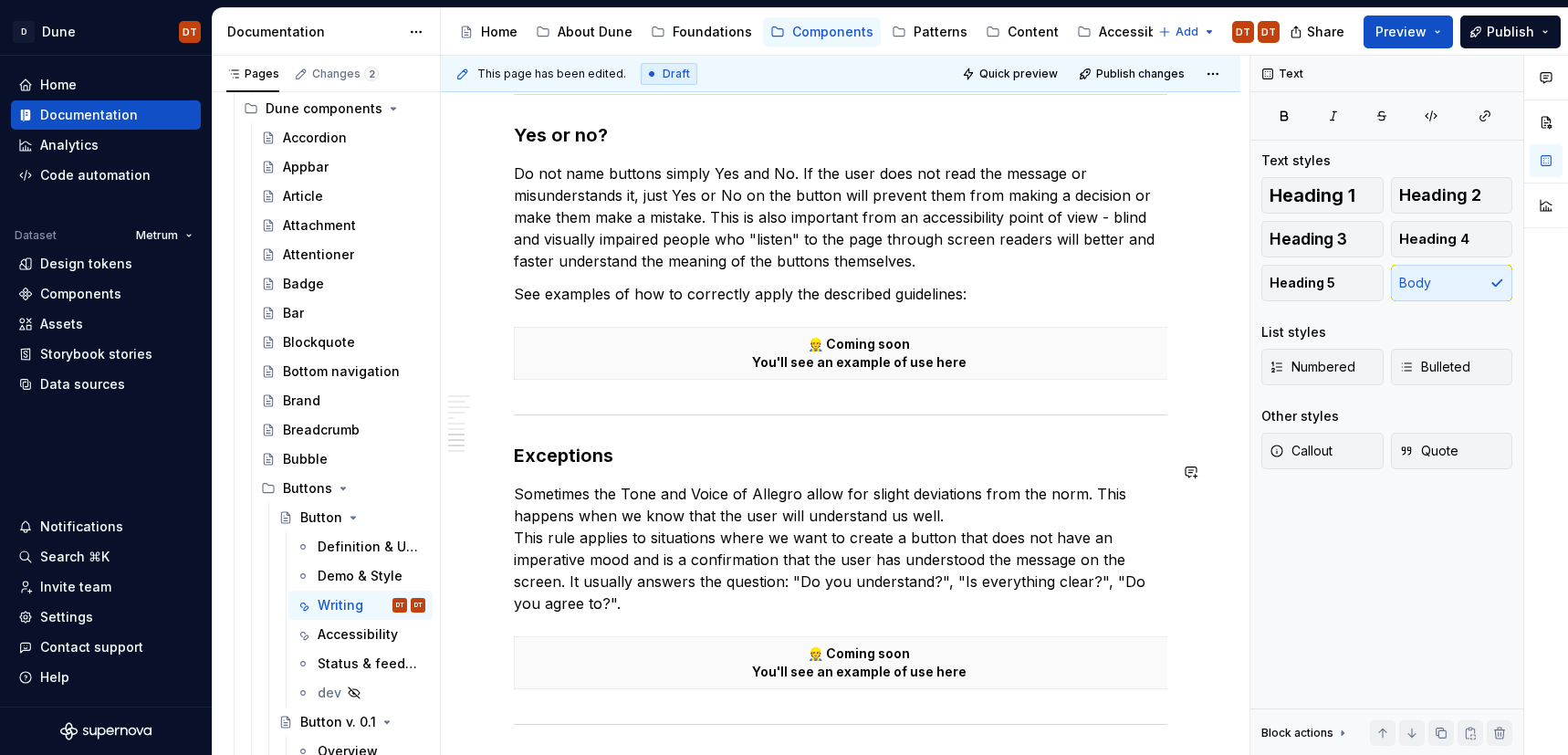
click at [653, 444] on h3 "Exceptions" at bounding box center [841, 455] width 654 height 25
click at [658, 585] on p "Sometimes the Tone and Voice of Allegro allow for slight deviations from the no…" at bounding box center [841, 548] width 654 height 131
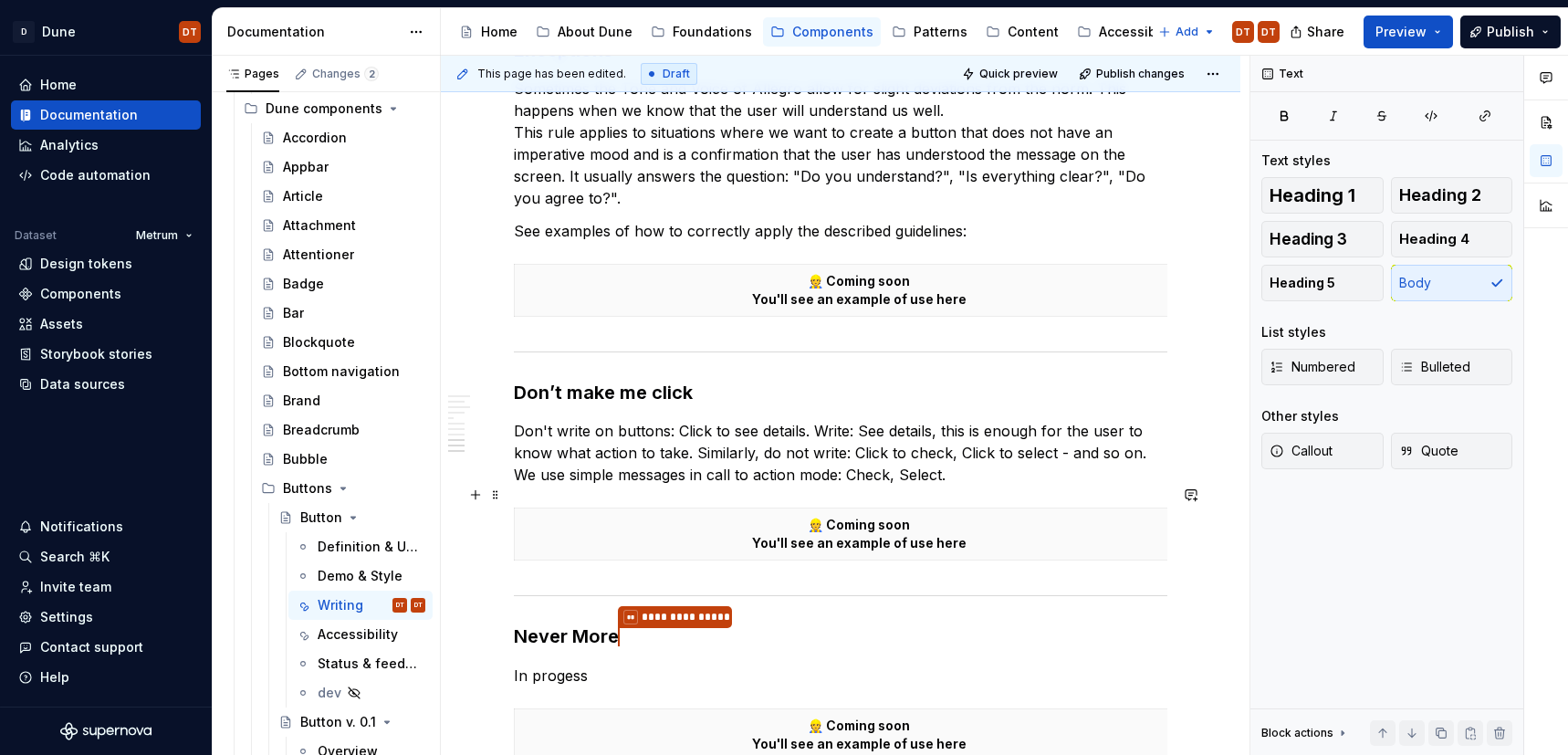
scroll to position [2477, 0]
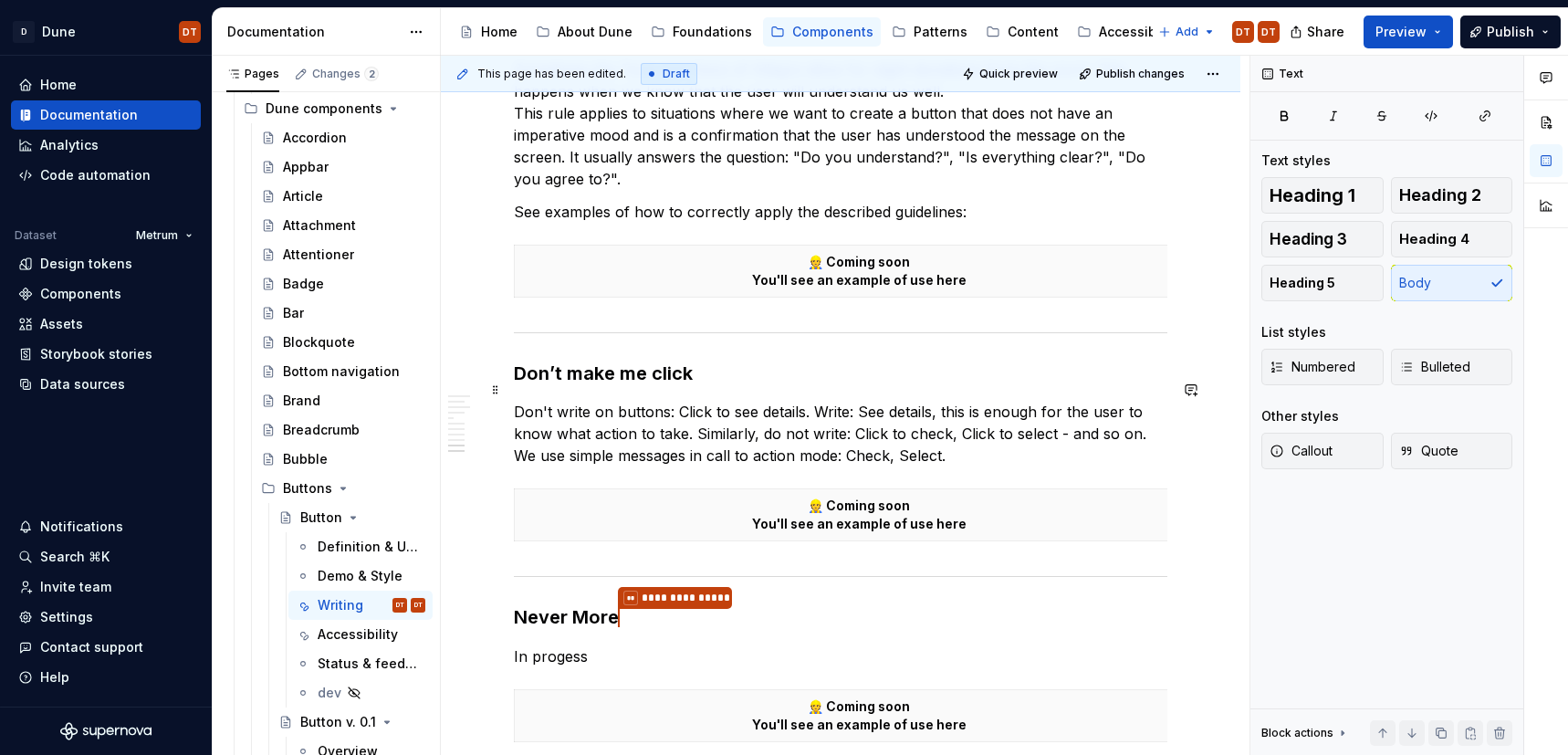
click at [993, 441] on p "Don't write on buttons: Click to see details. Write: See details, this is enoug…" at bounding box center [841, 433] width 654 height 66
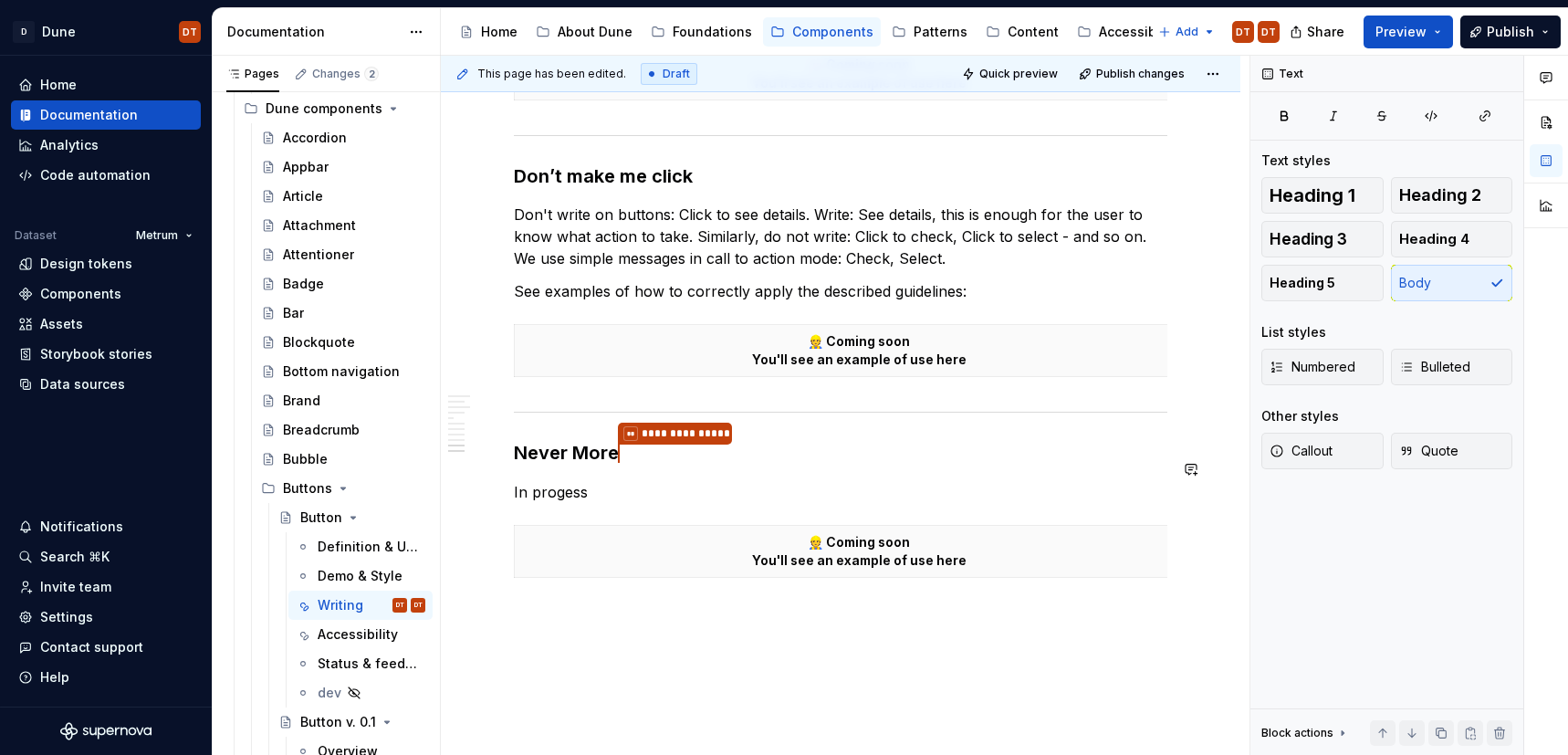
scroll to position [2673, 0]
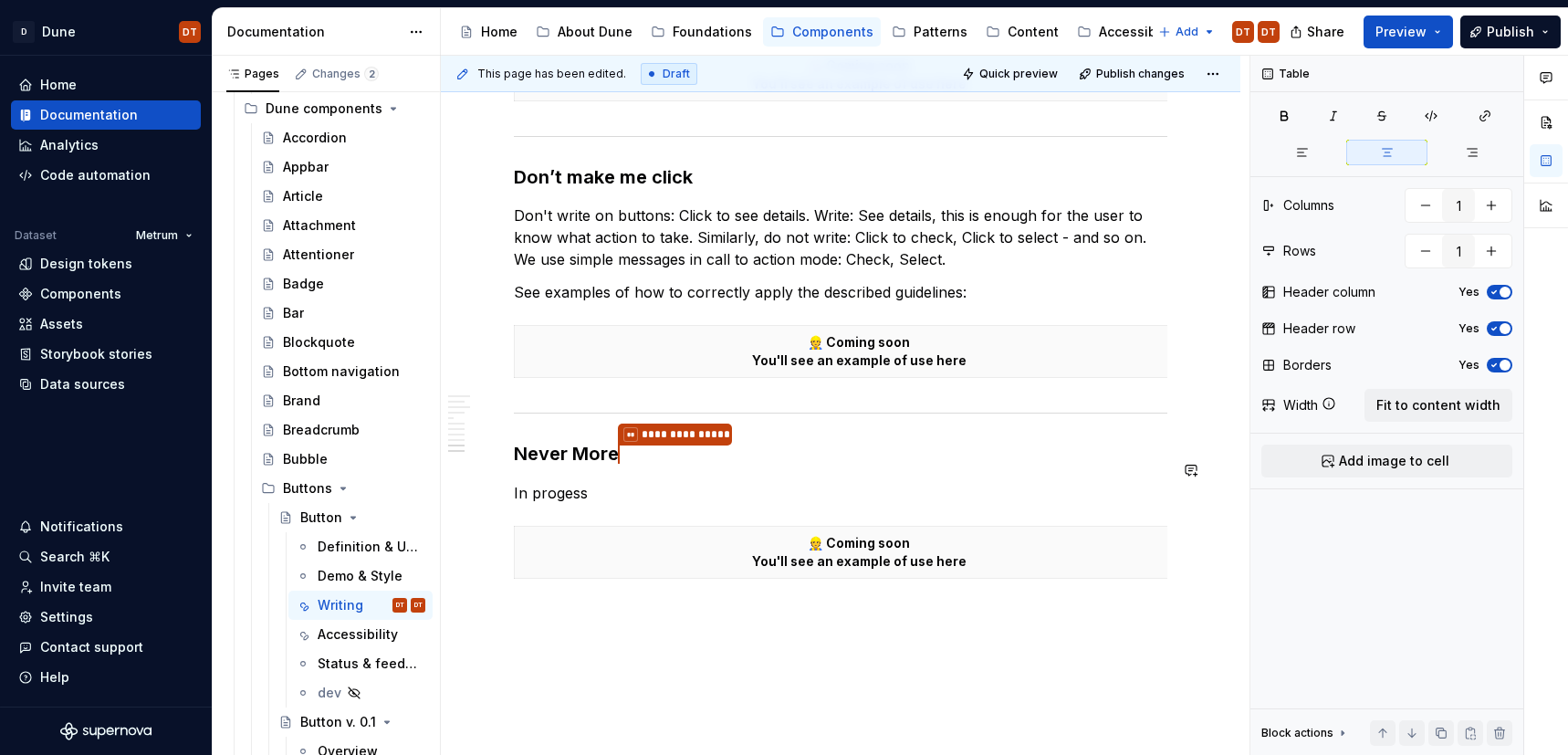
click at [632, 482] on p "In progess" at bounding box center [841, 493] width 654 height 22
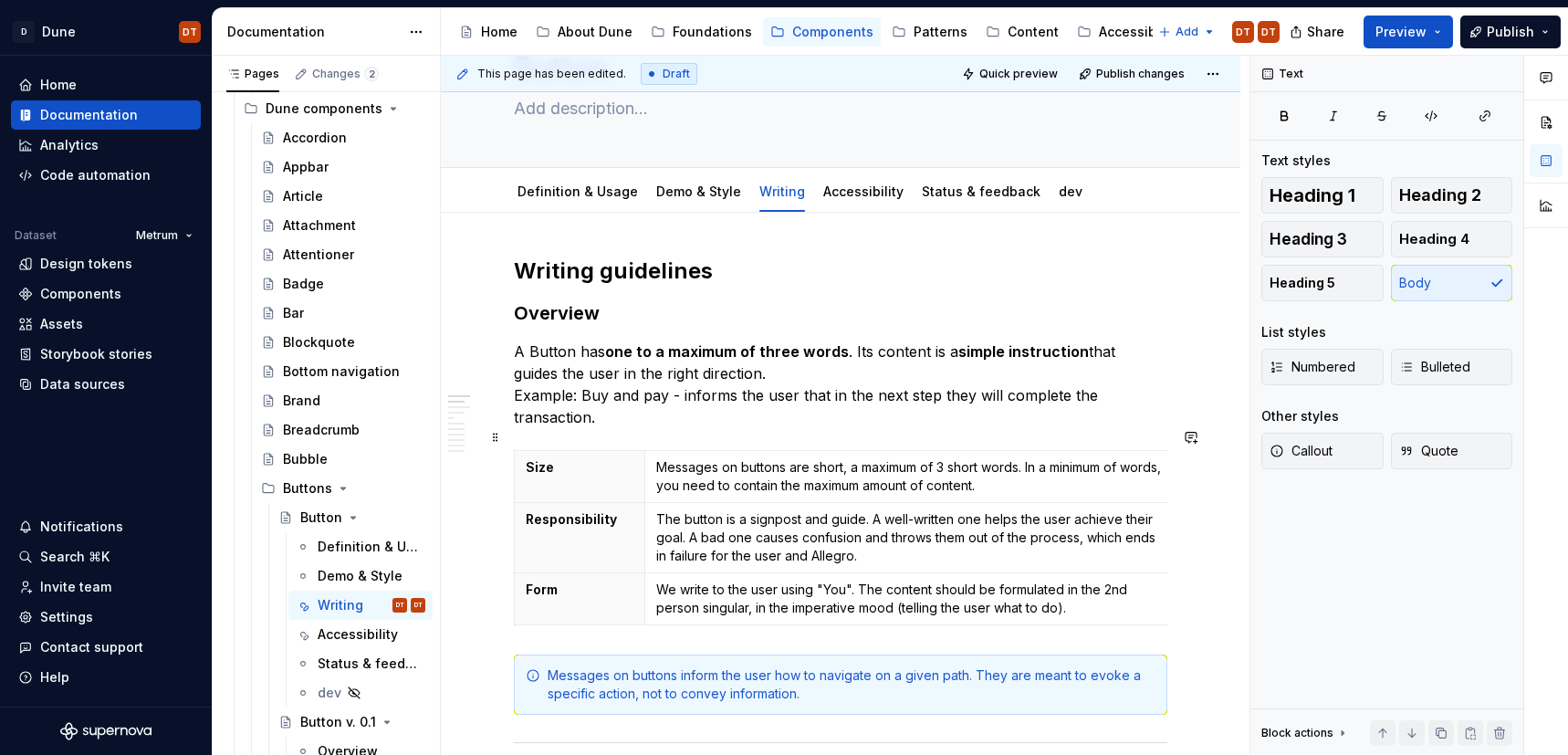
scroll to position [0, 0]
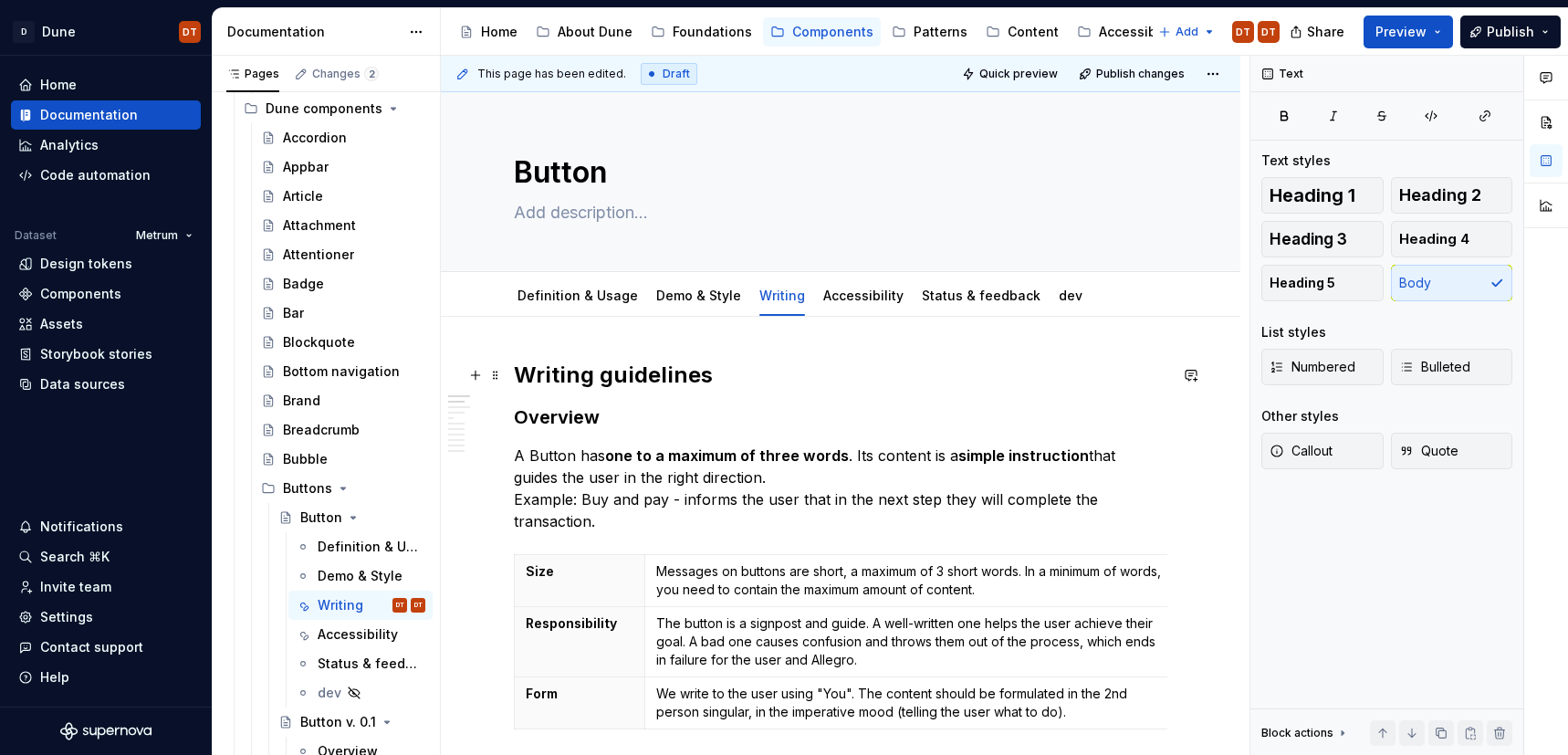
click at [652, 385] on h2 "Writing guidelines" at bounding box center [841, 375] width 654 height 29
click at [635, 373] on h2 "Writing guidelines" at bounding box center [841, 375] width 654 height 29
click at [706, 374] on h2 "Writing guidelines" at bounding box center [841, 375] width 654 height 29
click at [638, 378] on h2 "Writing guidelines" at bounding box center [841, 375] width 654 height 29
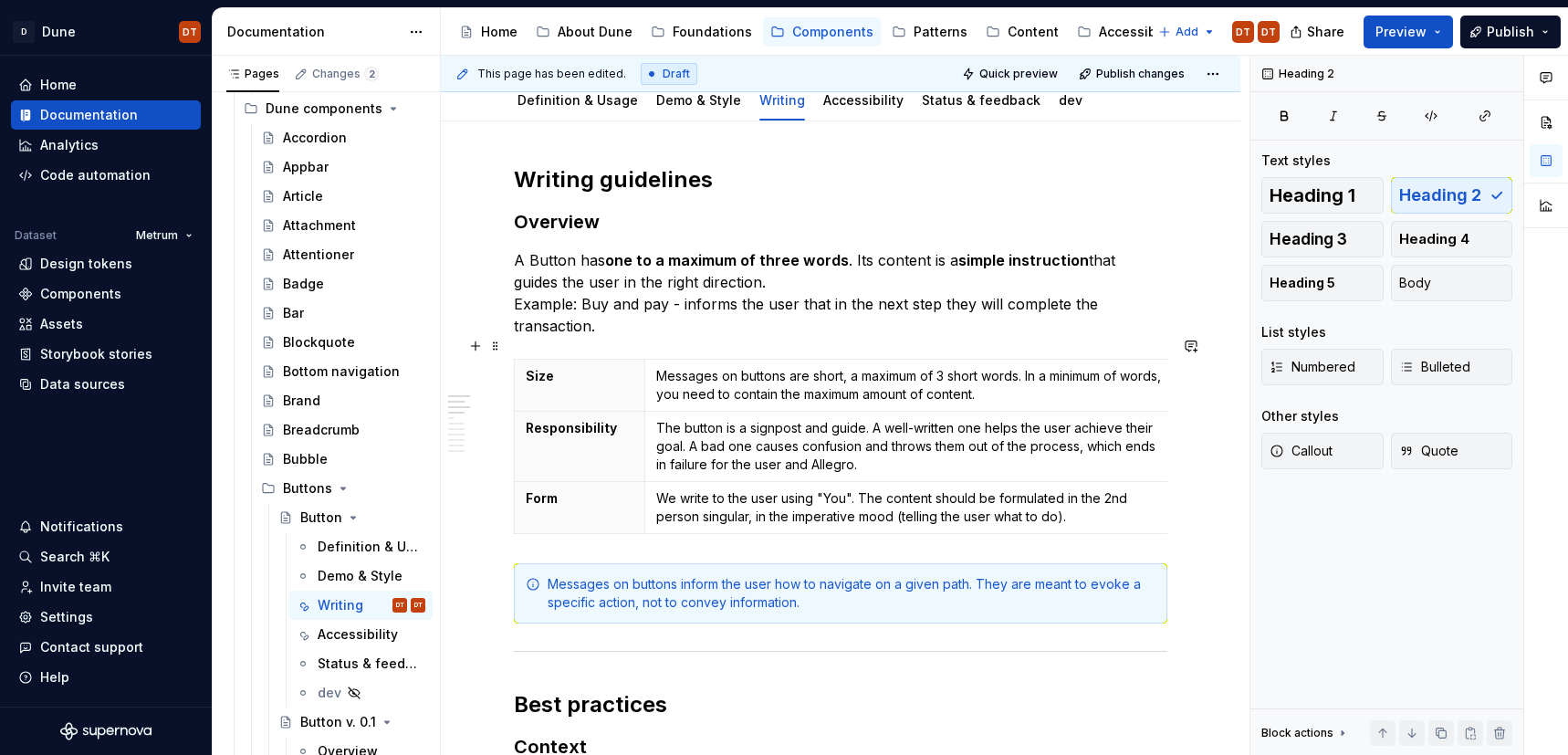
scroll to position [174, 0]
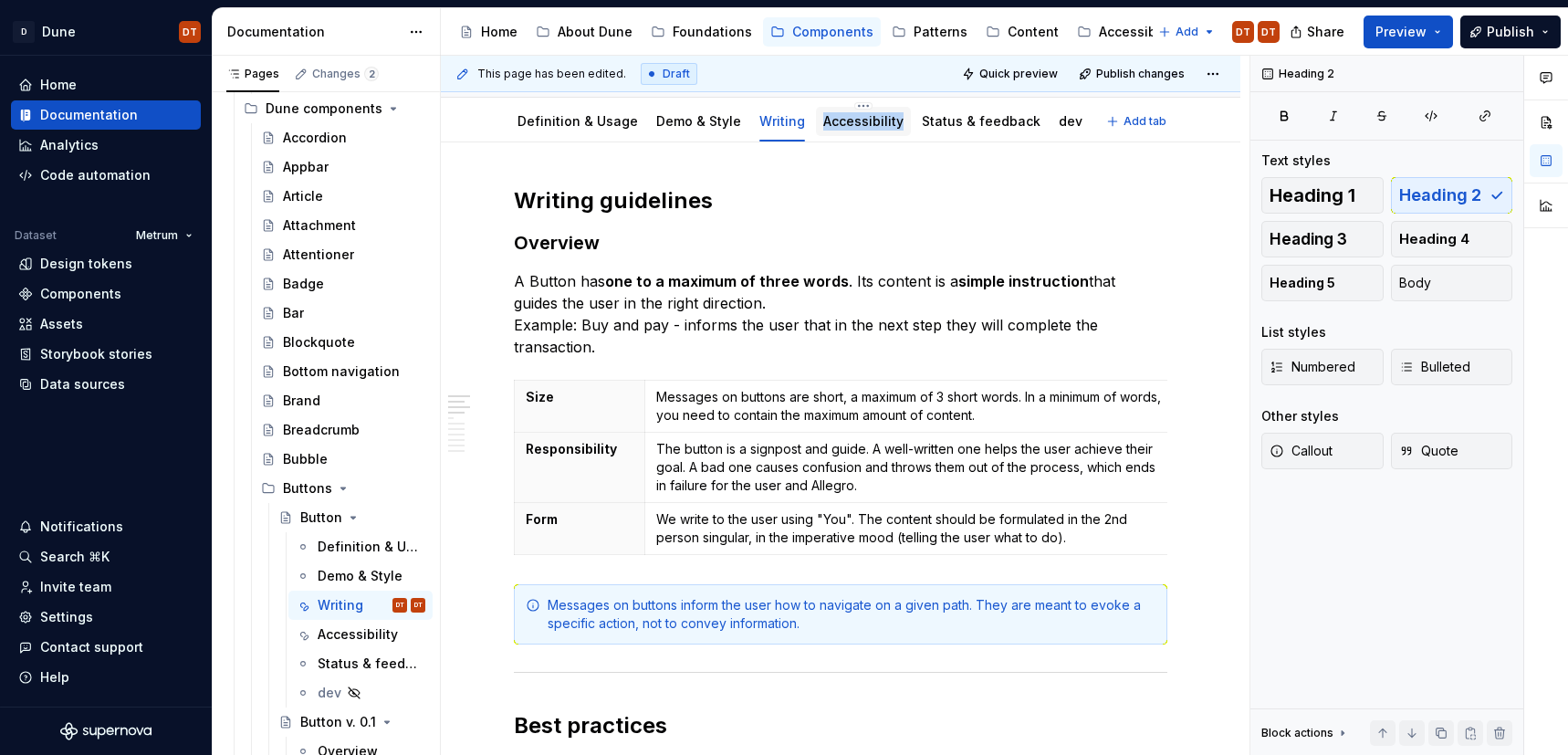
click at [829, 125] on link "Accessibility" at bounding box center [863, 121] width 80 height 16
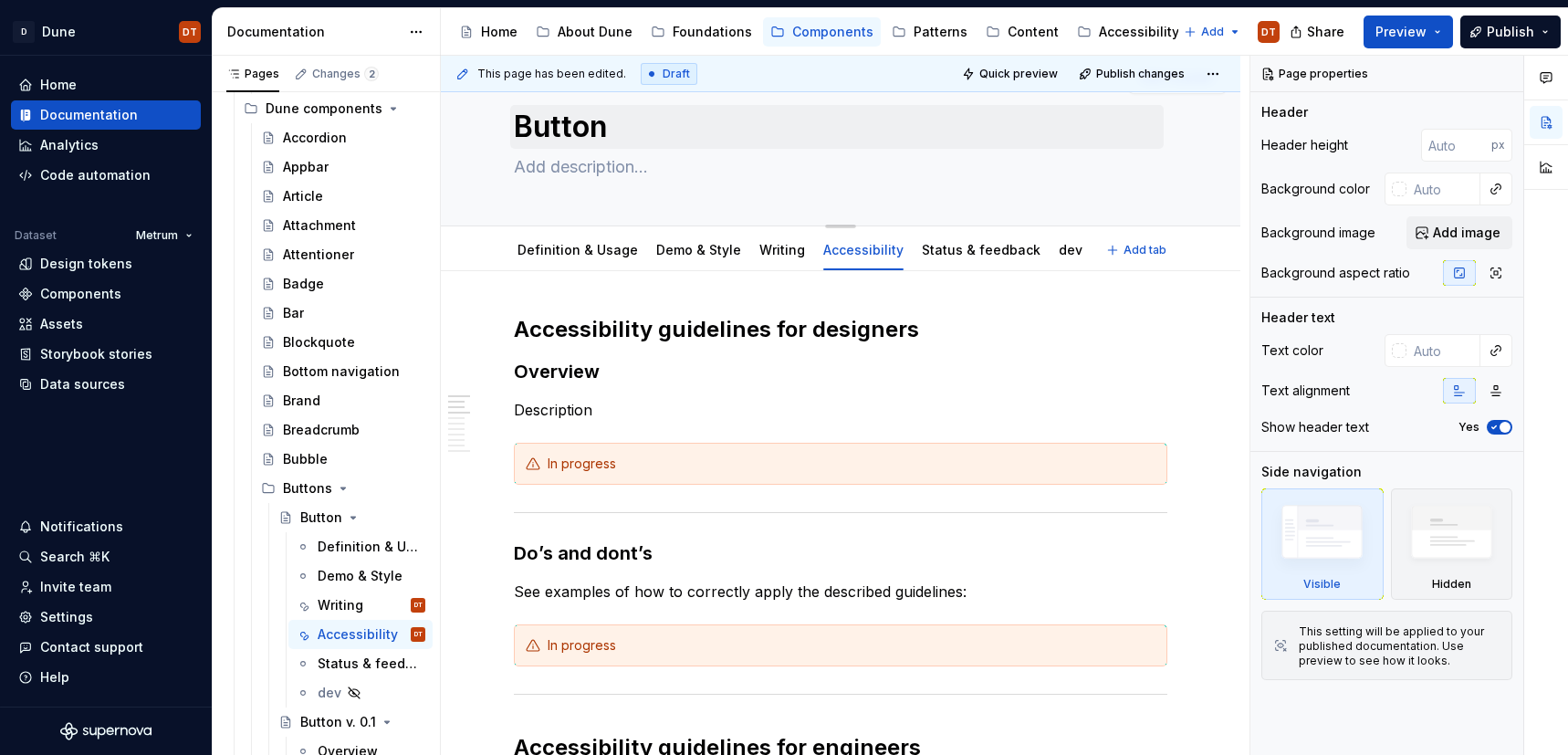
scroll to position [48, 0]
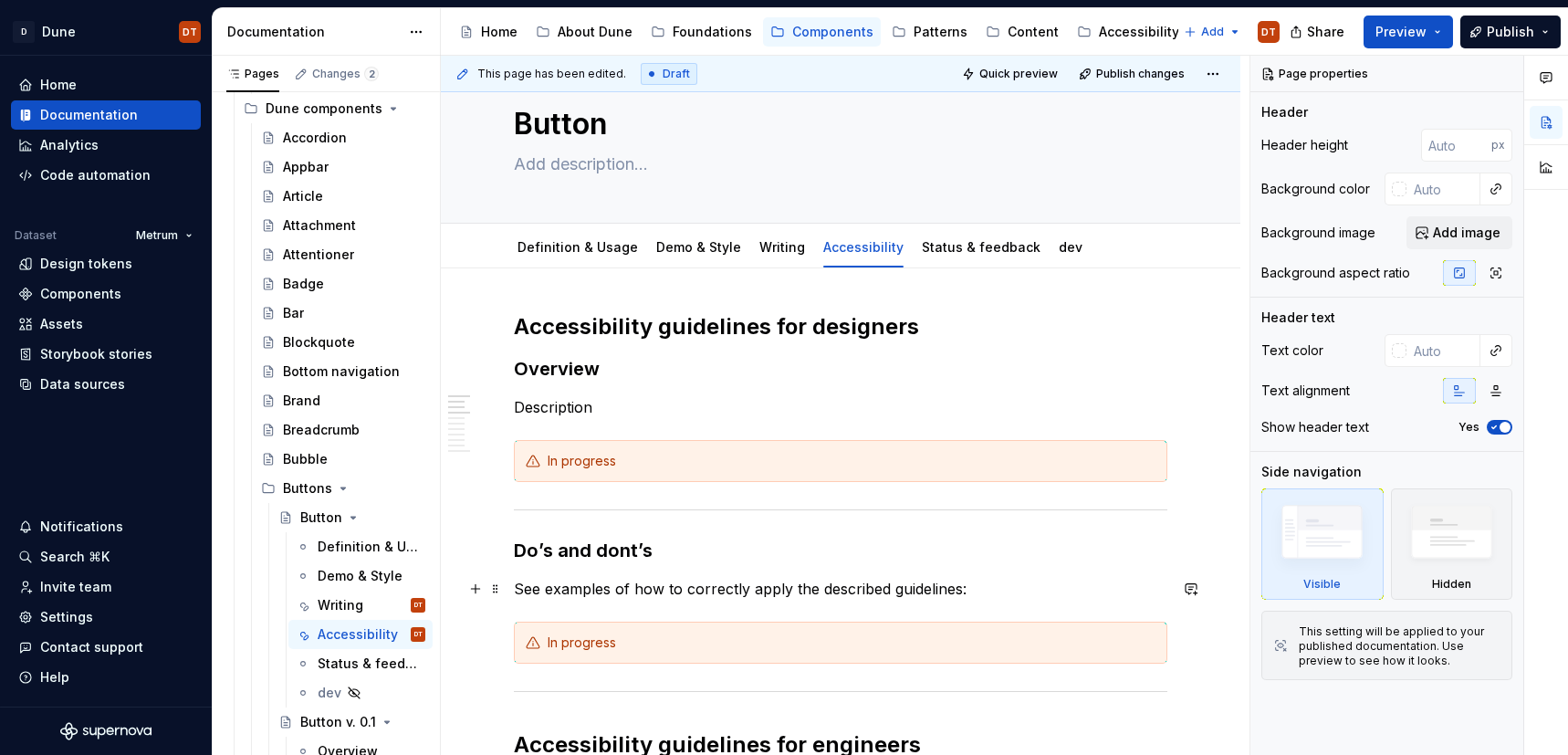
drag, startPoint x: 963, startPoint y: 589, endPoint x: 977, endPoint y: 589, distance: 14.0
click at [963, 589] on p "See examples of how to correctly apply the described guidelines:" at bounding box center [841, 589] width 654 height 22
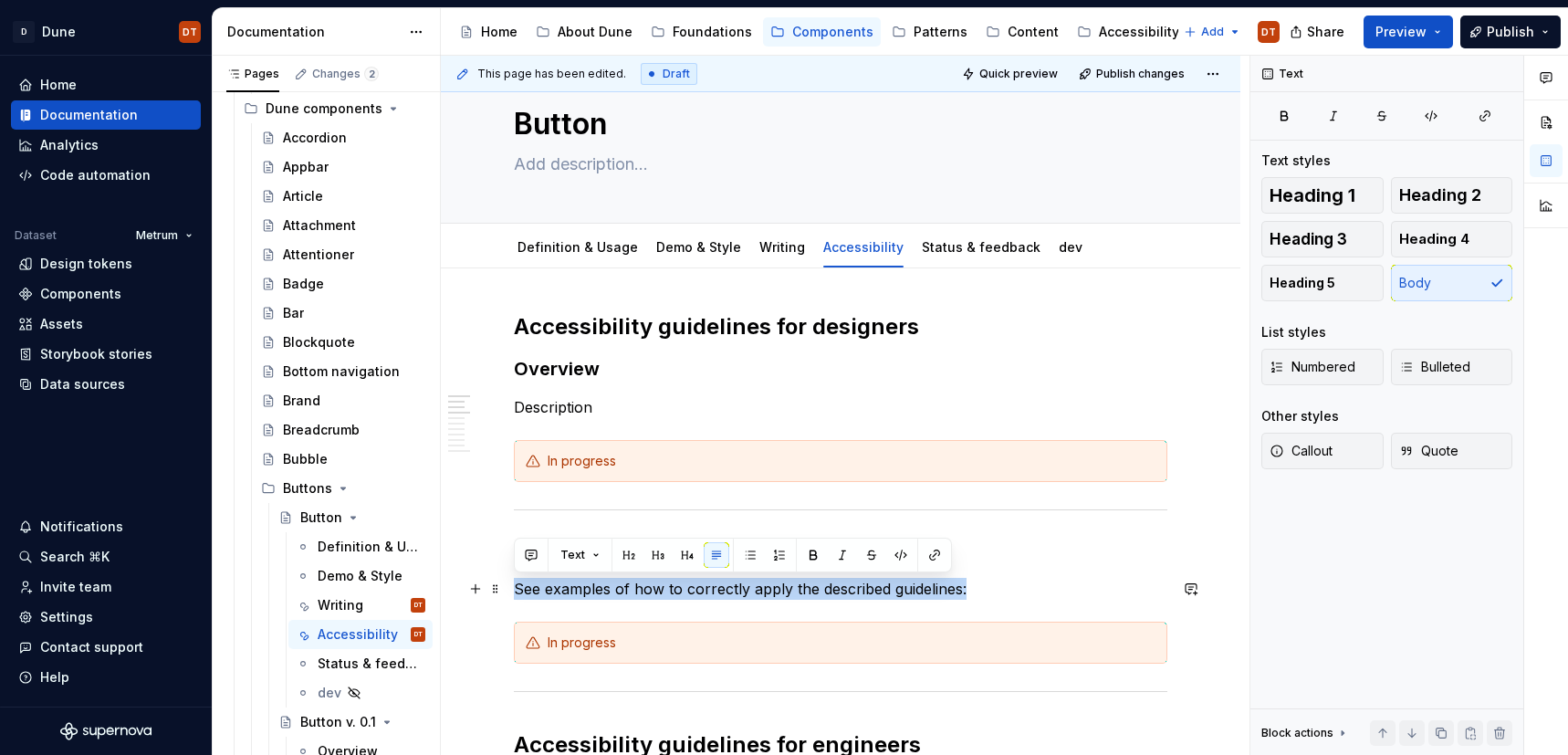
drag, startPoint x: 989, startPoint y: 588, endPoint x: 512, endPoint y: 594, distance: 477.0
copy p "See examples of how to correctly apply the described guidelines:"
type textarea "*"
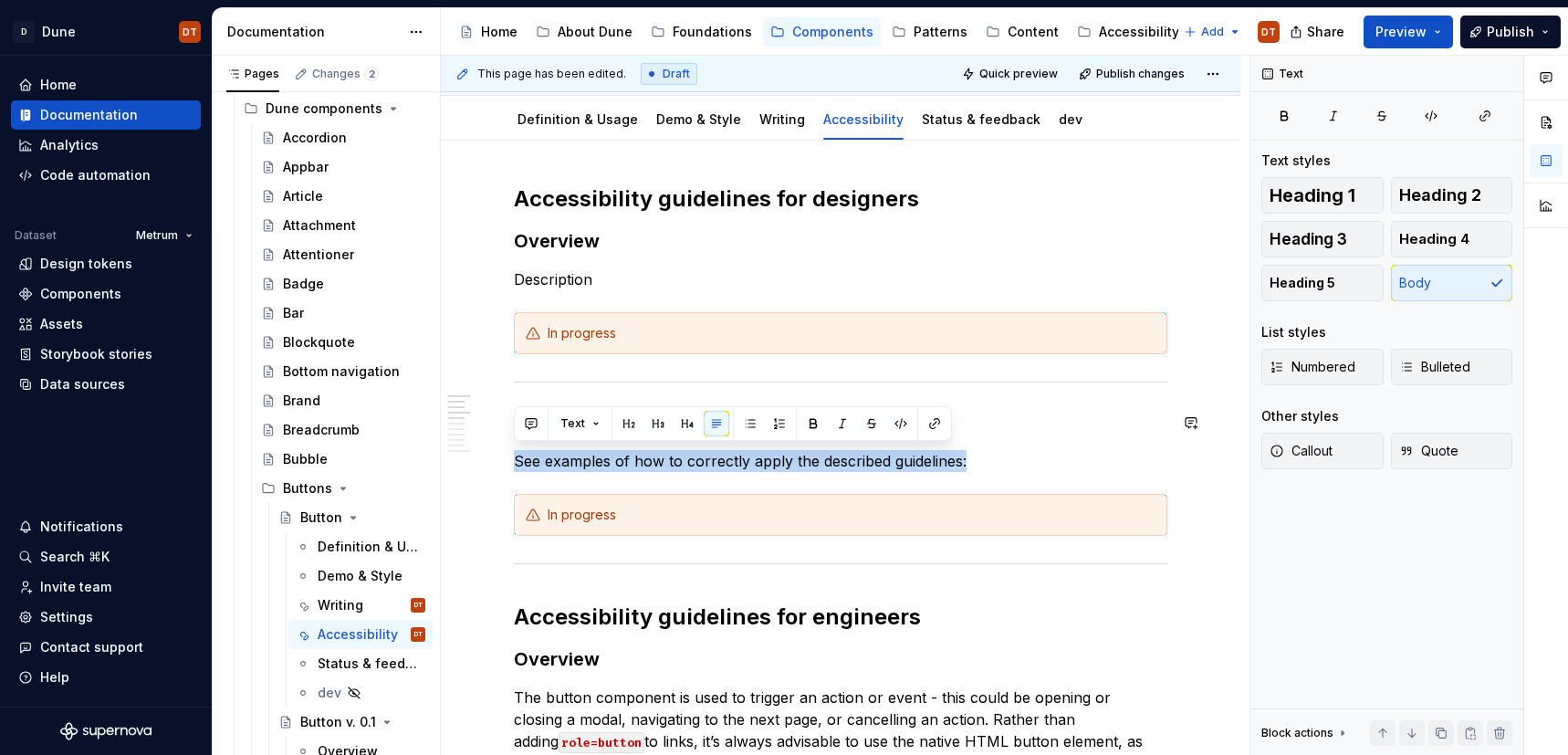
scroll to position [192, 0]
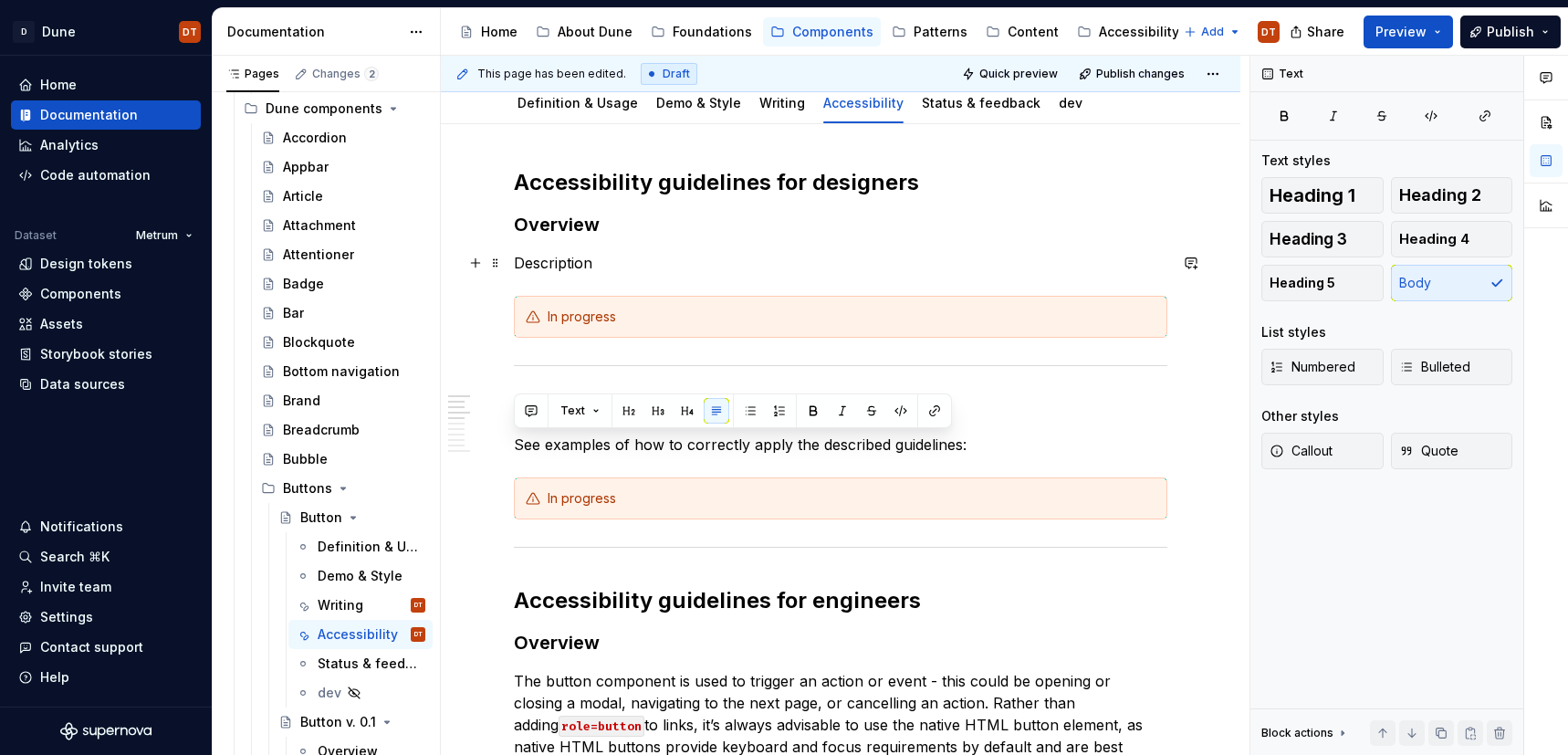
click at [866, 271] on p "Description" at bounding box center [841, 263] width 654 height 22
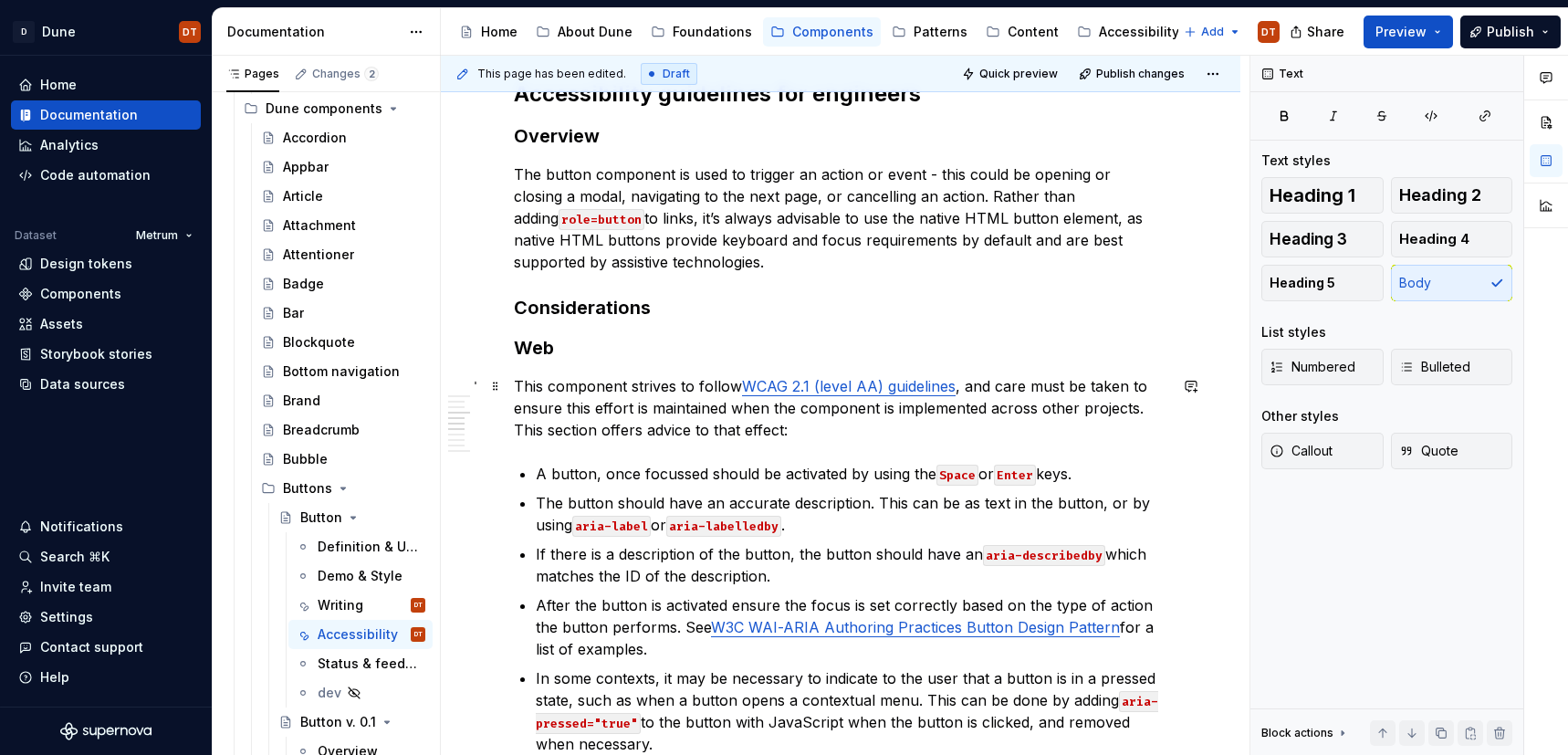
scroll to position [701, 0]
click at [585, 343] on h3 "Web" at bounding box center [841, 345] width 654 height 25
click at [605, 307] on h3 "Considerations" at bounding box center [841, 305] width 654 height 25
click at [559, 351] on h3 "Web" at bounding box center [841, 345] width 654 height 25
click at [559, 338] on h3 "Web" at bounding box center [841, 345] width 654 height 25
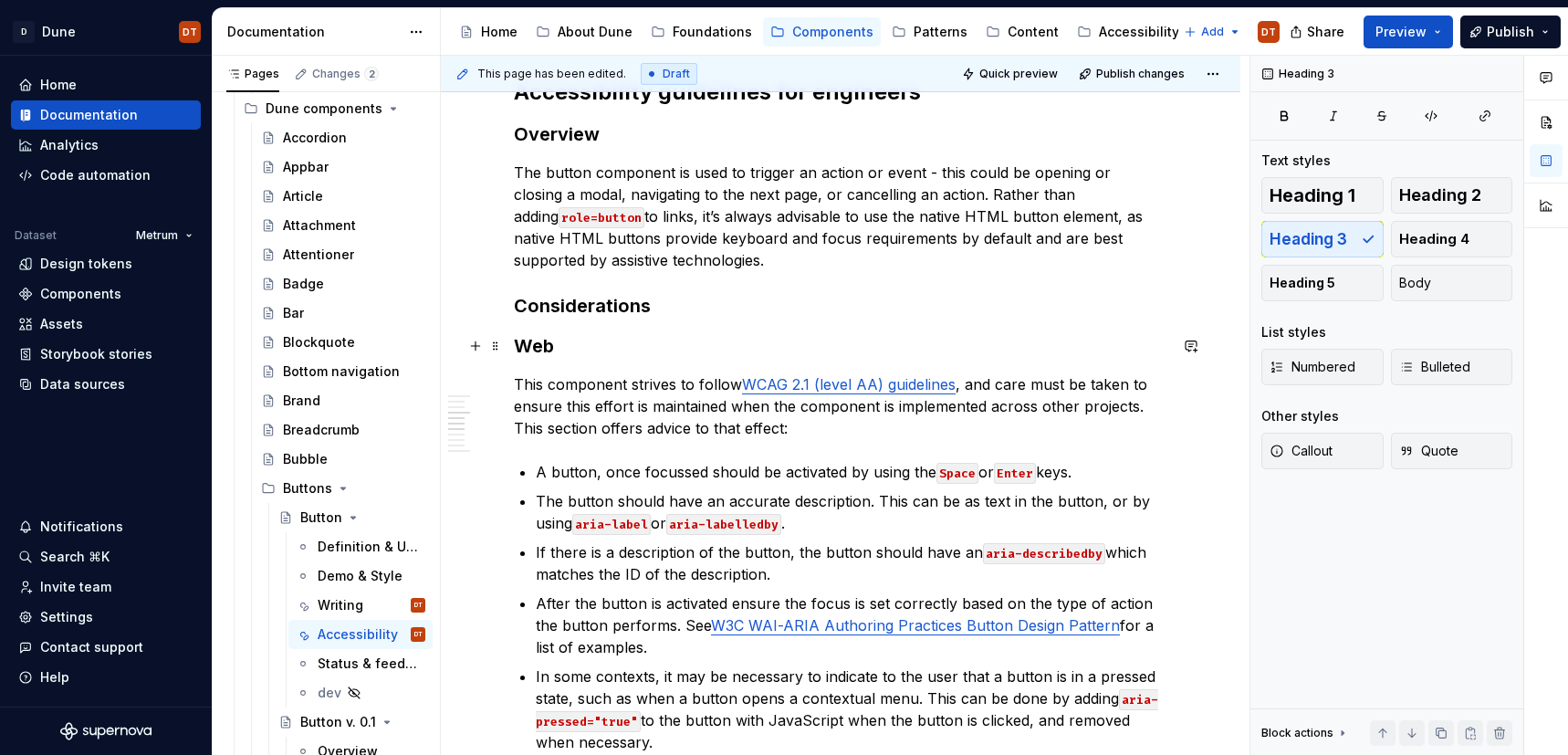
click at [565, 343] on h3 "Web" at bounding box center [841, 345] width 654 height 25
click at [714, 360] on div "Accessibility guidelines for designers Overview Description In progress Do’s an…" at bounding box center [841, 706] width 654 height 2092
click at [492, 305] on span at bounding box center [496, 305] width 15 height 25
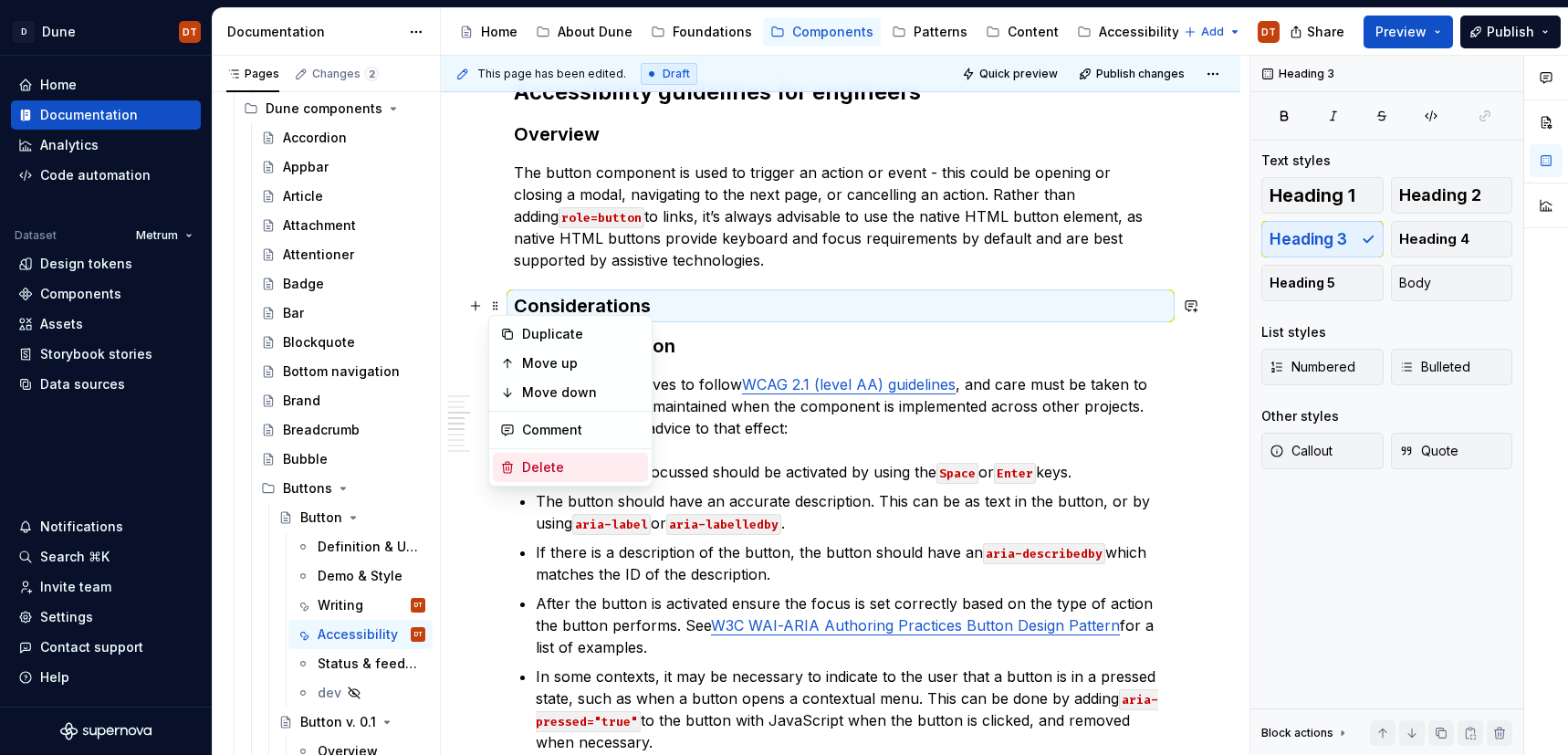
click at [542, 467] on div "Delete" at bounding box center [581, 468] width 119 height 19
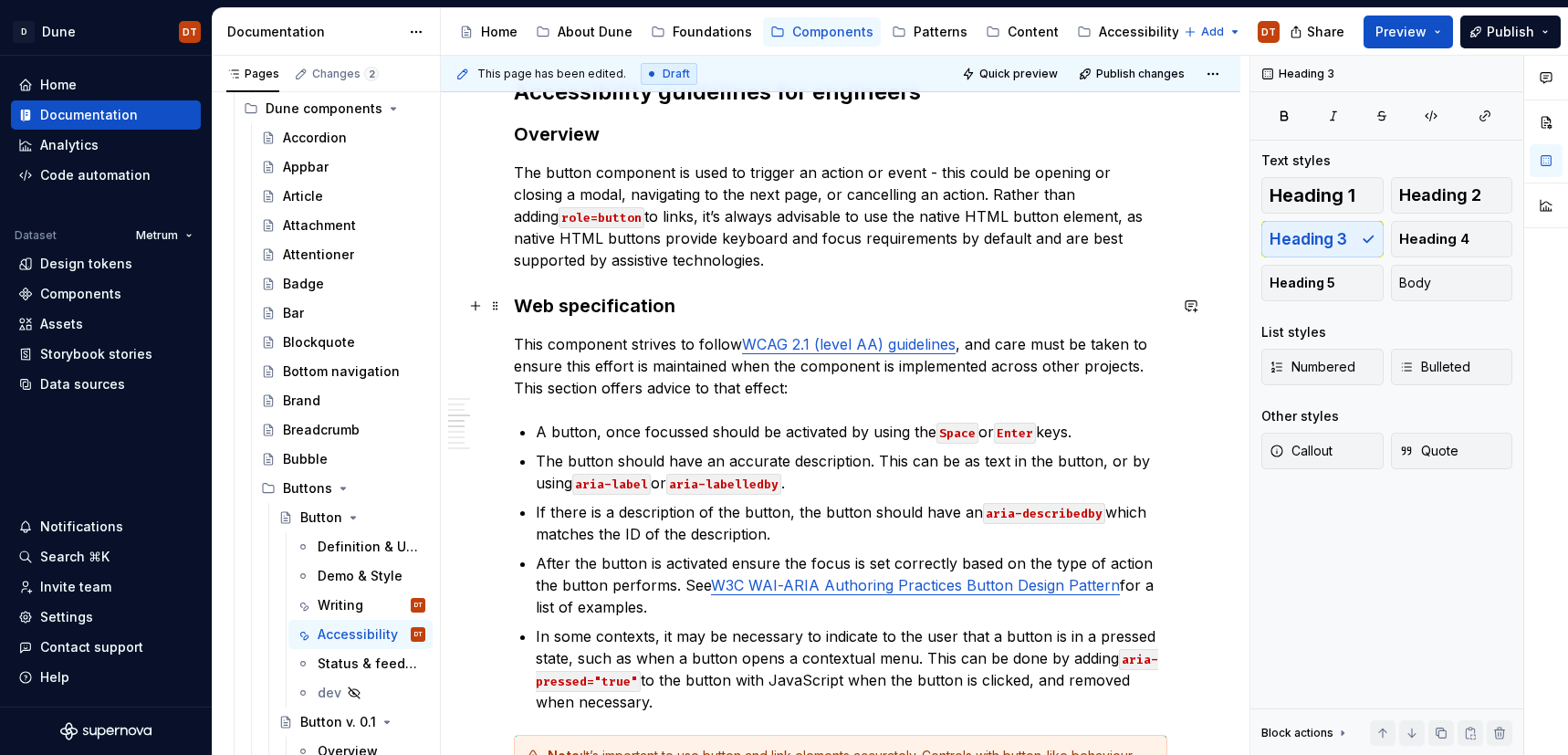
click at [631, 311] on h3 "Web specification" at bounding box center [841, 305] width 654 height 25
click at [668, 305] on h3 "Web specification" at bounding box center [841, 305] width 654 height 25
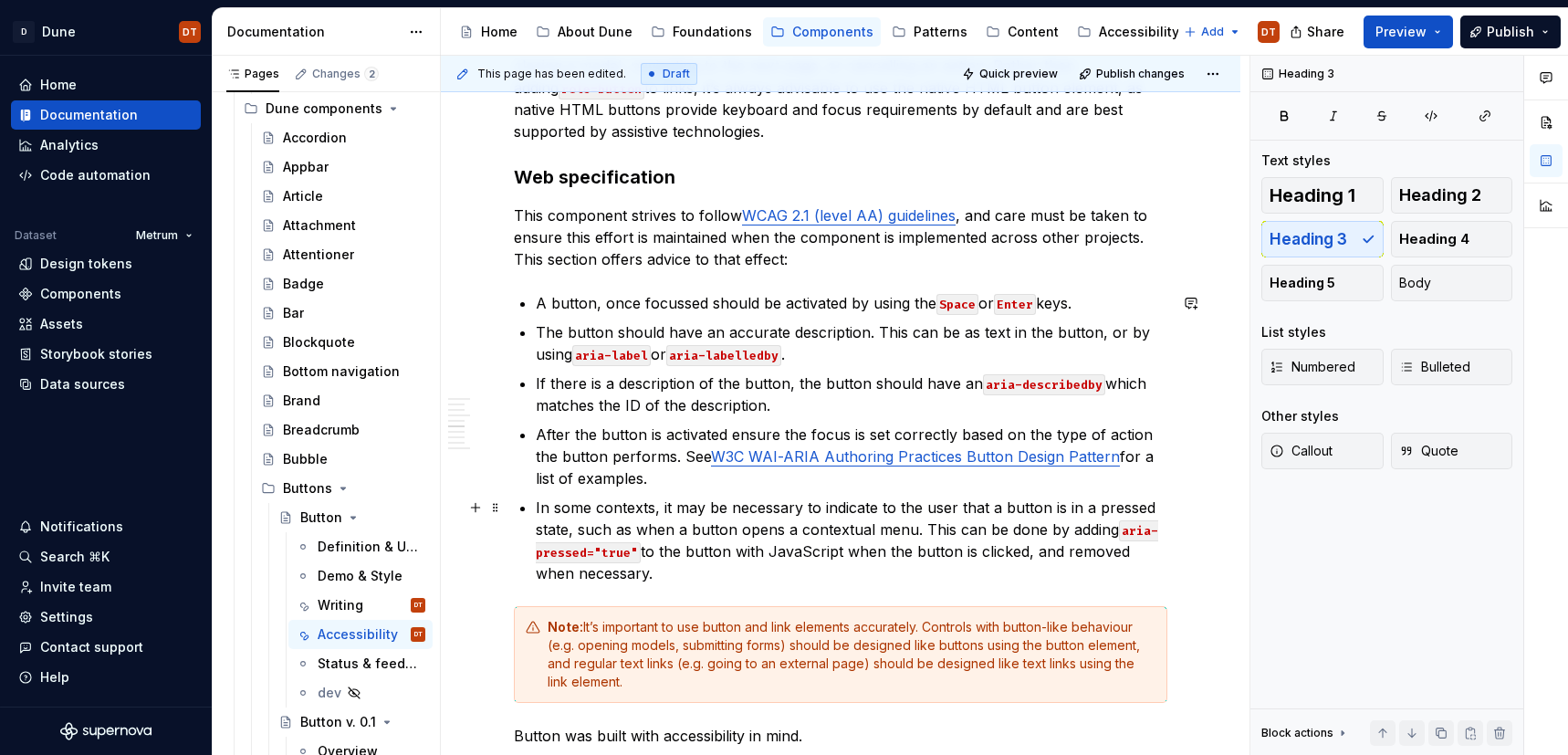
scroll to position [821, 0]
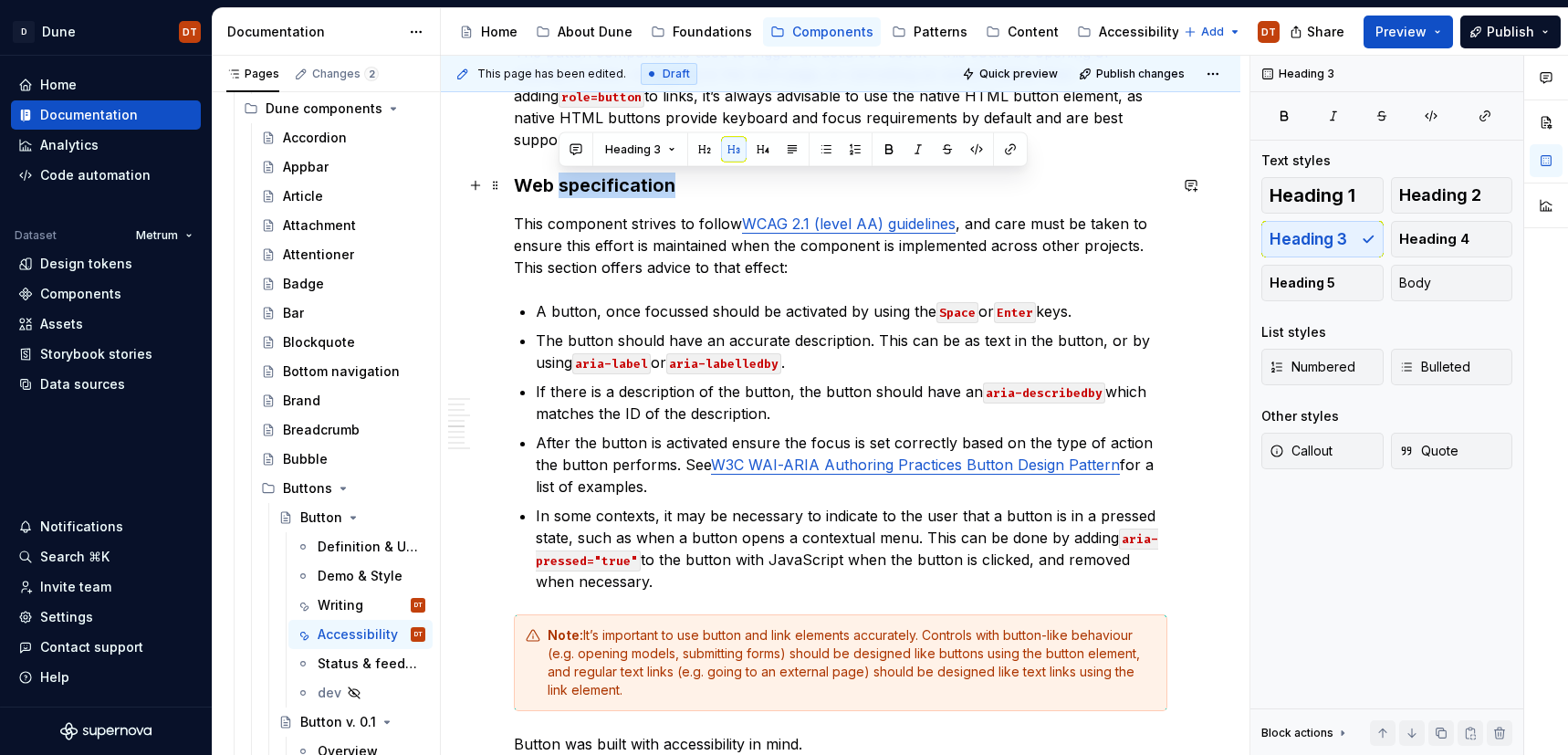
drag, startPoint x: 674, startPoint y: 187, endPoint x: 563, endPoint y: 187, distance: 111.0
click at [563, 187] on h3 "Web specification" at bounding box center [841, 184] width 654 height 25
copy h3 "specification"
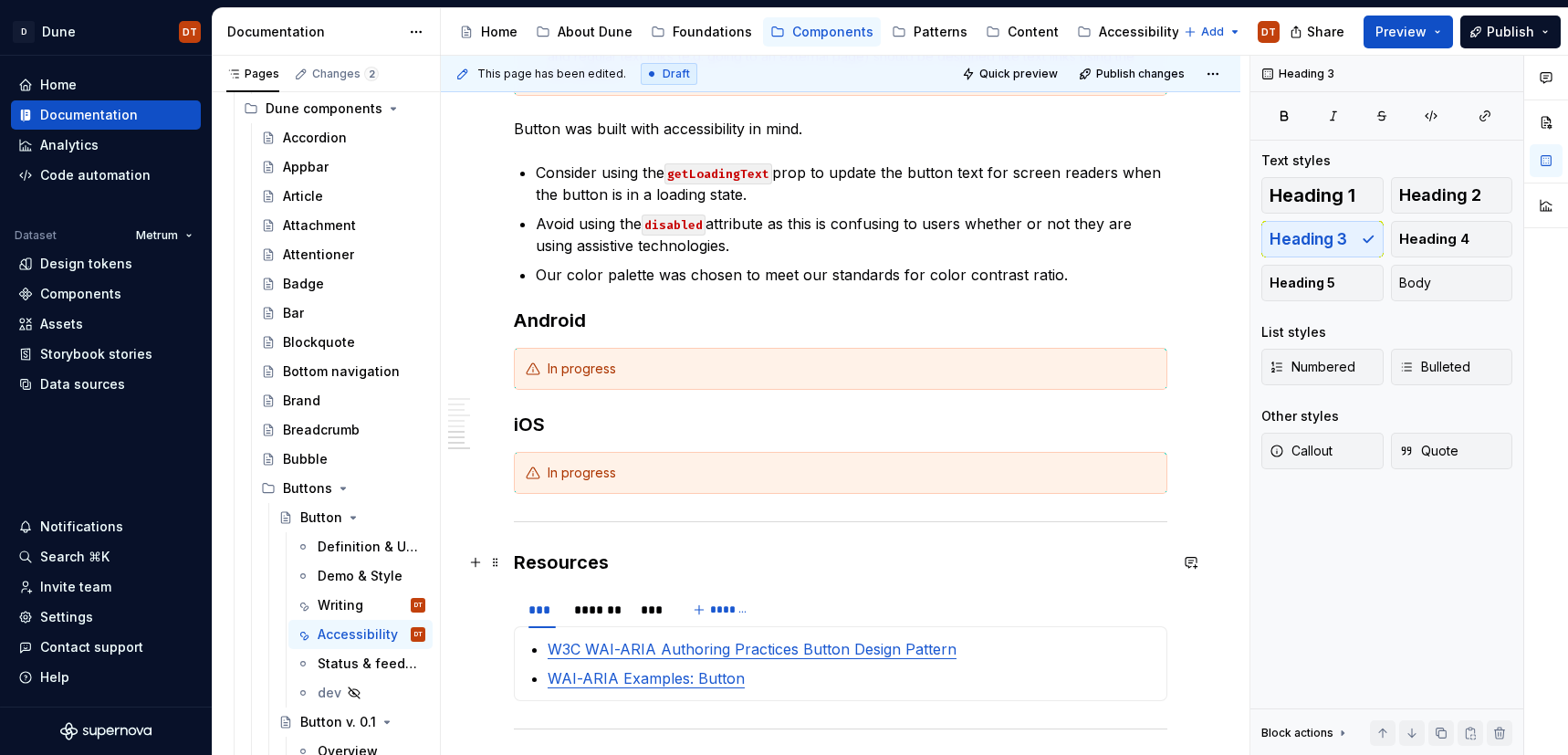
scroll to position [1542, 0]
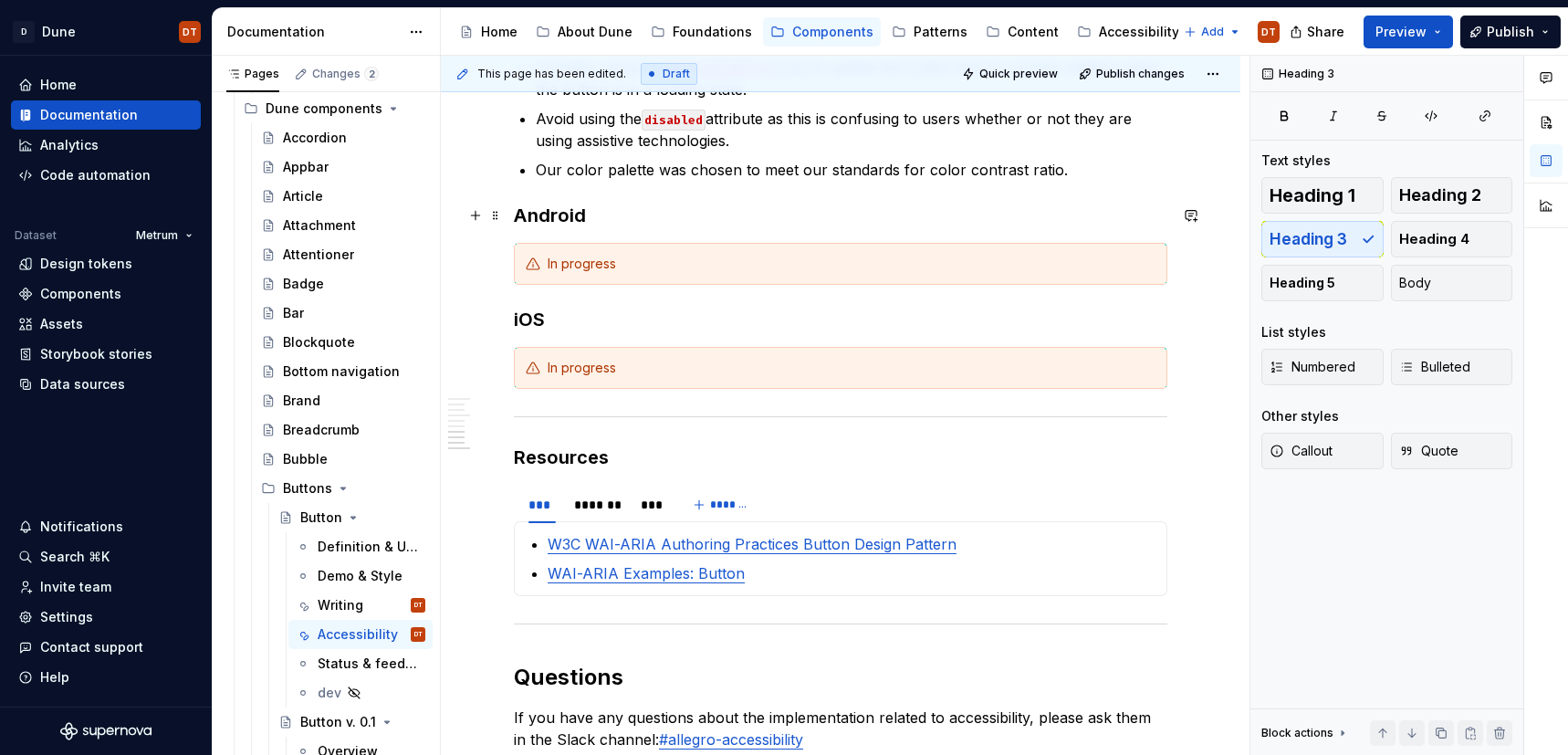
click at [613, 224] on h3 "Android" at bounding box center [841, 215] width 654 height 25
click at [581, 319] on h3 "iOS" at bounding box center [841, 319] width 654 height 25
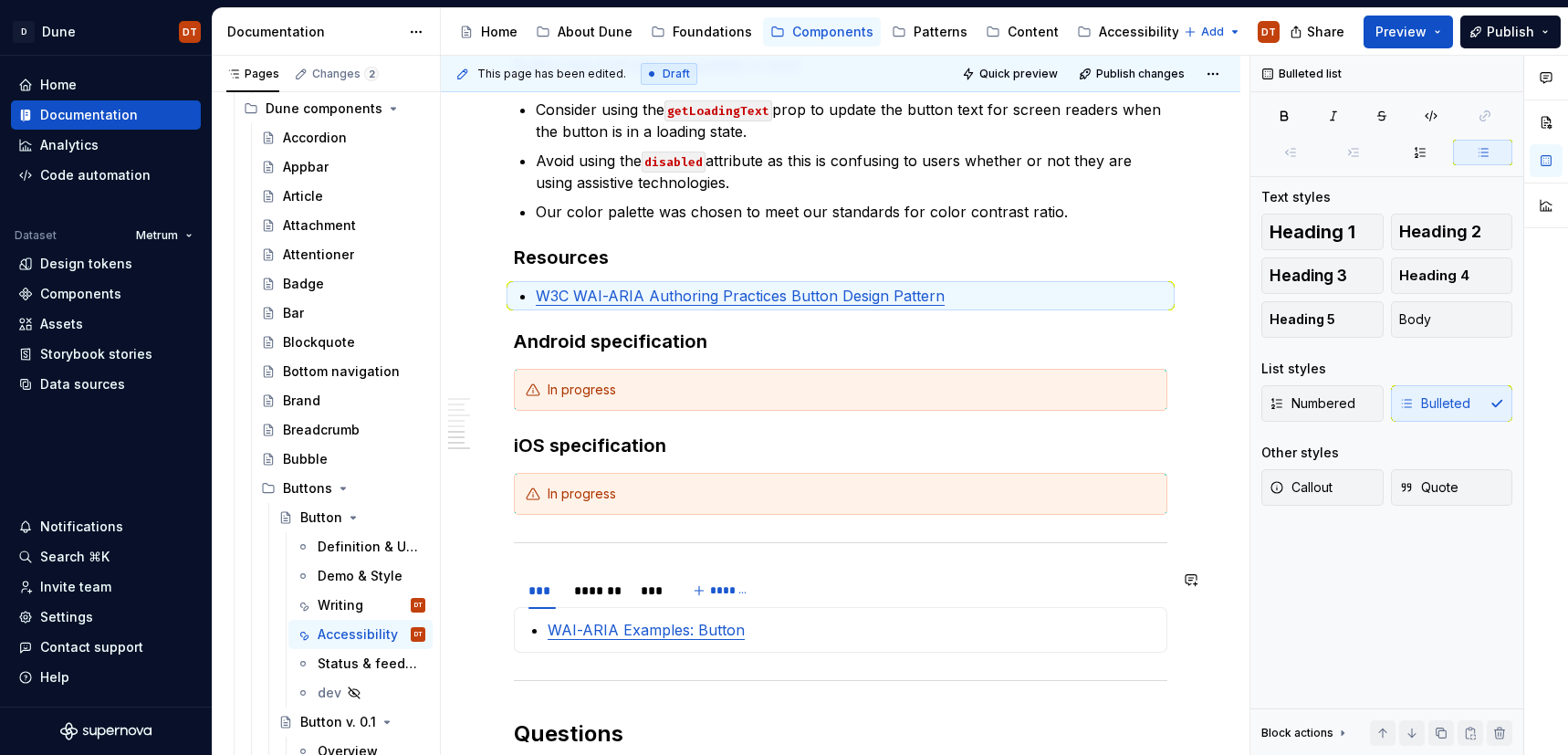
scroll to position [1538, 0]
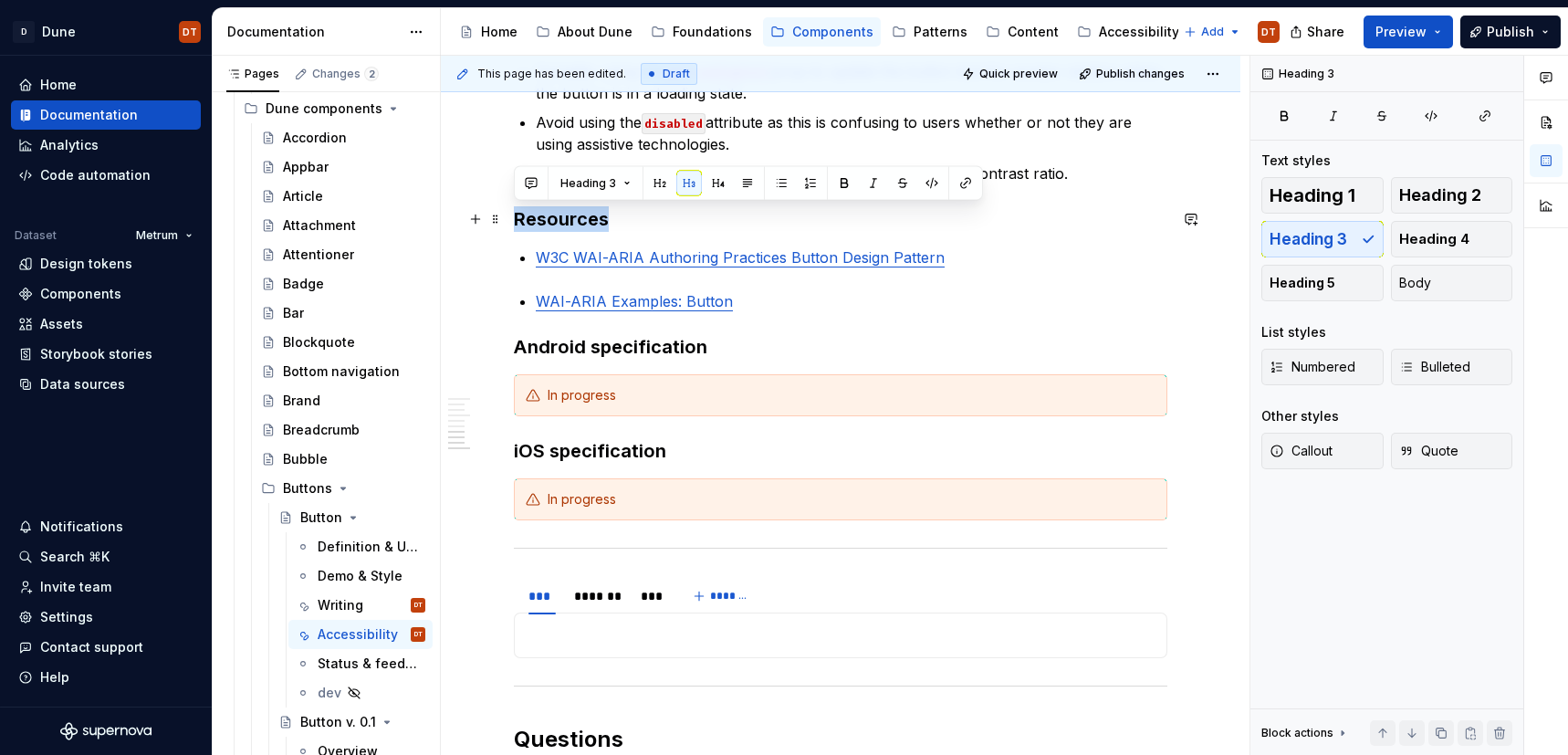
drag, startPoint x: 614, startPoint y: 225, endPoint x: 505, endPoint y: 224, distance: 109.0
click at [1429, 241] on span "Heading 4" at bounding box center [1435, 239] width 71 height 19
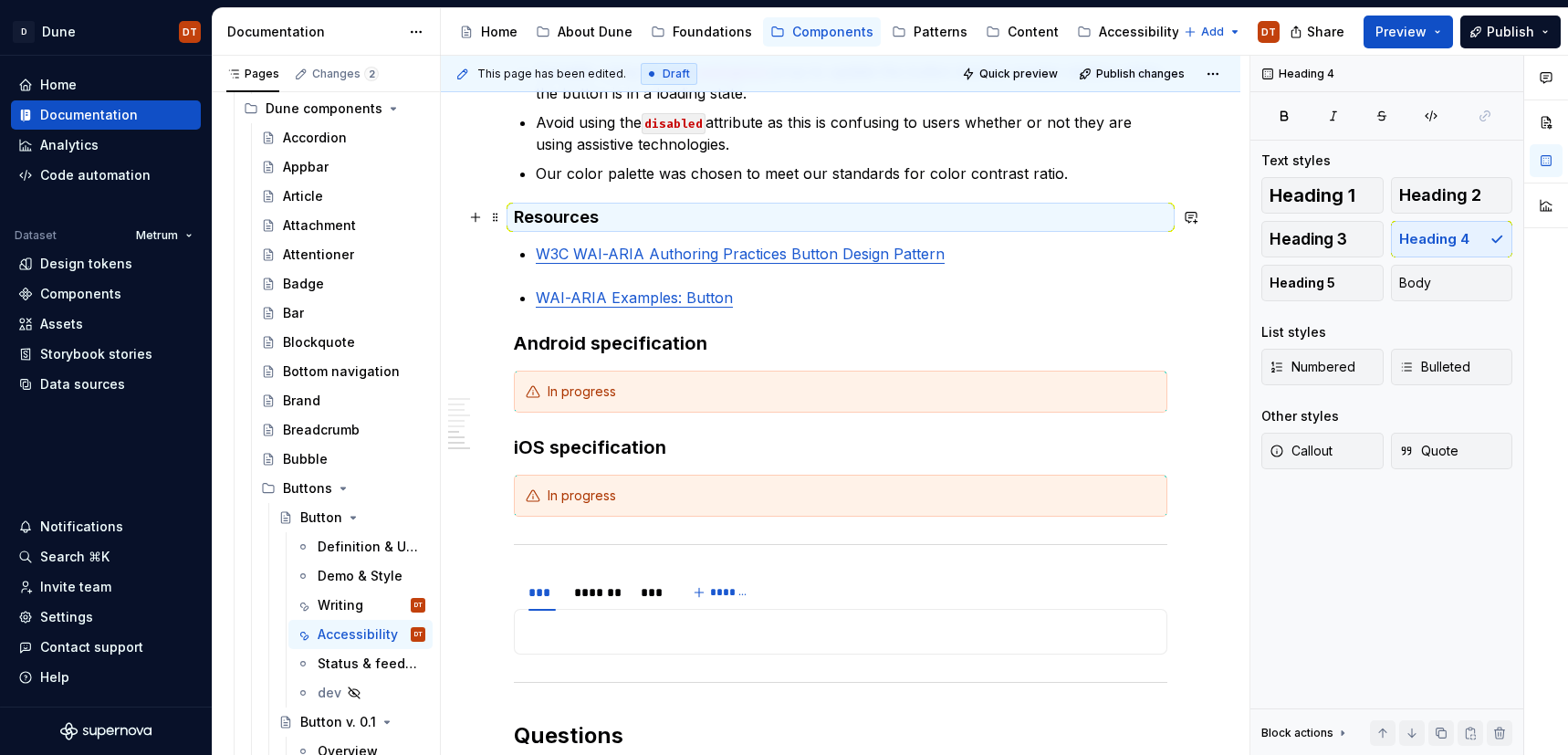
click at [623, 216] on h4 "Resources" at bounding box center [841, 218] width 654 height 22
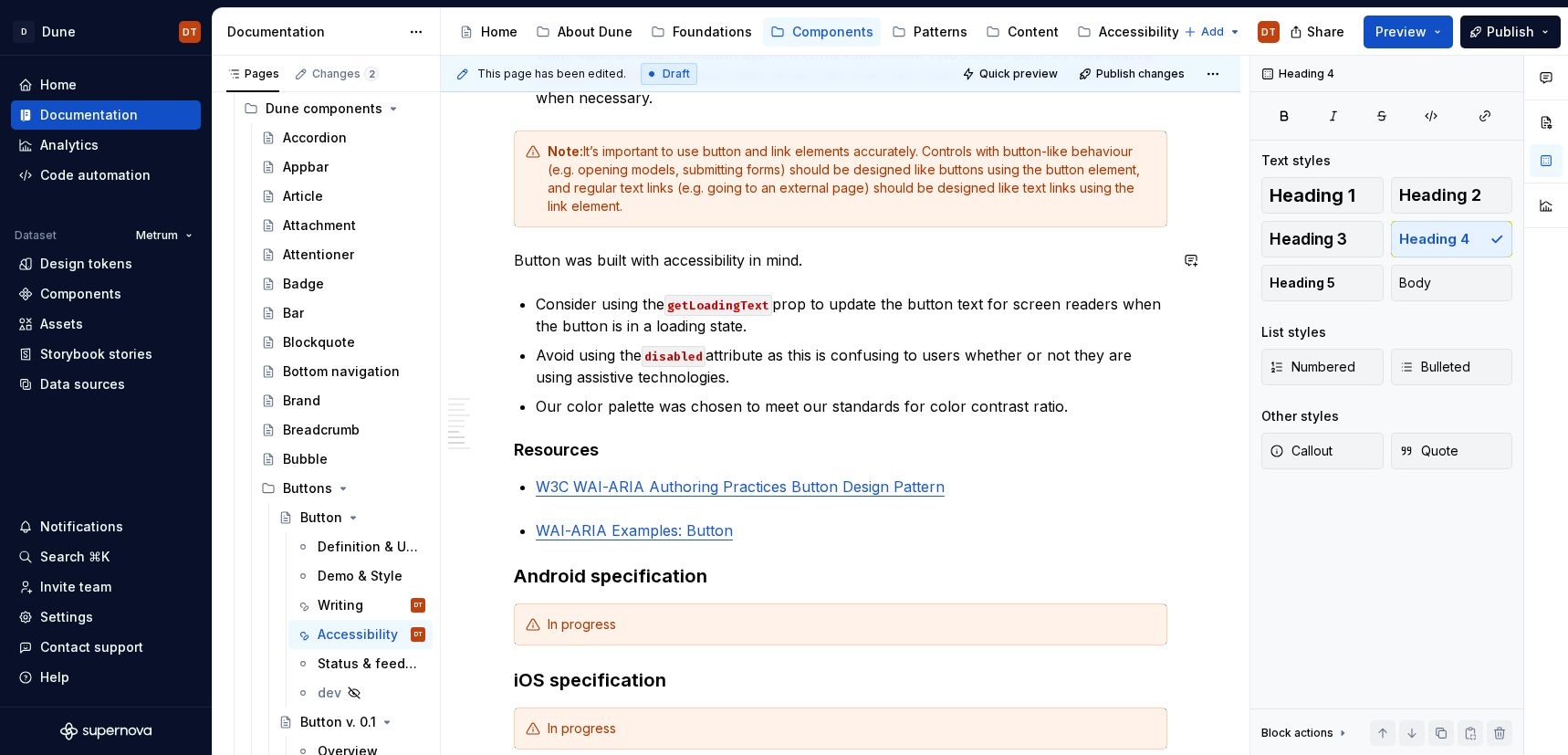
scroll to position [1292, 0]
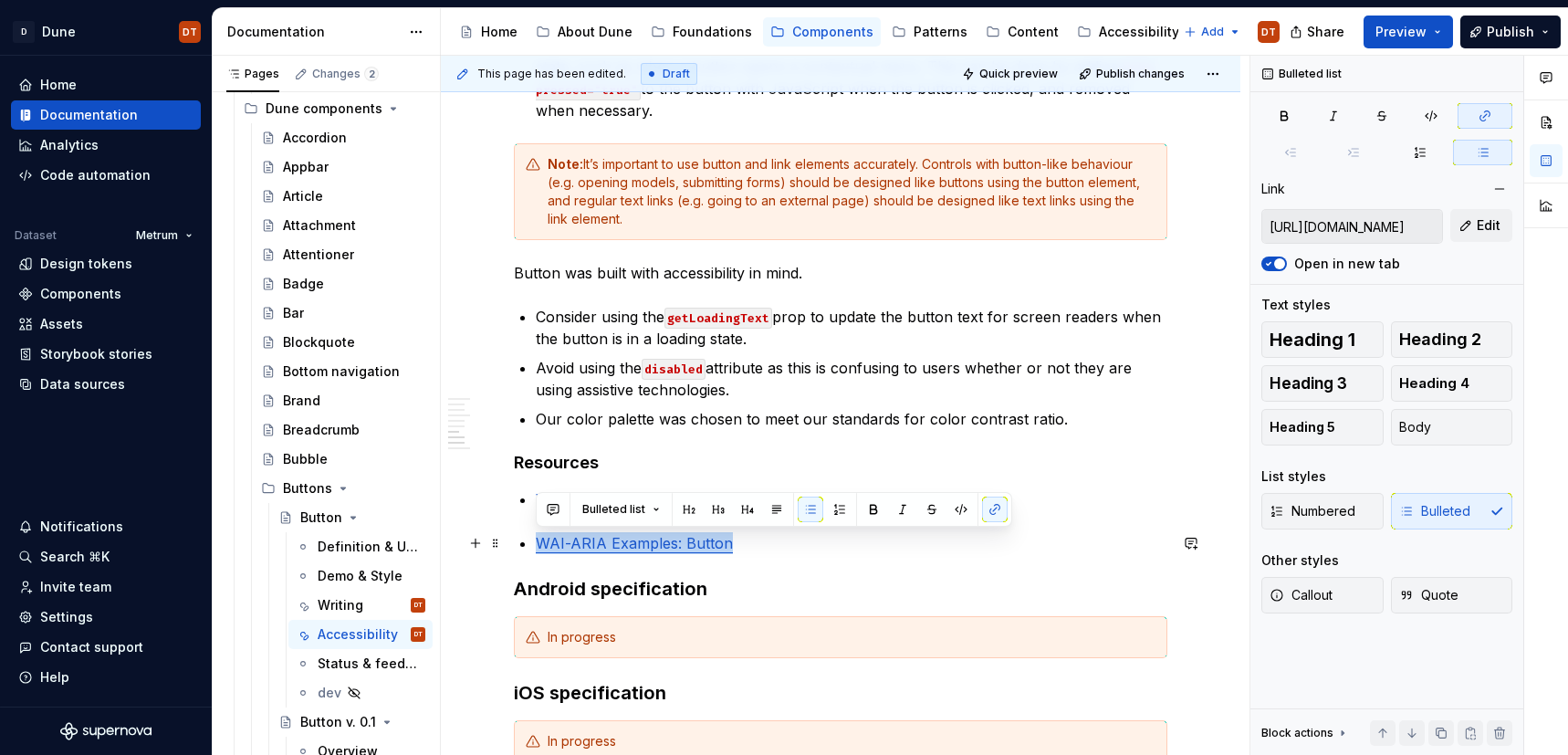
drag, startPoint x: 702, startPoint y: 547, endPoint x: 517, endPoint y: 546, distance: 185.0
click at [517, 546] on div "Accessibility guidelines for designers Overview Description In progress Do’s an…" at bounding box center [841, 121] width 654 height 2106
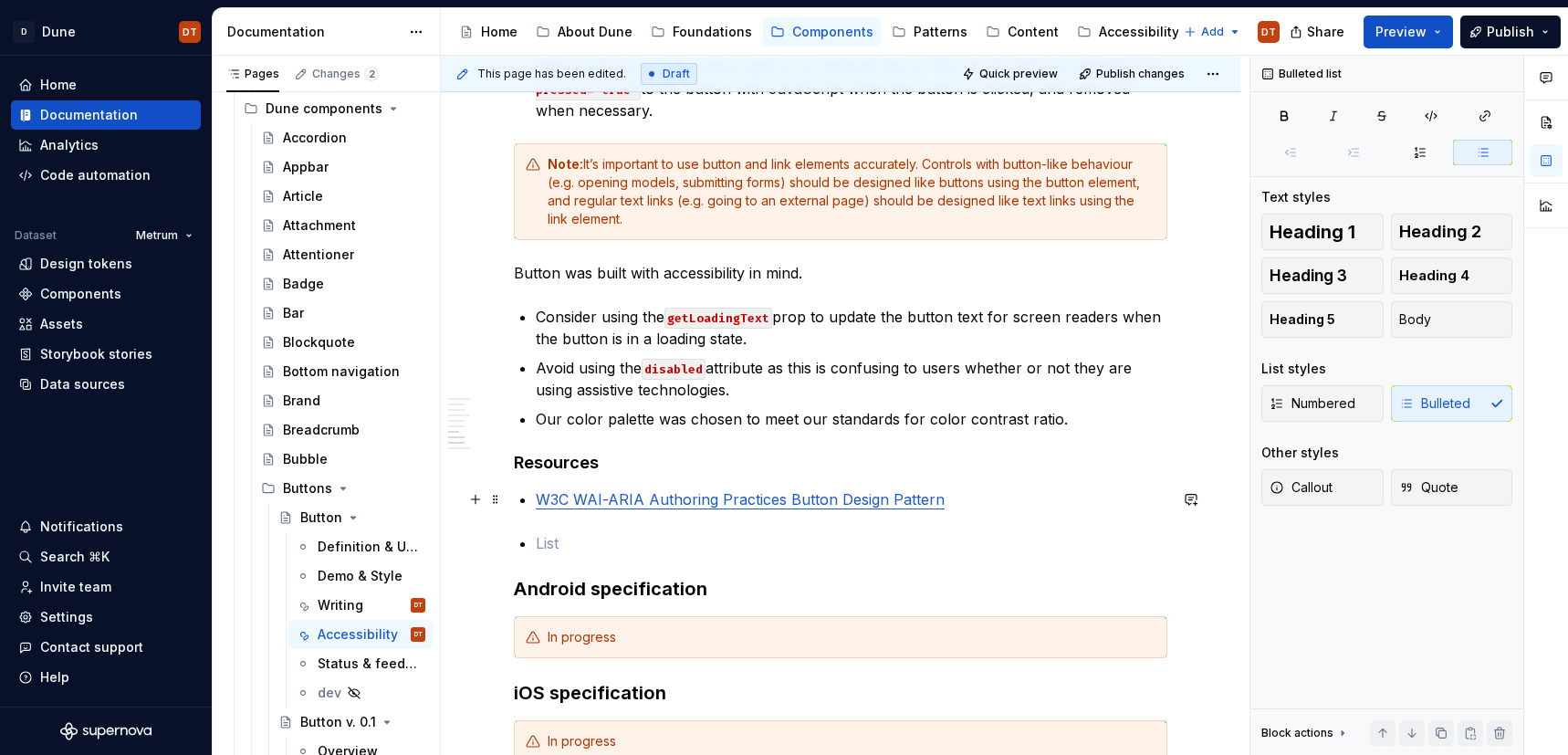
click at [967, 504] on p "W3C WAI-ARIA Authoring Practices Button Design Pattern" at bounding box center [851, 499] width 631 height 22
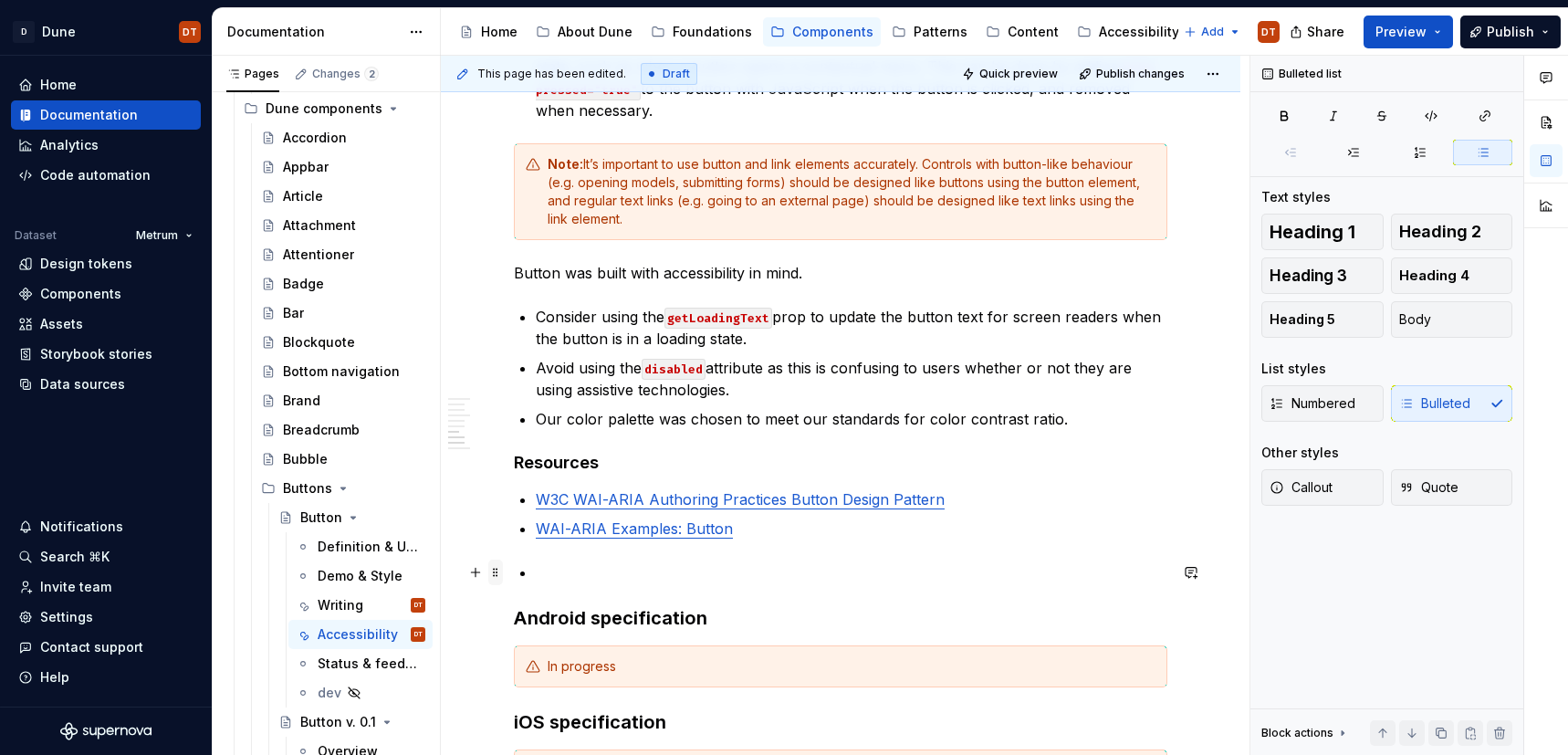
click at [495, 573] on span at bounding box center [496, 572] width 15 height 25
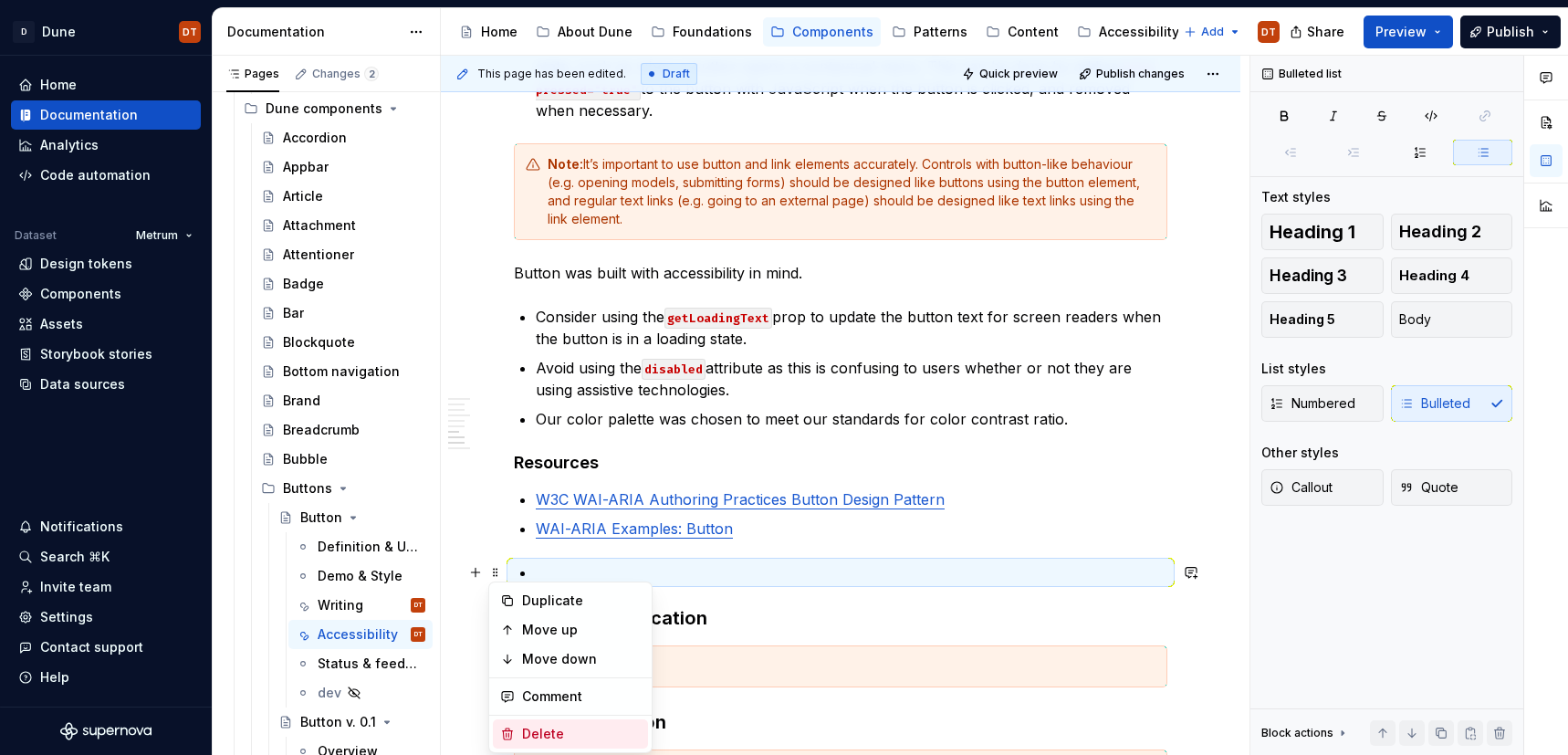
click at [539, 724] on div "Delete" at bounding box center [581, 734] width 119 height 19
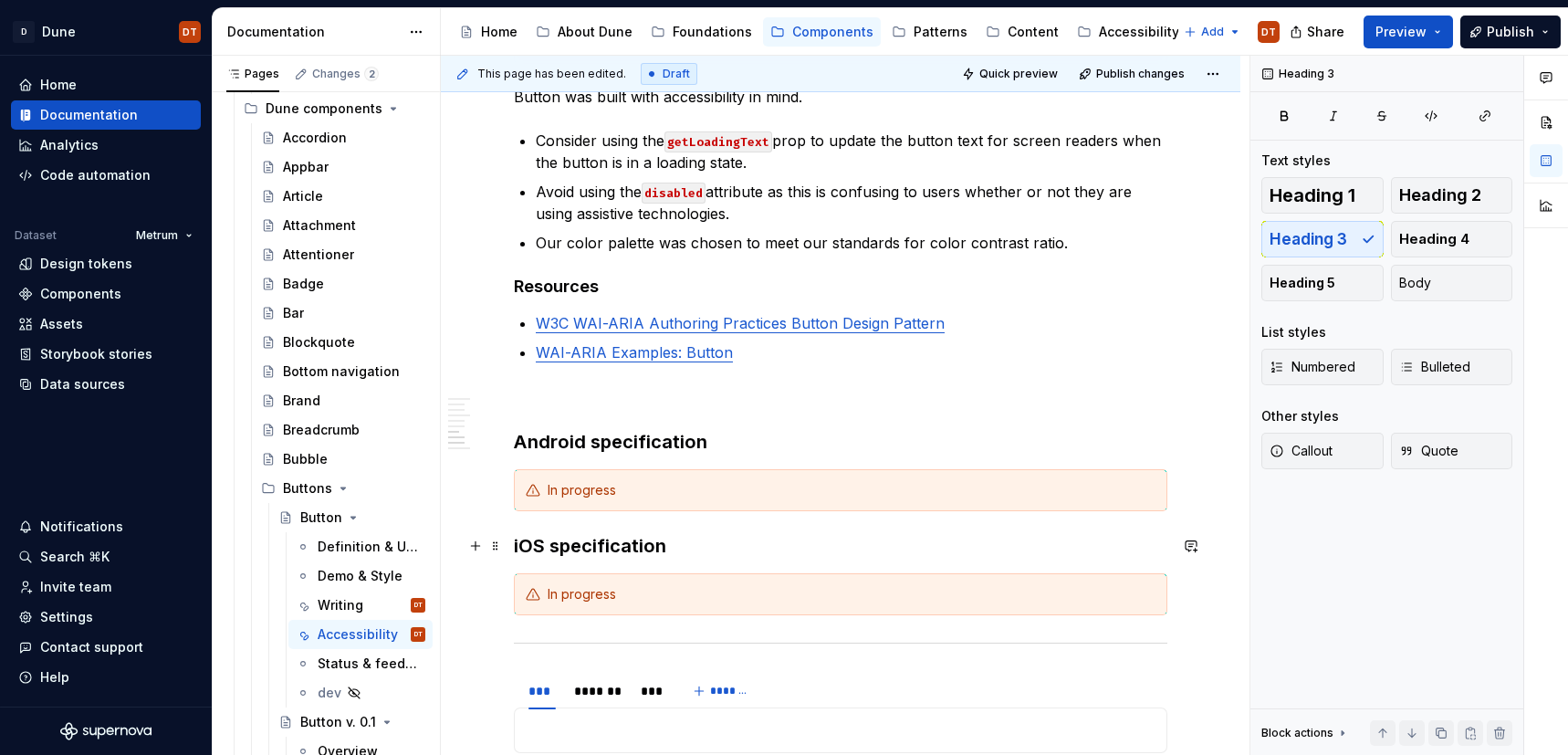
scroll to position [1482, 0]
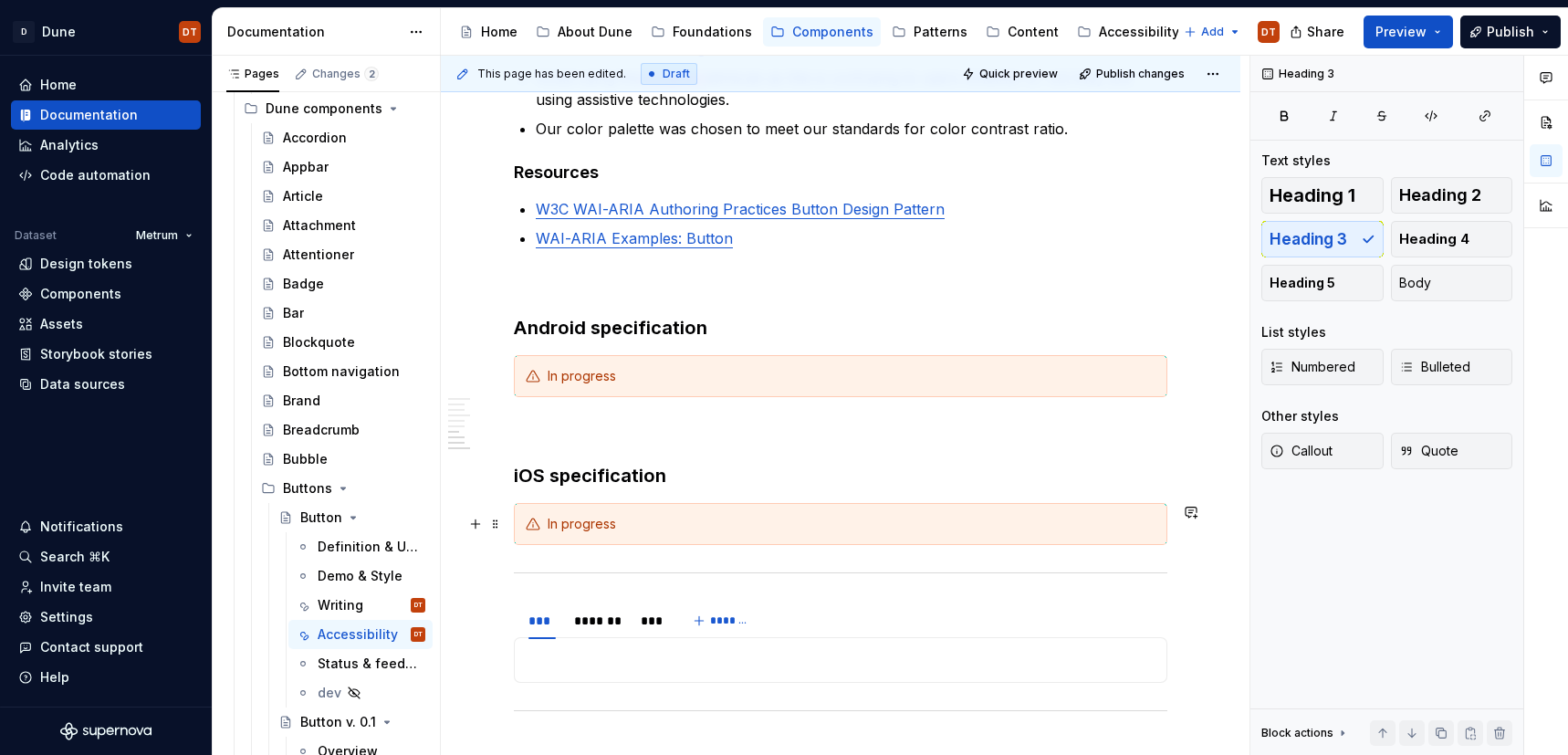
scroll to position [1594, 0]
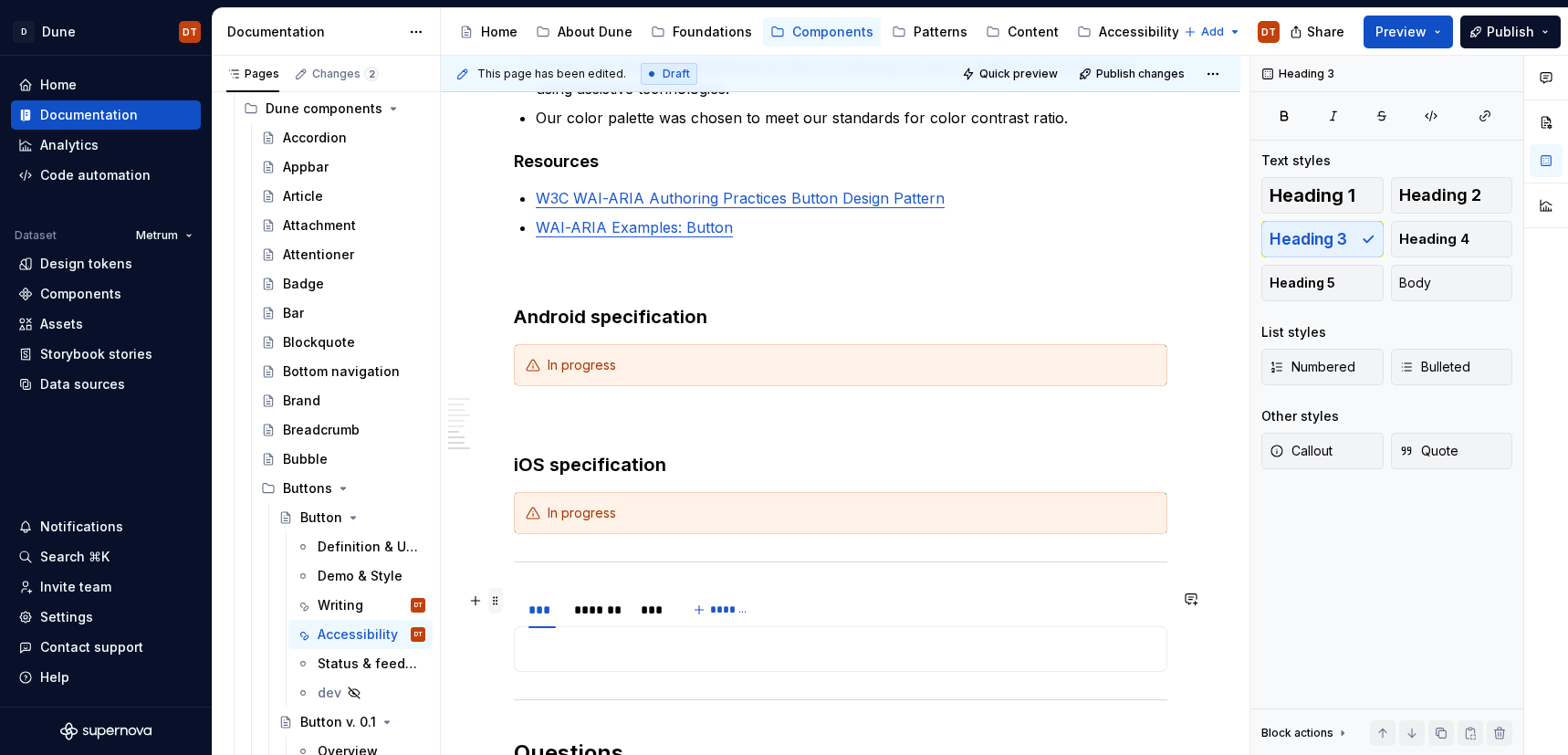
click at [496, 603] on span at bounding box center [496, 600] width 15 height 25
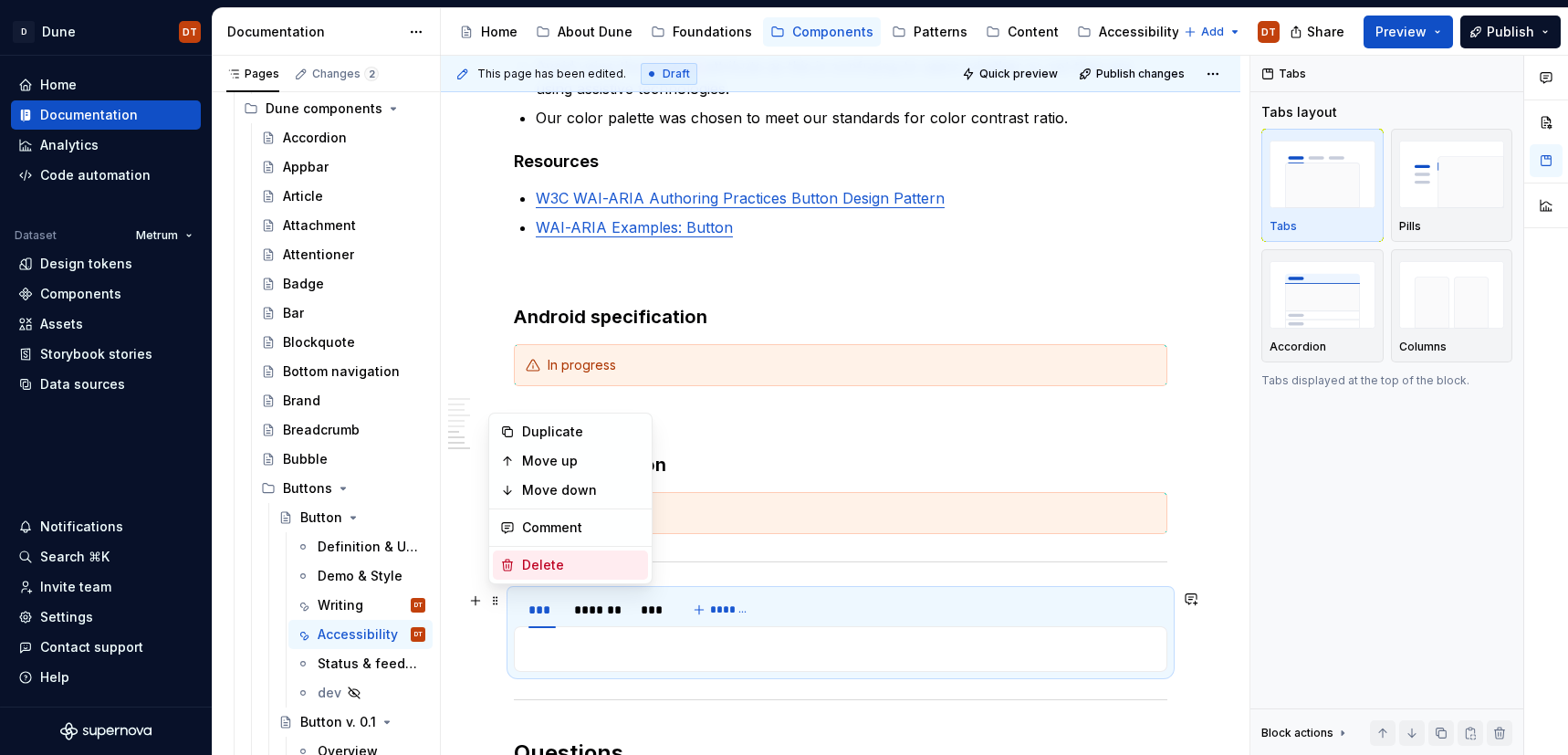
click at [571, 572] on div "Delete" at bounding box center [581, 565] width 119 height 19
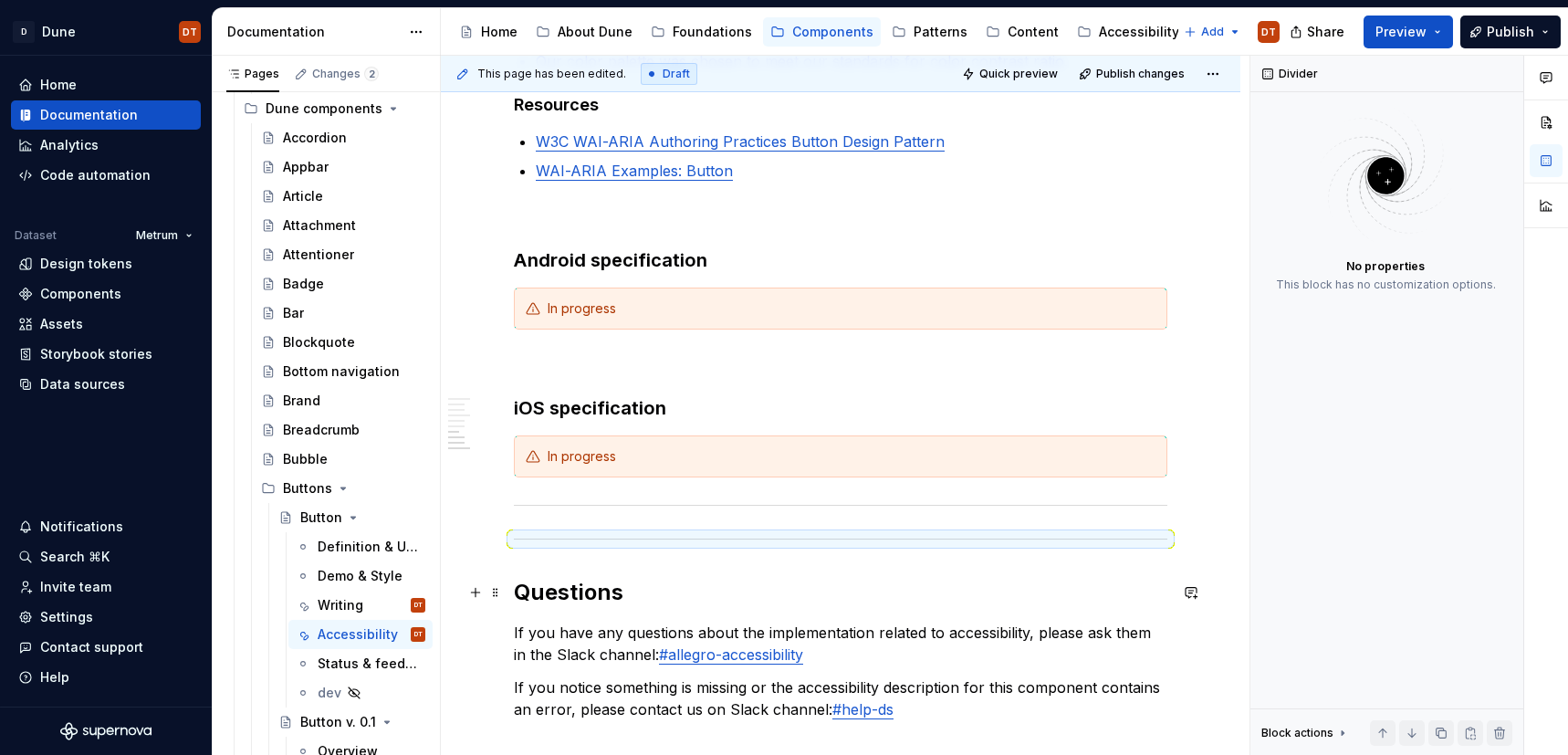
scroll to position [1672, 0]
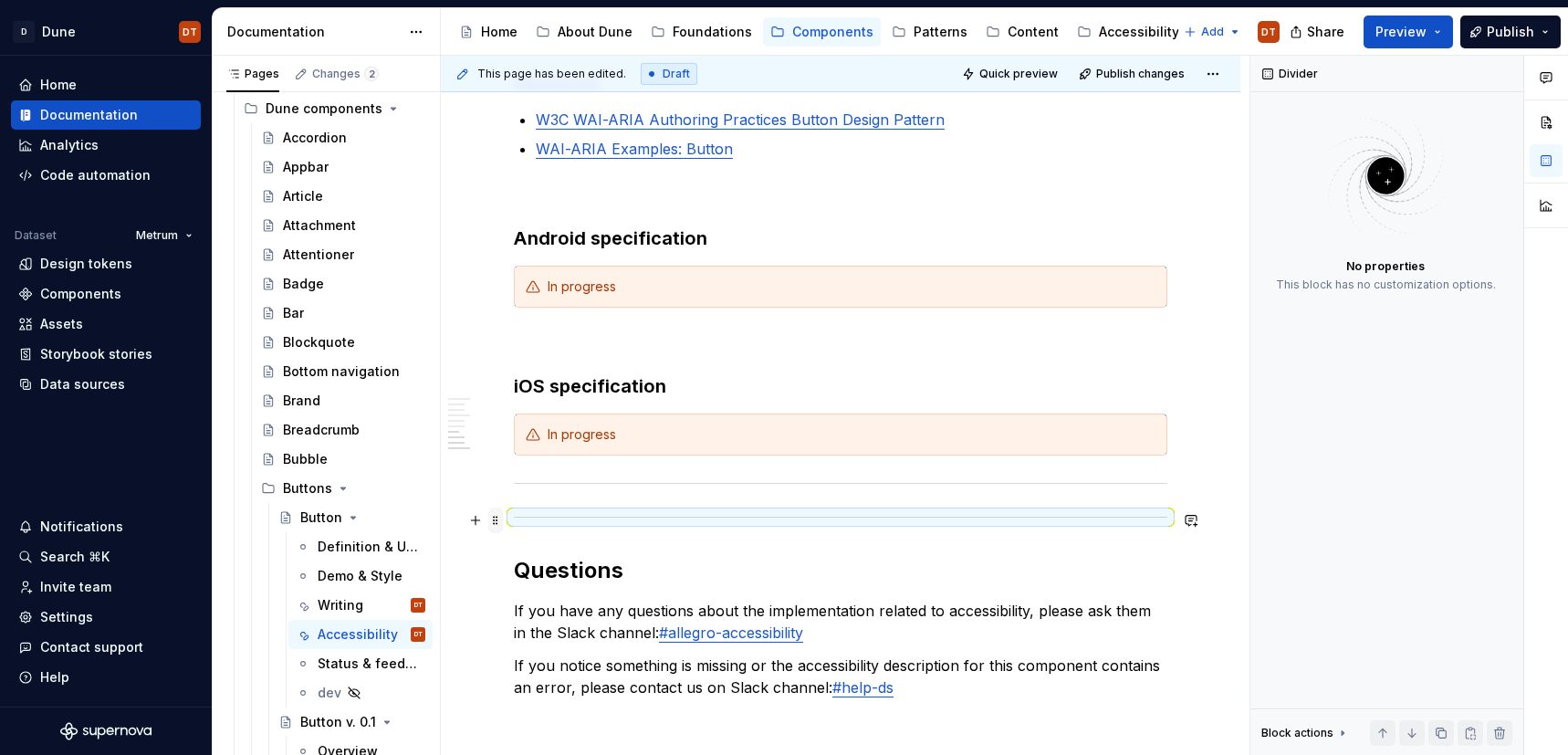
click at [498, 519] on span at bounding box center [496, 520] width 15 height 25
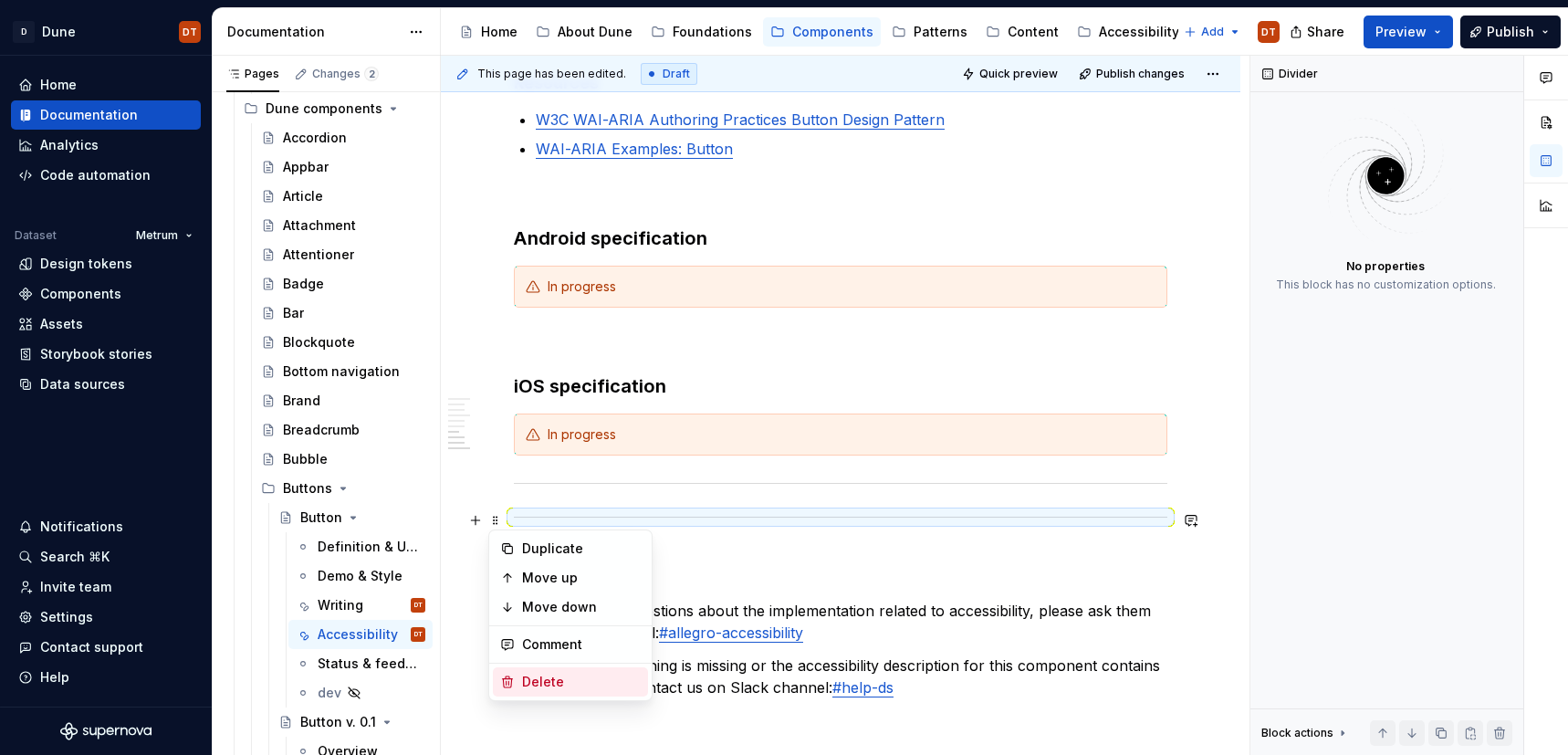
click at [531, 674] on div "Delete" at bounding box center [581, 682] width 119 height 19
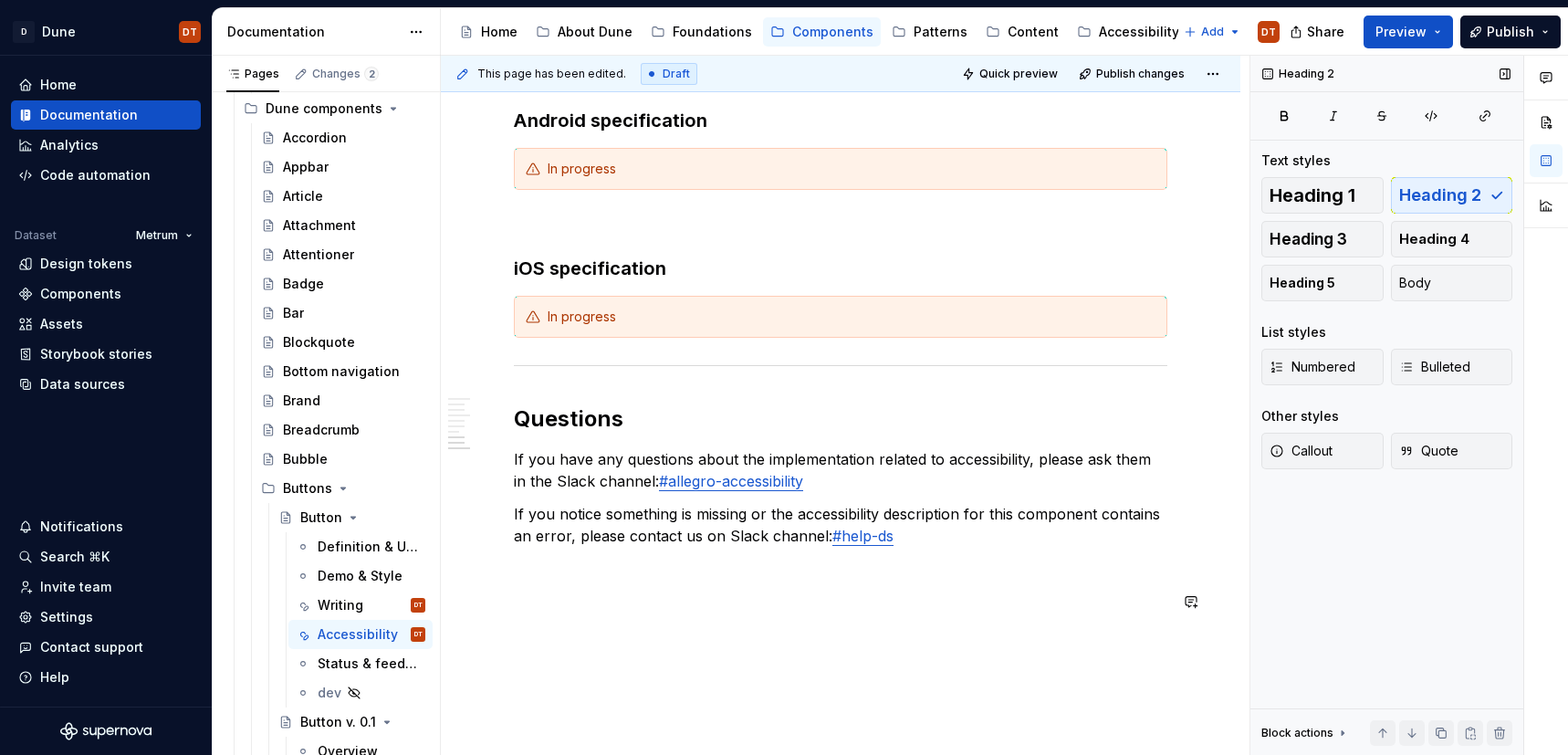
scroll to position [1795, 0]
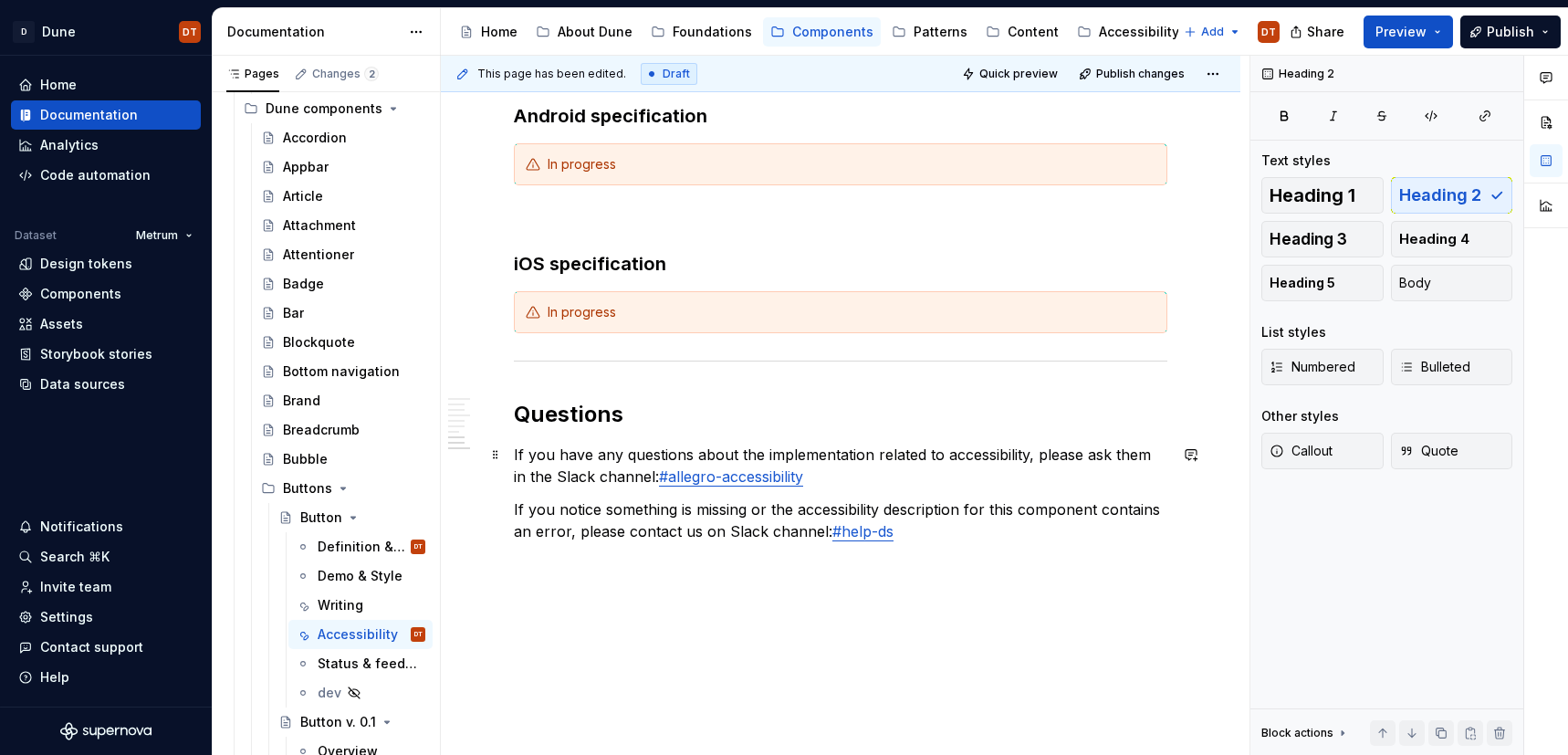
drag, startPoint x: 545, startPoint y: 458, endPoint x: 524, endPoint y: 455, distance: 21.2
click at [545, 458] on p "If you have any questions about the implementation related to accessibility, pl…" at bounding box center [841, 465] width 654 height 44
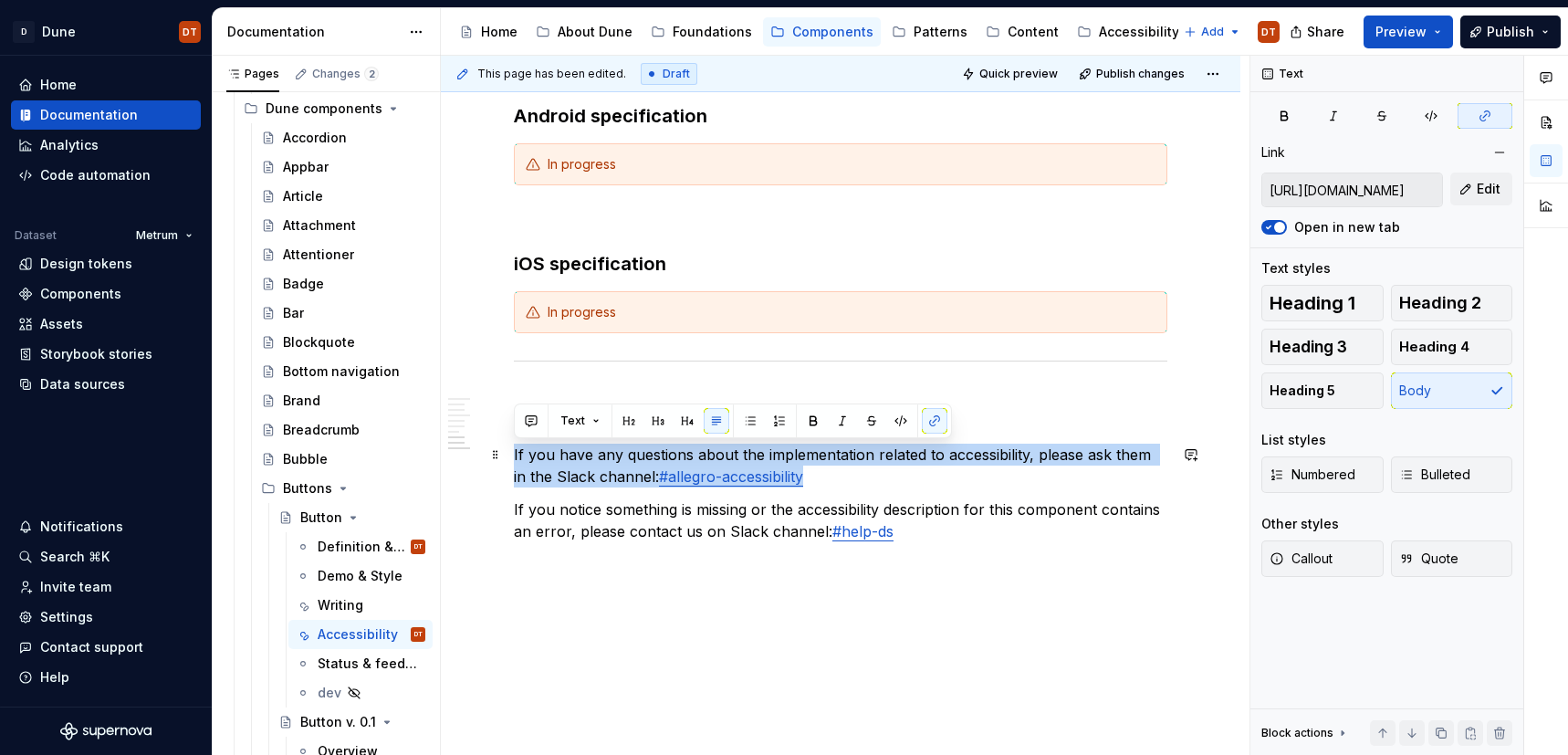
drag, startPoint x: 568, startPoint y: 457, endPoint x: 837, endPoint y: 479, distance: 269.9
click at [837, 479] on p "If you have any questions about the implementation related to accessibility, pl…" at bounding box center [841, 465] width 654 height 44
copy p "If you have any questions about the implementation related to accessibility, pl…"
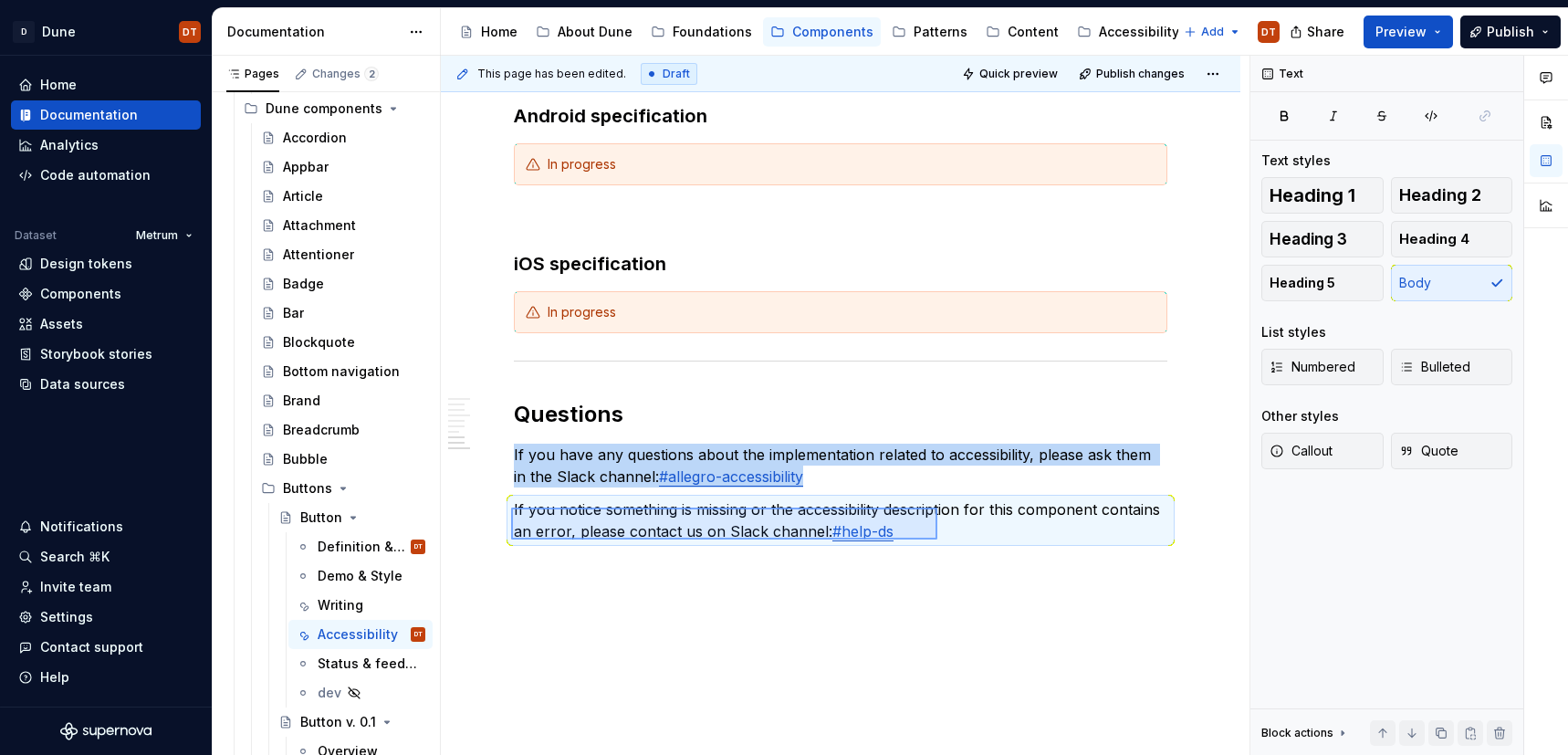
drag, startPoint x: 512, startPoint y: 508, endPoint x: 937, endPoint y: 539, distance: 426.1
click at [937, 539] on div "This page has been edited. Draft Quick preview Publish changes Button Edit head…" at bounding box center [845, 405] width 809 height 700
copy p "If you have any questions about the implementation related to accessibility, pl…"
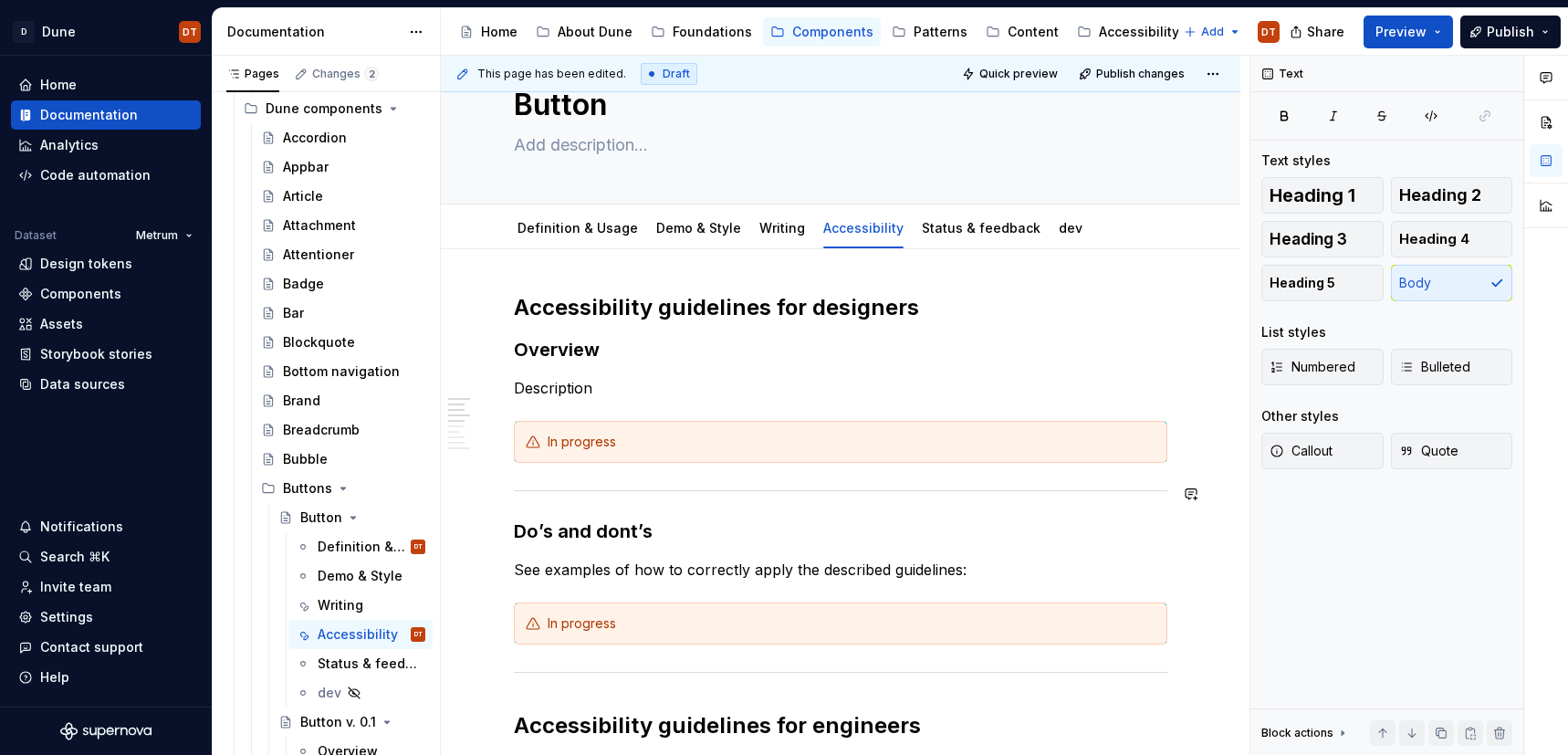
scroll to position [0, 0]
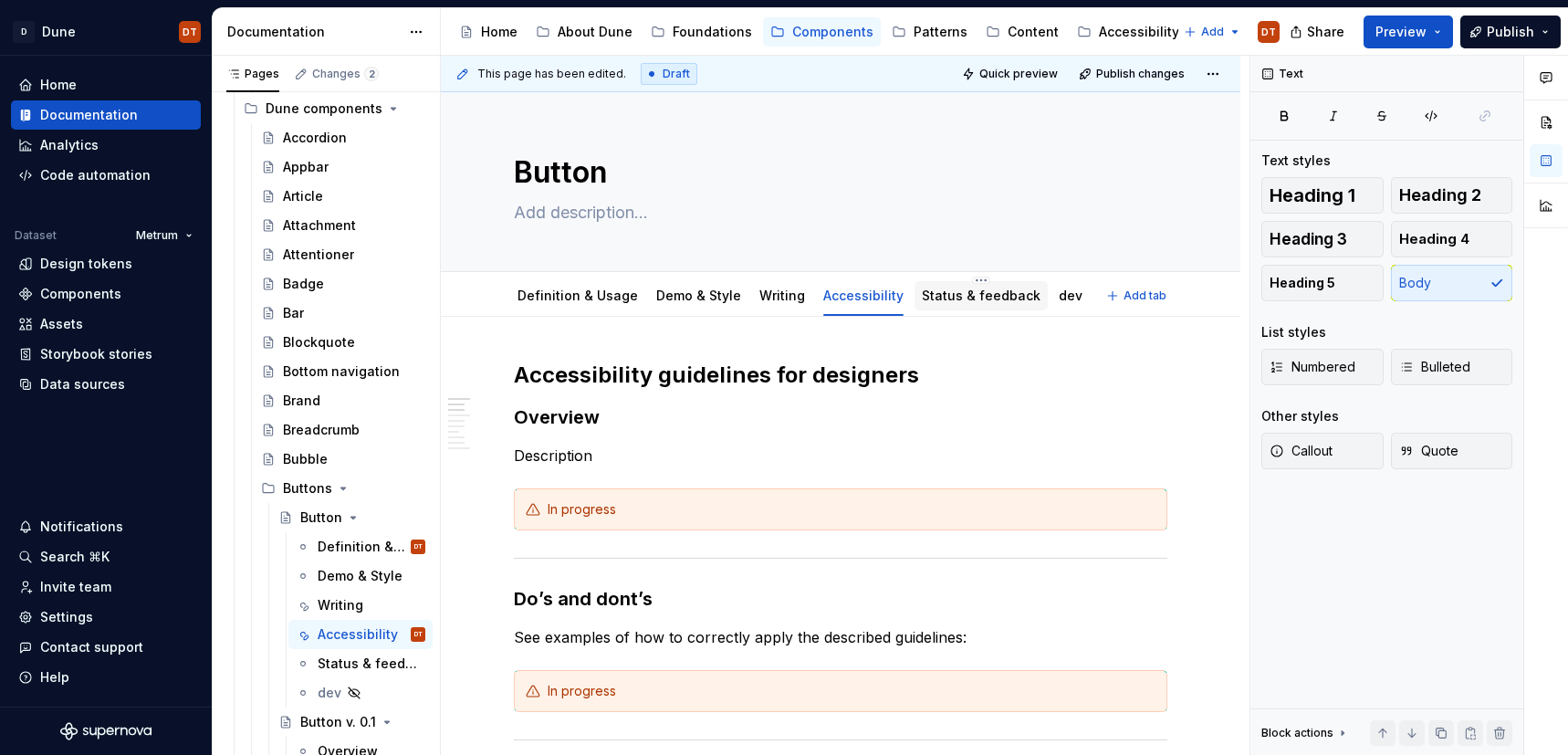
click at [940, 293] on link "Status & feedback" at bounding box center [981, 295] width 119 height 16
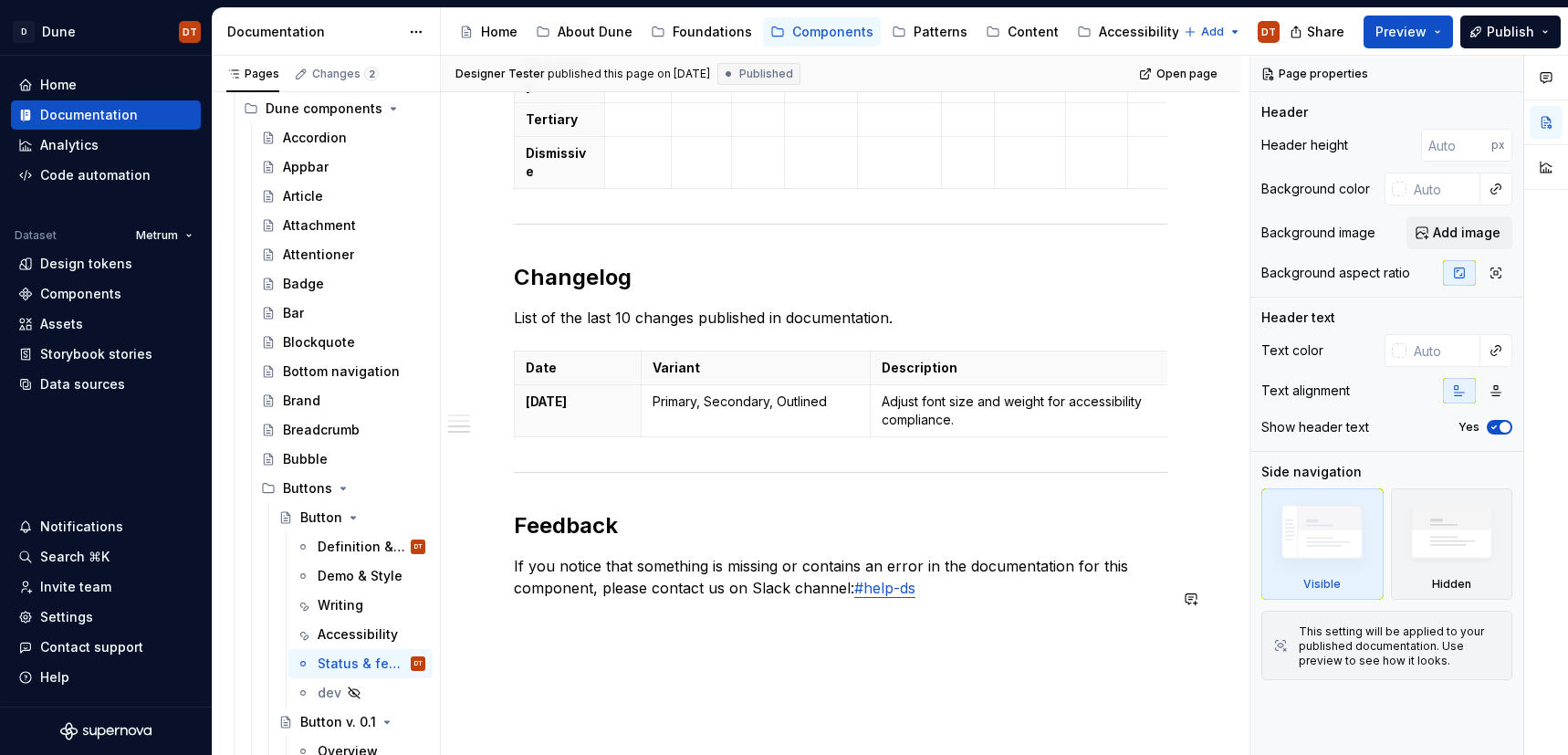
scroll to position [833, 0]
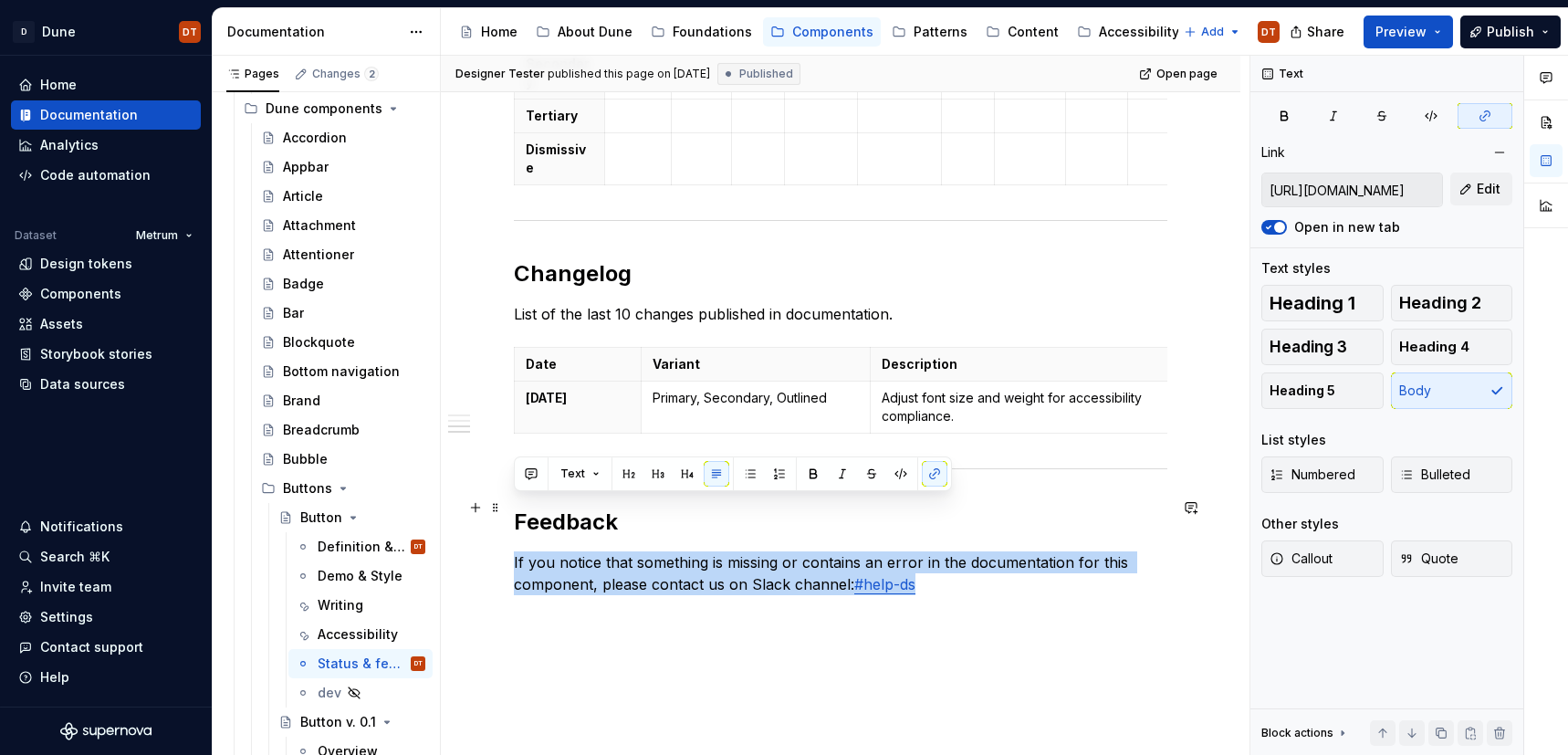
drag, startPoint x: 514, startPoint y: 509, endPoint x: 924, endPoint y: 525, distance: 410.3
click at [924, 551] on p "If you notice that something is missing or contains an error in the documentati…" at bounding box center [841, 573] width 654 height 44
copy p "If you notice that something is missing or contains an error in the documentati…"
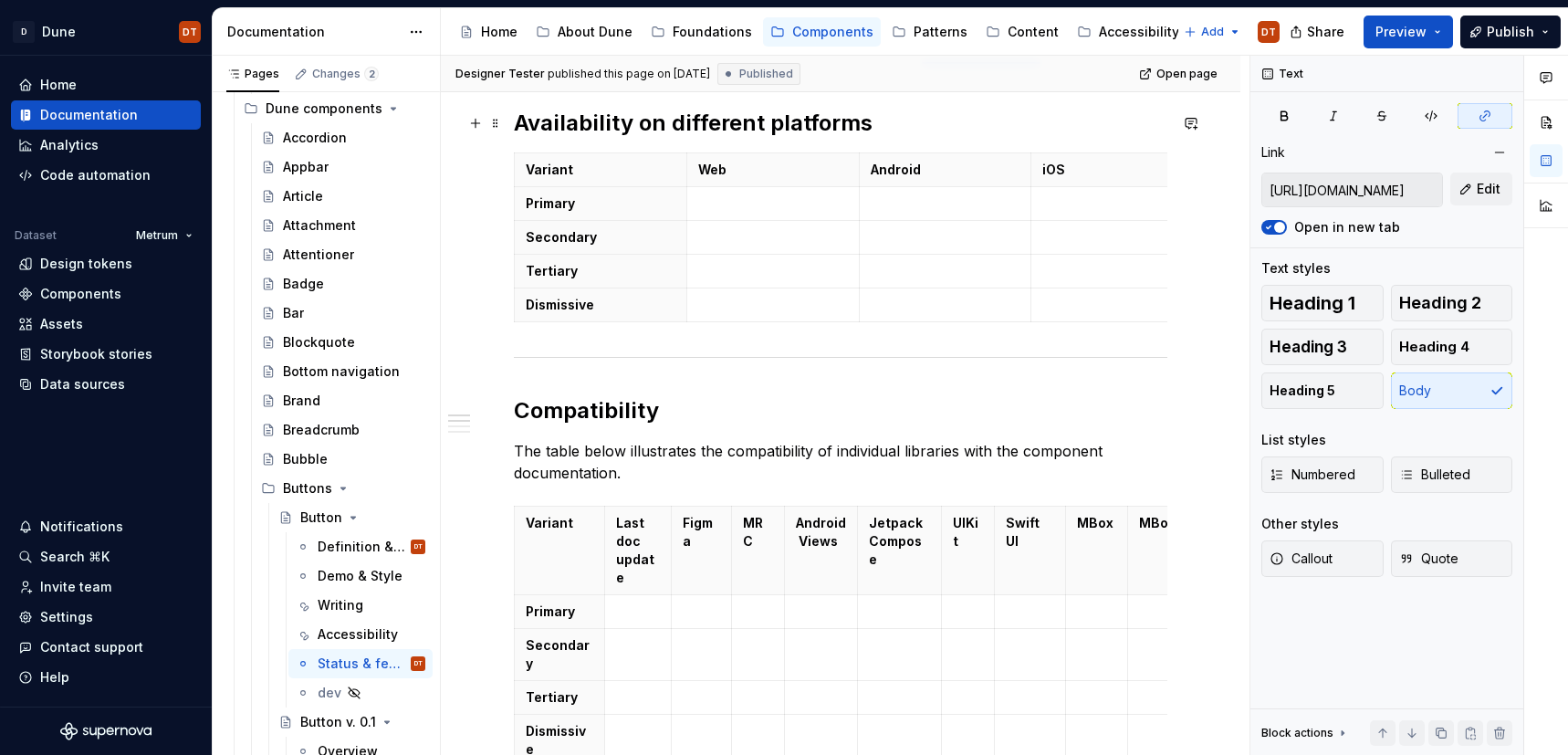
scroll to position [0, 0]
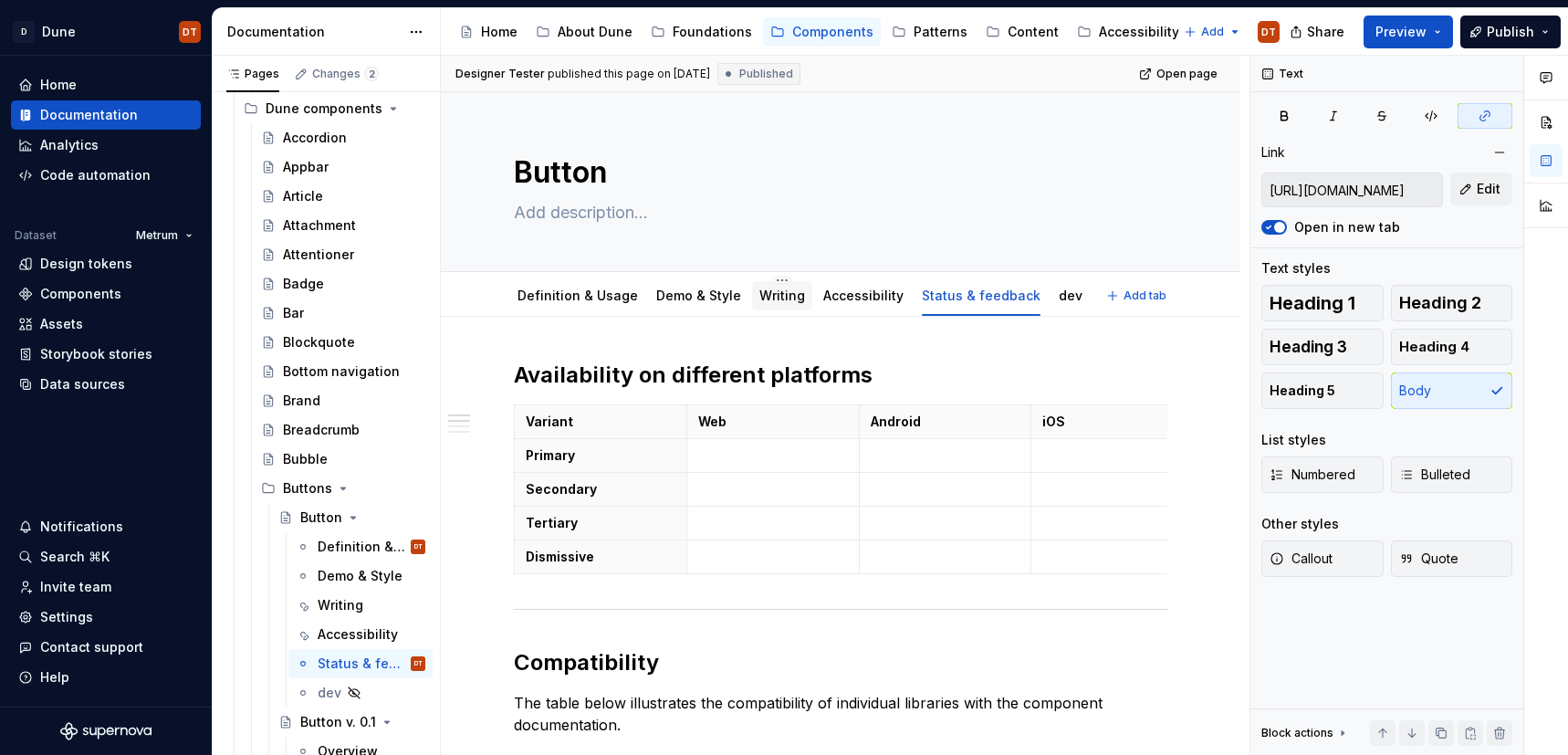
click at [760, 297] on link "Writing" at bounding box center [782, 295] width 46 height 16
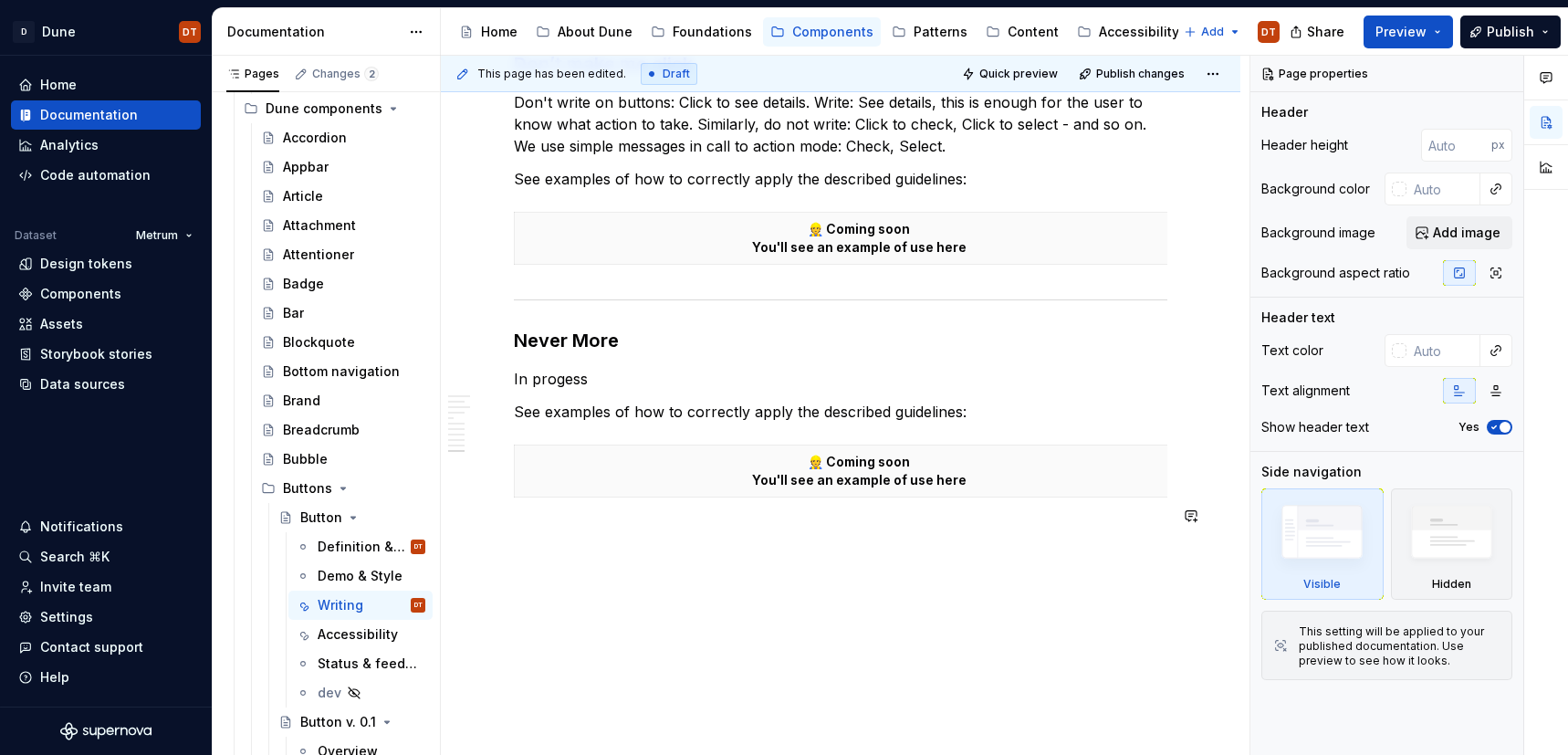
scroll to position [2805, 0]
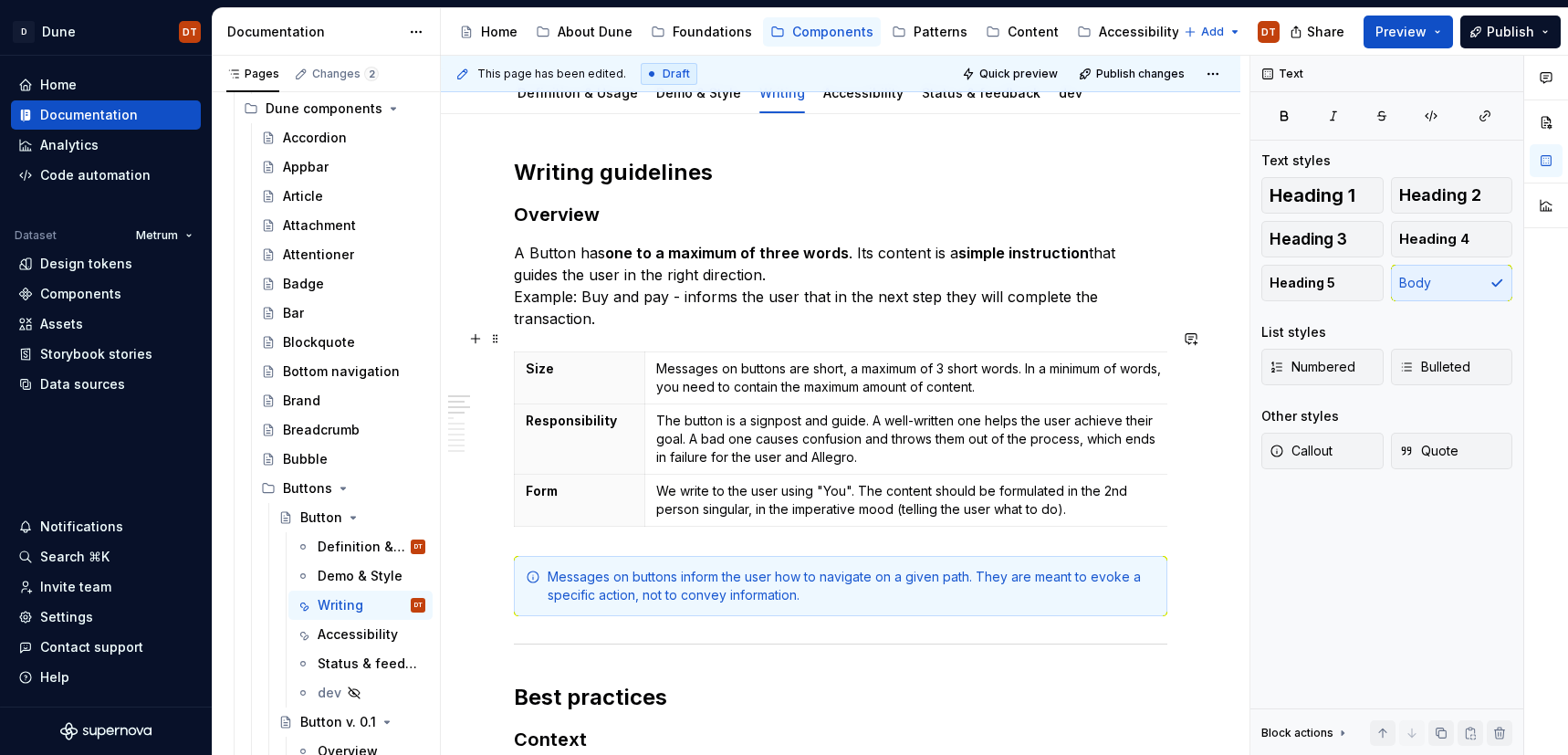
scroll to position [0, 0]
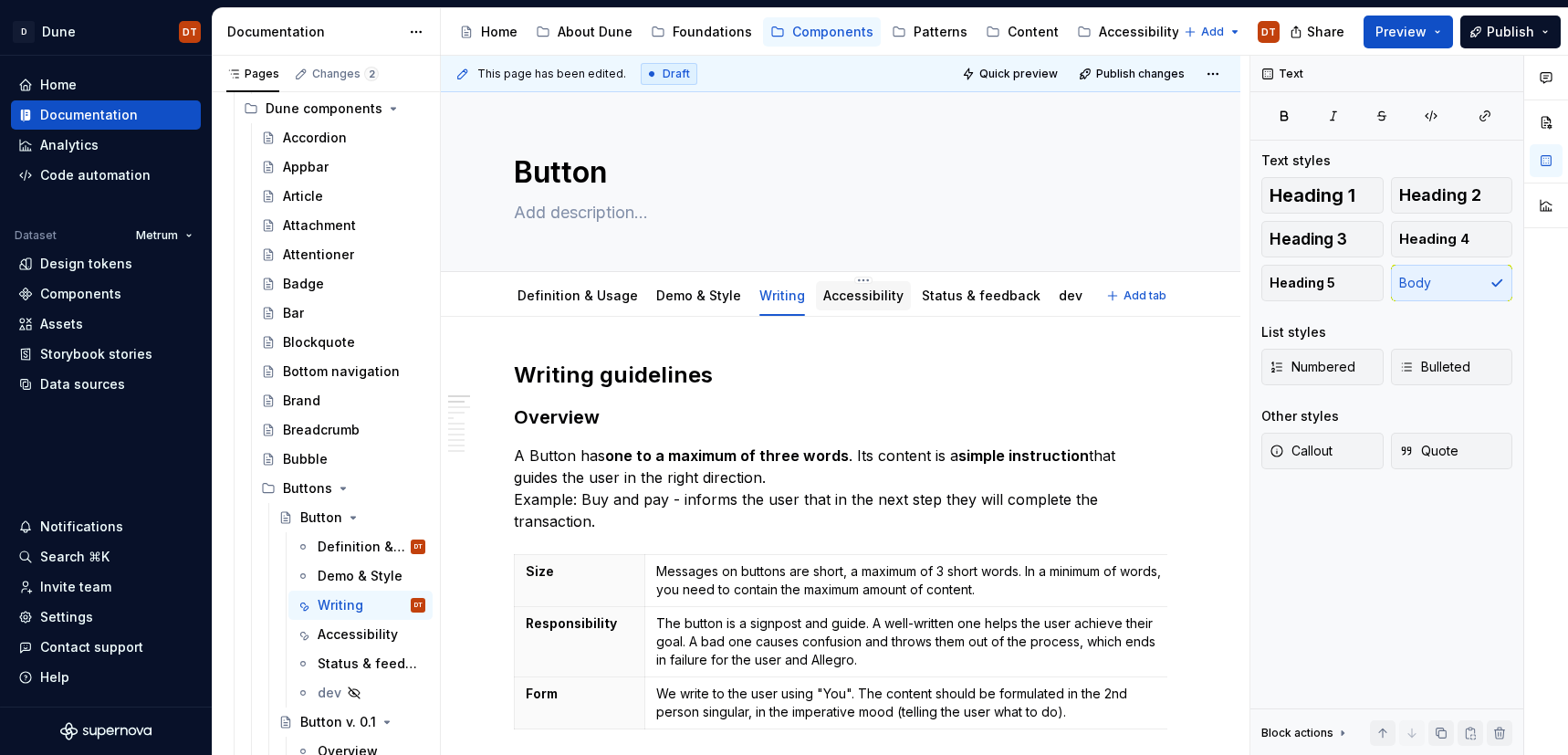
click at [840, 302] on link "Accessibility" at bounding box center [863, 295] width 80 height 16
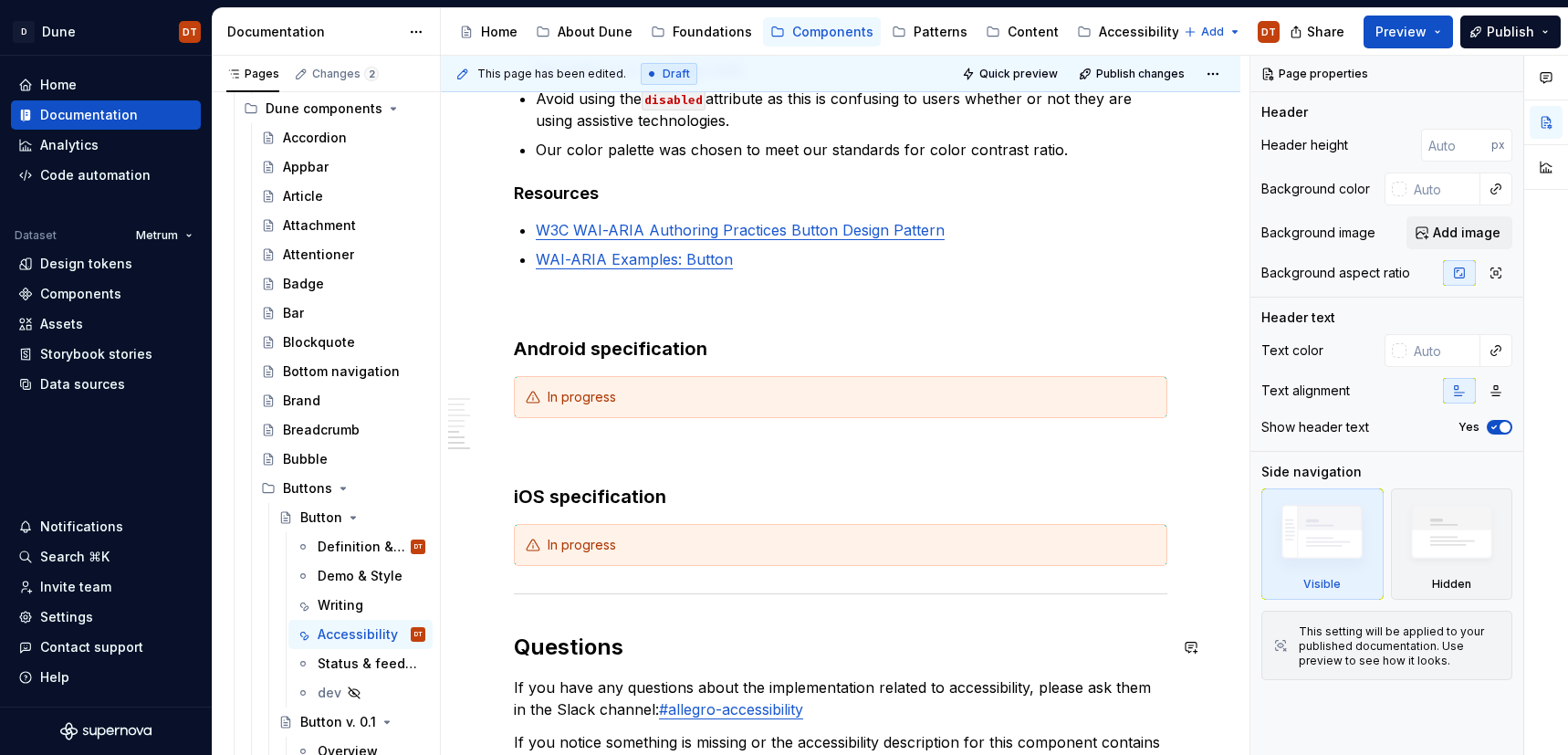
scroll to position [1895, 0]
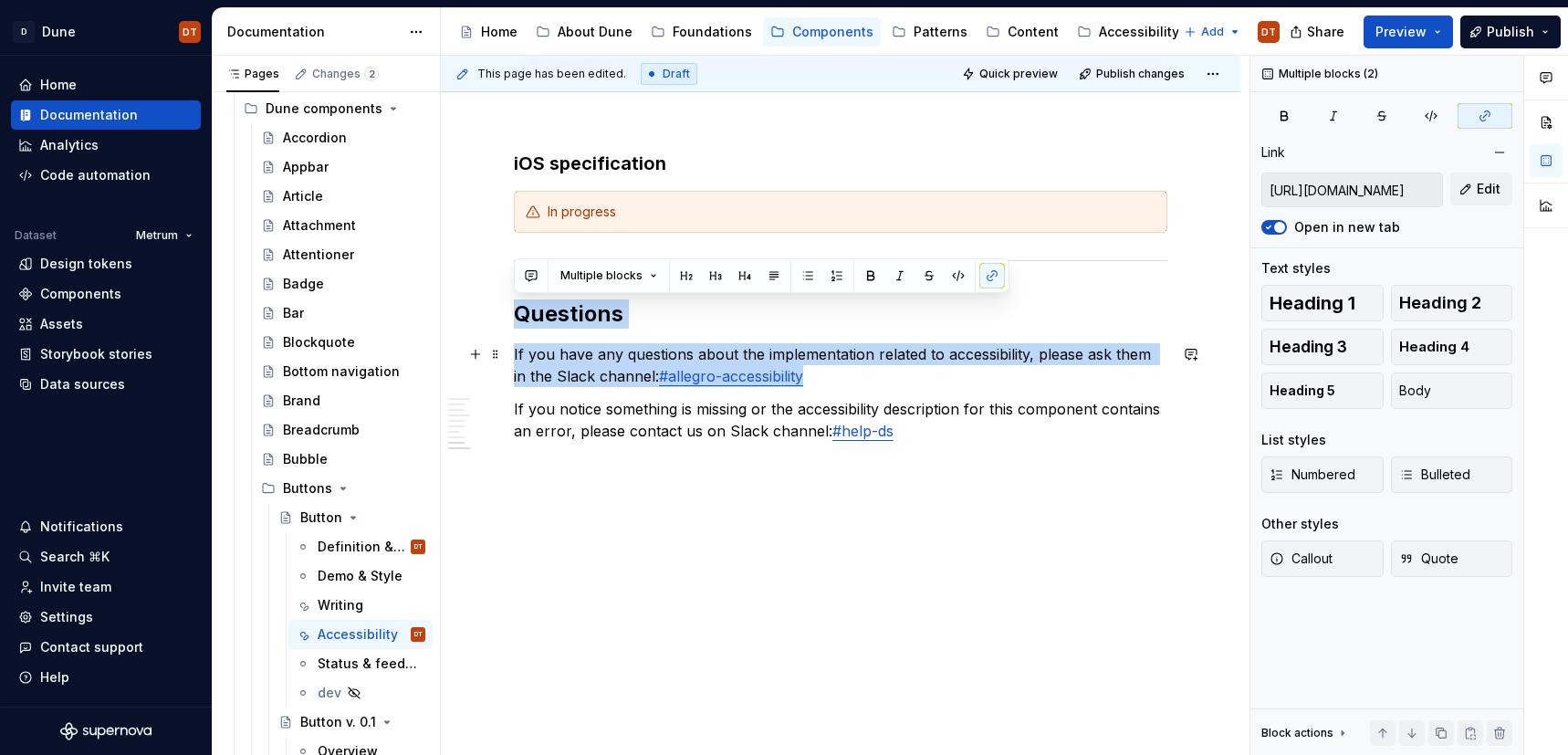
drag, startPoint x: 516, startPoint y: 312, endPoint x: 893, endPoint y: 376, distance: 382.4
copy div "Questions If you have any questions about the implementation related to accessi…"
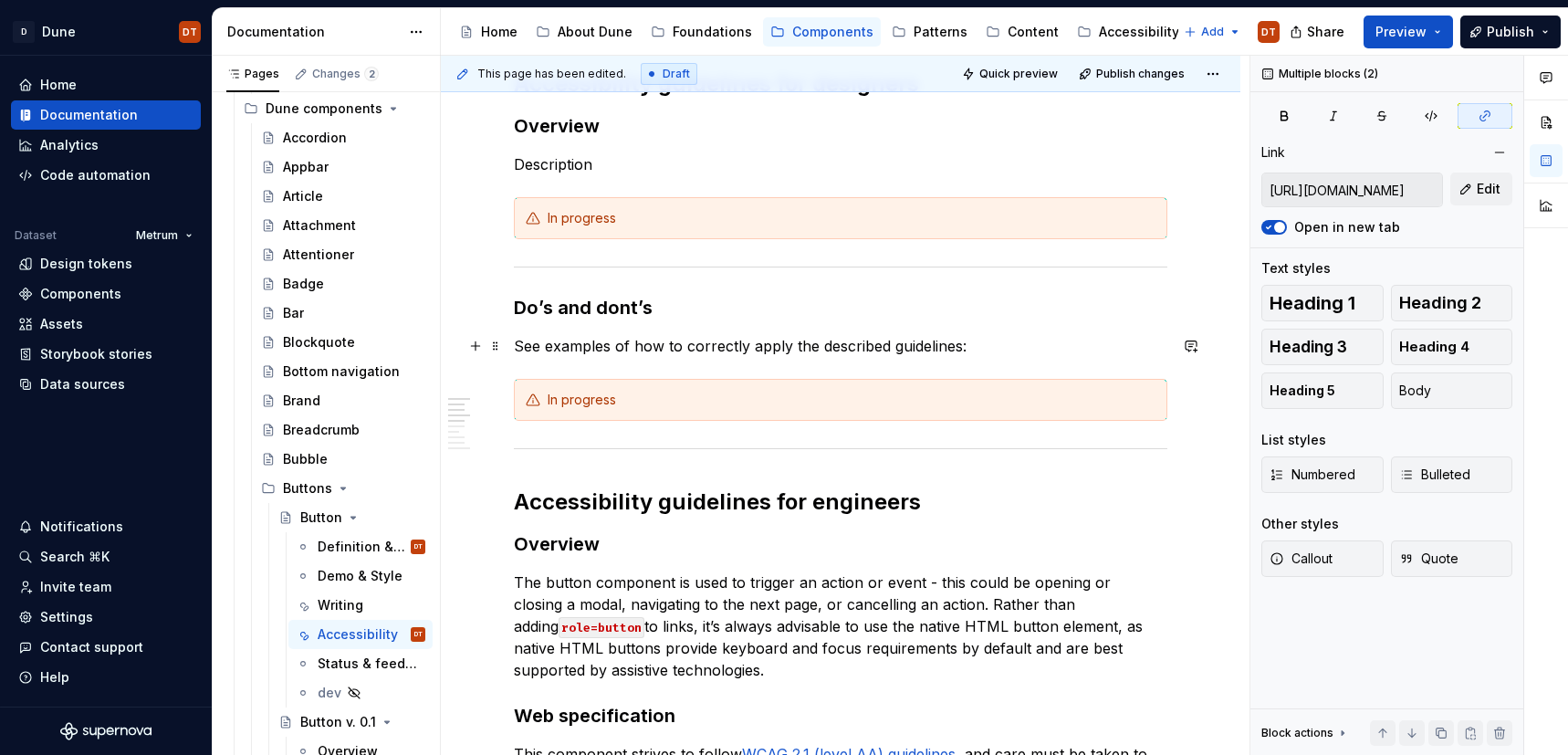
scroll to position [0, 0]
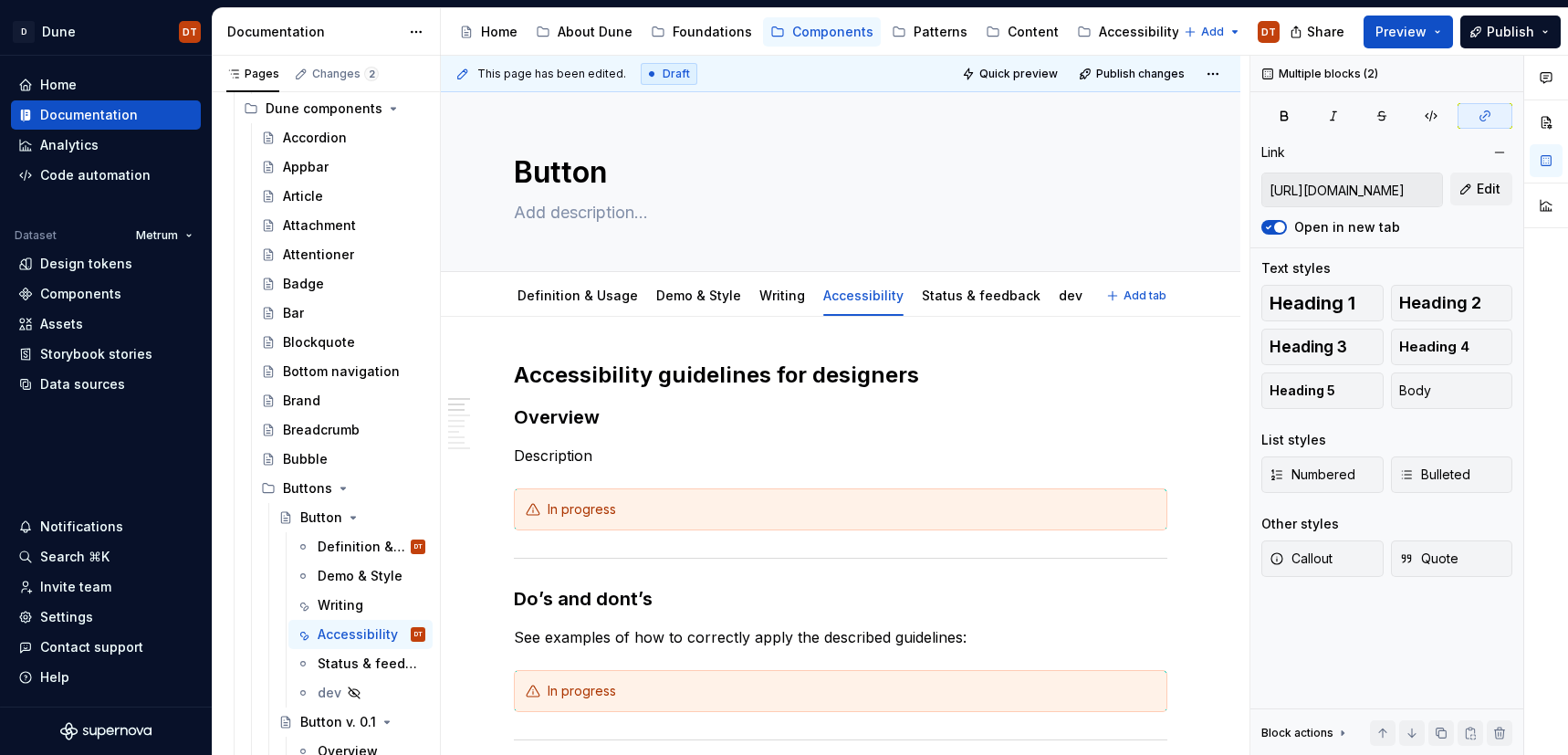
type textarea "*"
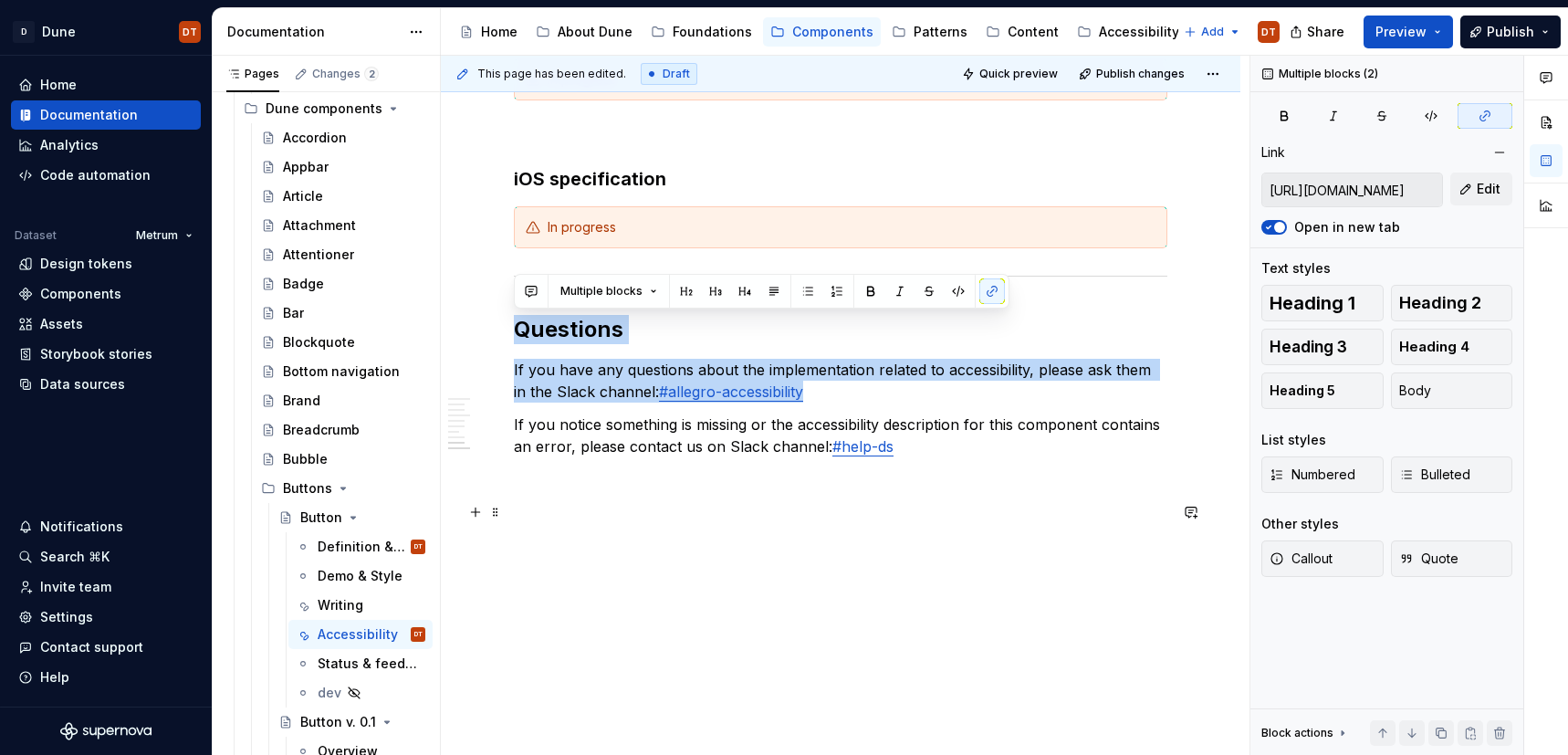
scroll to position [1873, 0]
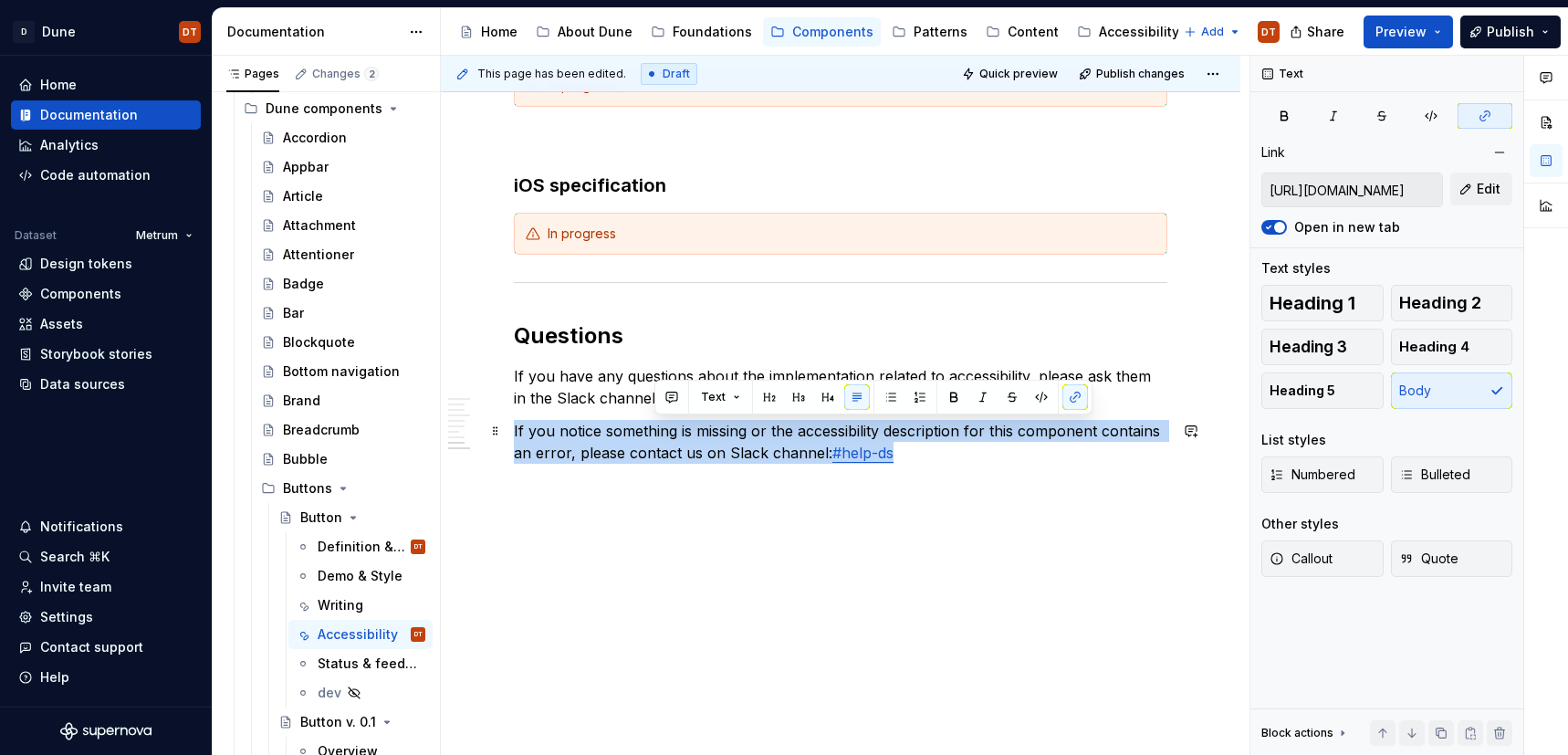
type input "[URL][DOMAIN_NAME]"
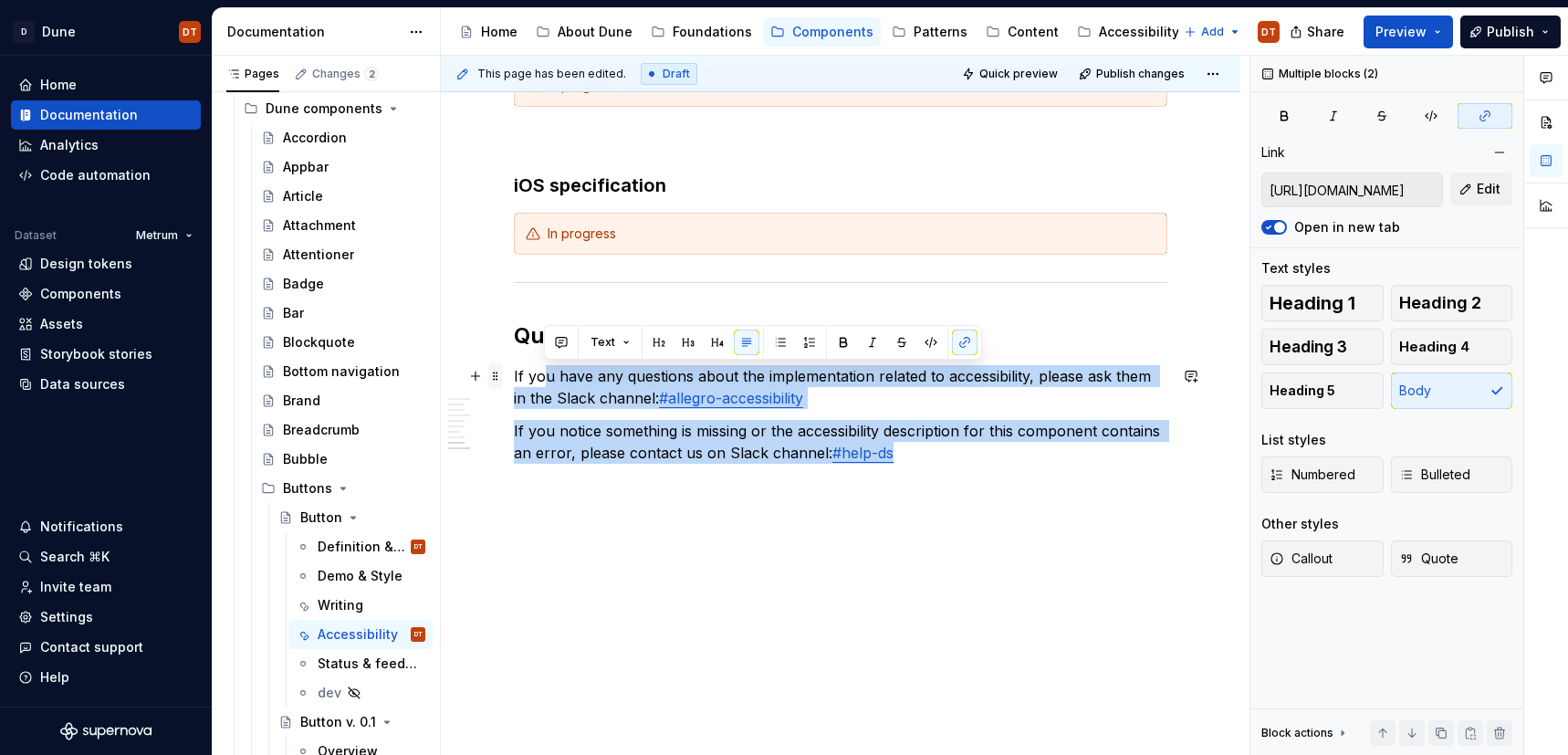
drag, startPoint x: 913, startPoint y: 460, endPoint x: 502, endPoint y: 378, distance: 419.1
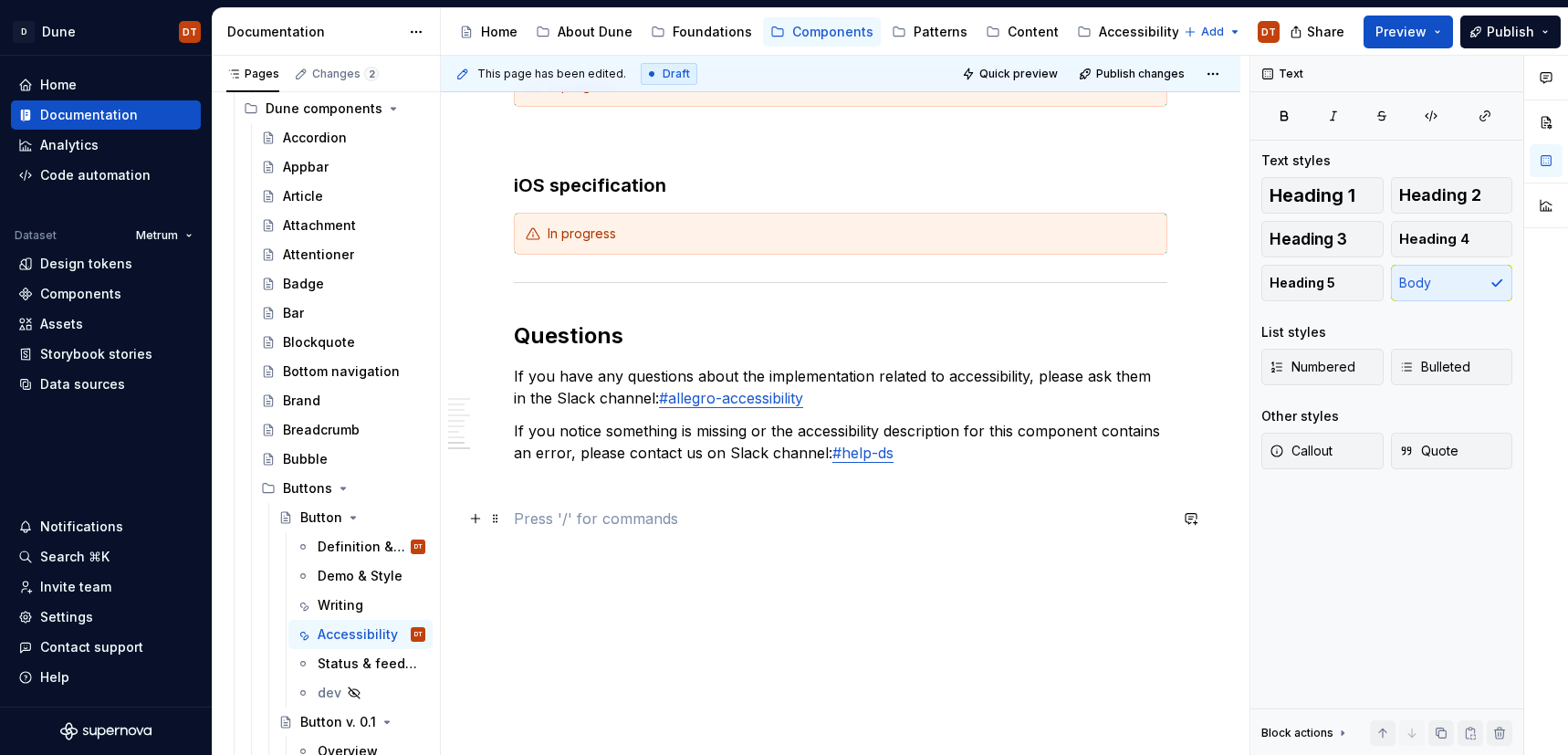
drag, startPoint x: 799, startPoint y: 512, endPoint x: 823, endPoint y: 506, distance: 24.7
click at [799, 512] on p at bounding box center [841, 519] width 654 height 22
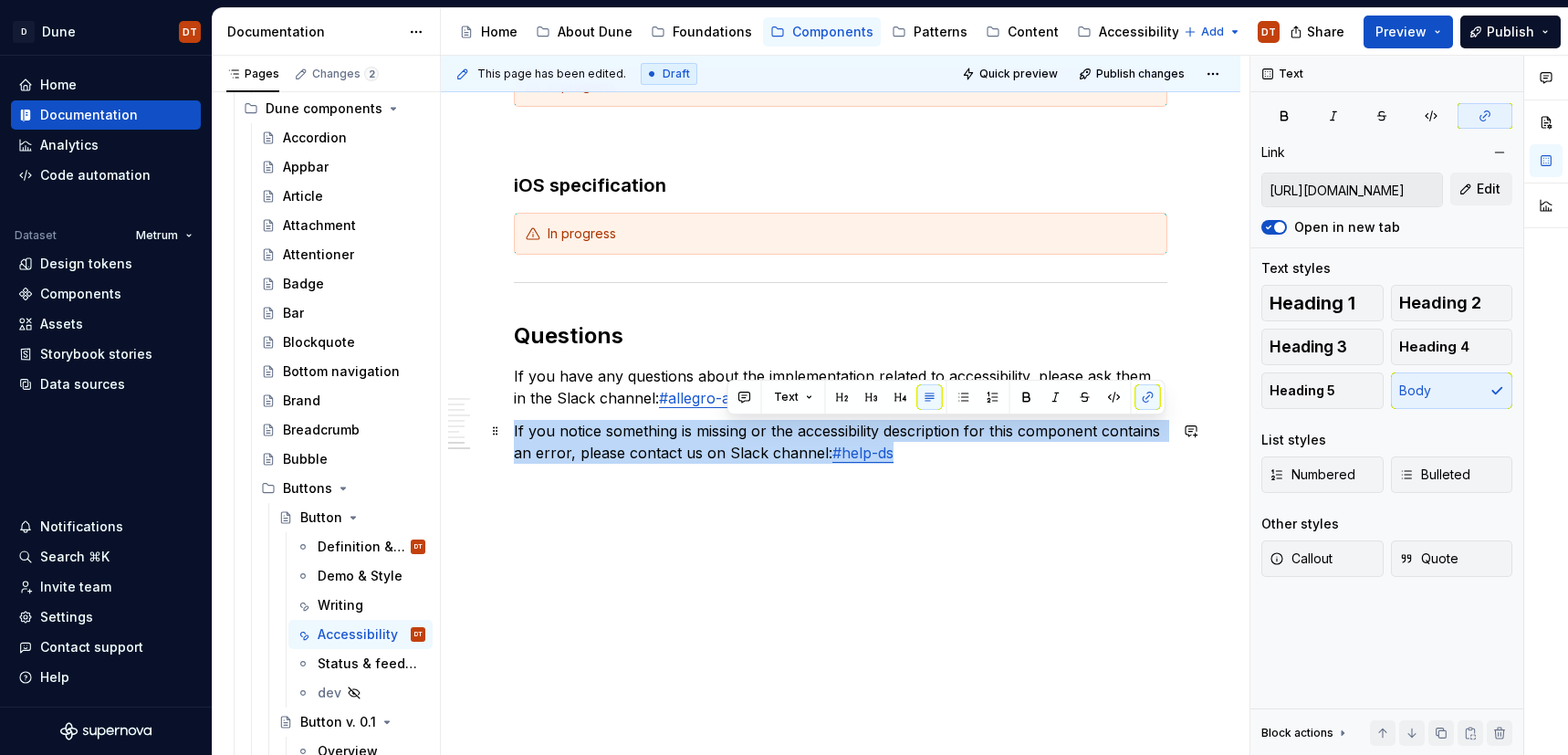
type input "[URL][DOMAIN_NAME]"
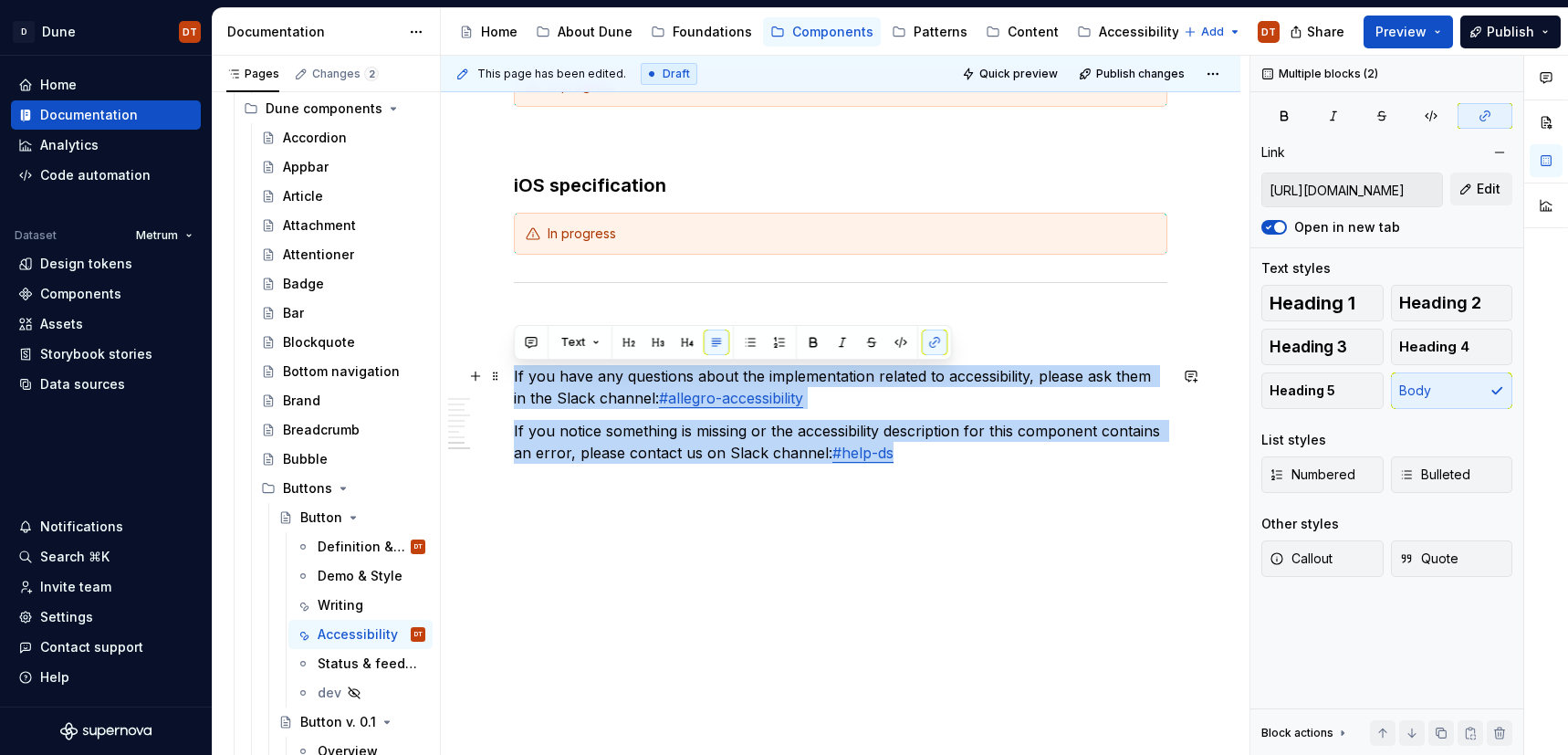
drag, startPoint x: 904, startPoint y: 453, endPoint x: 512, endPoint y: 374, distance: 399.9
click at [328, 609] on div "Writing" at bounding box center [340, 605] width 46 height 19
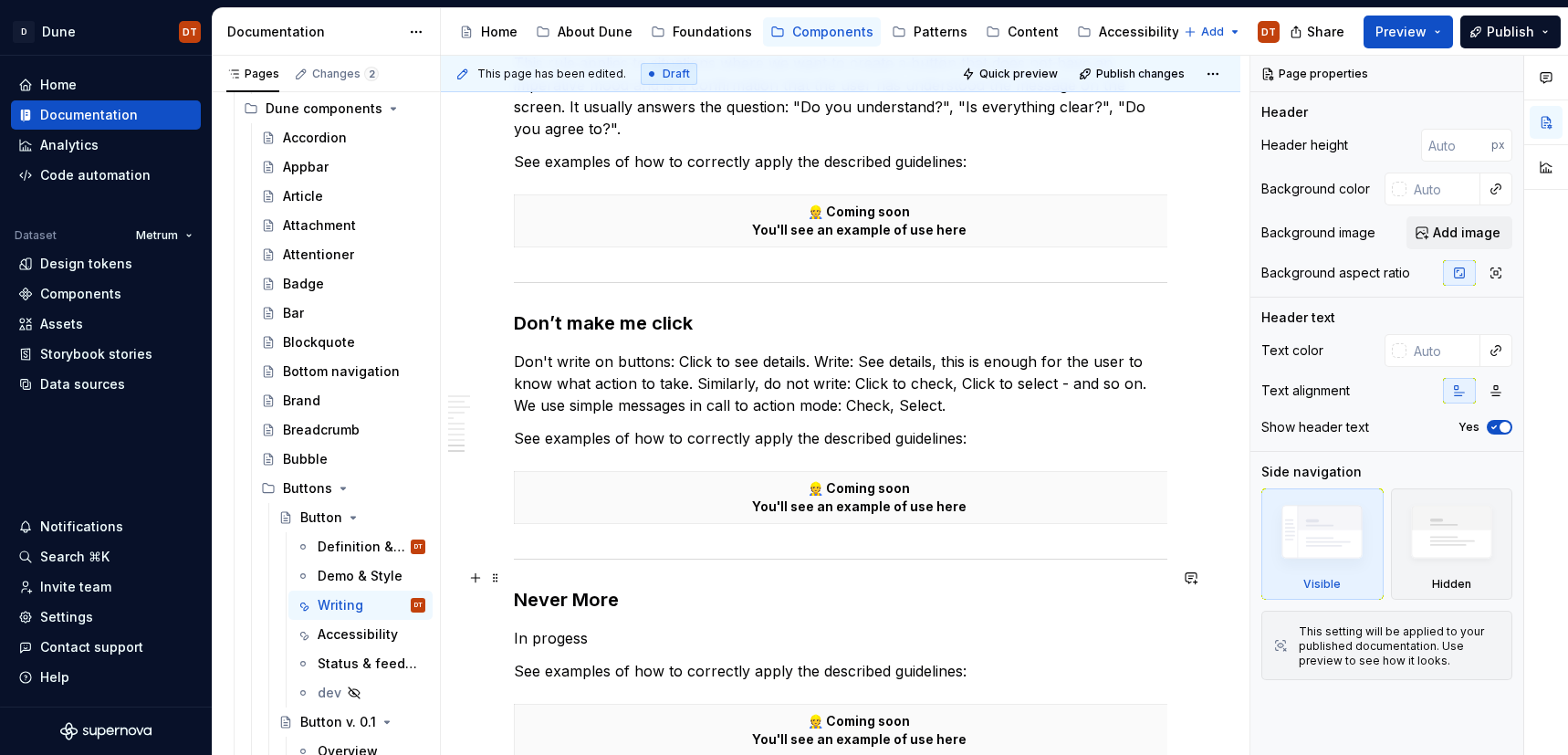
scroll to position [2805, 0]
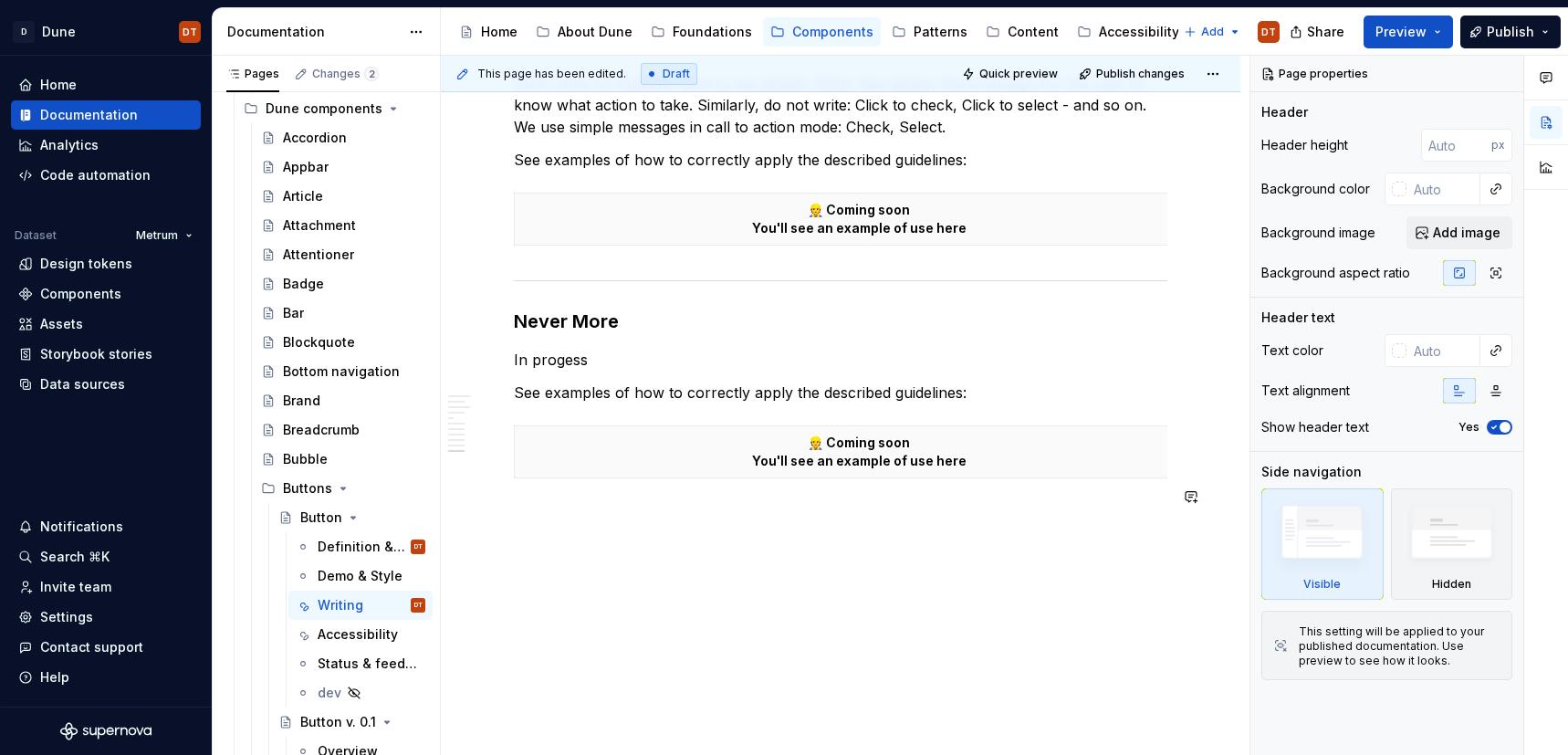
type textarea "*"
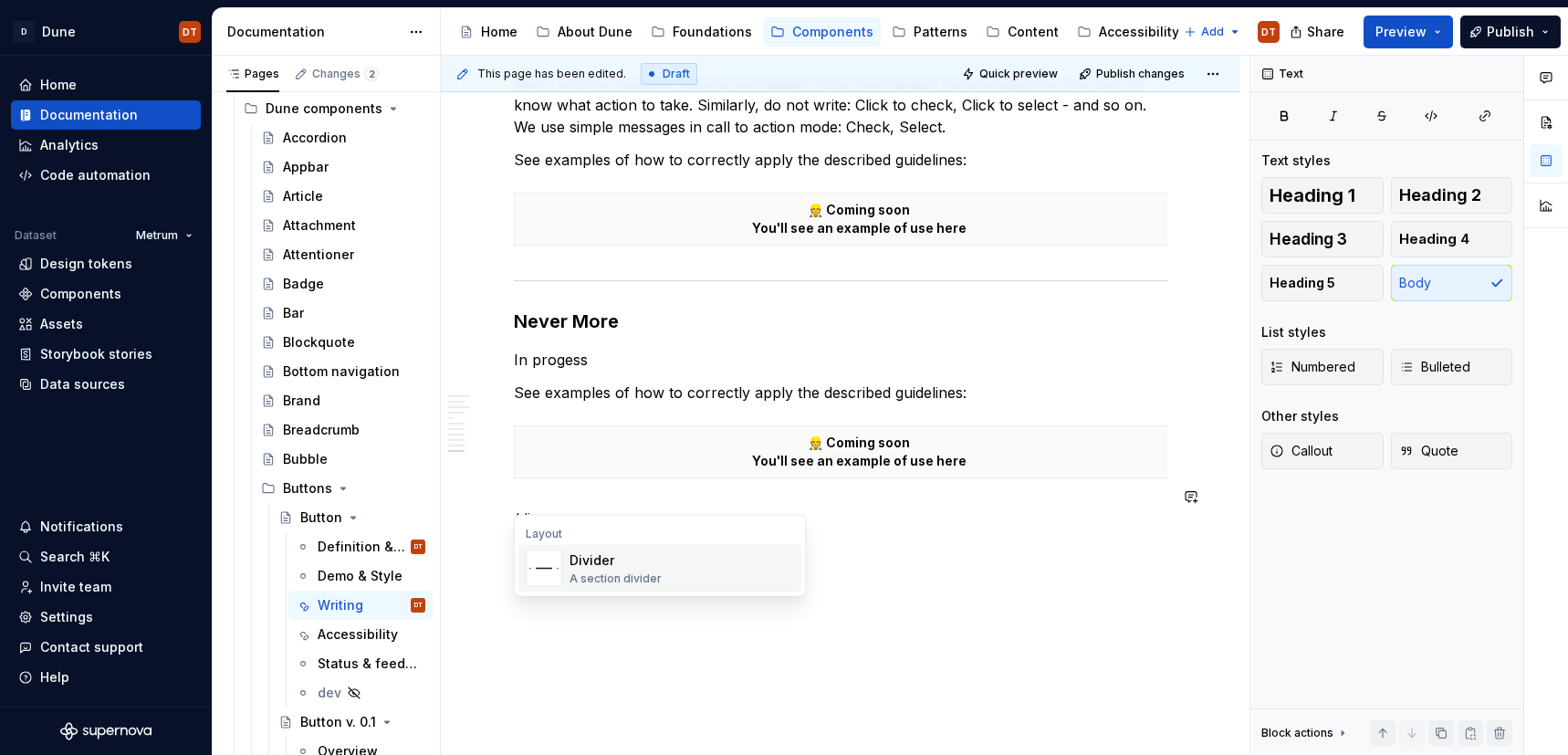
click at [658, 572] on div "Divider A section divider" at bounding box center [681, 568] width 224 height 36
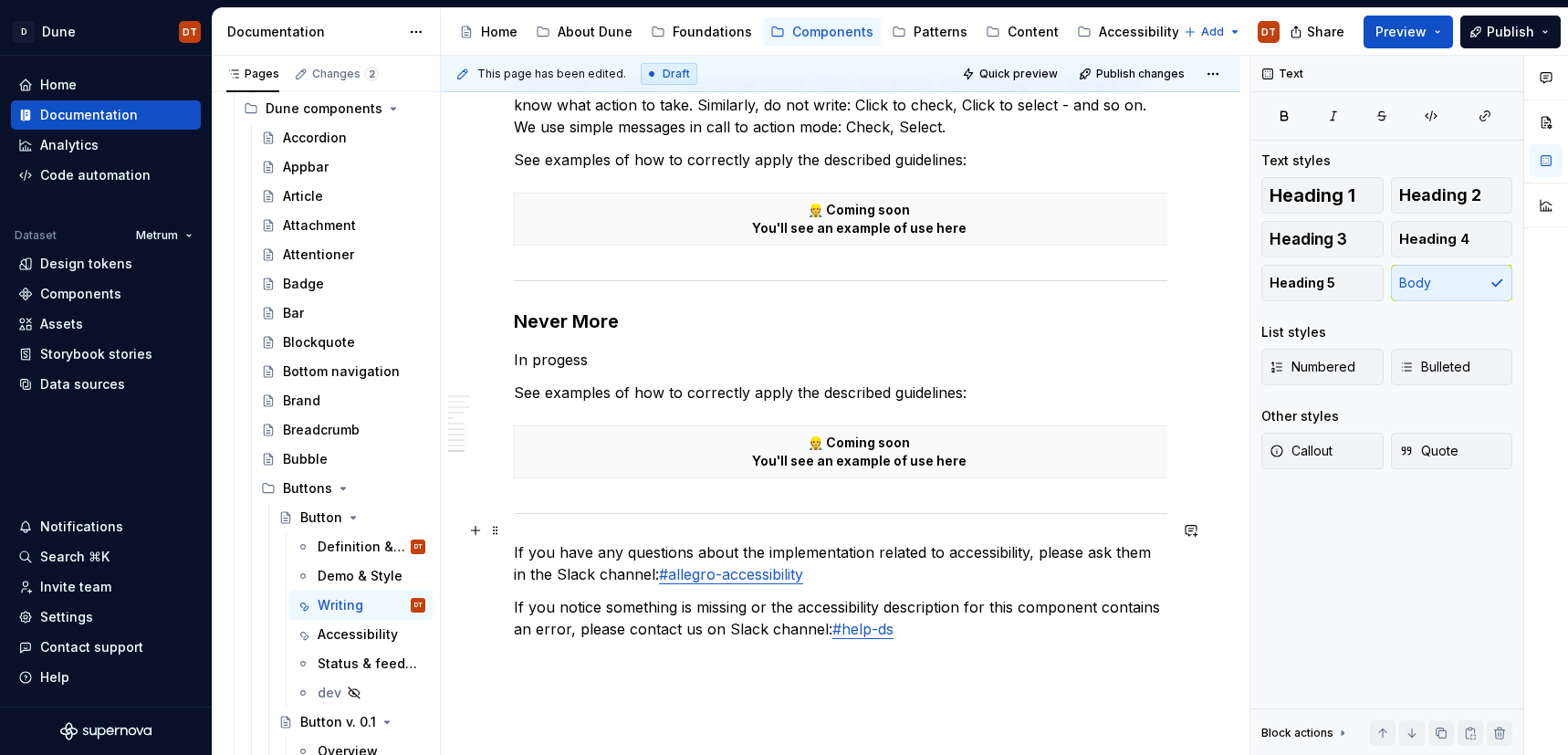
click at [516, 541] on p "If you have any questions about the implementation related to accessibility, pl…" at bounding box center [841, 563] width 654 height 44
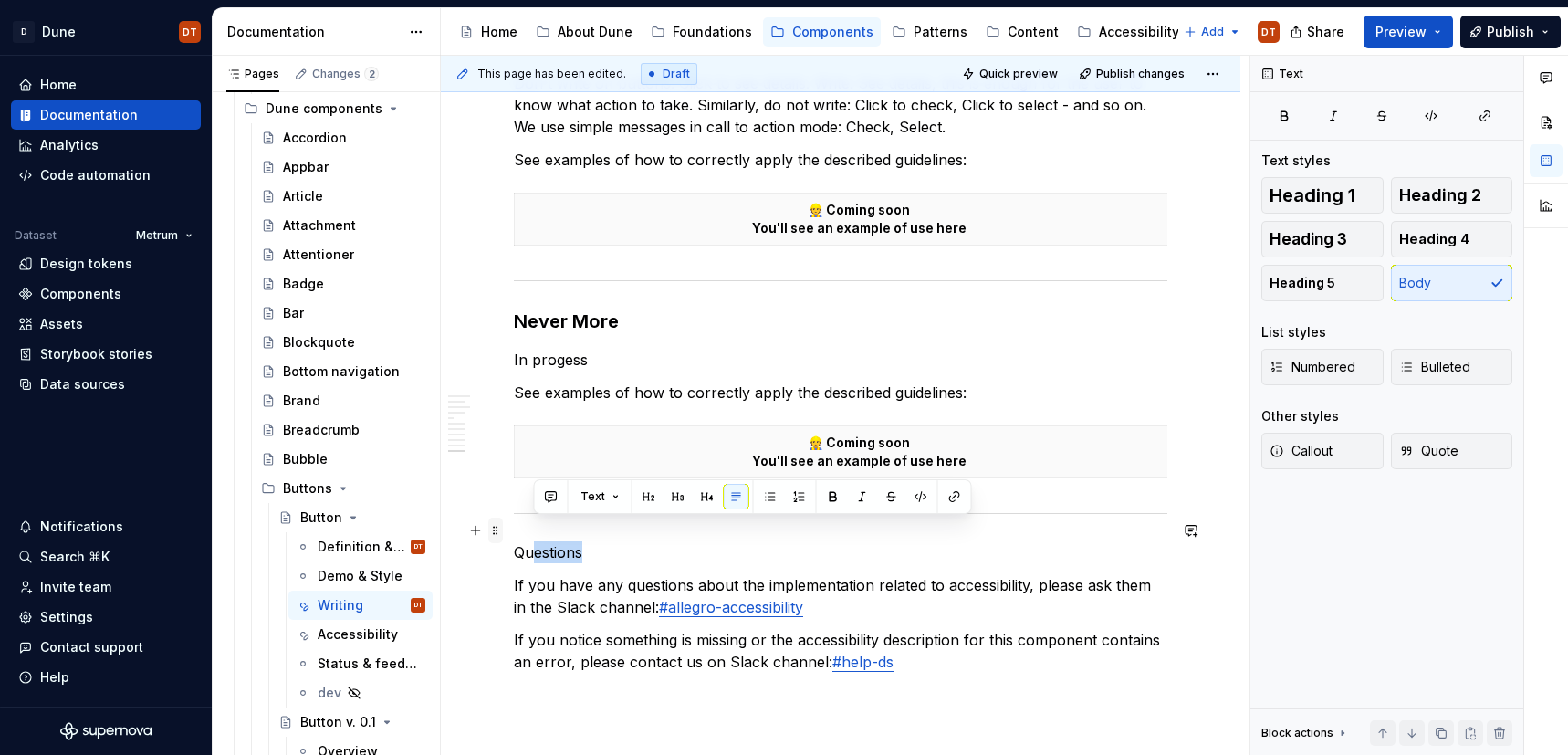
drag, startPoint x: 611, startPoint y: 528, endPoint x: 490, endPoint y: 528, distance: 121.0
click at [641, 497] on button "button" at bounding box center [648, 496] width 25 height 25
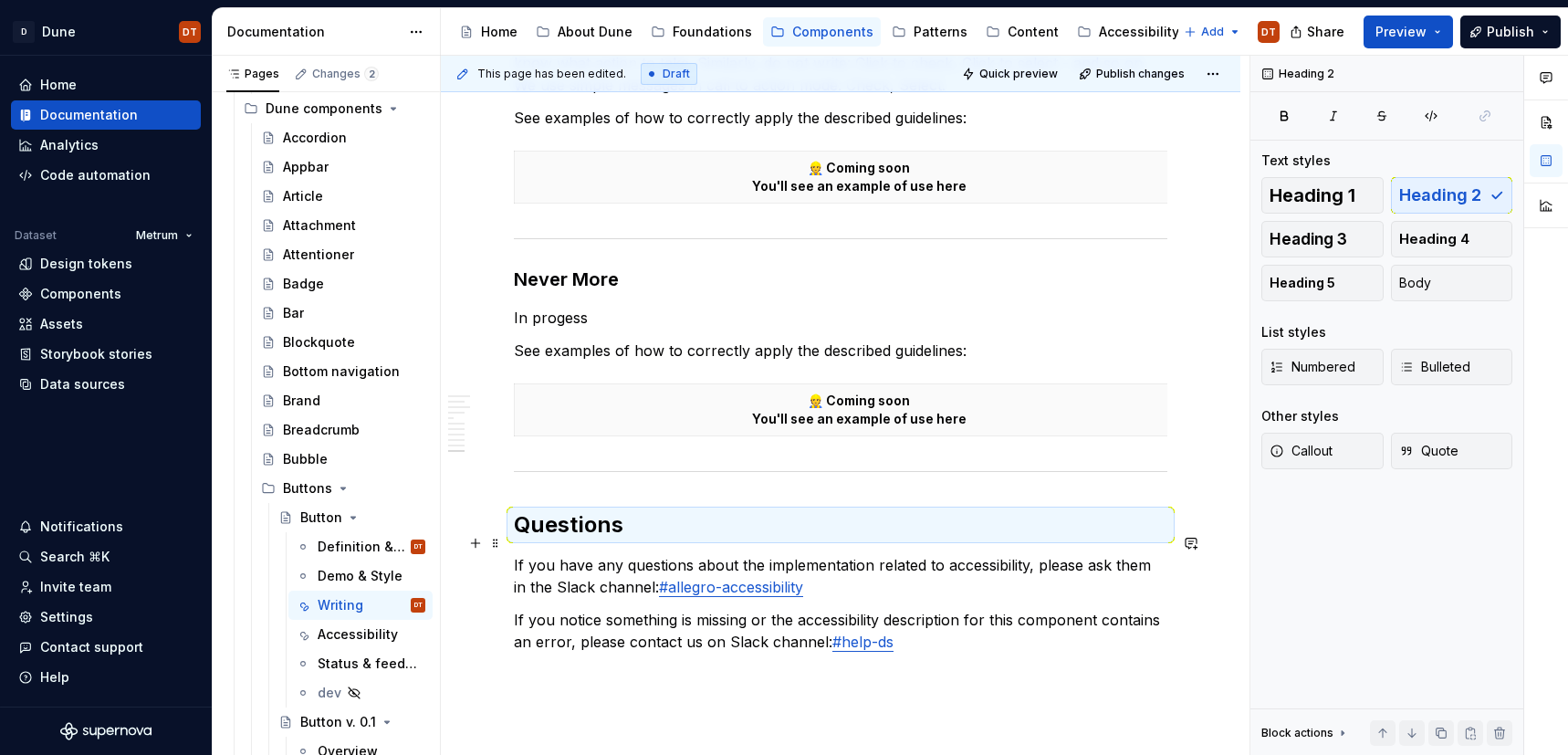
scroll to position [2867, 0]
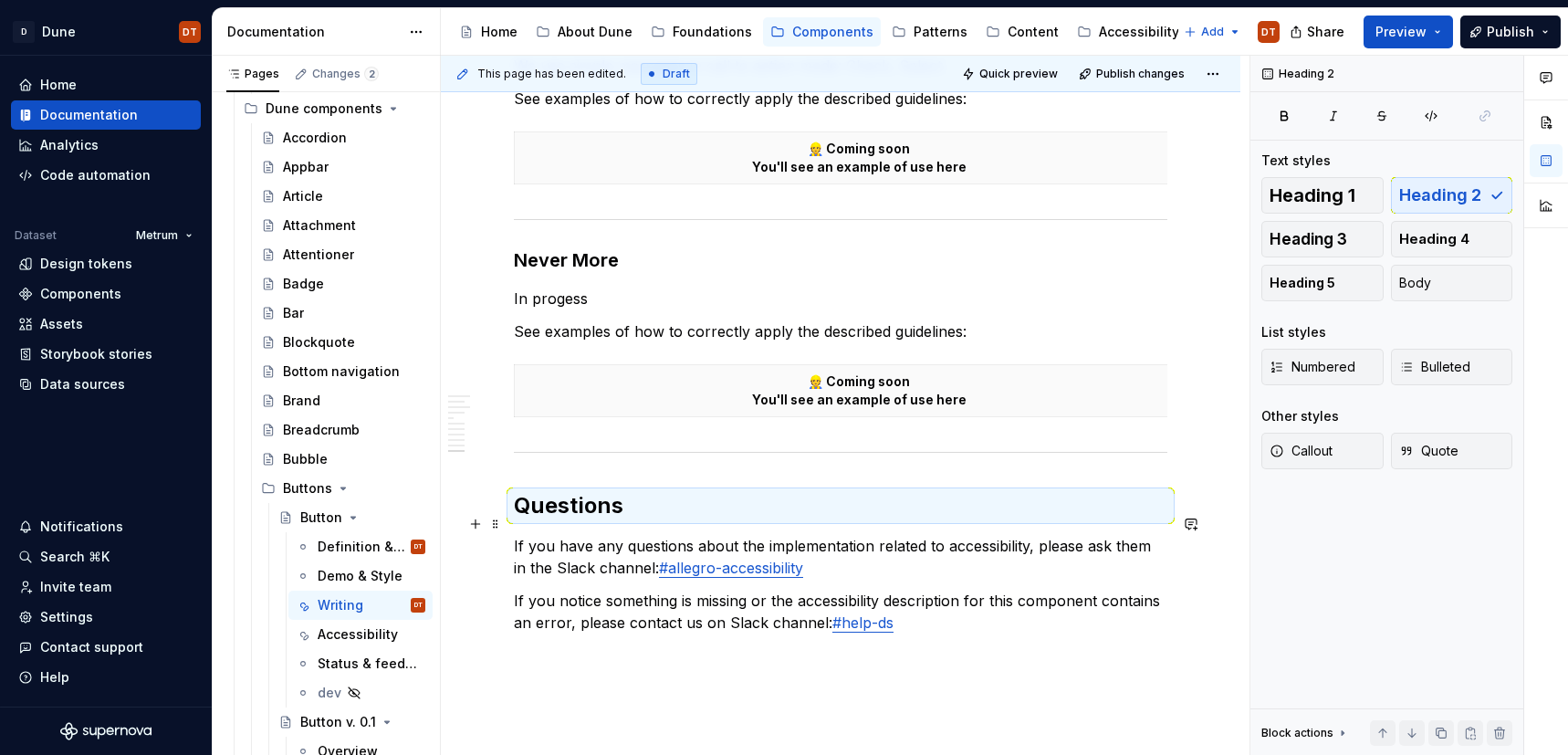
click at [789, 535] on p "If you have any questions about the implementation related to accessibility, pl…" at bounding box center [841, 556] width 654 height 44
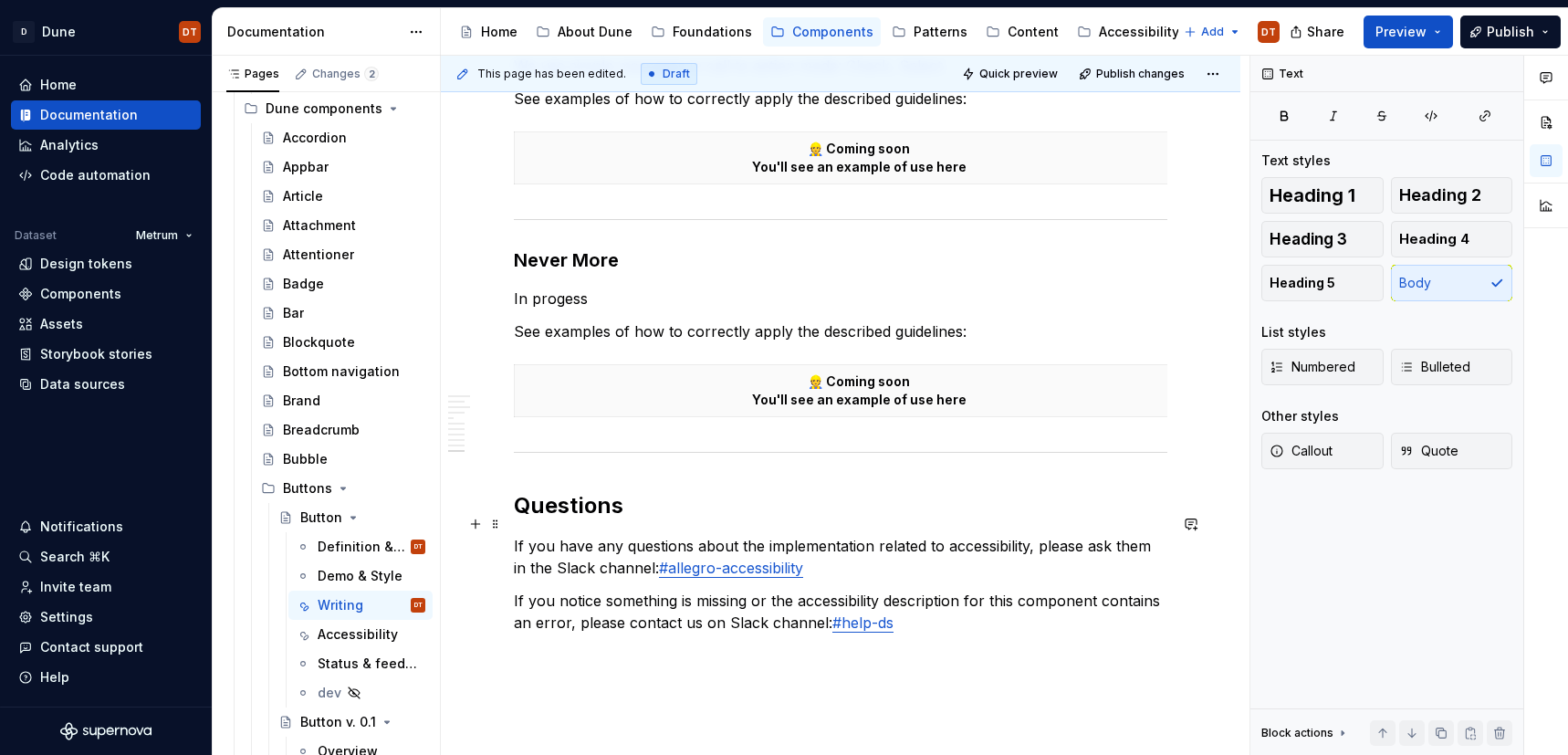
click at [834, 535] on p "If you have any questions about the implementation related to accessibility, pl…" at bounding box center [841, 556] width 654 height 44
drag, startPoint x: 764, startPoint y: 521, endPoint x: 852, endPoint y: 521, distance: 88.0
click at [852, 535] on p "If you have any questions about the implementation related to accessibility, pl…" at bounding box center [841, 556] width 654 height 44
drag, startPoint x: 872, startPoint y: 522, endPoint x: 802, endPoint y: 523, distance: 70.0
click at [872, 535] on p "If you have any questions about the implementation related to accessibility, pl…" at bounding box center [841, 556] width 654 height 44
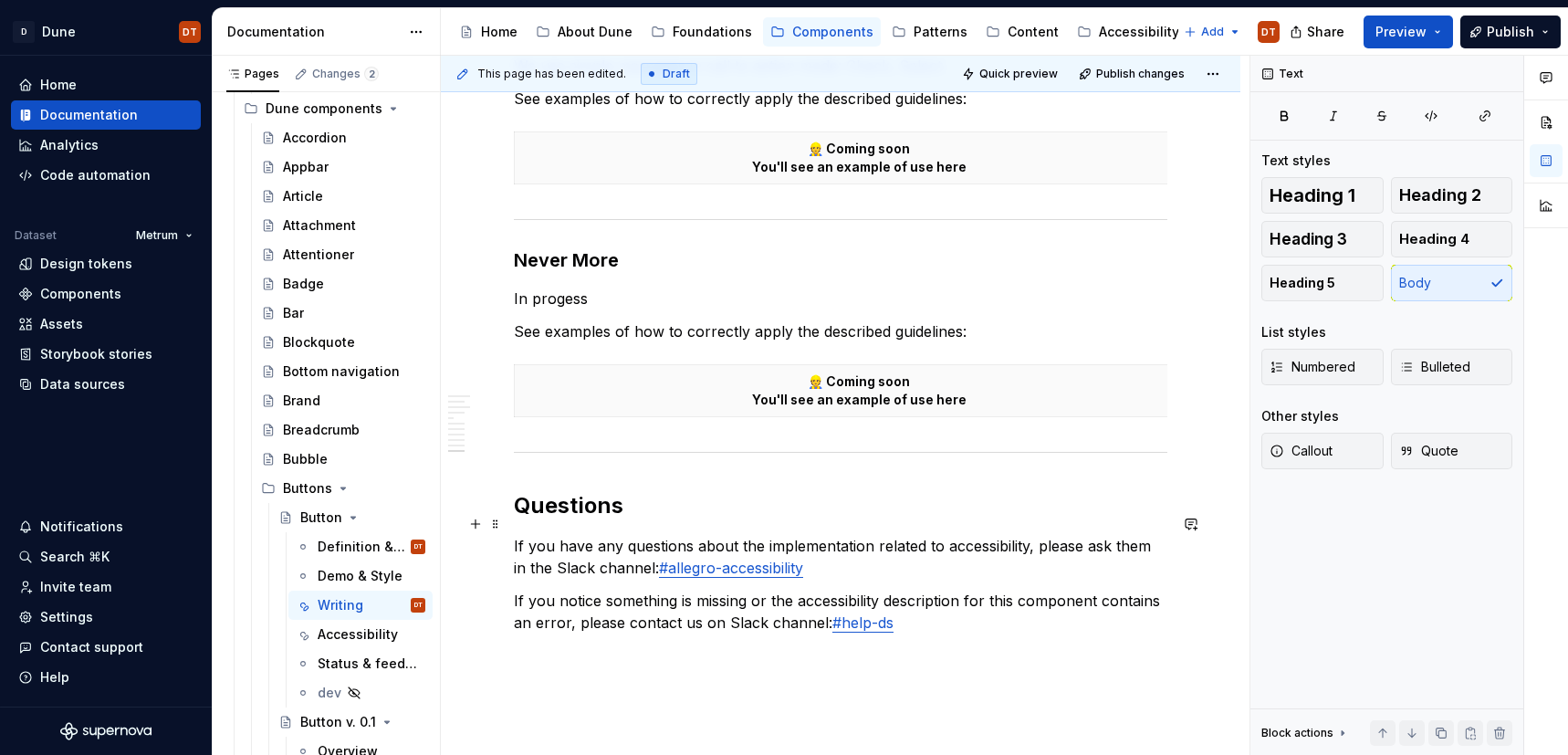
drag, startPoint x: 834, startPoint y: 527, endPoint x: 782, endPoint y: 524, distance: 52.1
click at [834, 535] on p "If you have any questions about the implementation related to accessibility, pl…" at bounding box center [841, 556] width 654 height 44
click at [873, 535] on p "If you have any questions about the implementation related to accessibility, pl…" at bounding box center [841, 556] width 654 height 44
click at [888, 535] on p "If you have any questions about the implementation related to accessibility, pl…" at bounding box center [841, 556] width 654 height 44
type textarea "*"
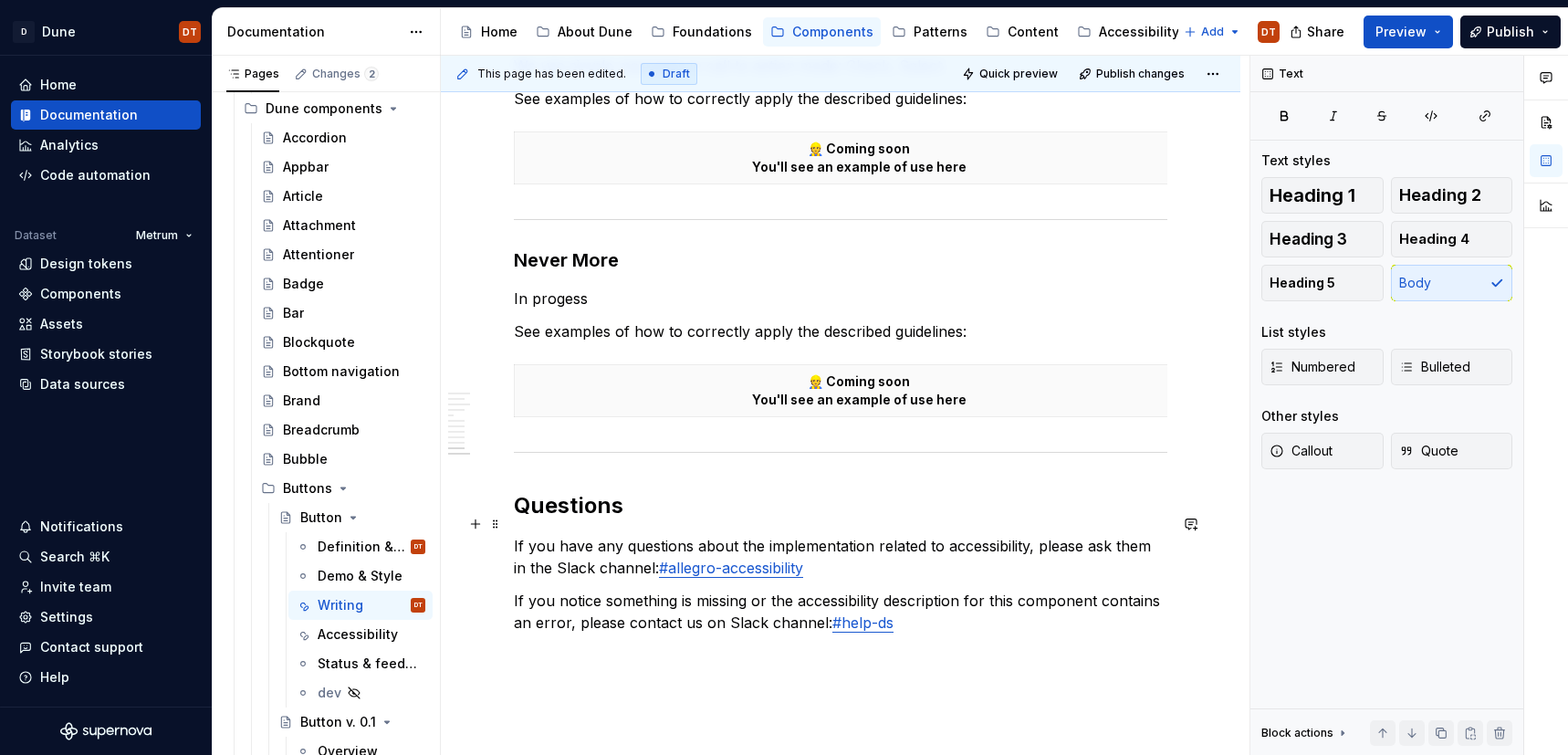
click at [897, 535] on p "If you have any questions about the implementation related to accessibility, pl…" at bounding box center [841, 556] width 654 height 44
click at [928, 535] on p "If you have any questions about the implementation related to accessibility, pl…" at bounding box center [841, 556] width 654 height 44
click at [958, 535] on p "If you have any questions about the implementation related to accessibility, pl…" at bounding box center [841, 556] width 654 height 44
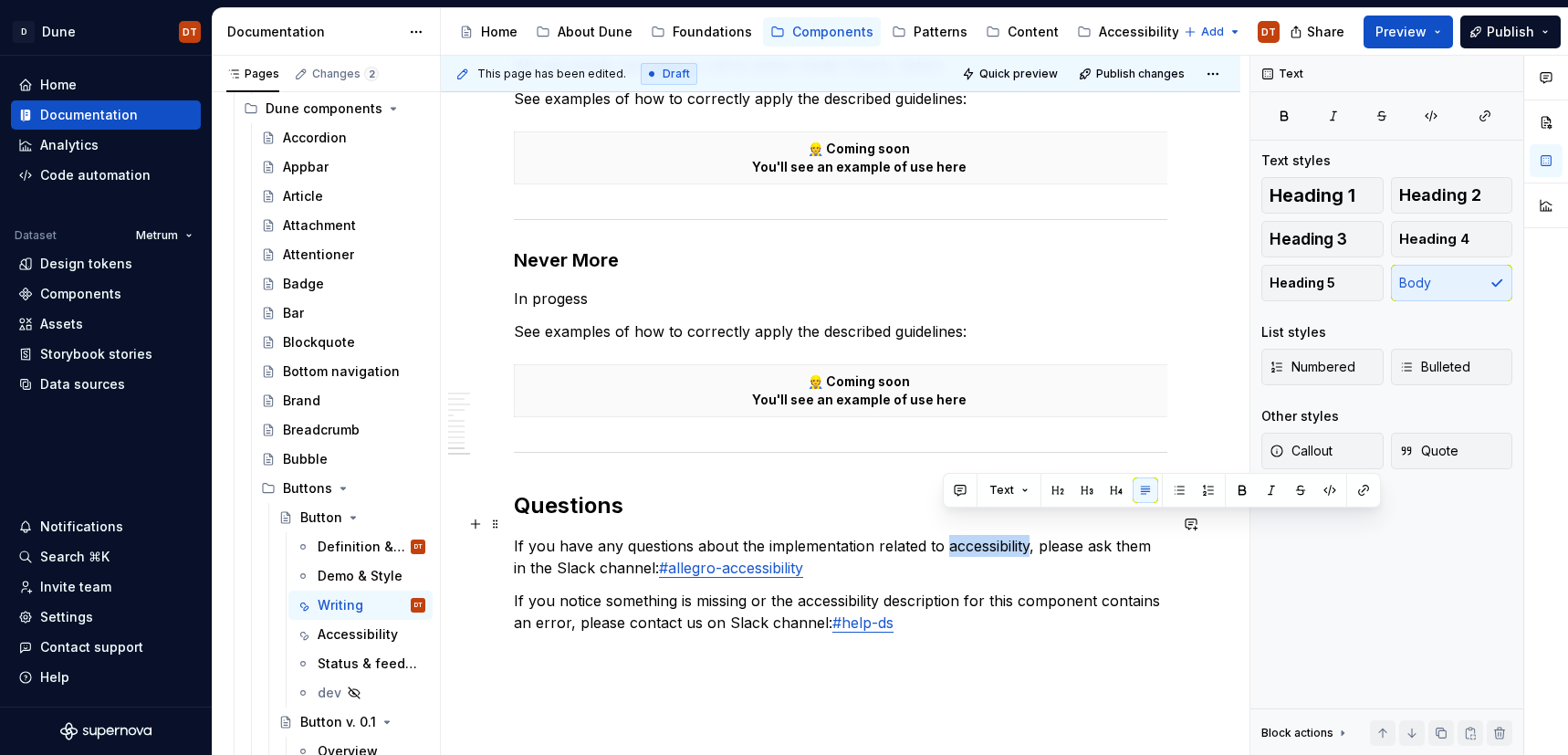
drag, startPoint x: 941, startPoint y: 525, endPoint x: 1027, endPoint y: 521, distance: 86.1
click at [1027, 535] on p "If you have any questions about the implementation related to accessibility, pl…" at bounding box center [841, 556] width 654 height 44
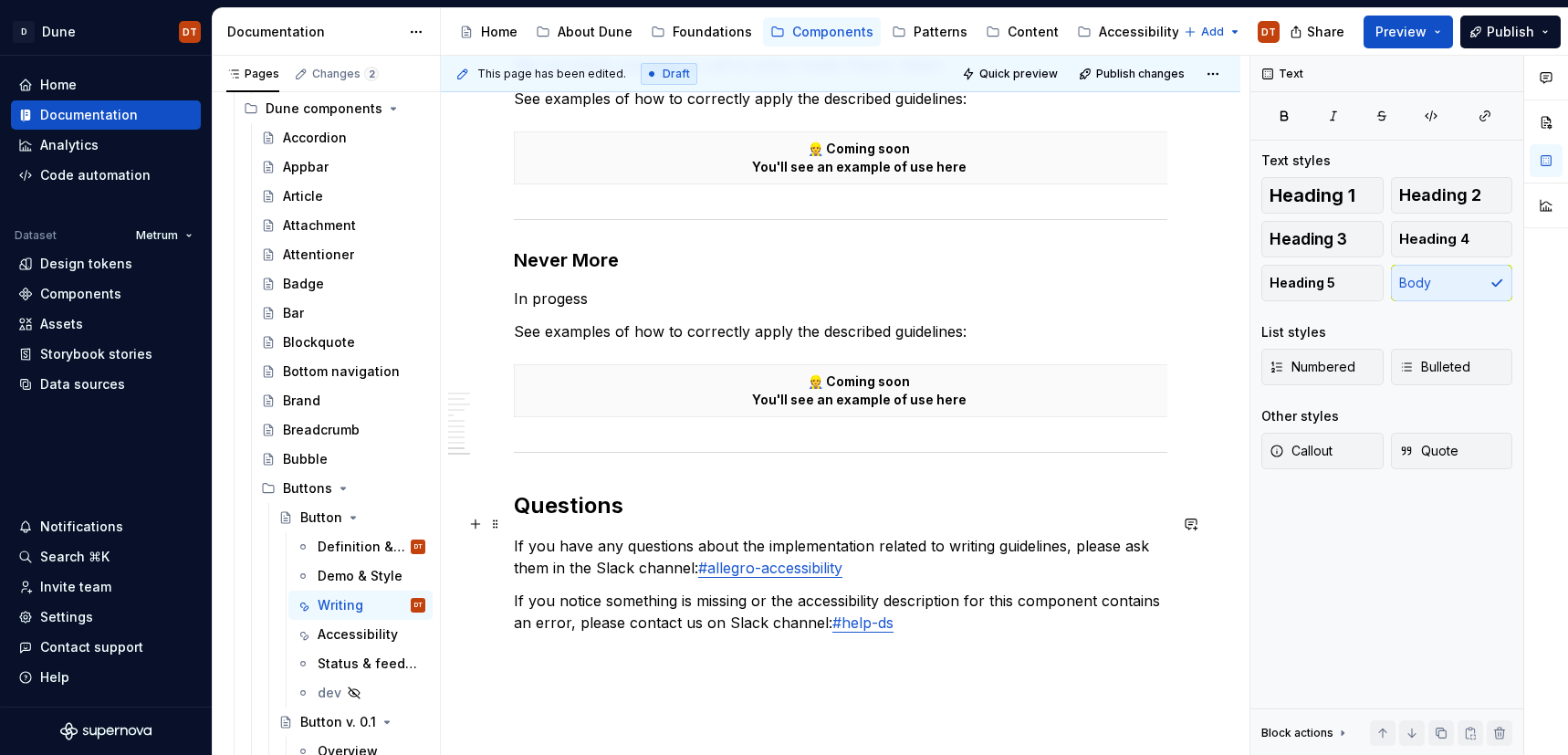
click at [582, 542] on p "If you have any questions about the implementation related to writing guideline…" at bounding box center [841, 556] width 654 height 44
click at [601, 543] on p "If you have any questions about the implementation related to writing guideline…" at bounding box center [841, 556] width 654 height 44
click at [623, 544] on p "If you have any questions about the implementation related to writing guideline…" at bounding box center [841, 556] width 654 height 44
click at [648, 544] on p "If you have any questions about the implementation related to writing guideline…" at bounding box center [841, 556] width 654 height 44
click at [667, 544] on p "If you have any questions about the implementation related to writing guideline…" at bounding box center [841, 556] width 654 height 44
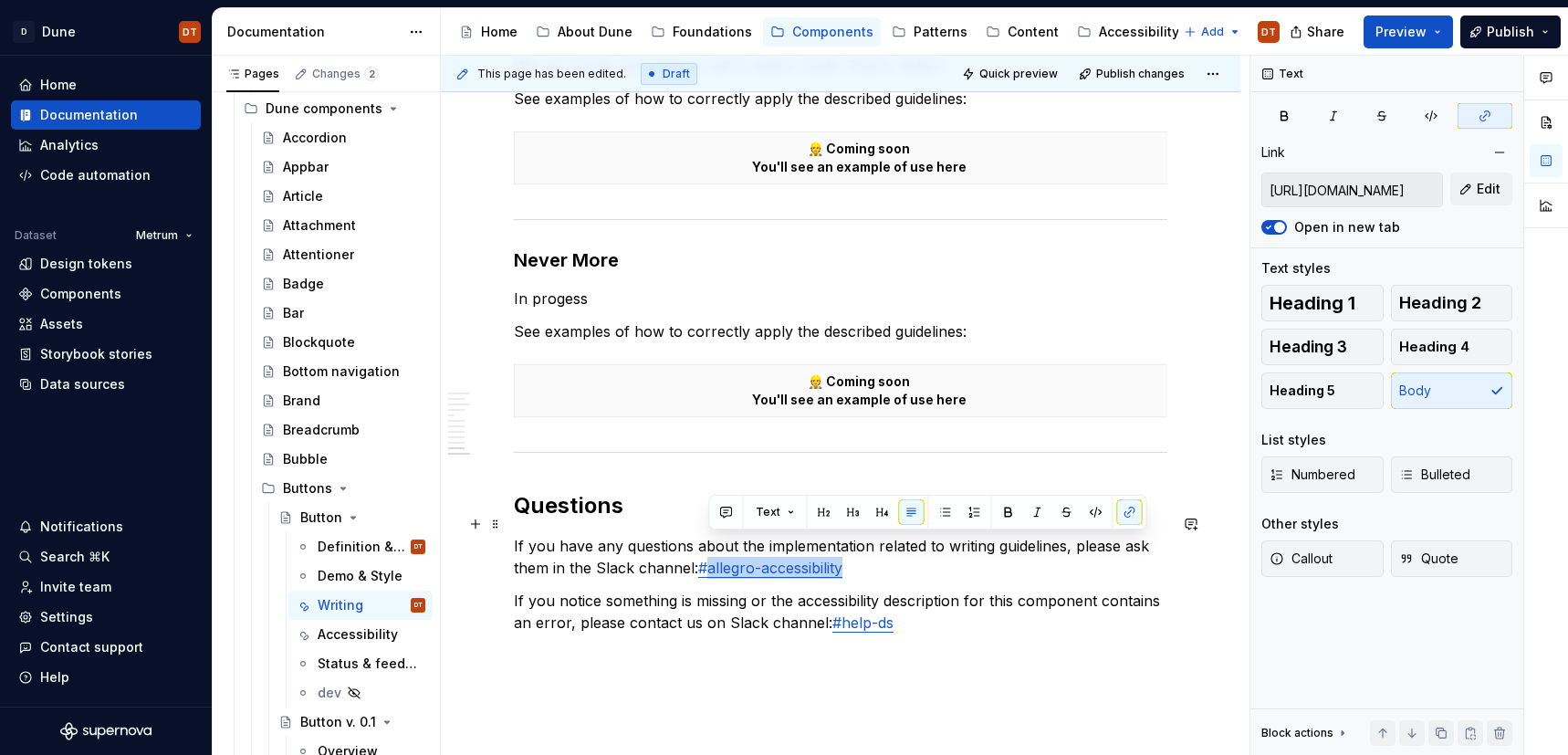
drag, startPoint x: 870, startPoint y: 550, endPoint x: 709, endPoint y: 554, distance: 161.0
click at [709, 554] on p "If you have any questions about the implementation related to writing guideline…" at bounding box center [841, 556] width 654 height 44
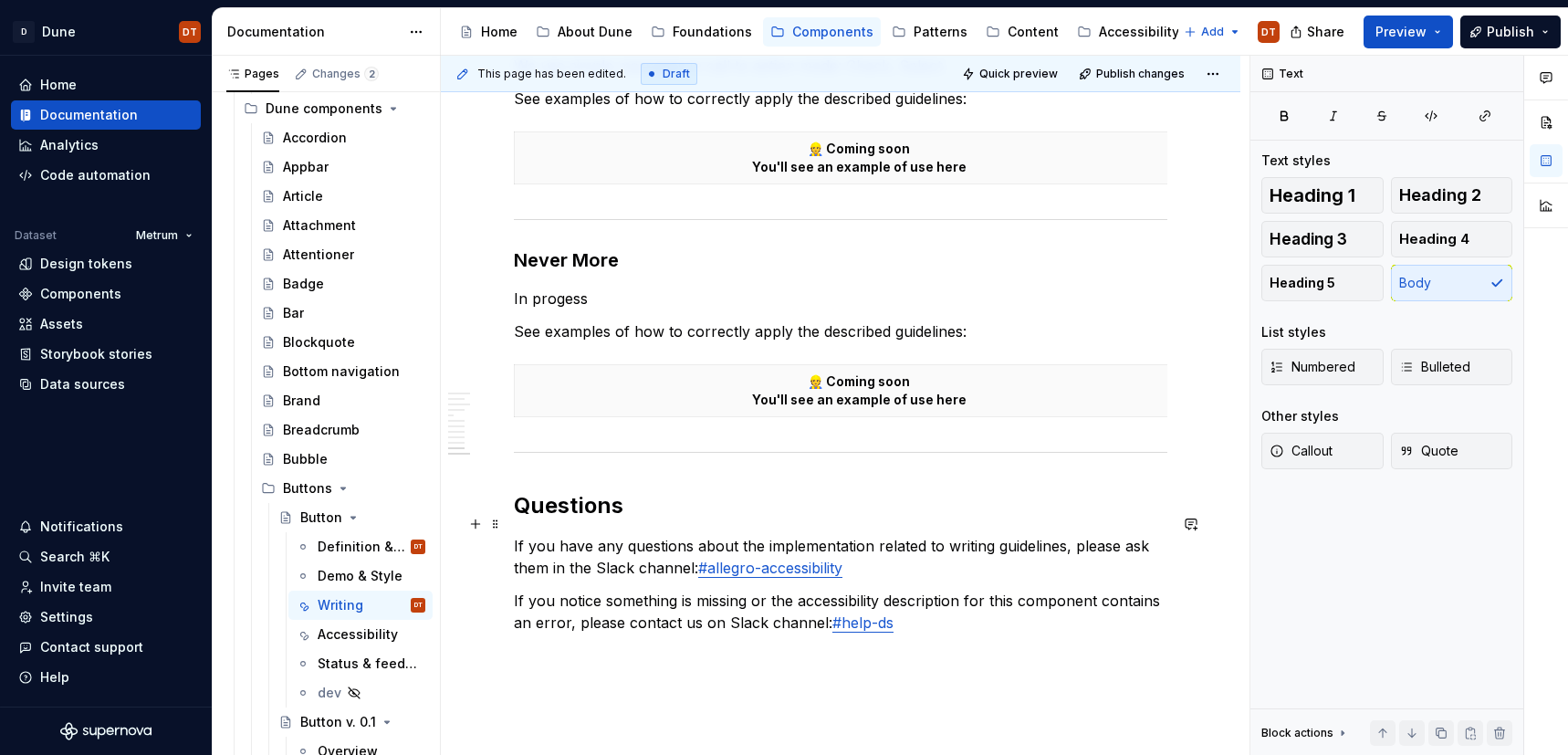
click at [863, 547] on p "If you have any questions about the implementation related to writing guideline…" at bounding box center [841, 556] width 654 height 44
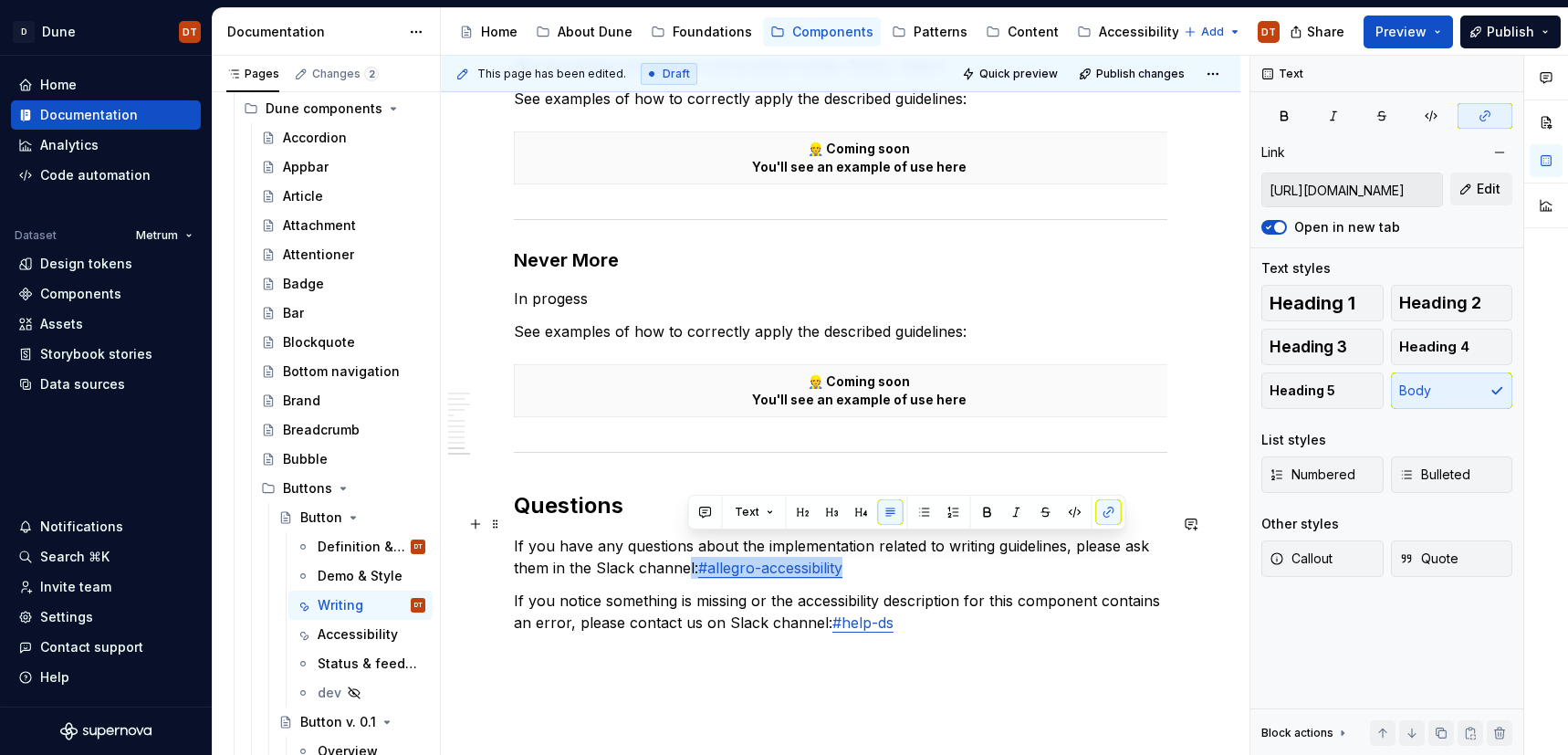
drag, startPoint x: 764, startPoint y: 546, endPoint x: 688, endPoint y: 548, distance: 76.0
click at [688, 548] on p "If you have any questions about the implementation related to writing guideline…" at bounding box center [841, 556] width 654 height 44
drag, startPoint x: 844, startPoint y: 548, endPoint x: 702, endPoint y: 553, distance: 142.1
click at [702, 559] on link "#allegro-accessibility" at bounding box center [770, 568] width 144 height 19
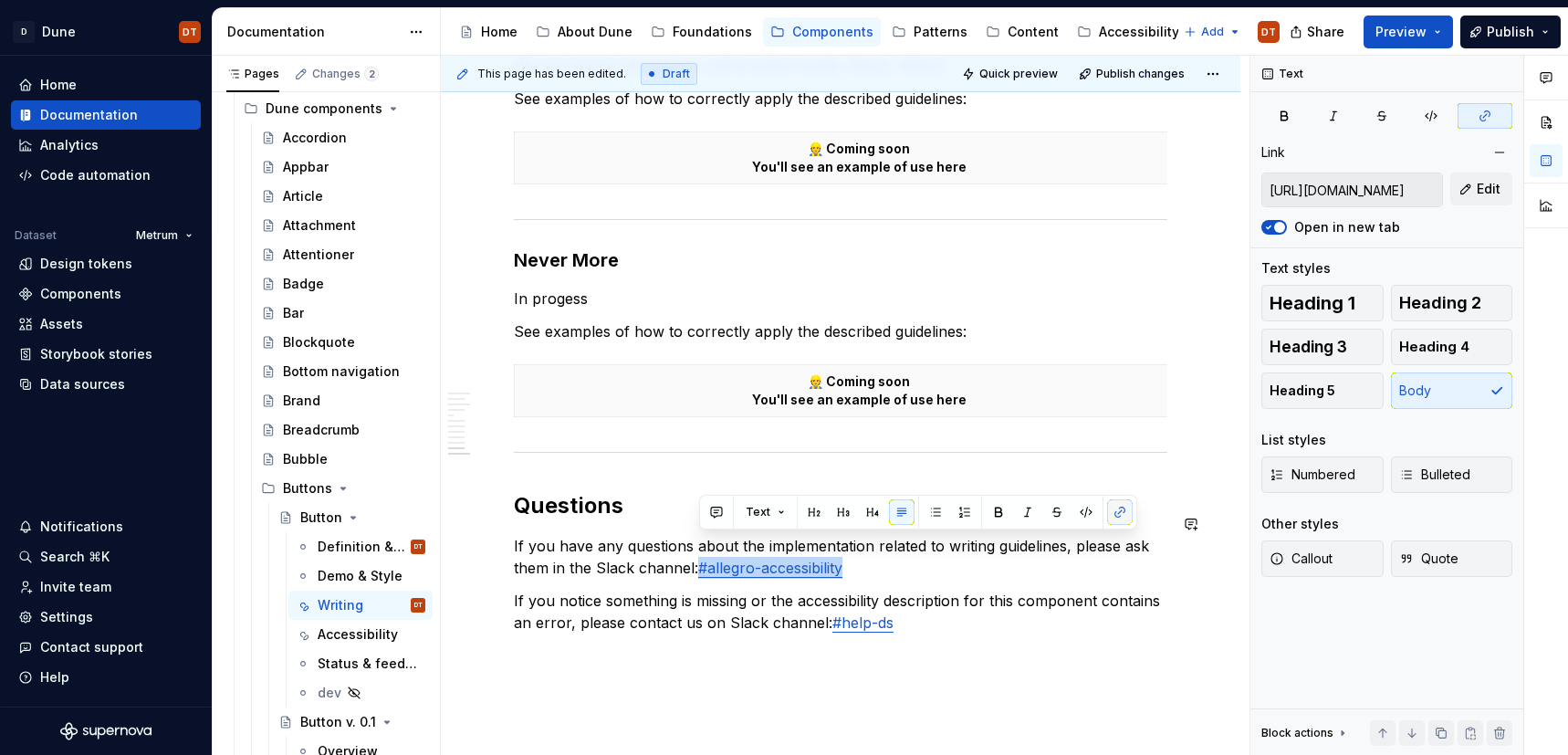
click at [1110, 513] on button "button" at bounding box center [1120, 511] width 25 height 25
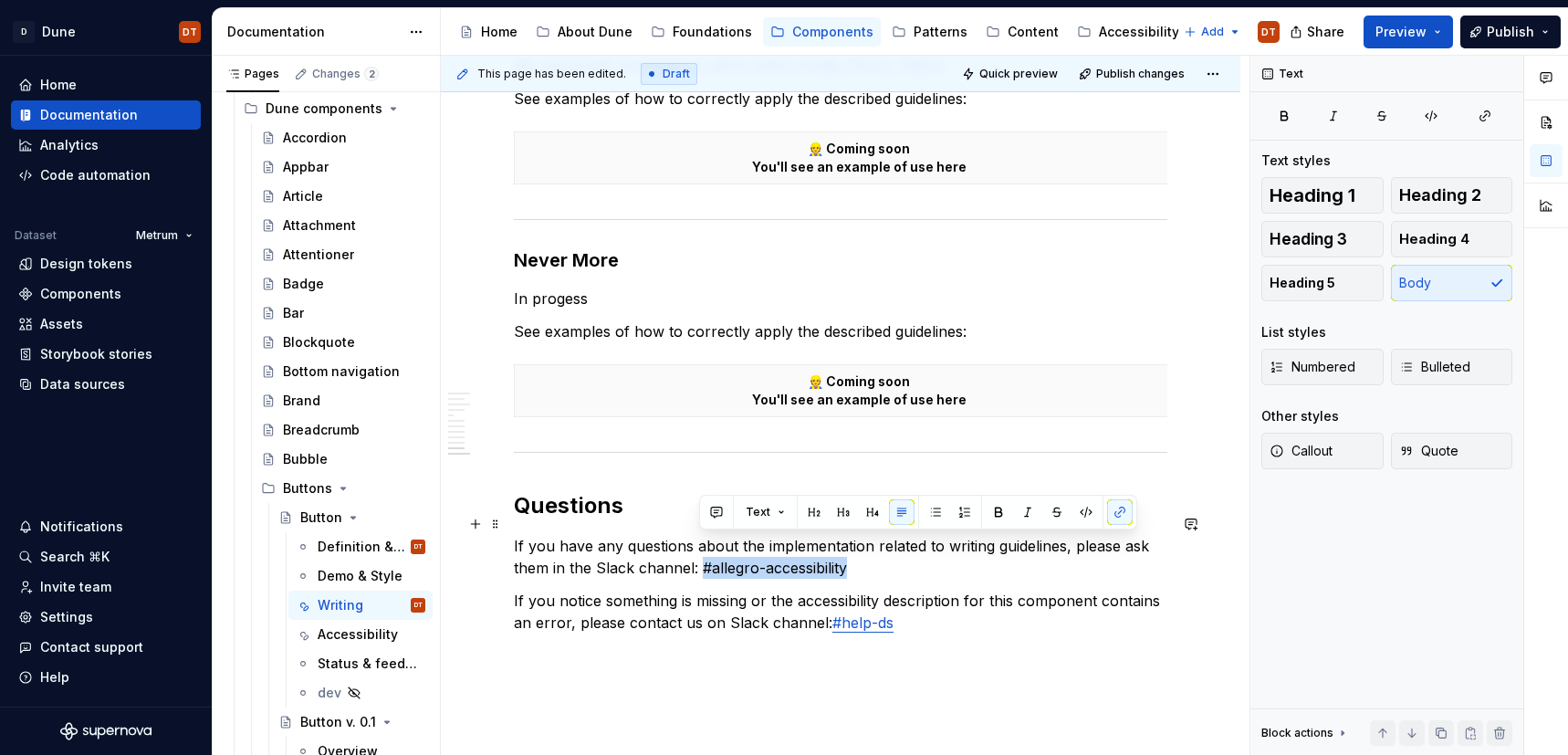
click at [787, 541] on p "If you have any questions about the implementation related to writing guideline…" at bounding box center [841, 556] width 654 height 44
drag, startPoint x: 847, startPoint y: 546, endPoint x: 707, endPoint y: 550, distance: 140.1
click at [707, 550] on p "If you have any questions about the implementation related to writing guideline…" at bounding box center [841, 556] width 654 height 44
drag, startPoint x: 815, startPoint y: 548, endPoint x: 737, endPoint y: 552, distance: 78.1
click at [702, 550] on p "If you have any questions about the implementation related to writing guideline…" at bounding box center [841, 556] width 654 height 44
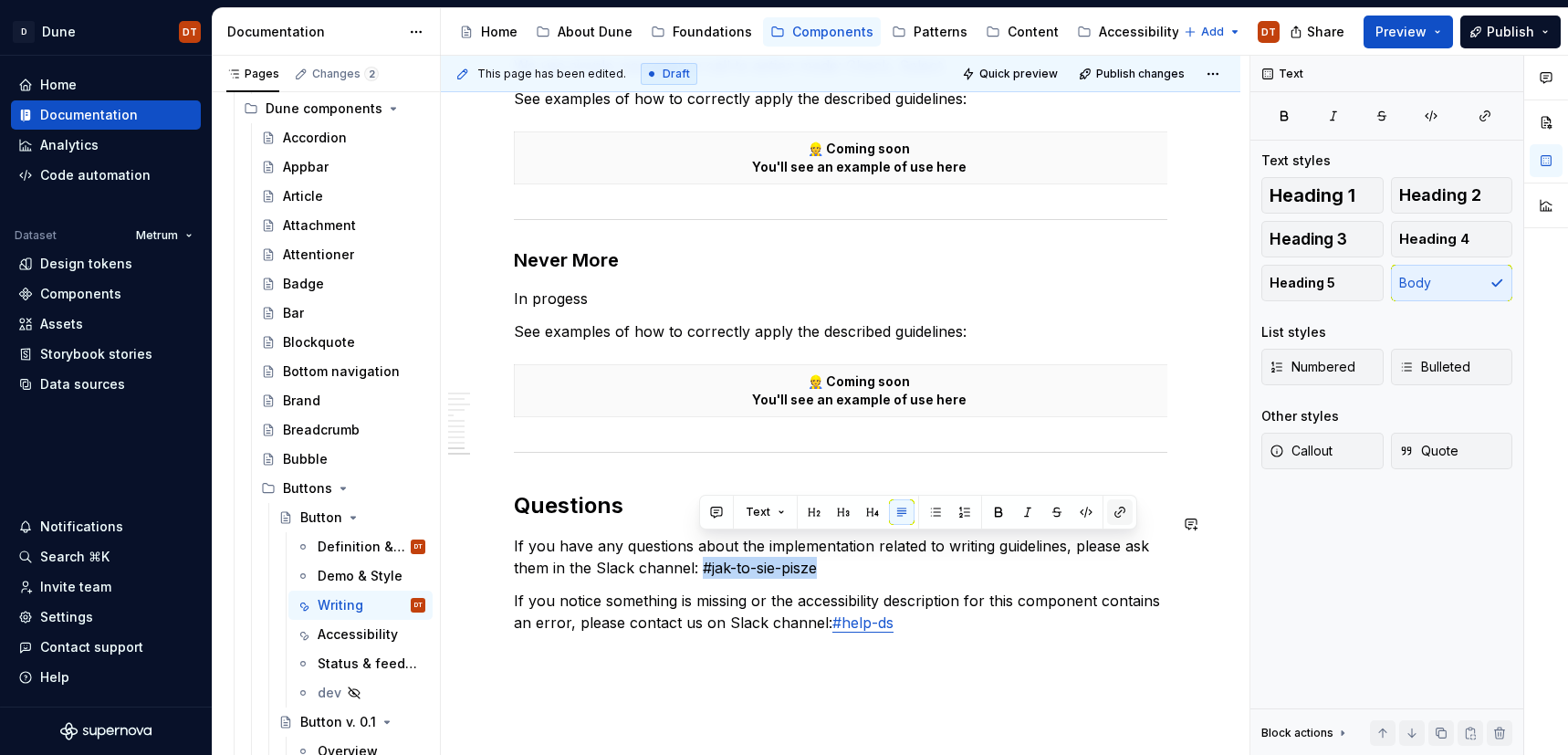
click at [1113, 516] on button "button" at bounding box center [1120, 511] width 25 height 25
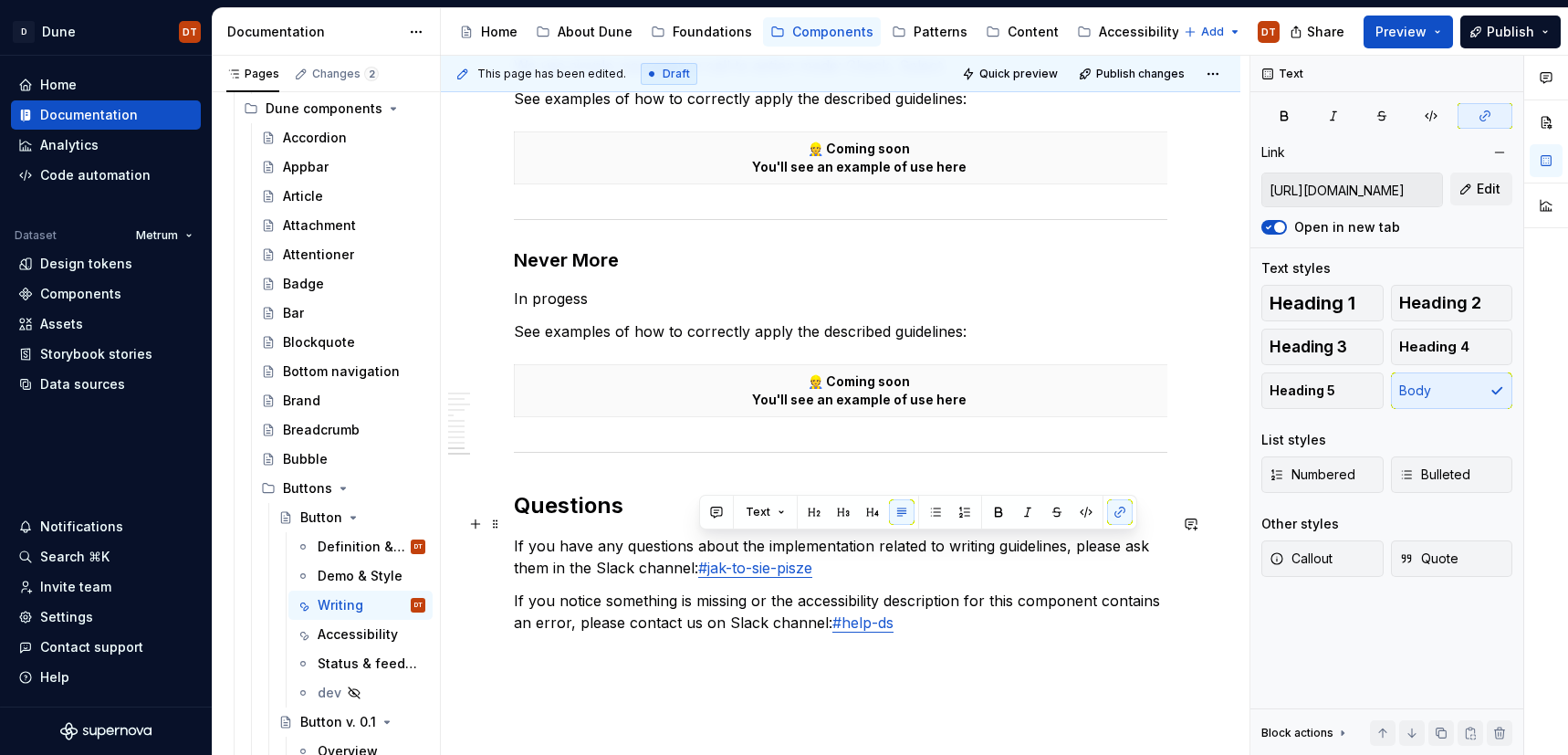
click at [833, 549] on p "If you have any questions about the implementation related to writing guideline…" at bounding box center [841, 556] width 654 height 44
click at [771, 559] on link "#jak-to-sie-pisze" at bounding box center [755, 568] width 114 height 19
click at [869, 551] on p "If you have any questions about the implementation related to writing guideline…" at bounding box center [841, 556] width 654 height 44
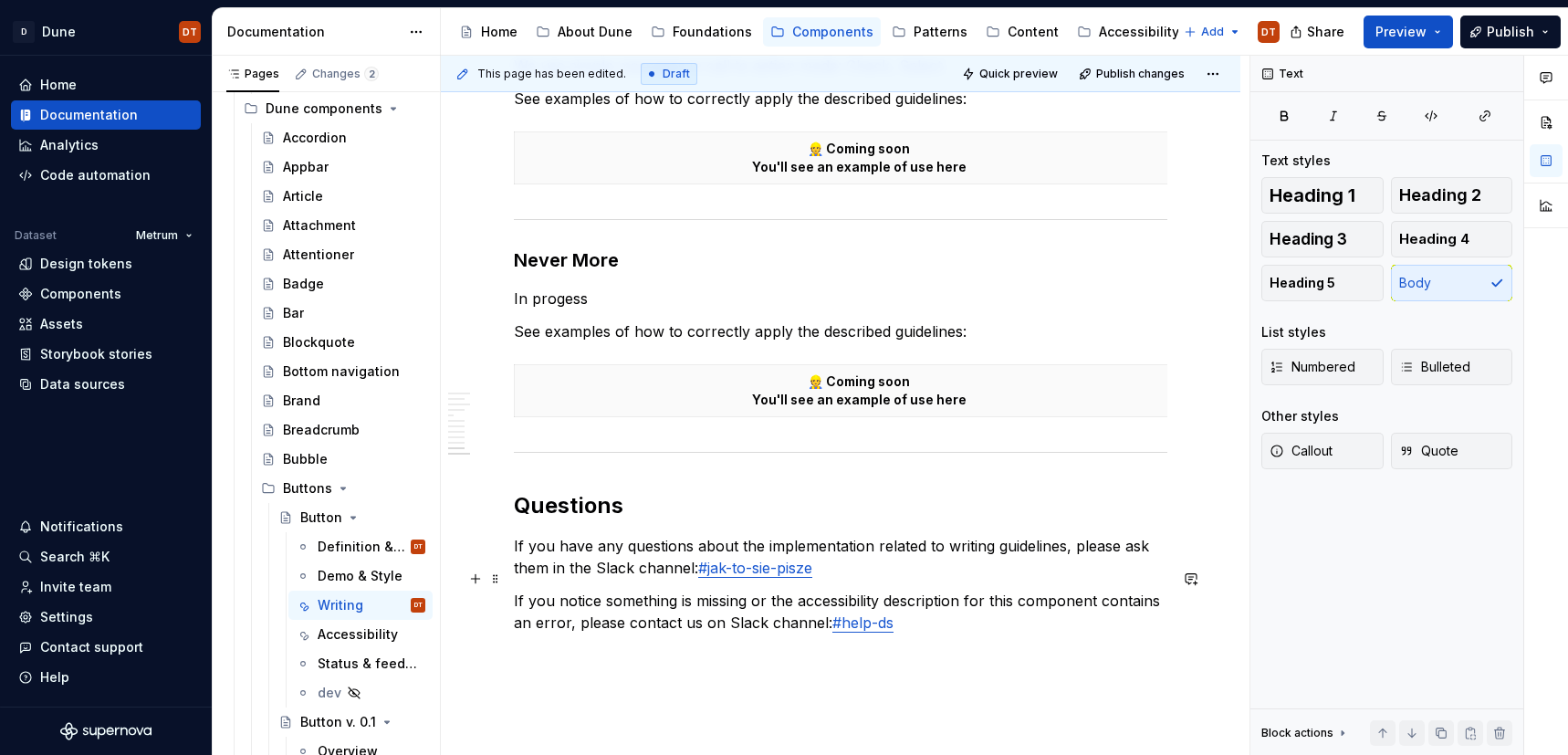
click at [798, 589] on p "If you notice something is missing or the accessibility description for this co…" at bounding box center [841, 611] width 654 height 44
drag, startPoint x: 880, startPoint y: 577, endPoint x: 799, endPoint y: 580, distance: 81.1
click at [799, 589] on p "If you notice something is missing or the accessibility description for this co…" at bounding box center [841, 611] width 654 height 44
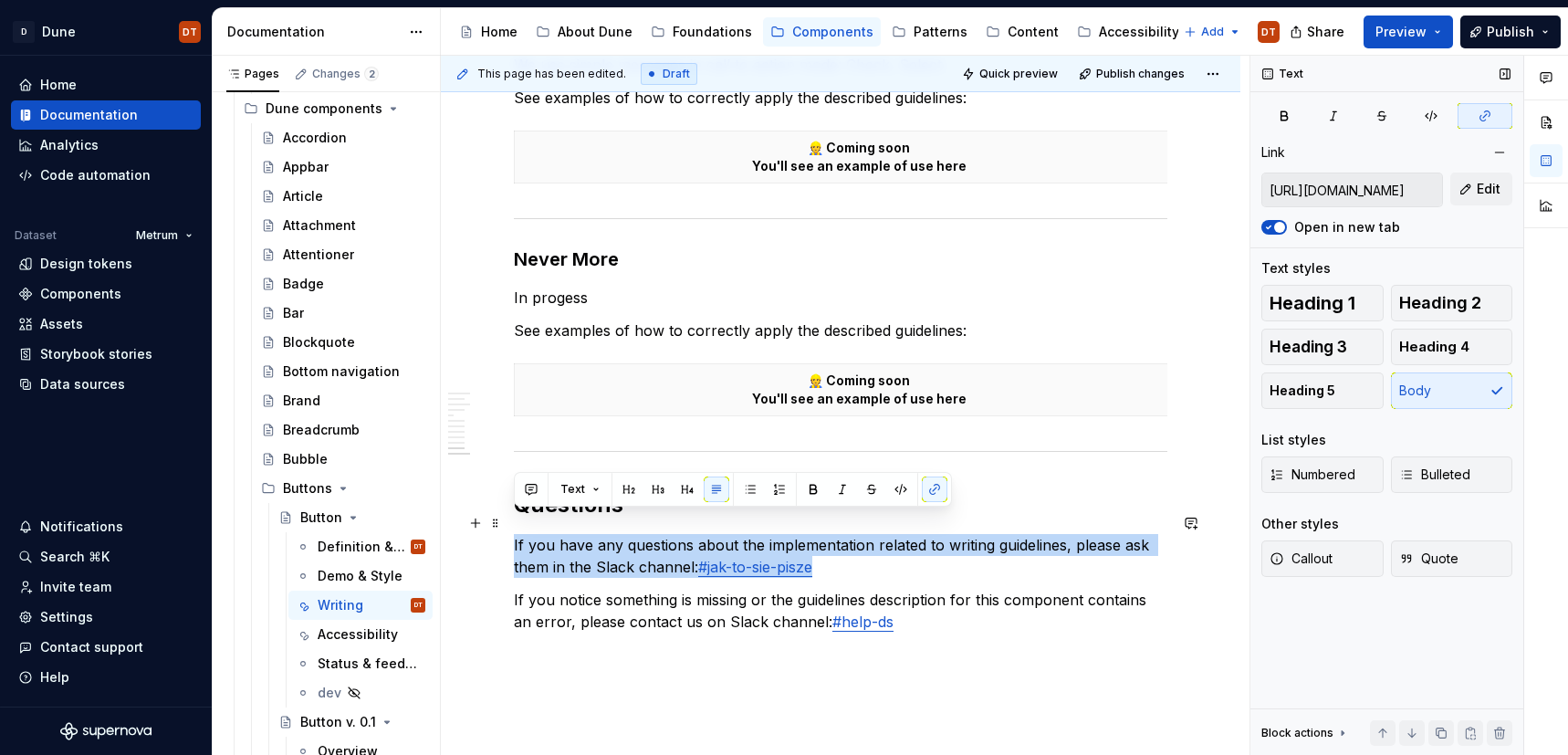
drag, startPoint x: 514, startPoint y: 521, endPoint x: 817, endPoint y: 537, distance: 303.4
click at [817, 537] on p "If you have any questions about the implementation related to writing guideline…" at bounding box center [841, 555] width 654 height 44
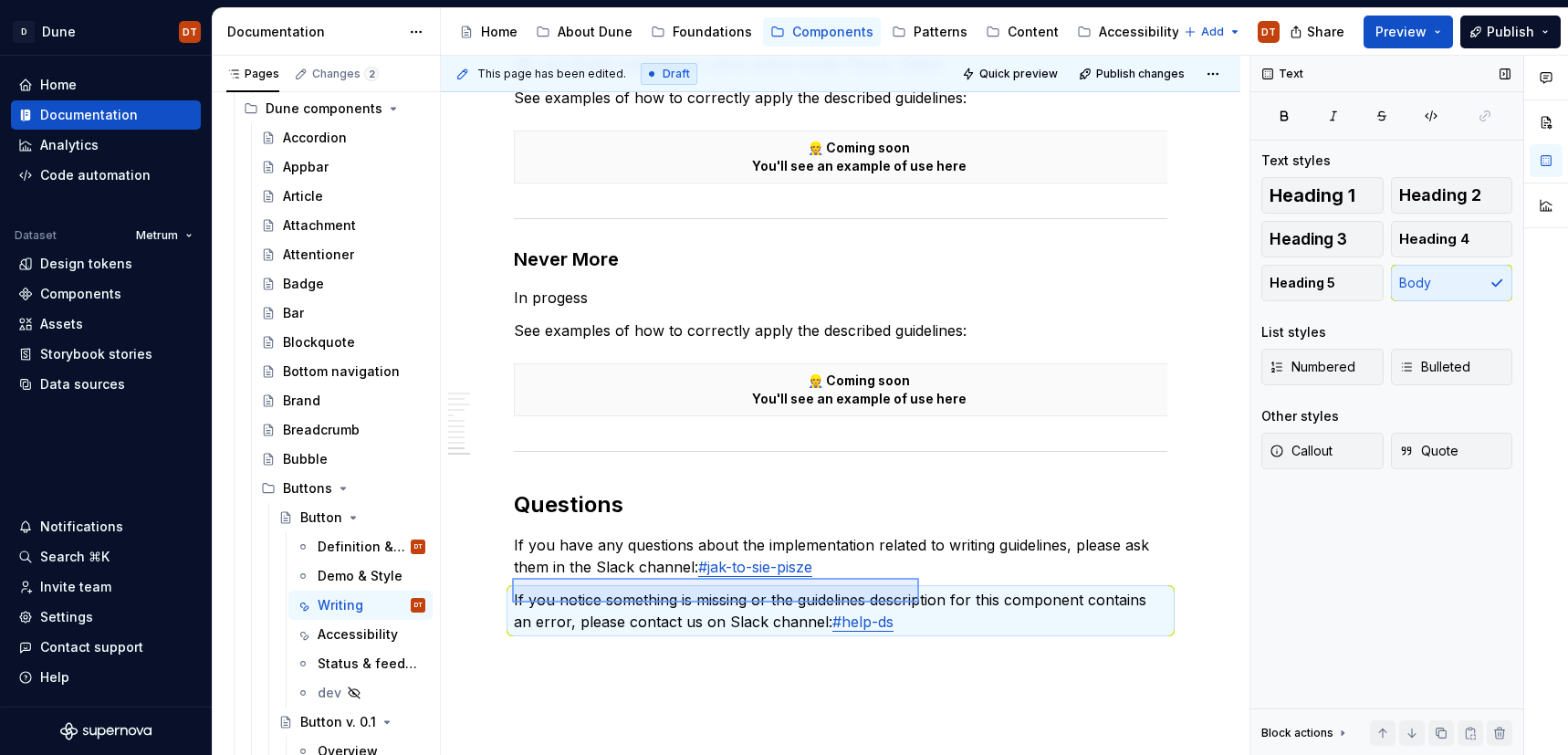
drag, startPoint x: 564, startPoint y: 580, endPoint x: 913, endPoint y: 606, distance: 350.0
click at [913, 606] on div "This page has been edited. Draft Quick preview Publish changes Button Edit head…" at bounding box center [845, 405] width 809 height 700
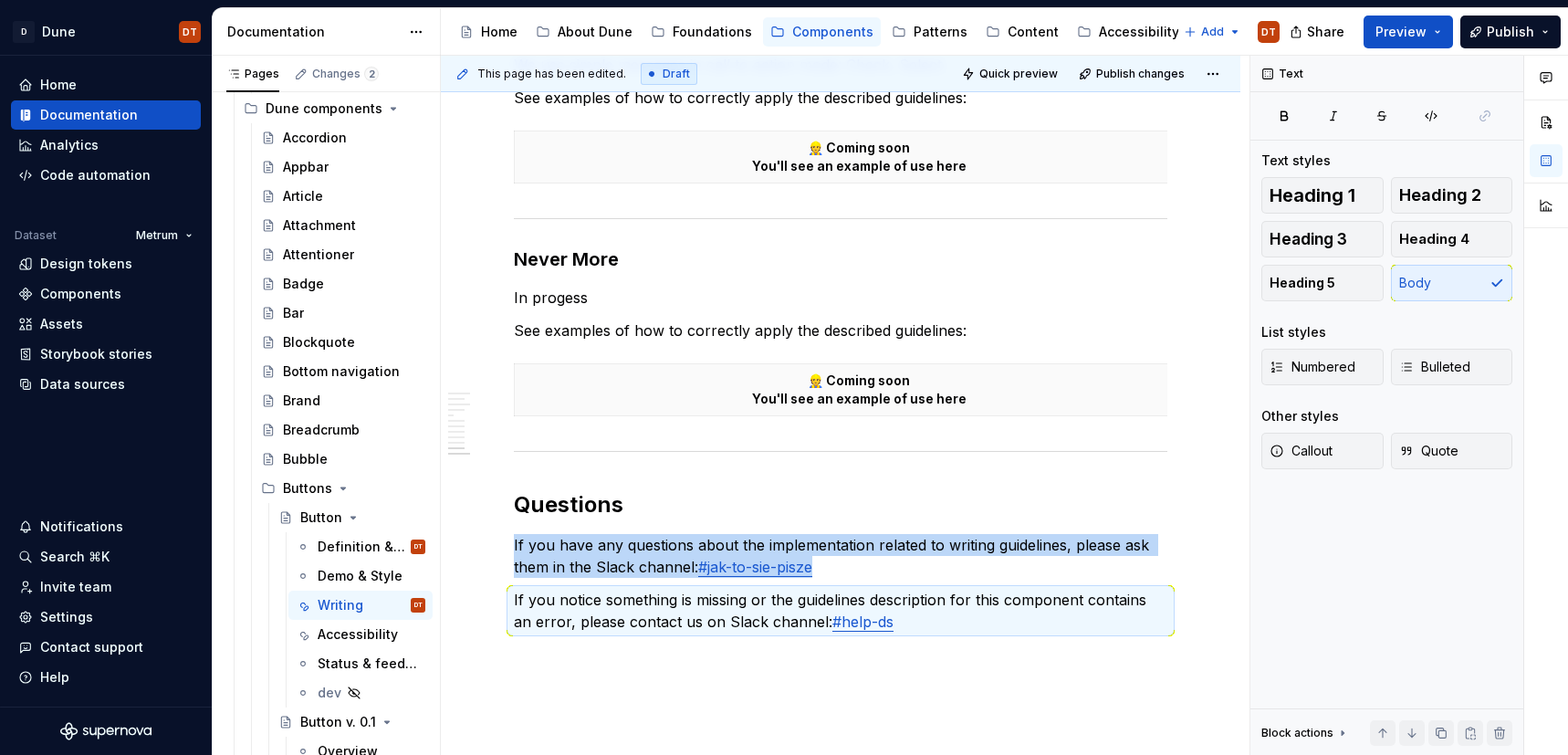
click at [670, 589] on p "If you notice something is missing or the guidelines description for this compo…" at bounding box center [841, 610] width 654 height 44
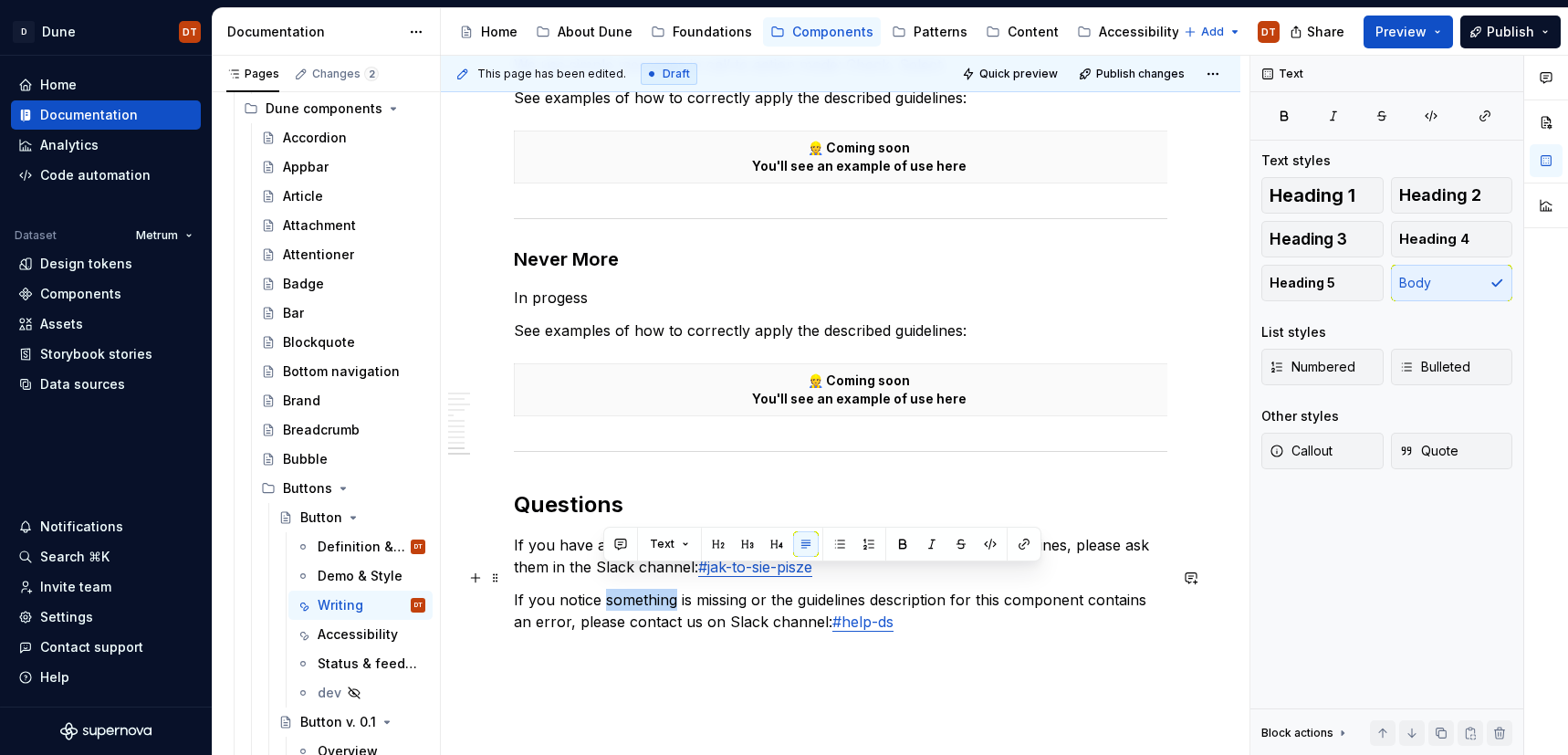
click at [670, 589] on p "If you notice something is missing or the guidelines description for this compo…" at bounding box center [841, 610] width 654 height 44
click at [597, 589] on p "If you notice something is missing or the guidelines description for this compo…" at bounding box center [841, 610] width 654 height 44
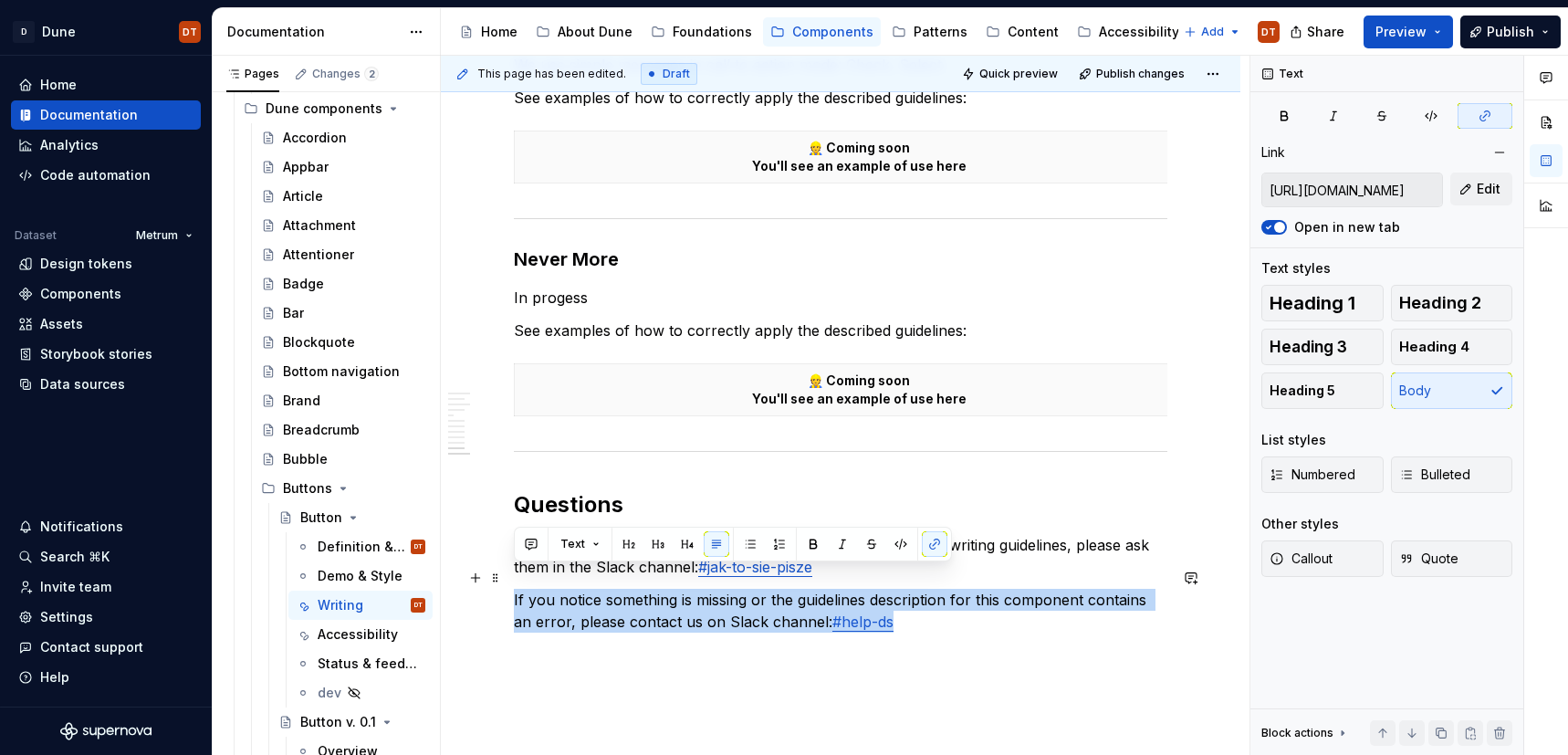
drag, startPoint x: 514, startPoint y: 577, endPoint x: 901, endPoint y: 602, distance: 387.8
click at [901, 602] on p "If you notice something is missing or the guidelines description for this compo…" at bounding box center [841, 610] width 654 height 44
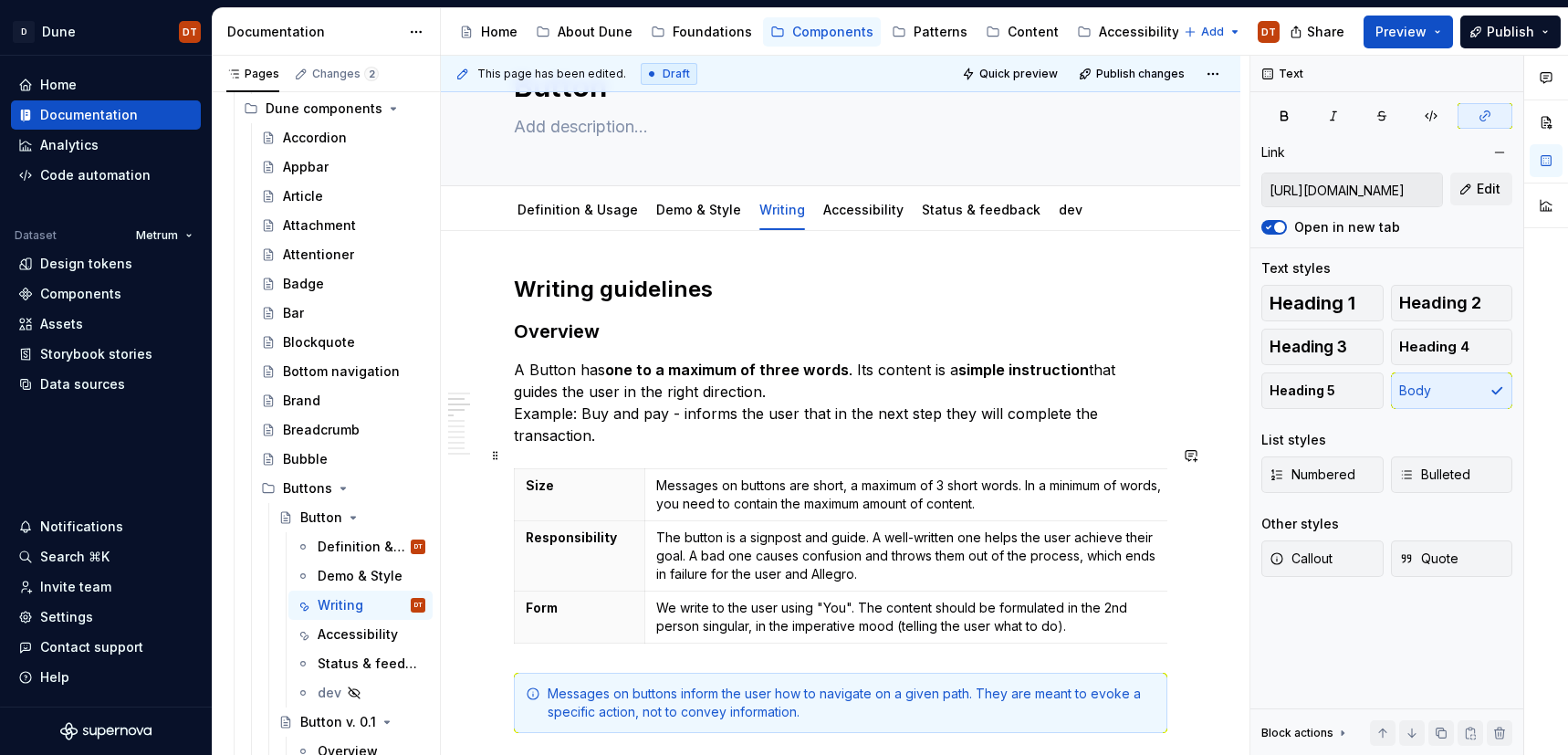
scroll to position [0, 0]
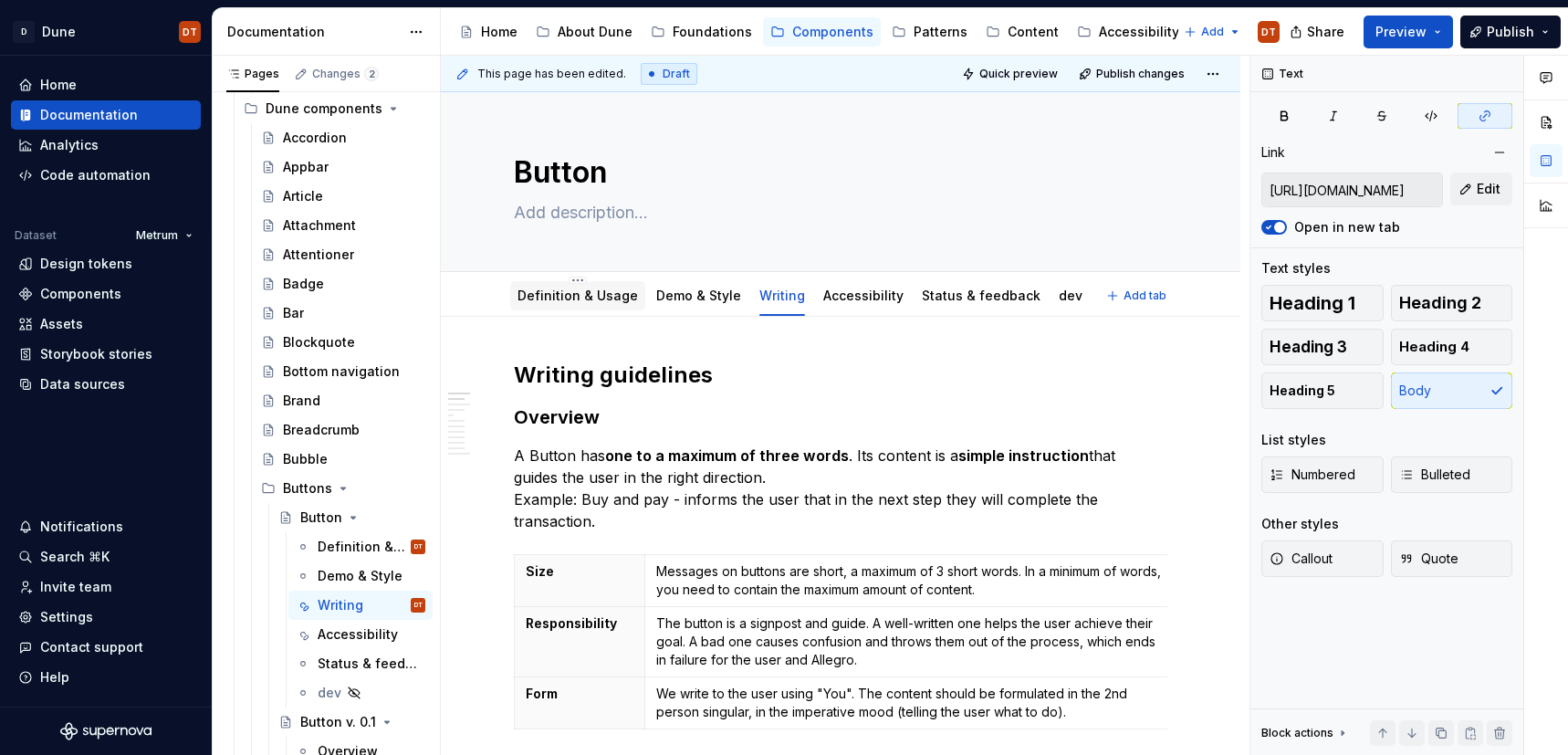
click at [565, 295] on link "Definition & Usage" at bounding box center [578, 295] width 121 height 16
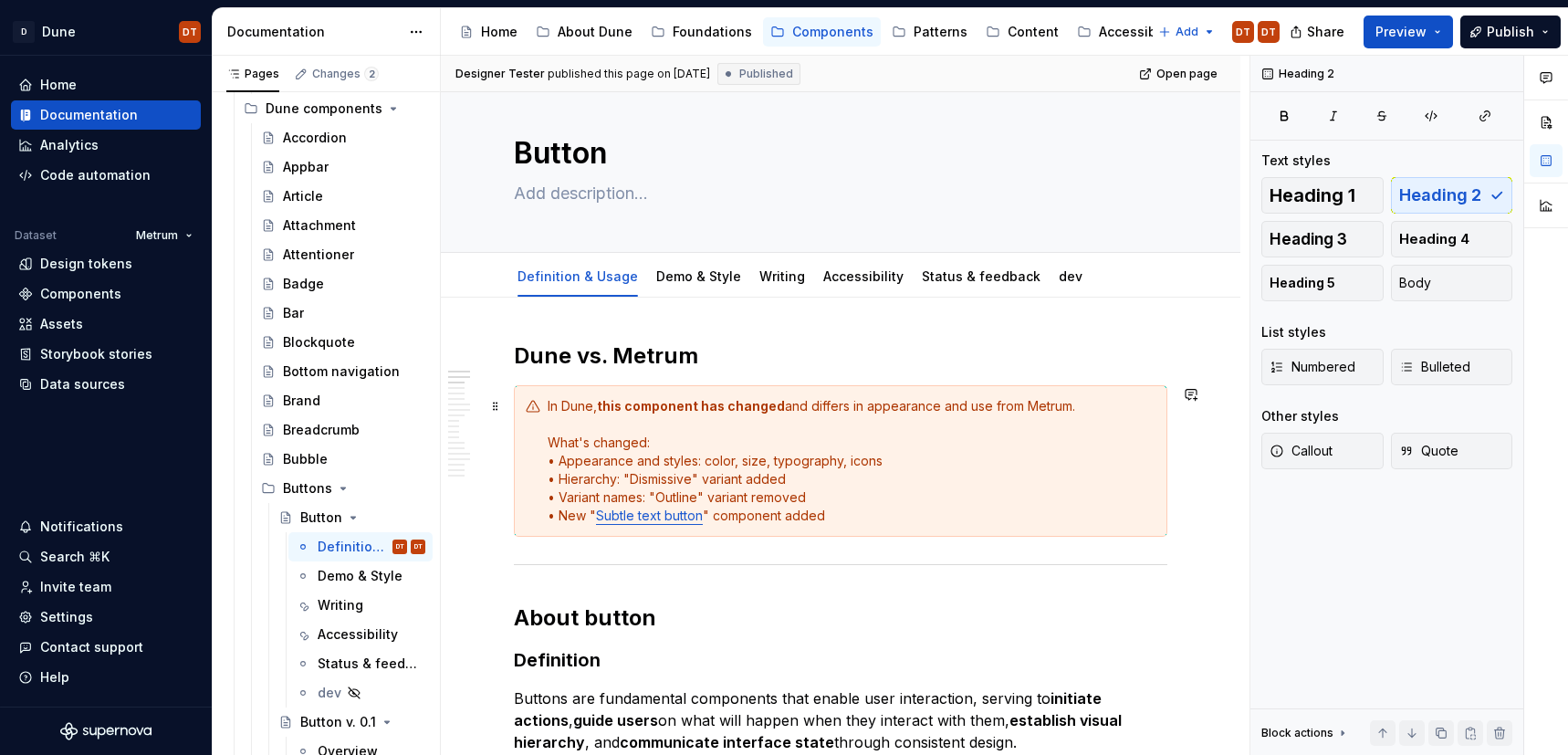
scroll to position [17, 0]
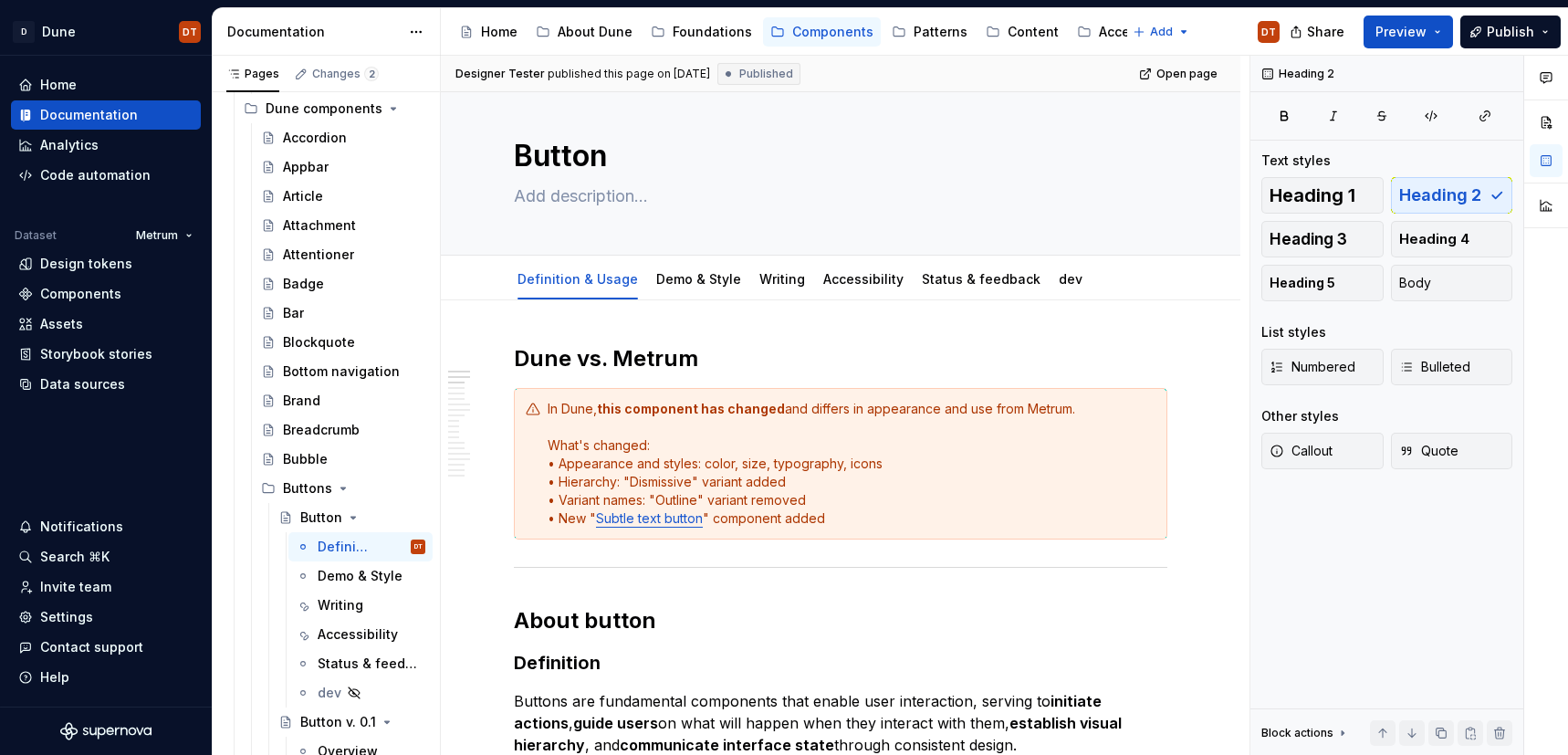
type textarea "*"
